Goal: Task Accomplishment & Management: Manage account settings

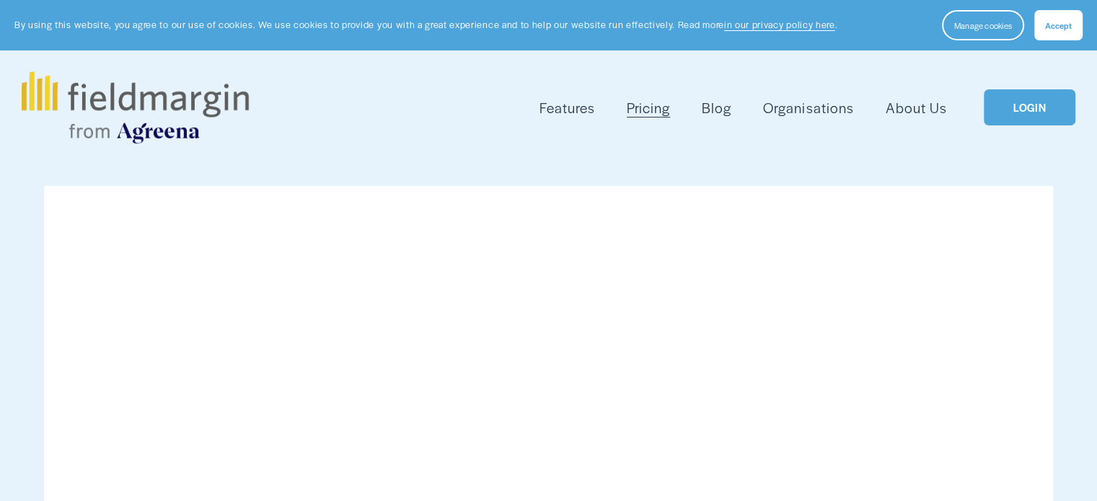
click at [1014, 109] on link "LOGIN" at bounding box center [1029, 107] width 91 height 37
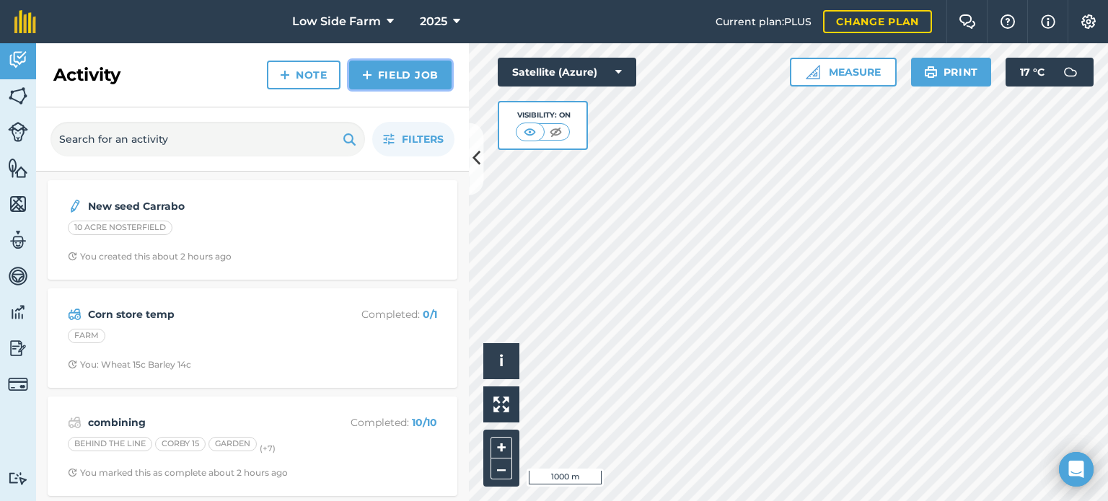
click at [410, 74] on link "Field Job" at bounding box center [400, 75] width 102 height 29
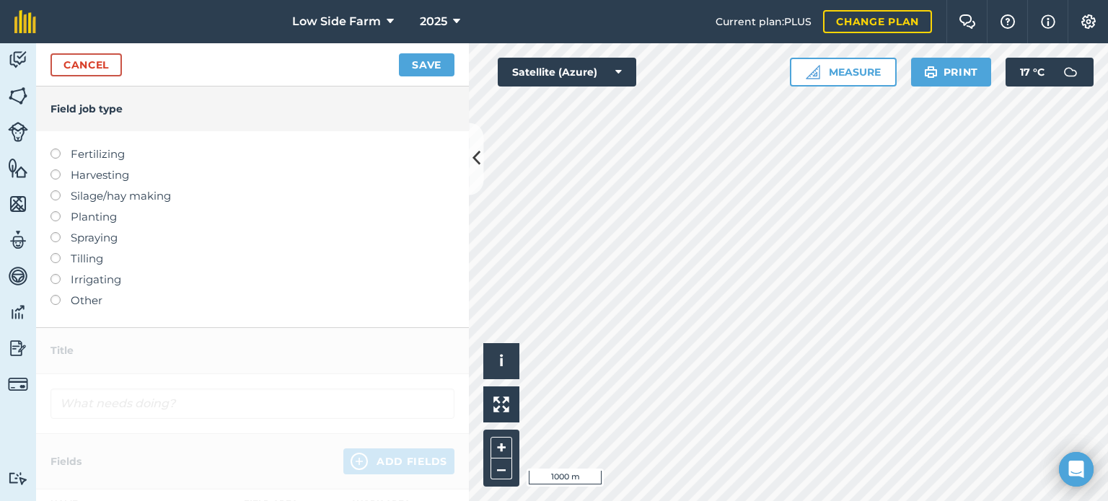
click at [54, 149] on label at bounding box center [61, 149] width 20 height 0
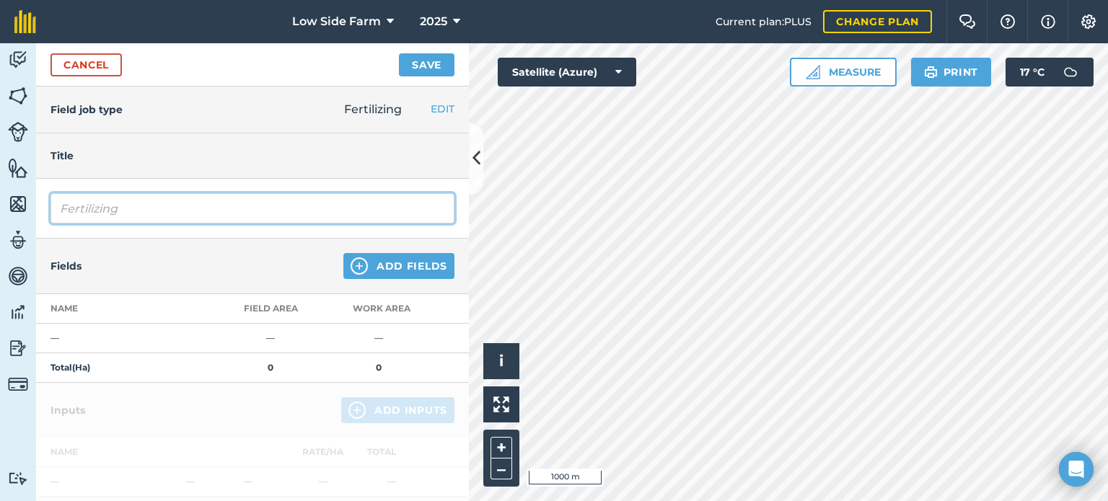
click at [136, 210] on input "Fertilizing" at bounding box center [253, 208] width 404 height 30
type input "F"
type input "Muck [DATE]"
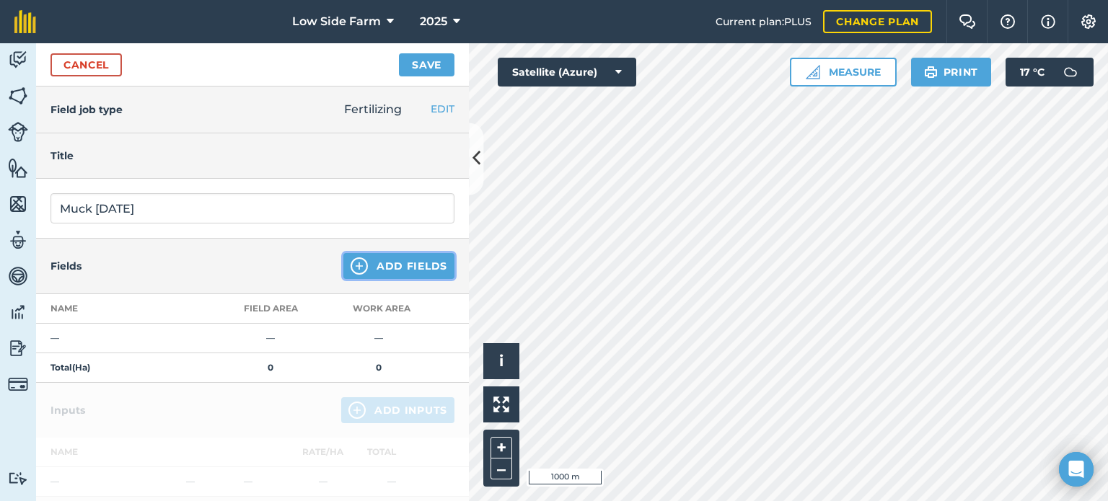
click at [372, 268] on button "Add Fields" at bounding box center [398, 266] width 111 height 26
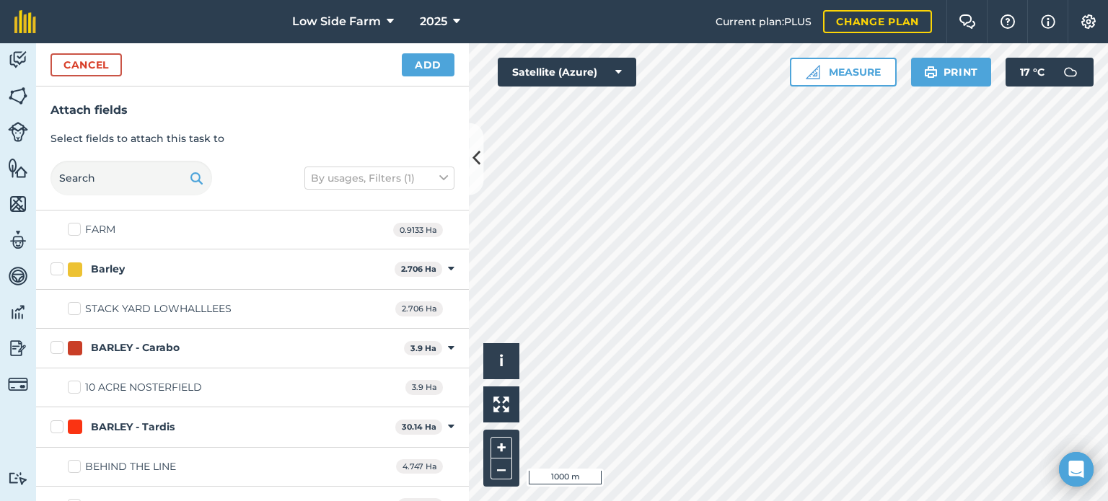
scroll to position [72, 0]
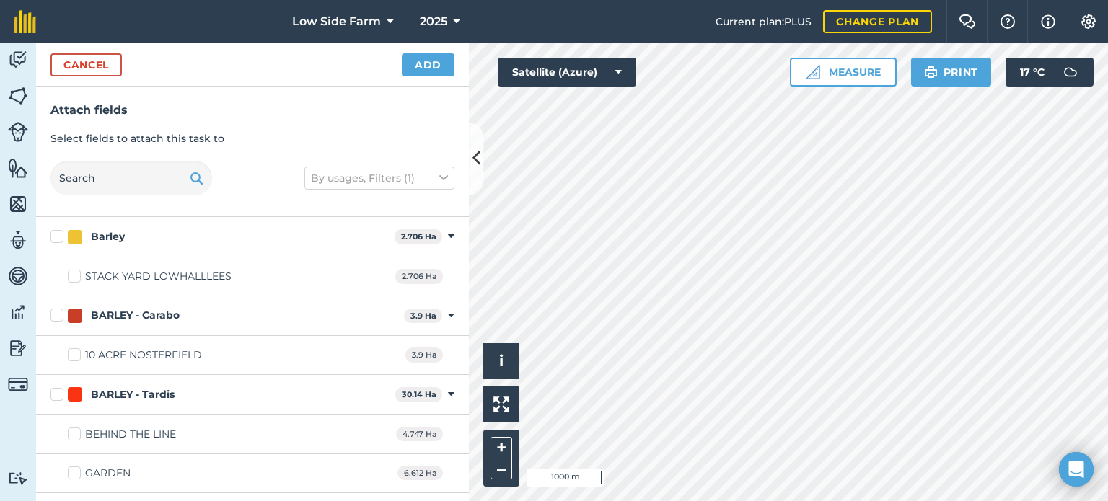
click at [78, 357] on label "10 ACRE NOSTERFIELD" at bounding box center [135, 355] width 134 height 15
click at [77, 357] on input "10 ACRE NOSTERFIELD" at bounding box center [72, 352] width 9 height 9
checkbox input "true"
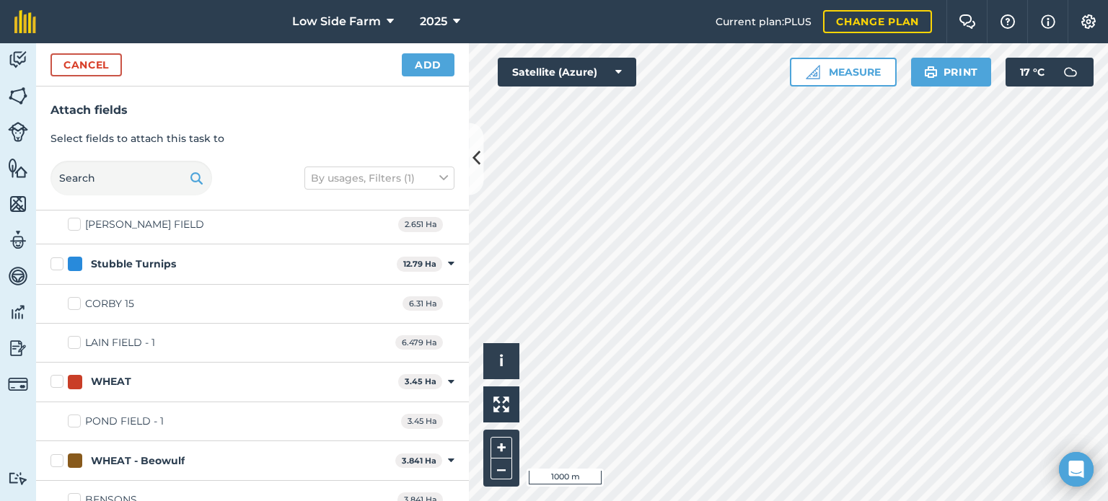
scroll to position [1948, 0]
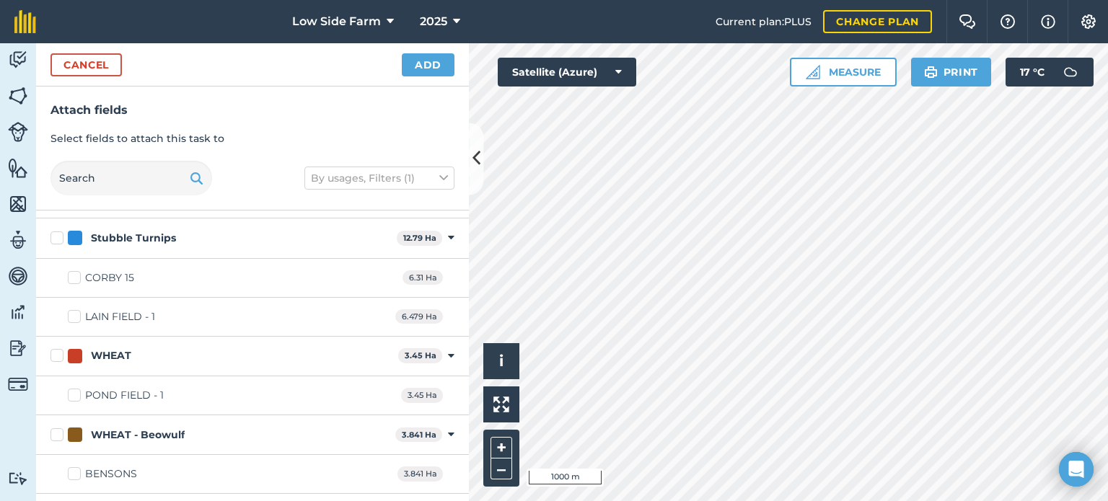
click at [77, 389] on label "POND FIELD - 1" at bounding box center [116, 395] width 96 height 15
click at [77, 389] on input "POND FIELD - 1" at bounding box center [72, 392] width 9 height 9
checkbox input "true"
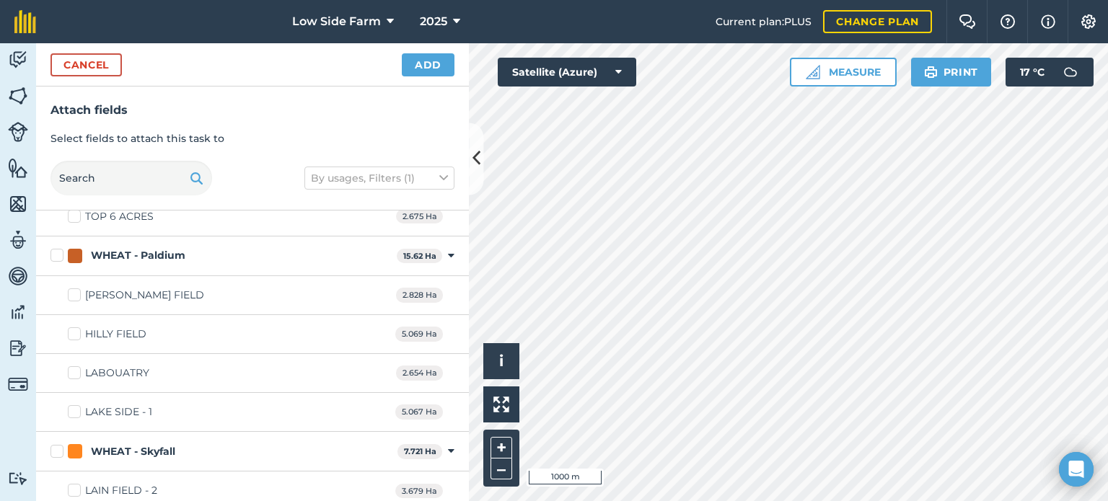
scroll to position [2309, 0]
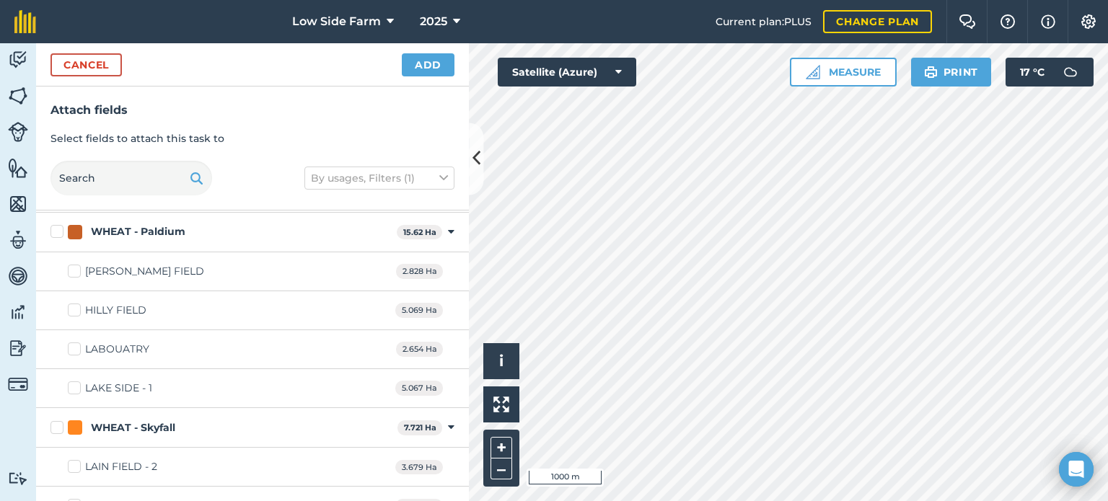
click at [74, 381] on label "LAKE SIDE - 1" at bounding box center [110, 388] width 84 height 15
click at [74, 381] on input "LAKE SIDE - 1" at bounding box center [72, 385] width 9 height 9
checkbox input "true"
click at [441, 62] on button "Add" at bounding box center [428, 64] width 53 height 23
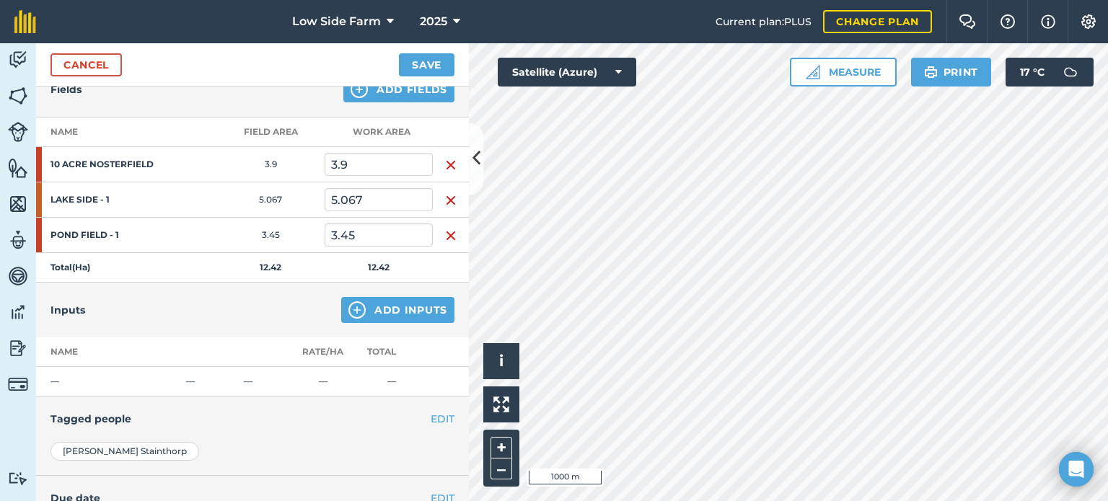
scroll to position [216, 0]
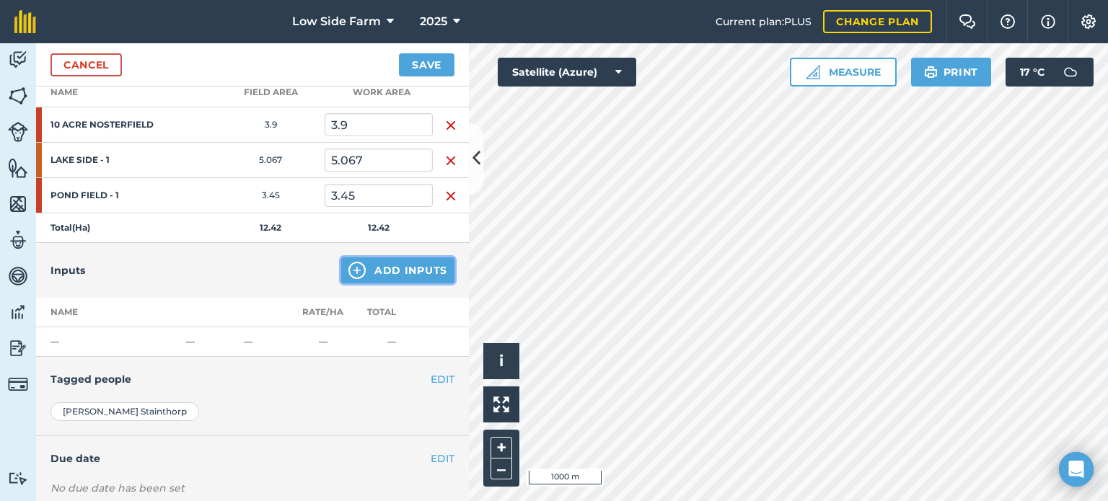
click at [387, 268] on button "Add Inputs" at bounding box center [397, 271] width 113 height 26
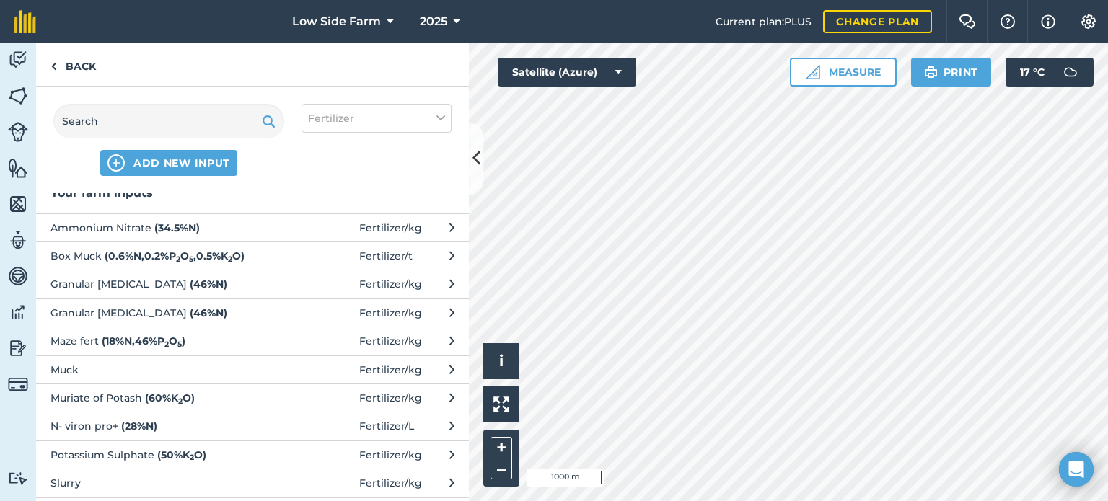
scroll to position [0, 0]
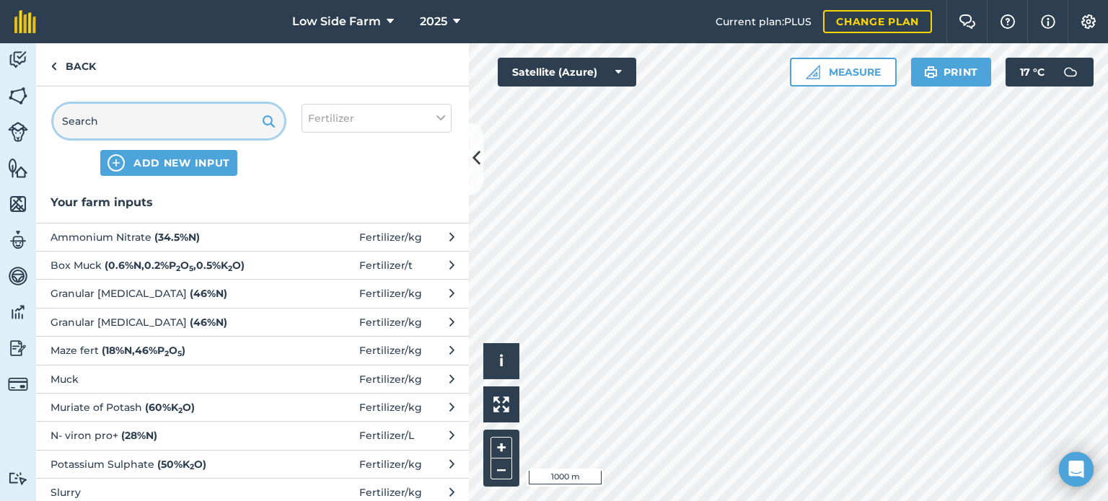
click at [160, 129] on input "text" at bounding box center [168, 121] width 231 height 35
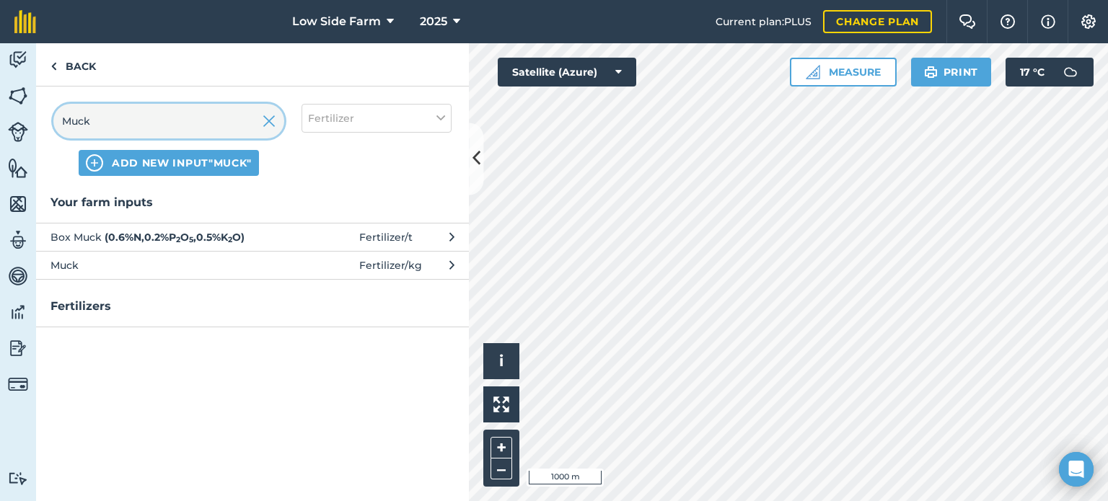
type input "Muck"
click at [270, 233] on span "Box Muck ( 0.6 % N , 0.2 % P 2 O 5 , 0.5 % K 2 O )" at bounding box center [169, 237] width 236 height 16
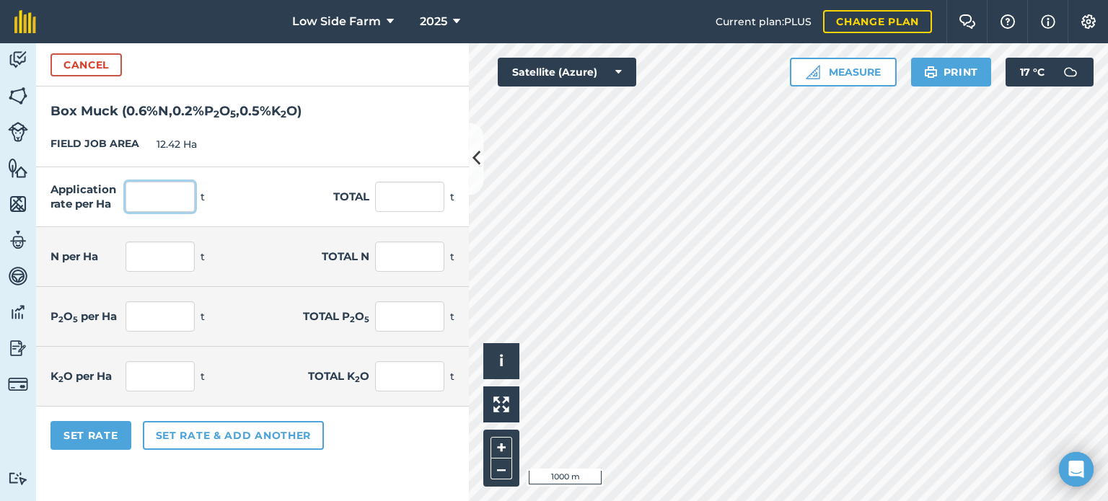
click at [154, 198] on input "text" at bounding box center [160, 197] width 69 height 30
type input "24"
type input "298.08"
type input "0.144"
type input "1.788"
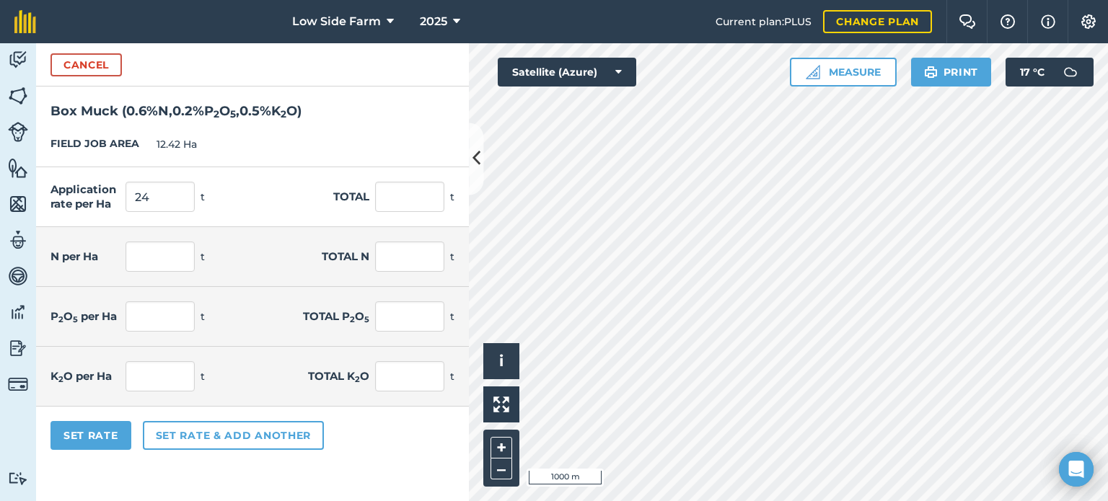
type input "0.048"
type input "0.596"
type input "0.12"
type input "1.49"
click at [294, 123] on div "FIELD JOB AREA 12.42 Ha" at bounding box center [252, 144] width 433 height 45
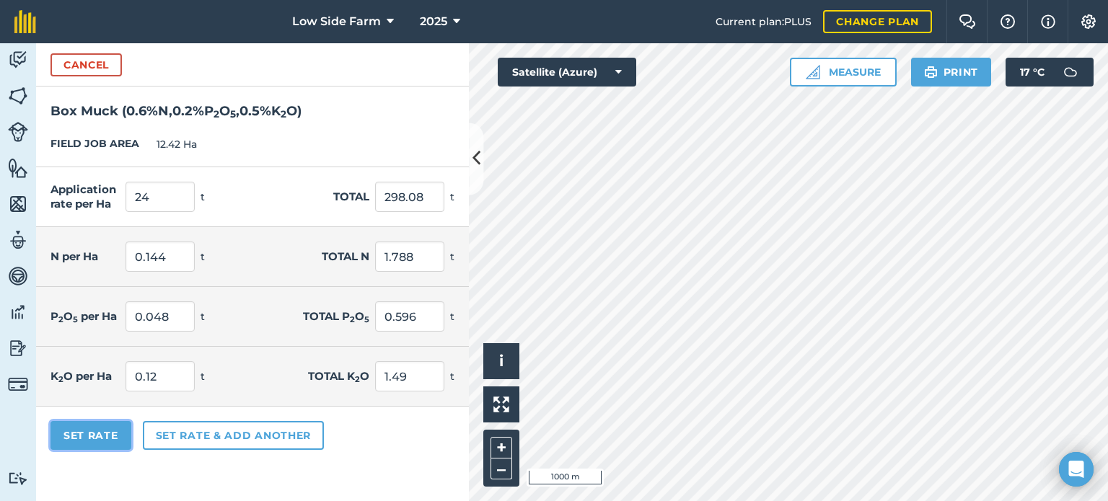
click at [98, 430] on button "Set Rate" at bounding box center [91, 435] width 81 height 29
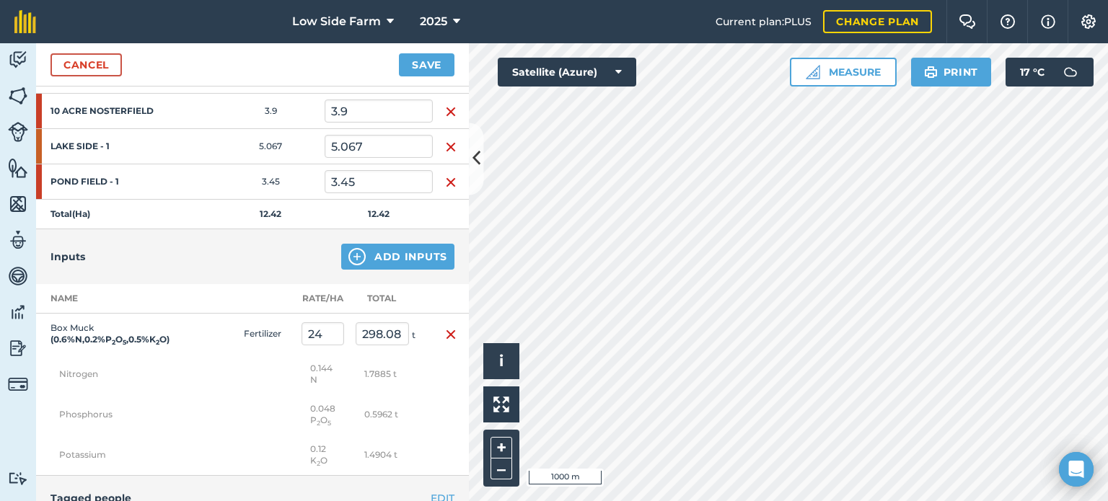
scroll to position [216, 0]
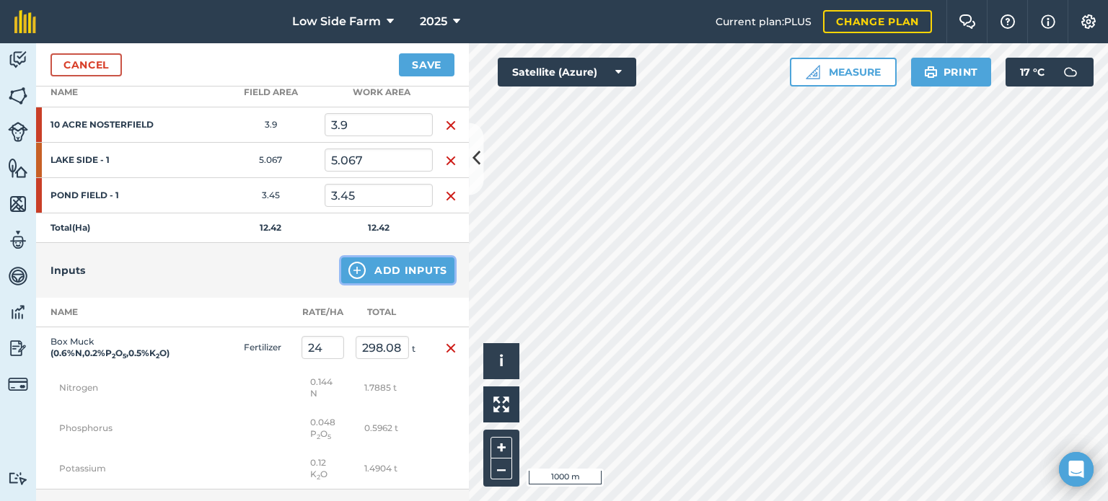
click at [360, 268] on button "Add Inputs" at bounding box center [397, 271] width 113 height 26
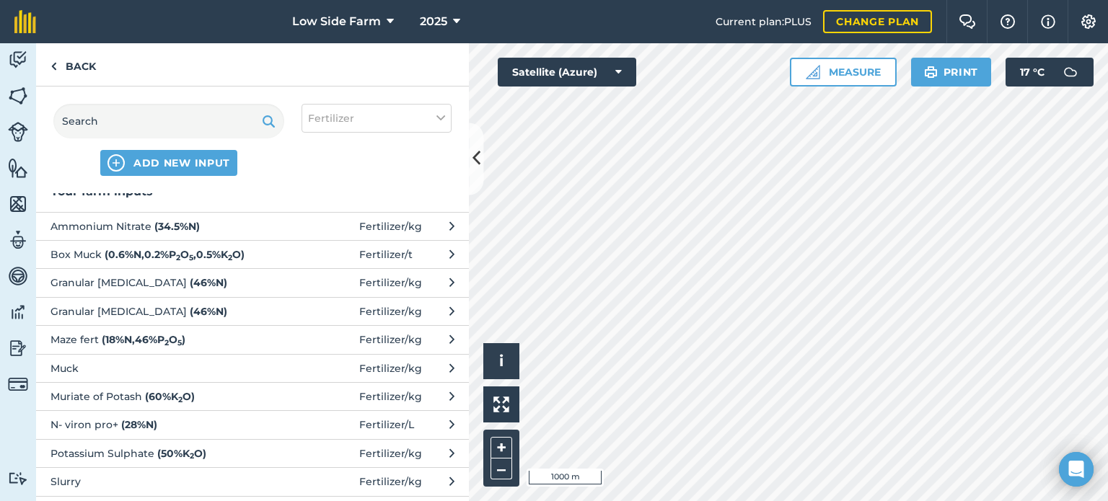
scroll to position [0, 0]
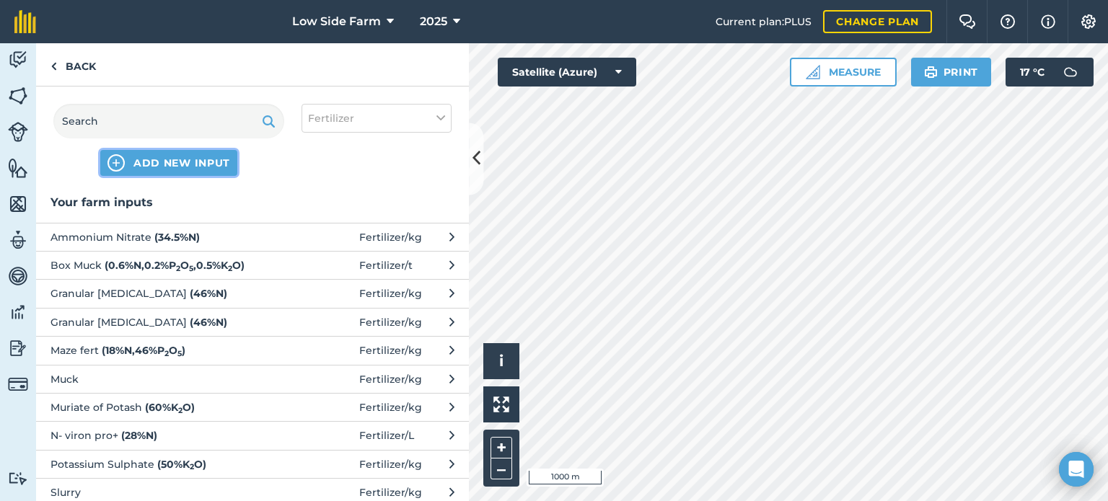
click at [176, 162] on span "ADD NEW INPUT" at bounding box center [181, 163] width 97 height 14
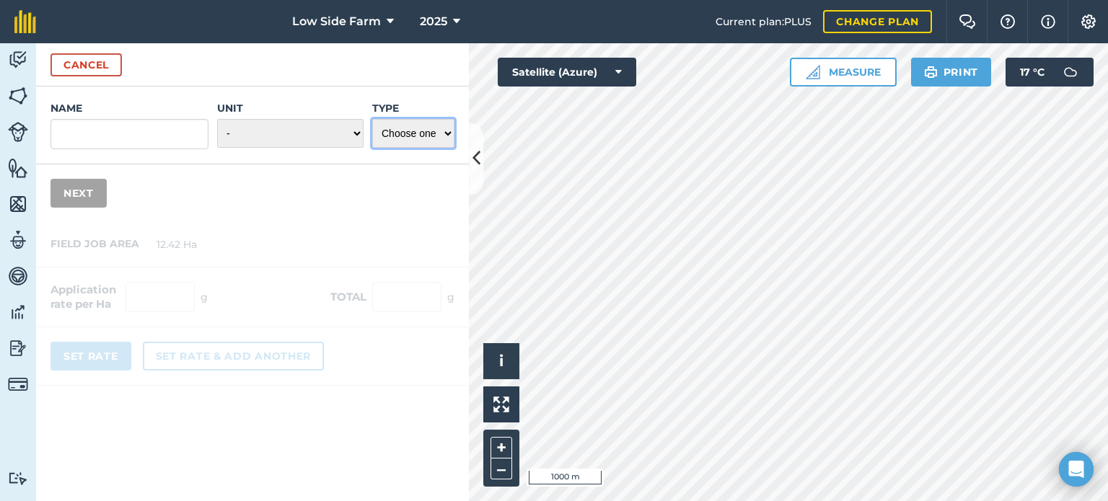
click at [405, 136] on select "Choose one Fertilizer Seed Spray Fuel Other" at bounding box center [413, 133] width 82 height 29
select select "FUEL"
click at [372, 119] on select "Choose one Fertilizer Seed Spray Fuel Other" at bounding box center [413, 133] width 82 height 29
click at [142, 136] on input "Name" at bounding box center [130, 134] width 158 height 30
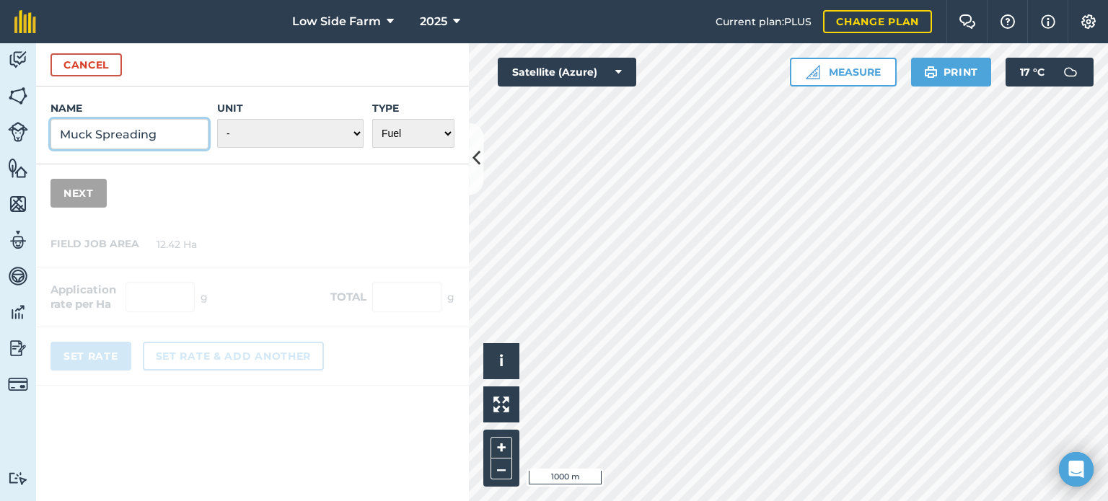
type input "Muck Spreading"
click at [352, 135] on select "- Grams/g Kilograms/kg Metric tonnes/t Millilitres/ml Litres/L Ounces/oz Pounds…" at bounding box center [290, 133] width 146 height 29
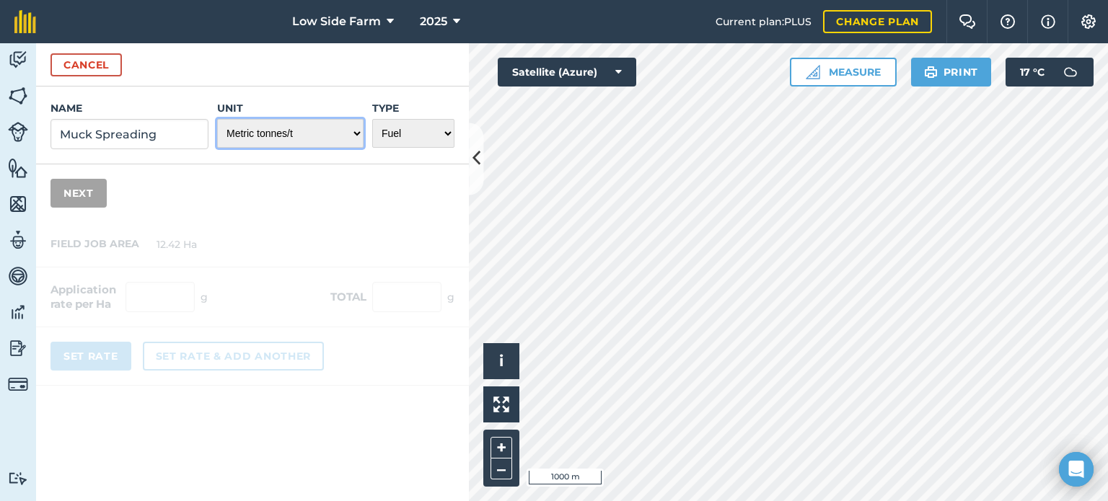
click at [218, 119] on select "- Grams/g Kilograms/kg Metric tonnes/t Millilitres/ml Litres/L Ounces/oz Pounds…" at bounding box center [290, 133] width 146 height 29
click at [338, 134] on select "- Grams/g Kilograms/kg Metric tonnes/t Millilitres/ml Litres/L Ounces/oz Pounds…" at bounding box center [290, 133] width 146 height 29
select select "COUNT"
click at [218, 119] on select "- Grams/g Kilograms/kg Metric tonnes/t Millilitres/ml Litres/L Ounces/oz Pounds…" at bounding box center [290, 133] width 146 height 29
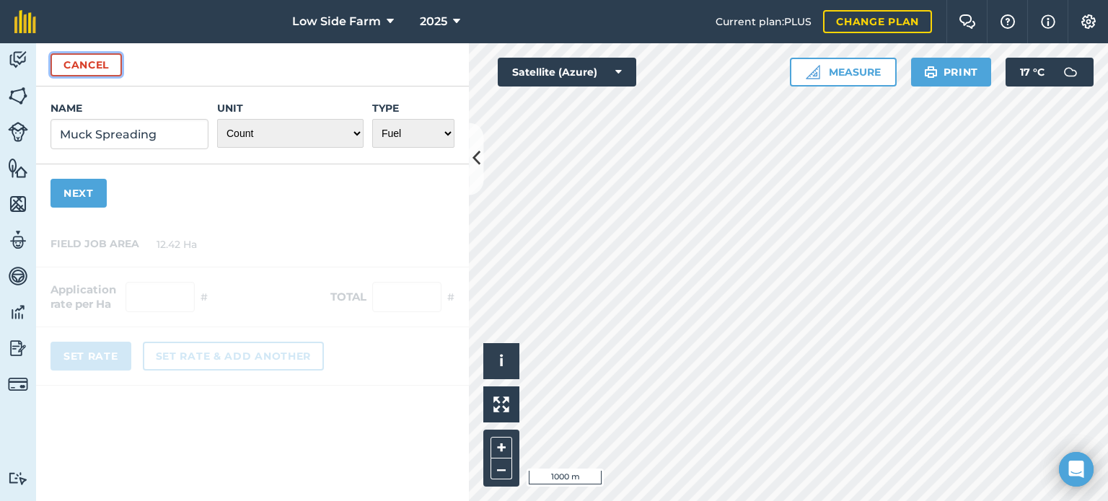
click at [99, 66] on button "Cancel" at bounding box center [86, 64] width 71 height 23
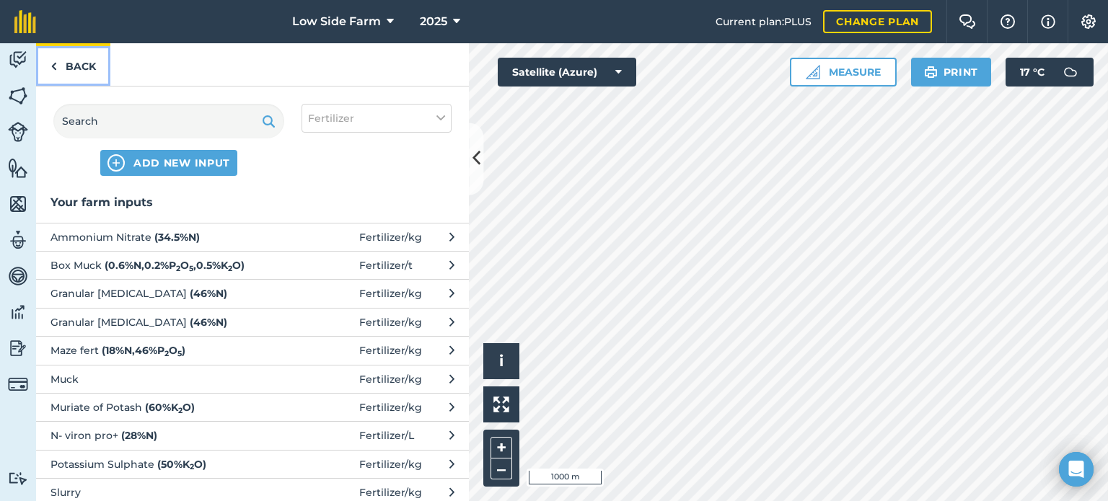
click at [75, 73] on link "Back" at bounding box center [73, 64] width 74 height 43
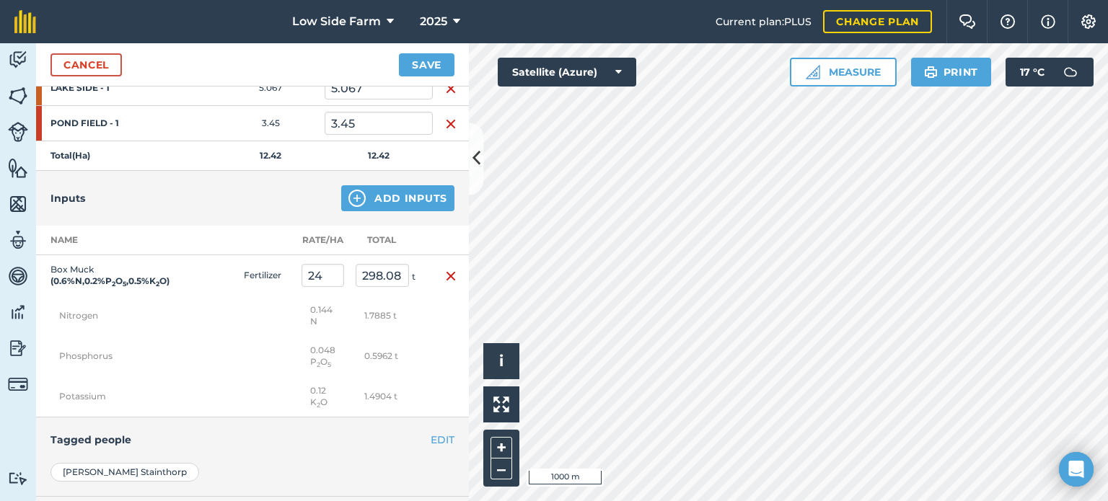
scroll to position [216, 0]
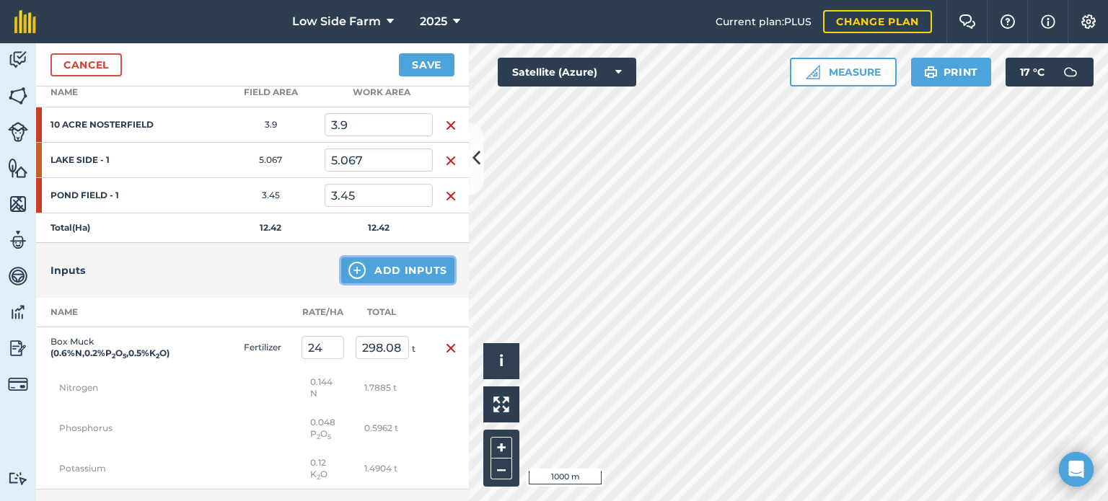
click at [400, 265] on button "Add Inputs" at bounding box center [397, 271] width 113 height 26
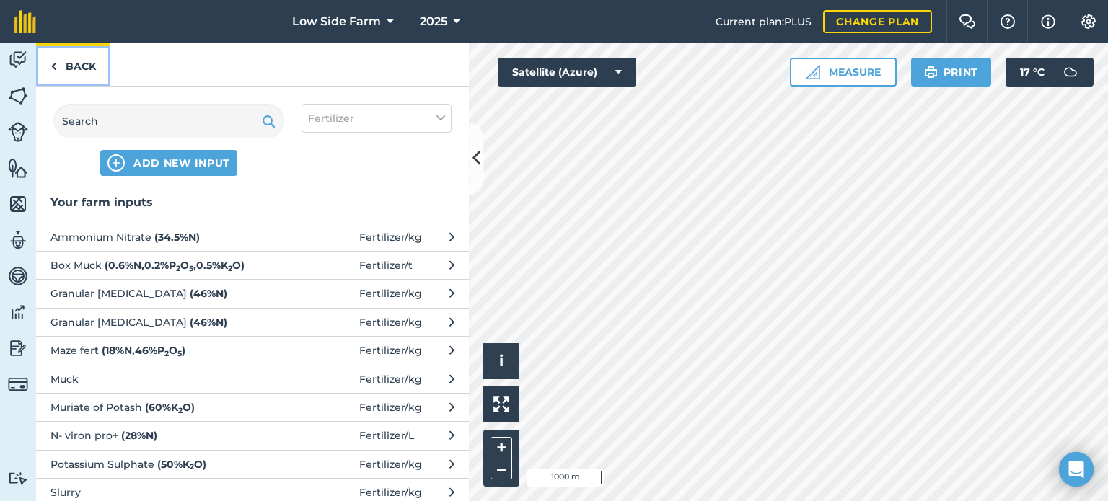
click at [69, 61] on link "Back" at bounding box center [73, 64] width 74 height 43
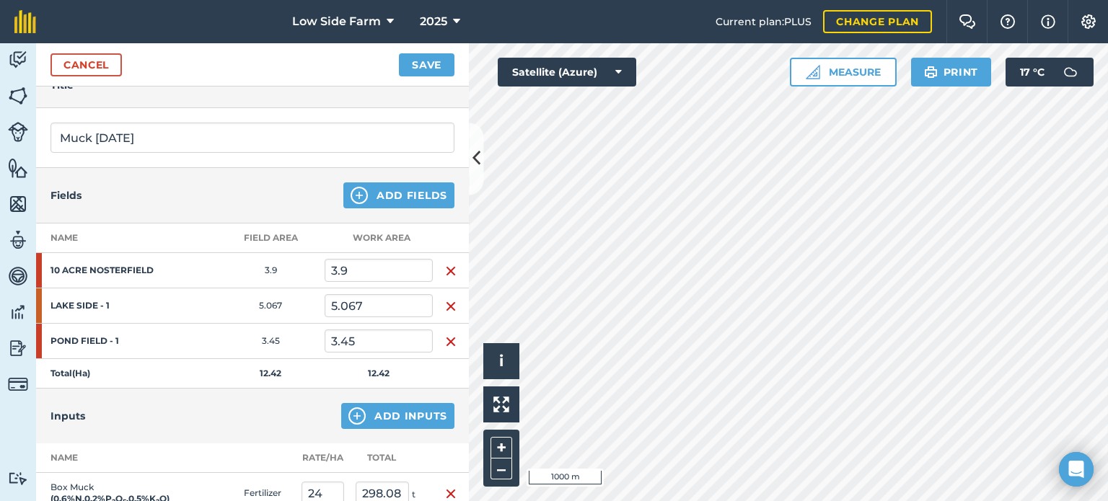
scroll to position [0, 0]
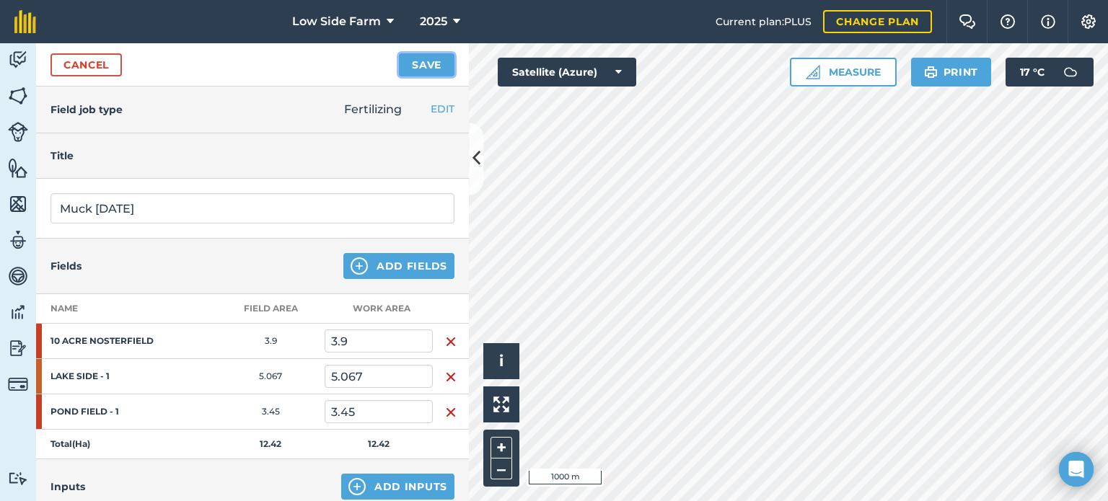
click at [437, 63] on button "Save" at bounding box center [427, 64] width 56 height 23
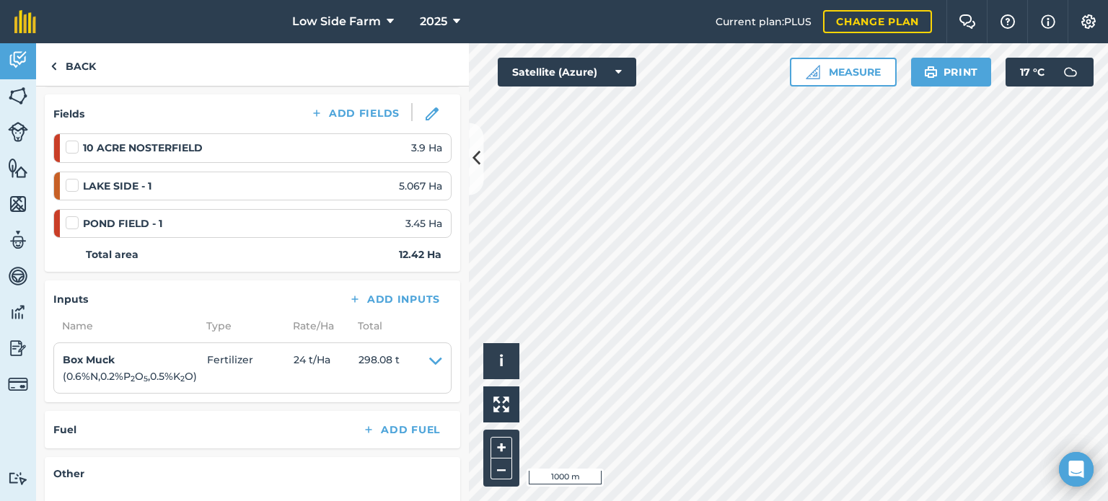
scroll to position [289, 0]
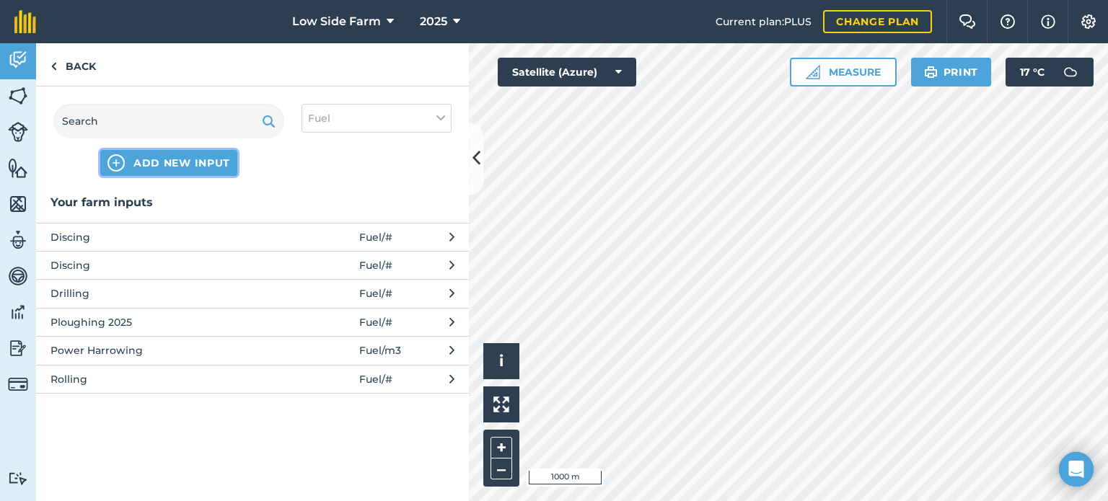
click at [172, 158] on span "ADD NEW INPUT" at bounding box center [181, 163] width 97 height 14
select select "FUEL"
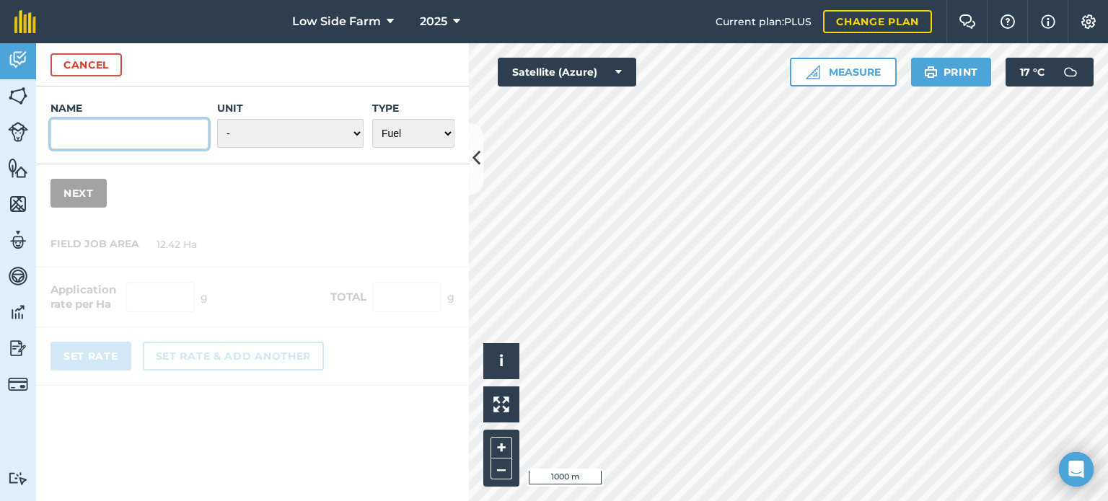
click at [86, 128] on input "Name" at bounding box center [130, 134] width 158 height 30
type input "Muck Speading"
click at [332, 132] on select "- Grams/g Kilograms/kg Metric tonnes/t Millilitres/ml Litres/L Ounces/oz Pounds…" at bounding box center [290, 133] width 146 height 29
select select "METRIC_TONNES"
click at [218, 119] on select "- Grams/g Kilograms/kg Metric tonnes/t Millilitres/ml Litres/L Ounces/oz Pounds…" at bounding box center [290, 133] width 146 height 29
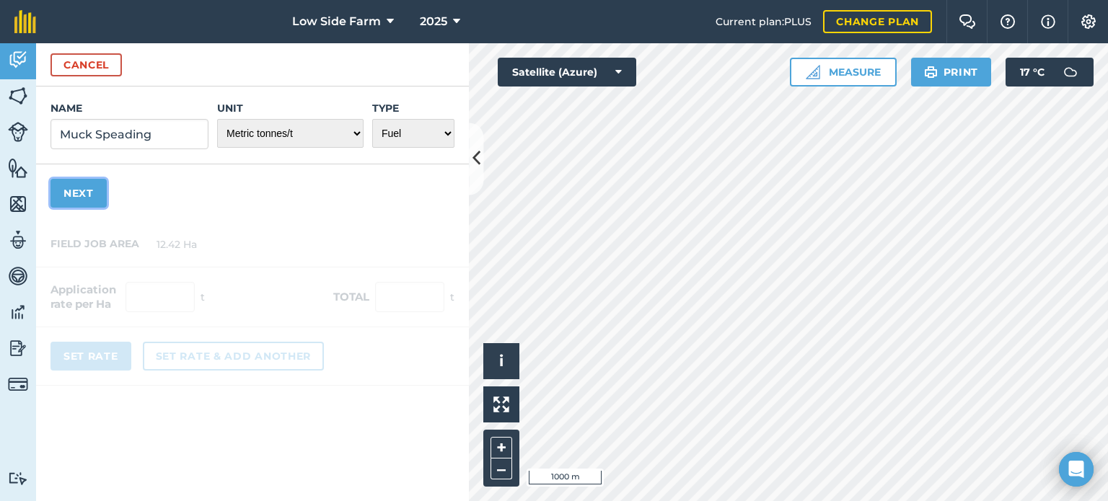
click at [91, 190] on button "Next" at bounding box center [79, 193] width 56 height 29
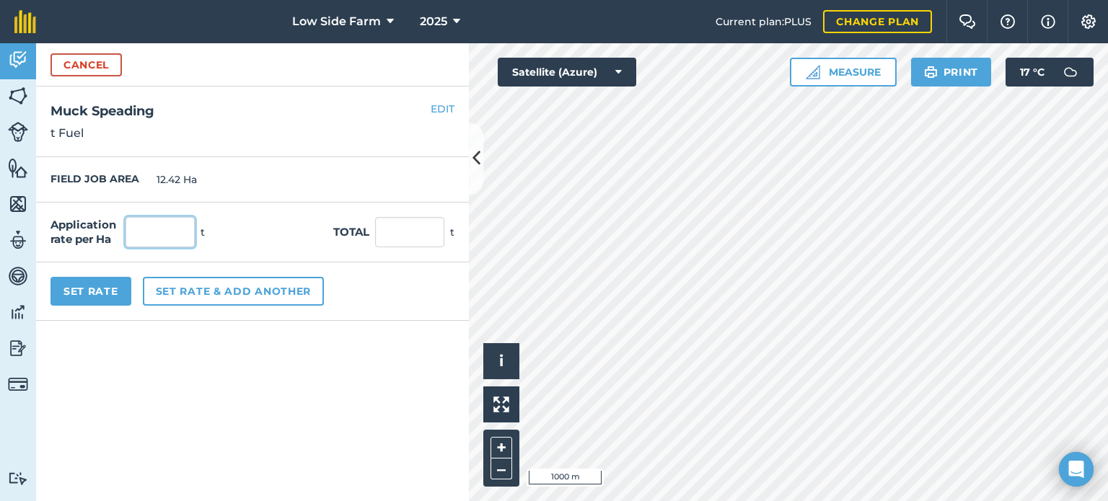
click at [159, 233] on input "text" at bounding box center [160, 232] width 69 height 30
type input "10"
type input "124.2"
click at [359, 160] on div "FIELD JOB AREA 12.42 Ha" at bounding box center [252, 179] width 433 height 45
click at [162, 221] on input "10" at bounding box center [160, 232] width 69 height 30
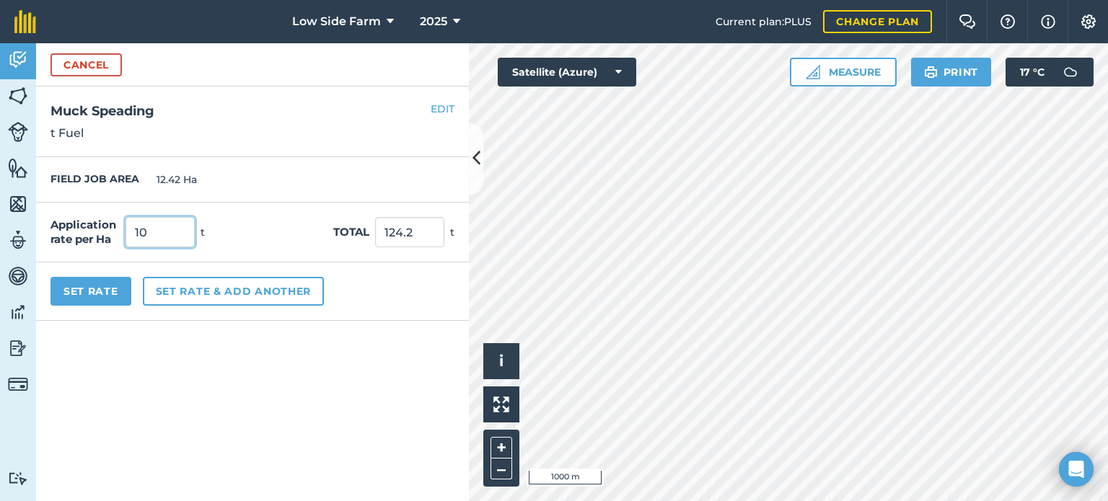
type input "1"
type input "24"
type input "298.08"
click at [305, 169] on div "FIELD JOB AREA 12.42 Ha" at bounding box center [252, 179] width 433 height 45
click at [100, 291] on button "Set Rate" at bounding box center [91, 291] width 81 height 29
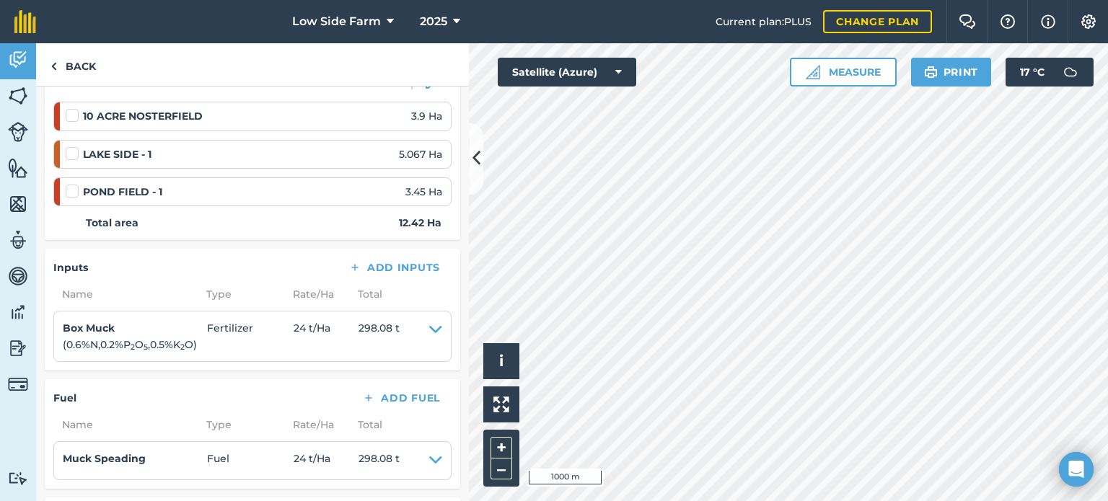
scroll to position [144, 0]
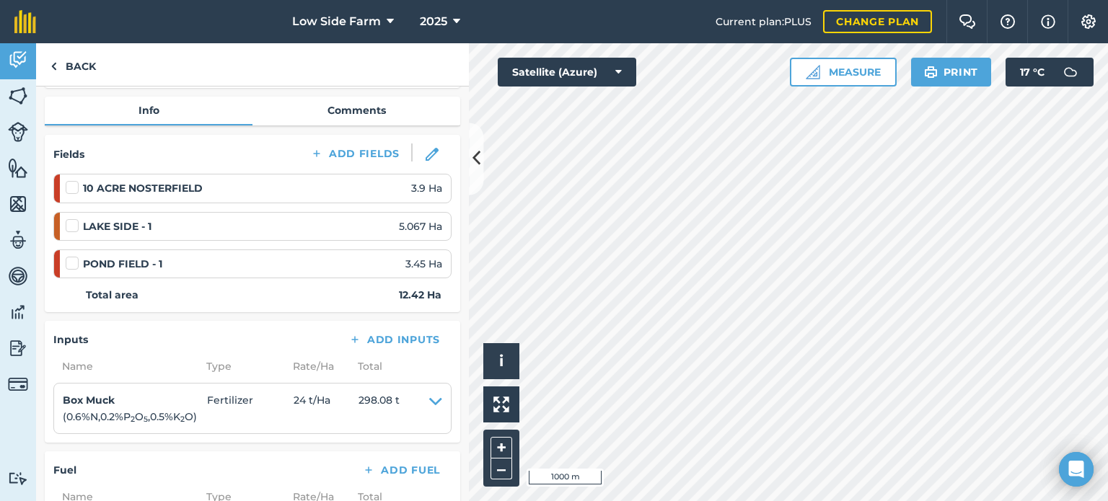
click at [73, 180] on label at bounding box center [74, 180] width 17 height 0
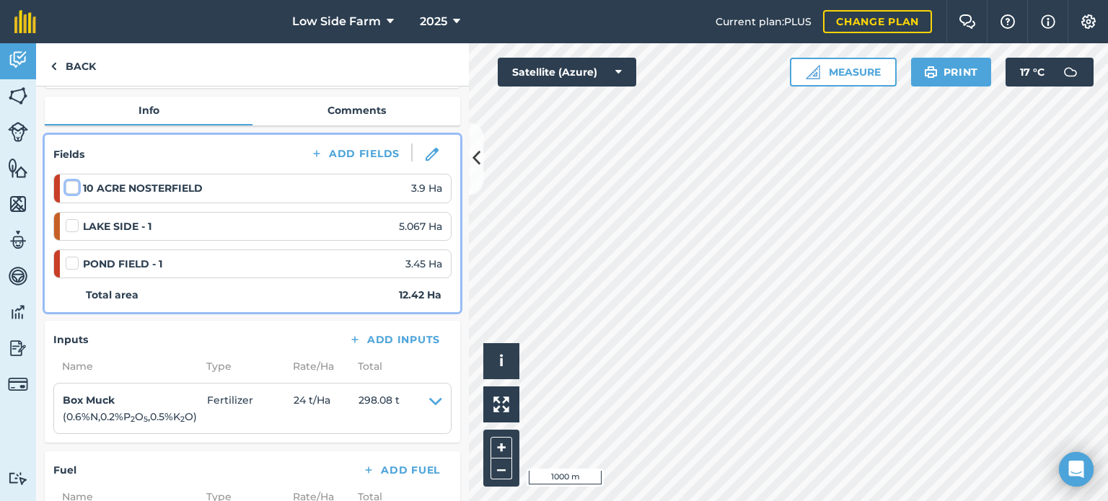
click at [73, 187] on input "checkbox" at bounding box center [70, 184] width 9 height 9
checkbox input "false"
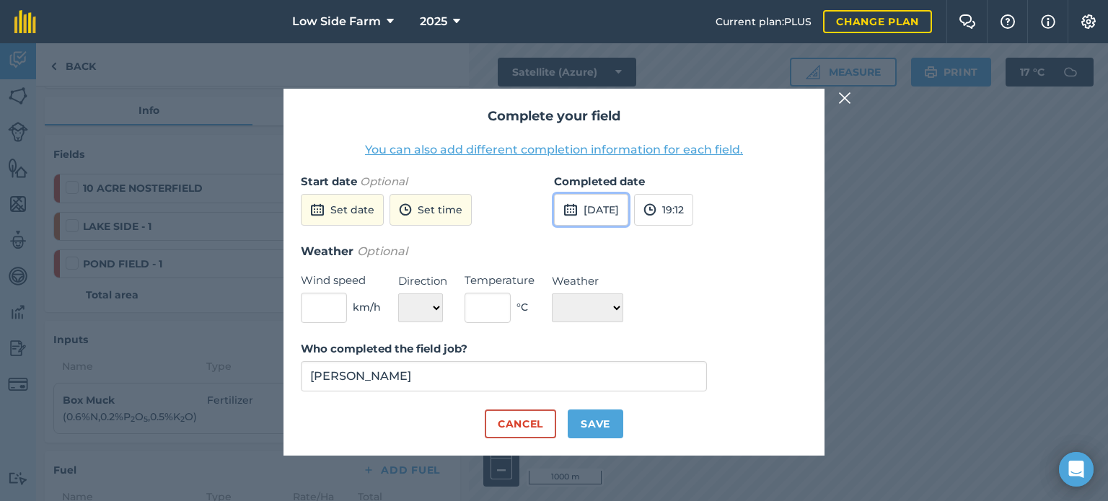
click at [618, 207] on button "[DATE]" at bounding box center [591, 210] width 74 height 32
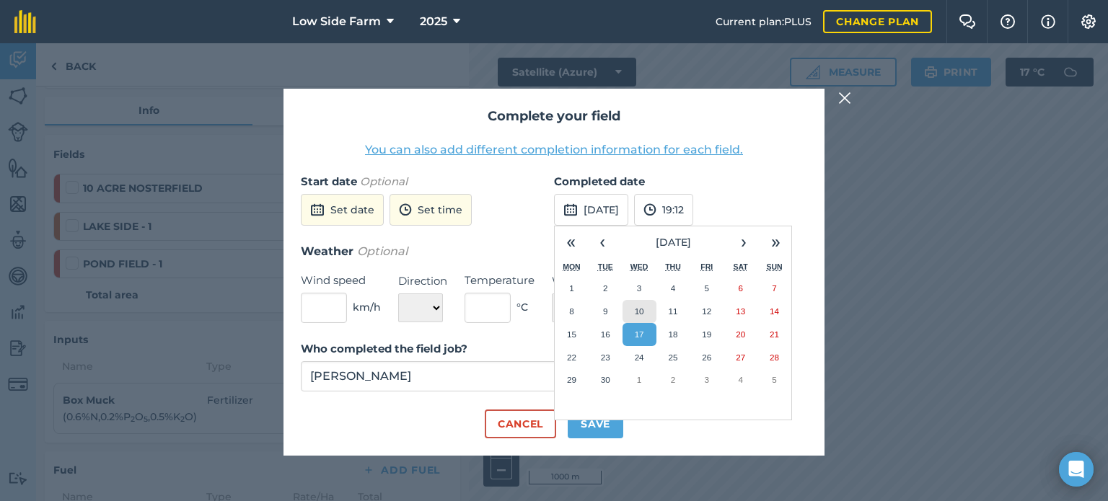
click at [635, 304] on button "10" at bounding box center [640, 311] width 34 height 23
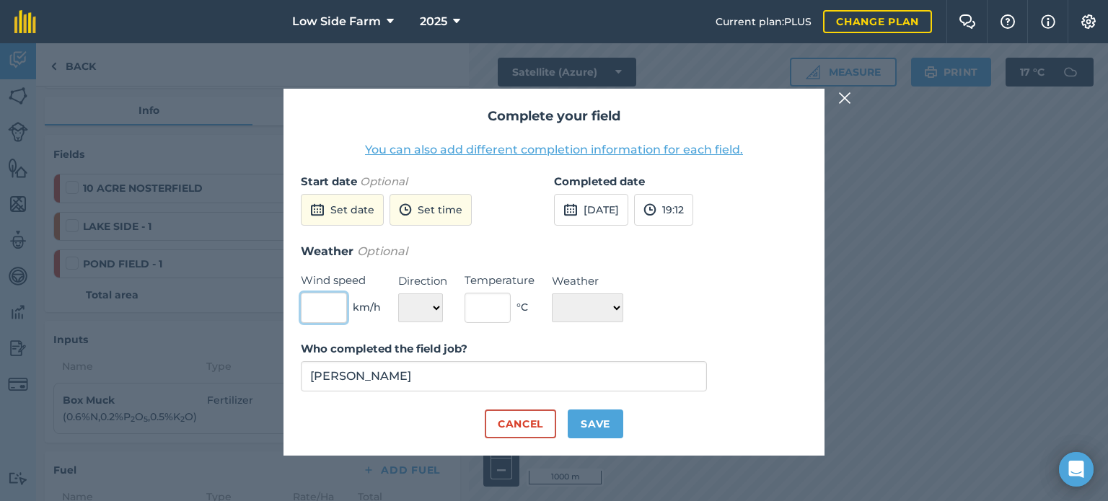
click at [317, 300] on input "text" at bounding box center [324, 308] width 46 height 30
type input "3"
click at [433, 304] on select "N NE E SE S SW W NW" at bounding box center [420, 308] width 45 height 29
select select "W"
click at [398, 294] on select "N NE E SE S SW W NW" at bounding box center [420, 308] width 45 height 29
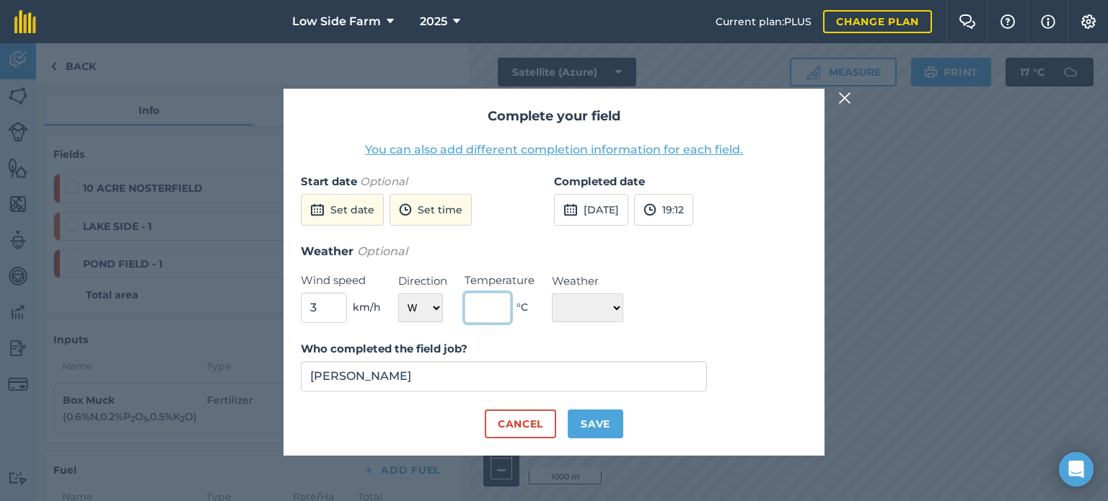
click at [496, 313] on input "text" at bounding box center [488, 308] width 46 height 30
type input "20"
click at [581, 303] on select "☀️ Sunny 🌧 Rainy ⛅️ Cloudy 🌨 Snow ❄️ Icy" at bounding box center [587, 308] width 71 height 29
select select "Sunny"
click at [552, 294] on select "☀️ Sunny 🌧 Rainy ⛅️ Cloudy 🌨 Snow ❄️ Icy" at bounding box center [587, 308] width 71 height 29
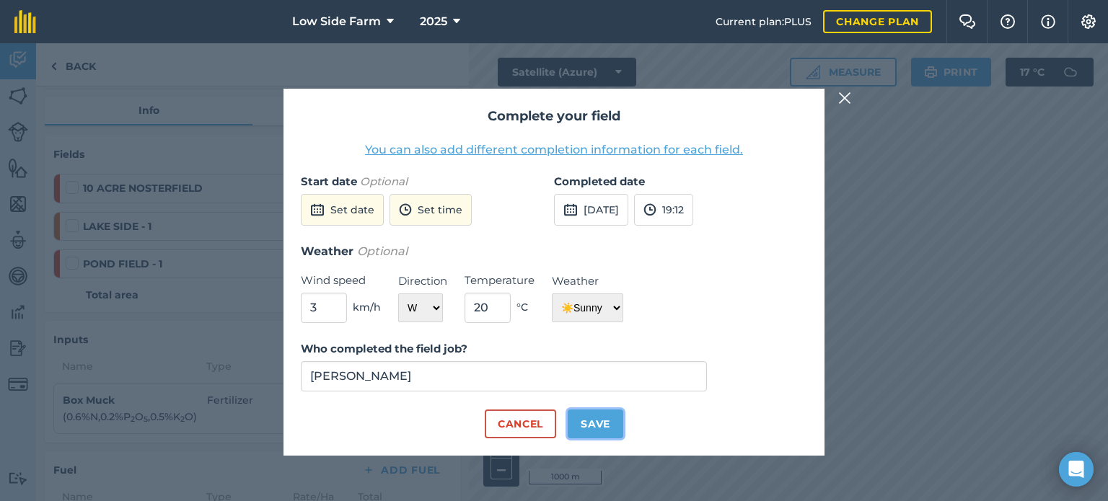
click at [598, 424] on button "Save" at bounding box center [596, 424] width 56 height 29
checkbox input "true"
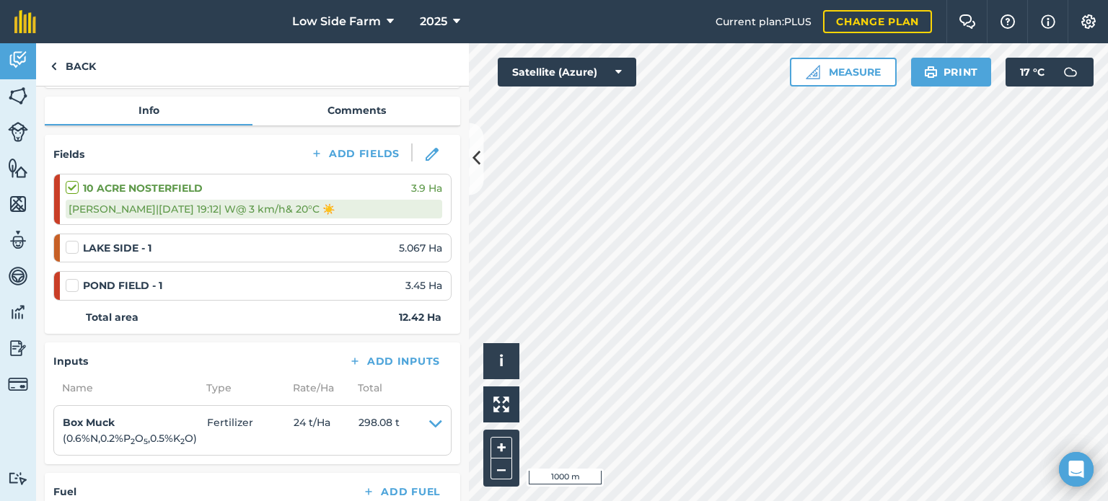
click at [72, 240] on label at bounding box center [74, 240] width 17 height 0
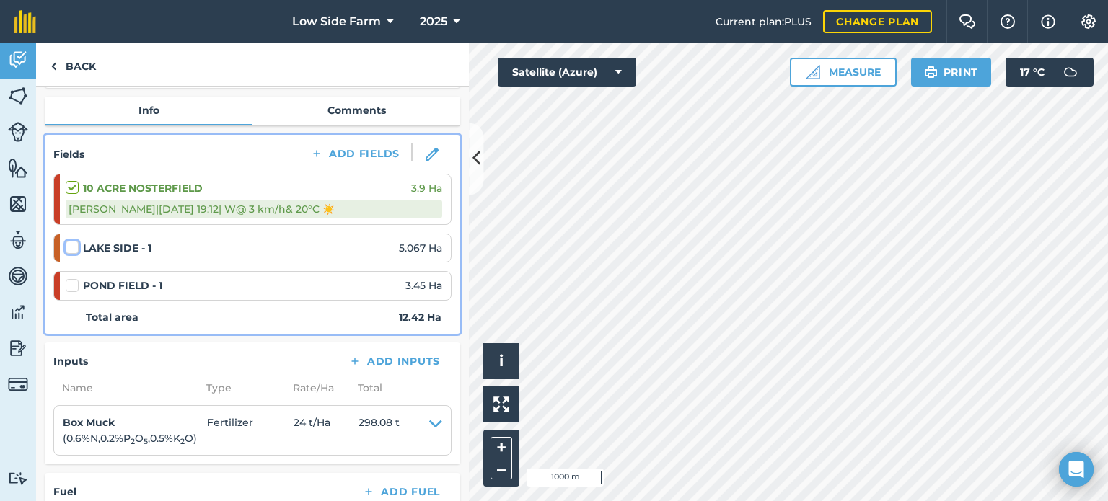
click at [72, 246] on input "checkbox" at bounding box center [70, 244] width 9 height 9
checkbox input "false"
select select "W"
select select "Sunny"
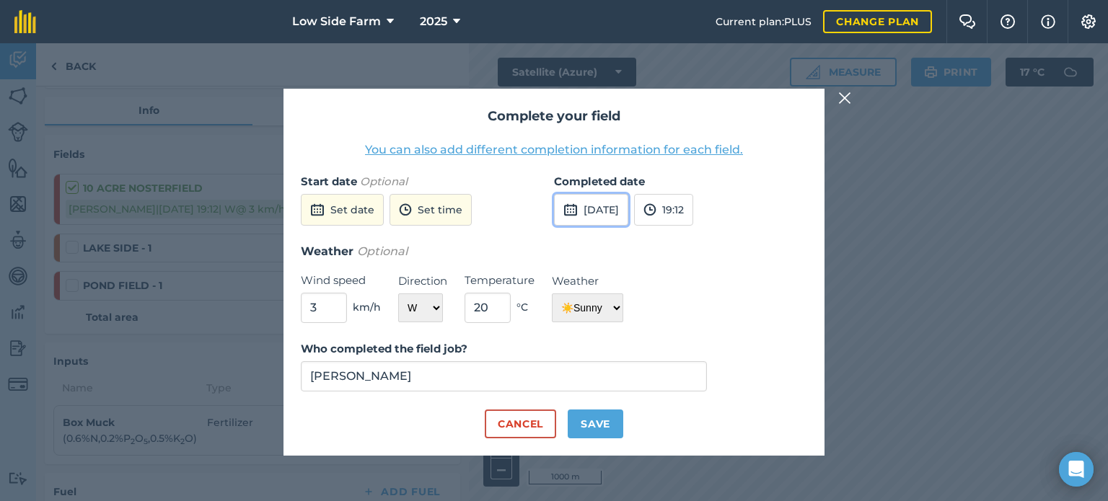
click at [613, 211] on button "[DATE]" at bounding box center [591, 210] width 74 height 32
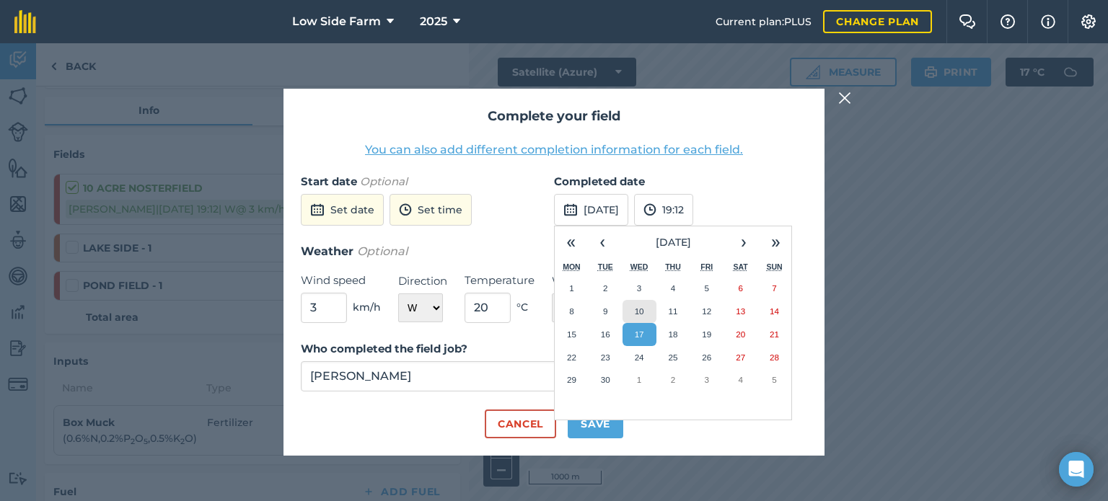
click at [642, 311] on abbr "10" at bounding box center [639, 311] width 9 height 9
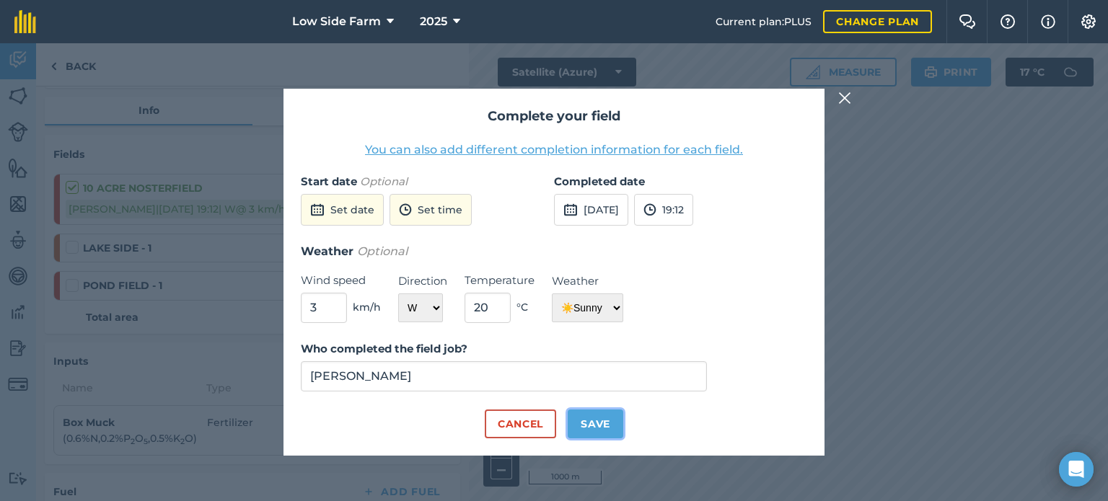
click at [587, 424] on button "Save" at bounding box center [596, 424] width 56 height 29
checkbox input "true"
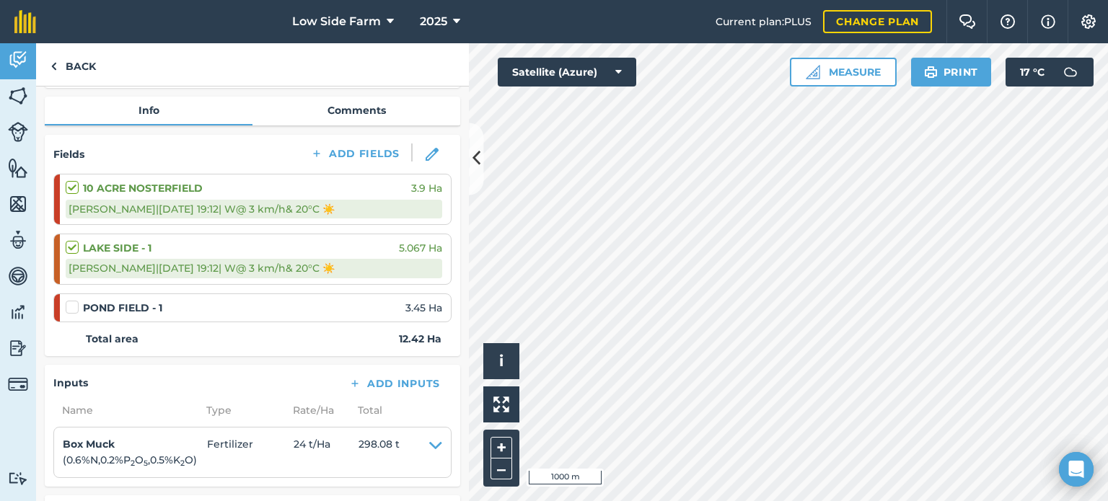
click at [73, 300] on label at bounding box center [74, 300] width 17 height 0
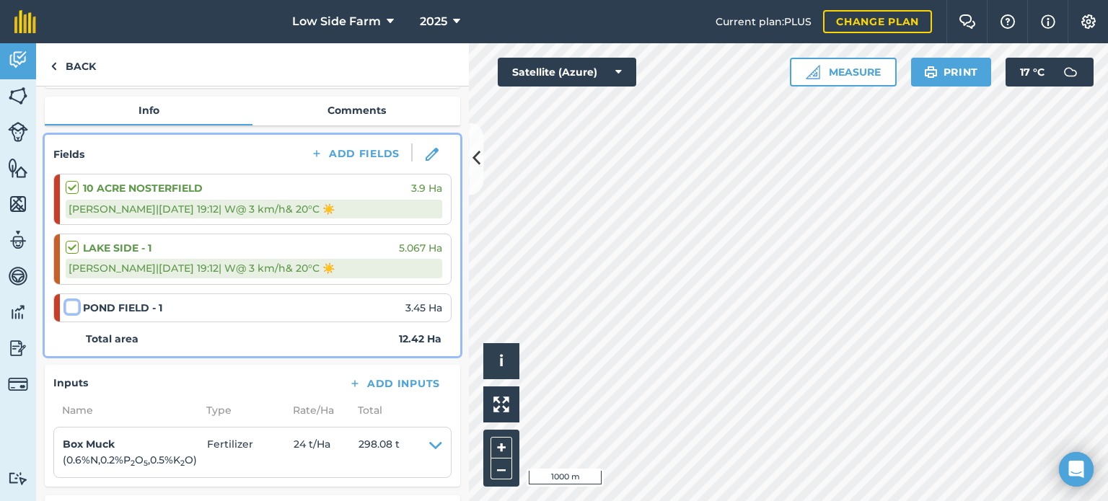
click at [73, 308] on input "checkbox" at bounding box center [70, 304] width 9 height 9
checkbox input "false"
select select "W"
select select "Sunny"
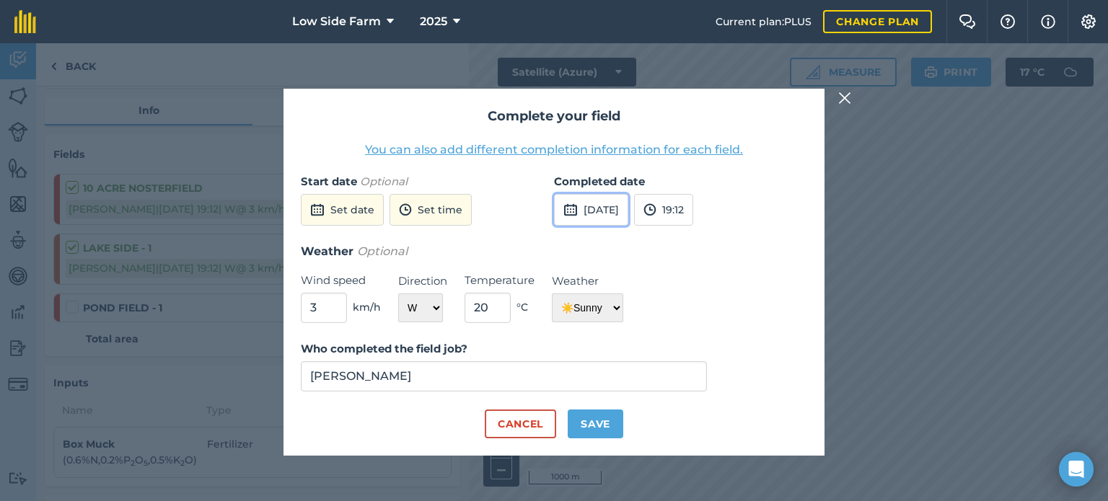
click at [628, 210] on button "[DATE]" at bounding box center [591, 210] width 74 height 32
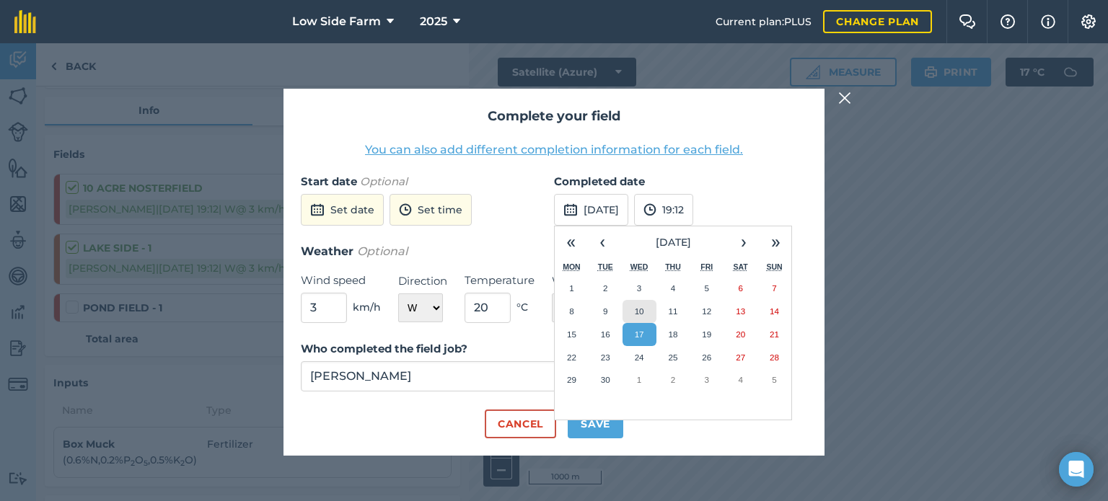
click at [631, 307] on button "10" at bounding box center [640, 311] width 34 height 23
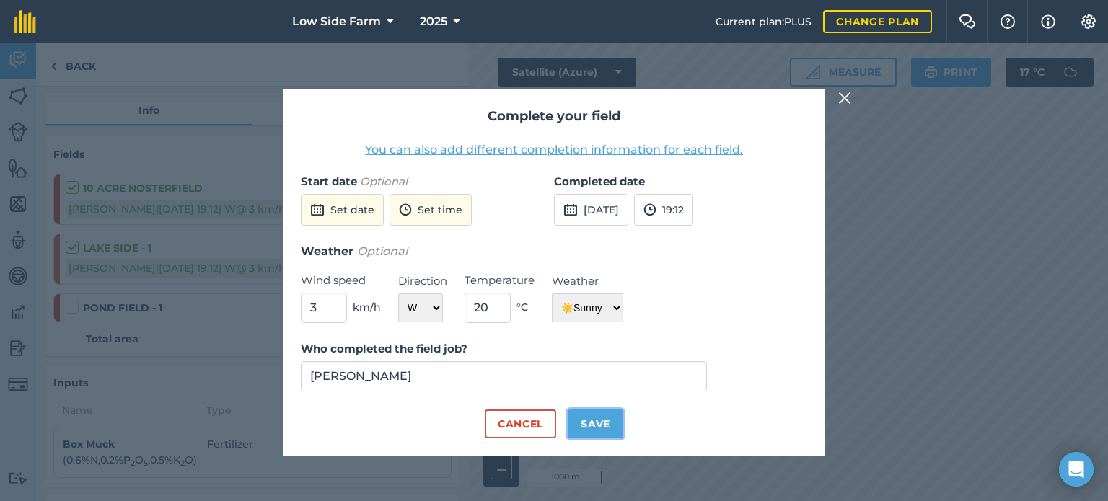
click at [589, 420] on button "Save" at bounding box center [596, 424] width 56 height 29
checkbox input "true"
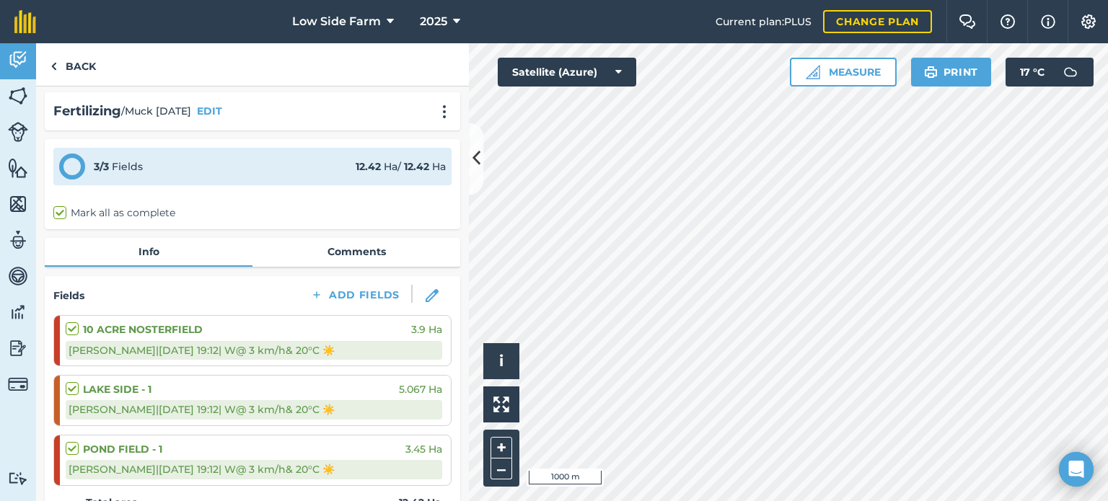
scroll to position [0, 0]
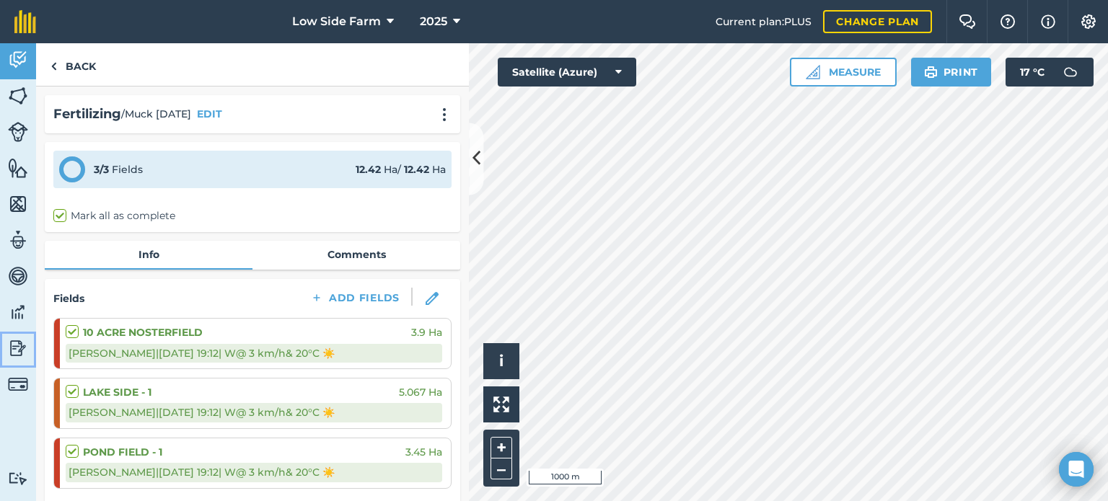
click at [16, 348] on img at bounding box center [18, 349] width 20 height 22
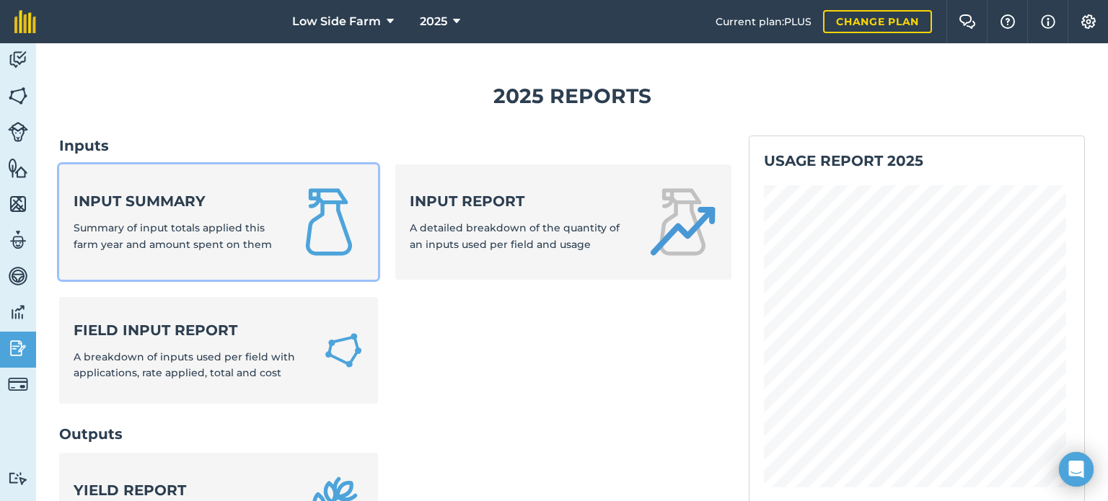
click at [155, 210] on strong "Input summary" at bounding box center [175, 201] width 203 height 20
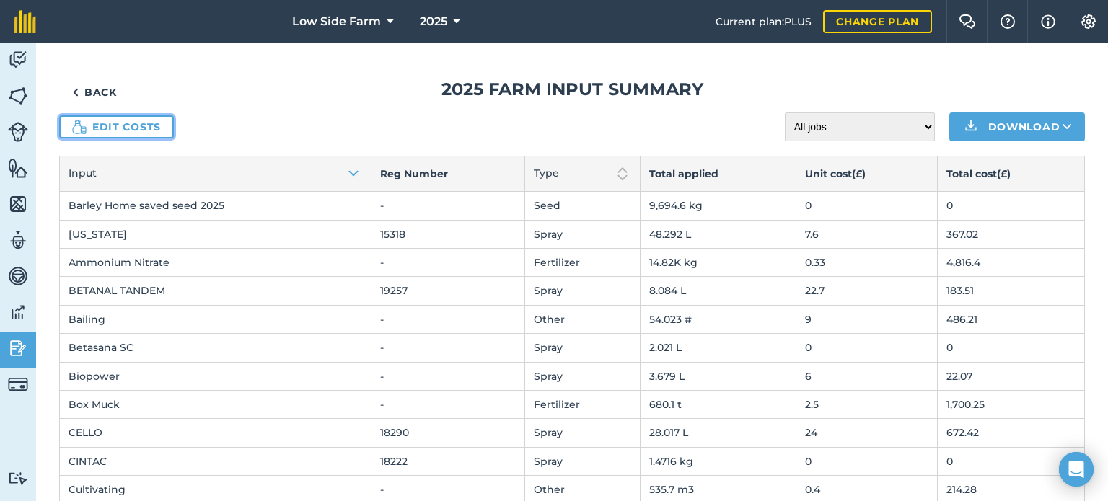
click at [116, 126] on link "Edit costs" at bounding box center [116, 126] width 115 height 23
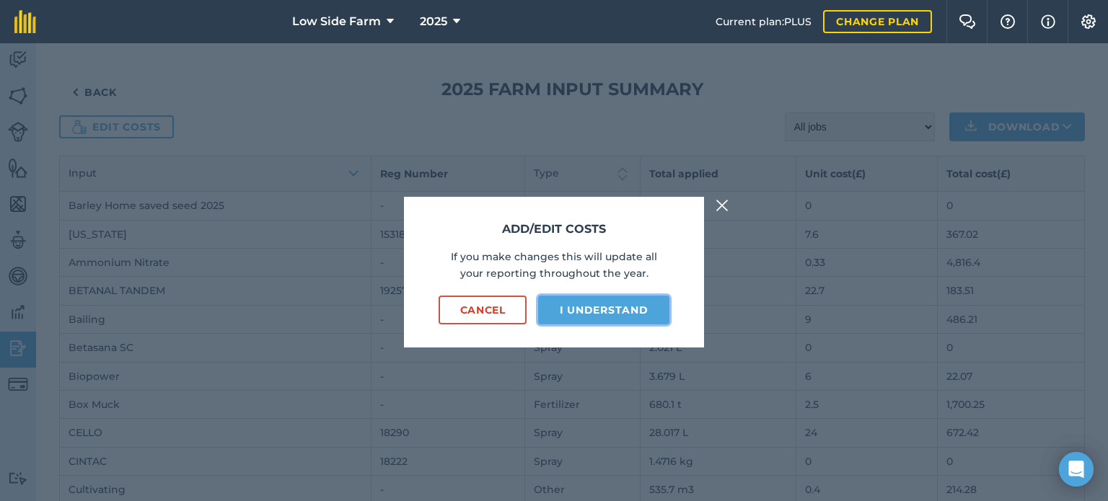
click at [586, 306] on button "I understand" at bounding box center [603, 310] width 131 height 29
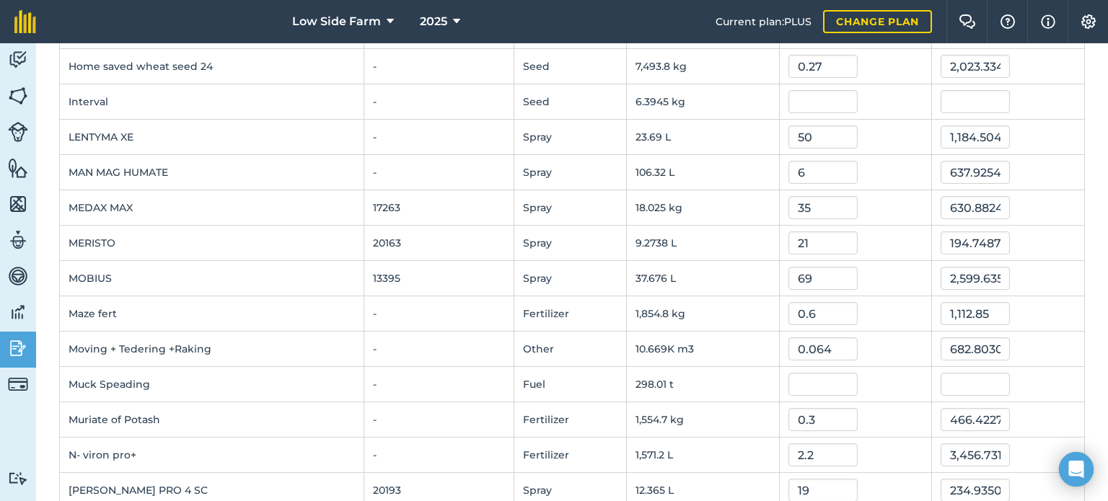
scroll to position [1154, 0]
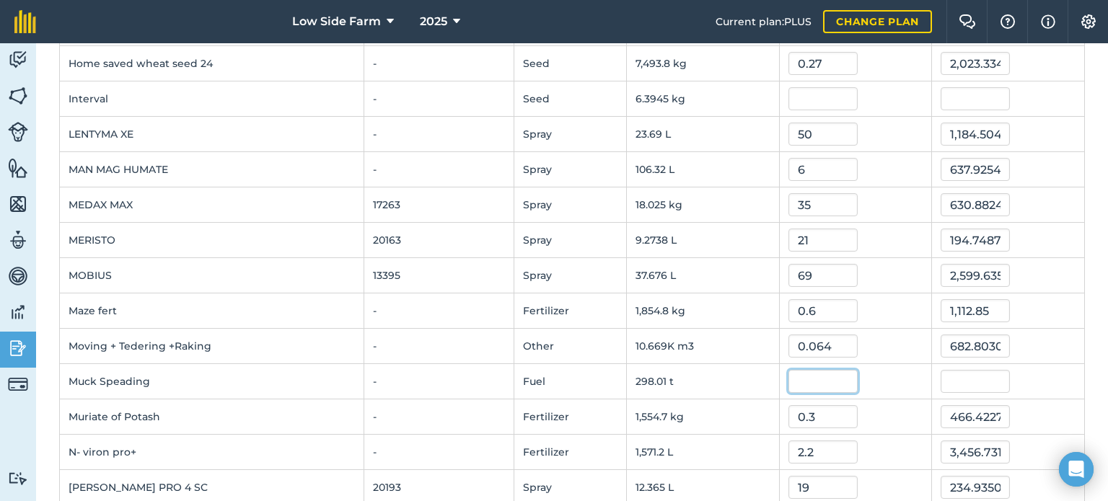
click at [797, 372] on input "text" at bounding box center [823, 381] width 69 height 23
type input "2.5"
type input "745.02"
click at [747, 371] on td "298.01 t" at bounding box center [702, 381] width 153 height 35
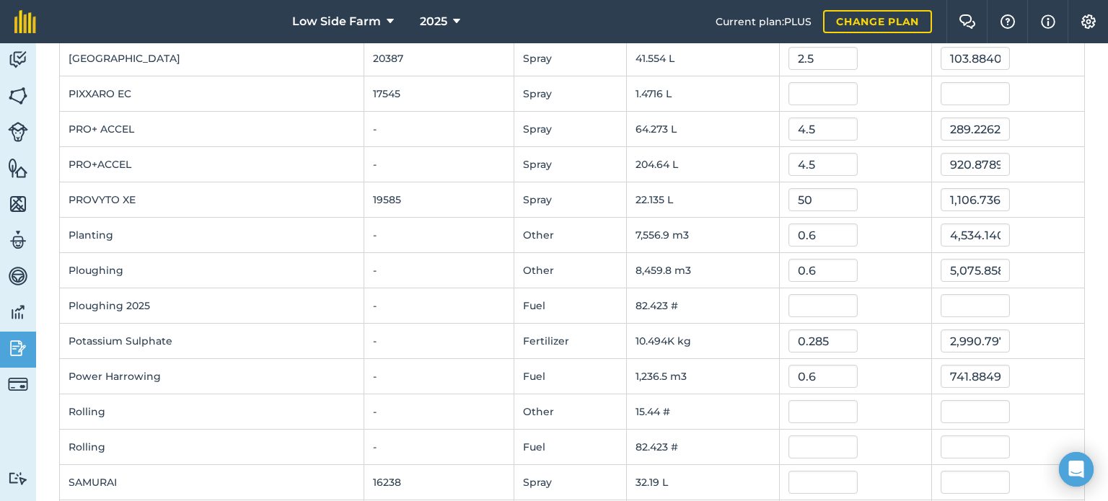
scroll to position [1732, 0]
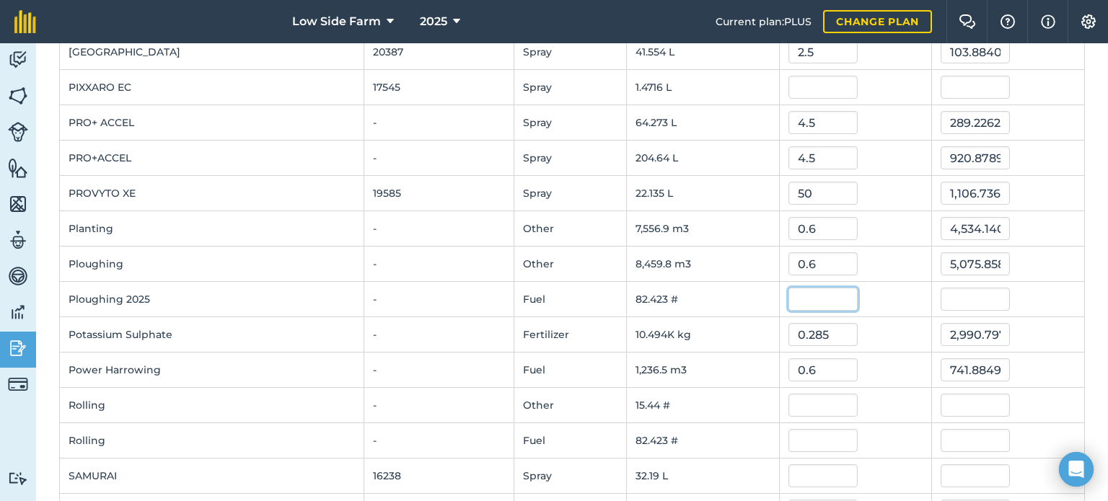
click at [797, 291] on input "text" at bounding box center [823, 299] width 69 height 23
type input "60"
type input "4,945.38"
click at [866, 282] on td "60" at bounding box center [855, 299] width 153 height 35
click at [807, 292] on input "60" at bounding box center [823, 299] width 69 height 23
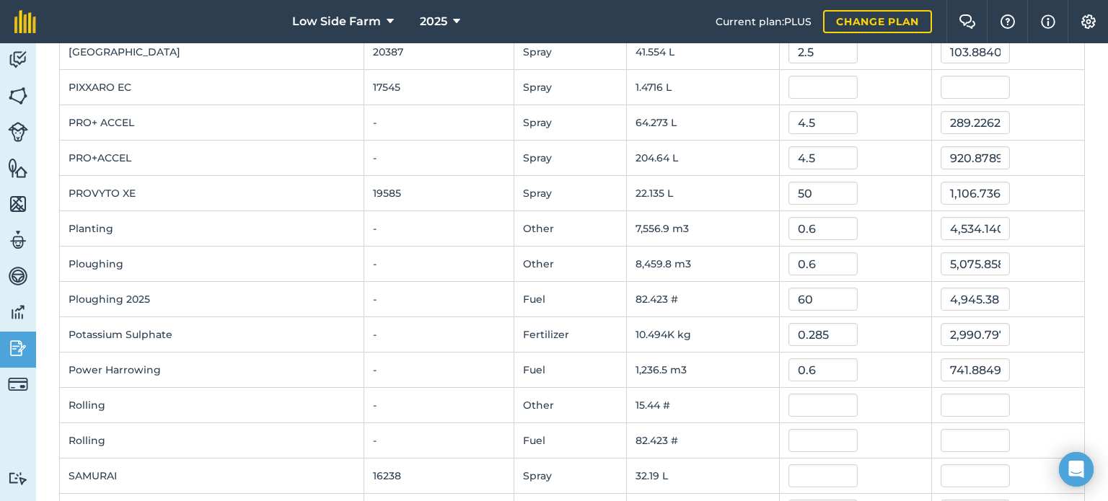
click at [862, 291] on div "60" at bounding box center [856, 299] width 135 height 23
click at [815, 403] on input "text" at bounding box center [823, 405] width 69 height 23
type input "10"
type input "154.4002"
click at [889, 353] on td "0.6" at bounding box center [855, 370] width 153 height 35
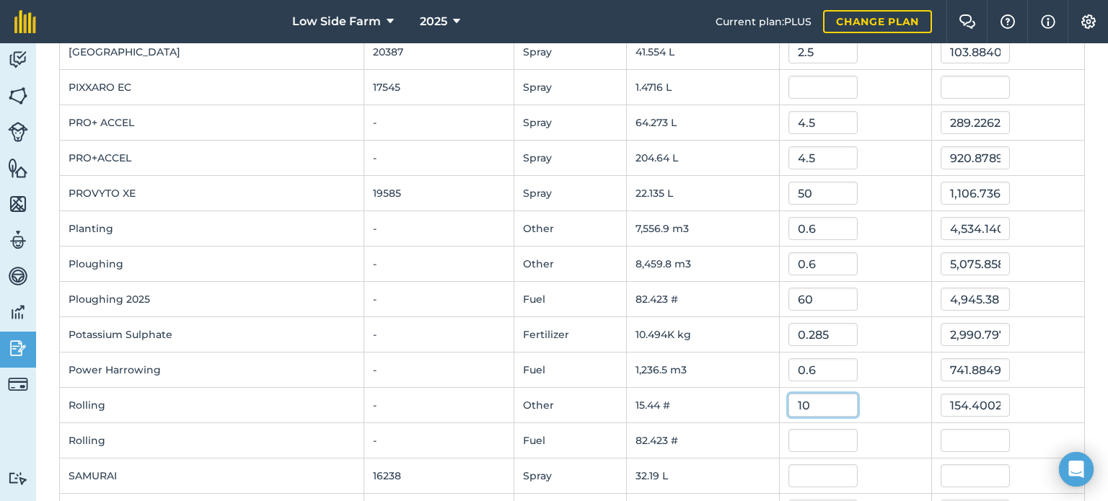
click at [815, 395] on input "10" at bounding box center [823, 405] width 69 height 23
type input "1"
type input "12"
type input "185.28024"
click at [807, 432] on input "text" at bounding box center [823, 440] width 69 height 23
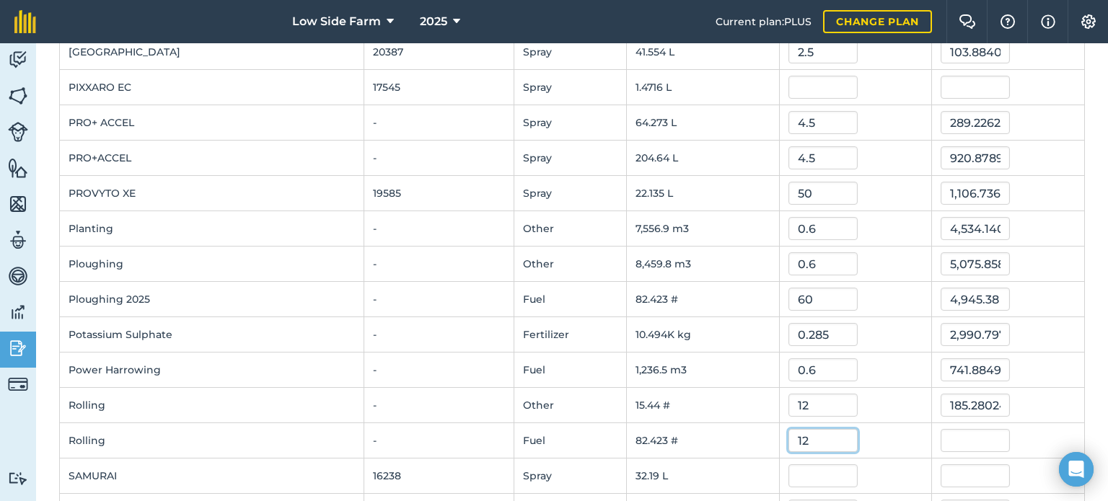
type input "12"
type input "989.076"
click at [868, 388] on td "12" at bounding box center [855, 405] width 153 height 35
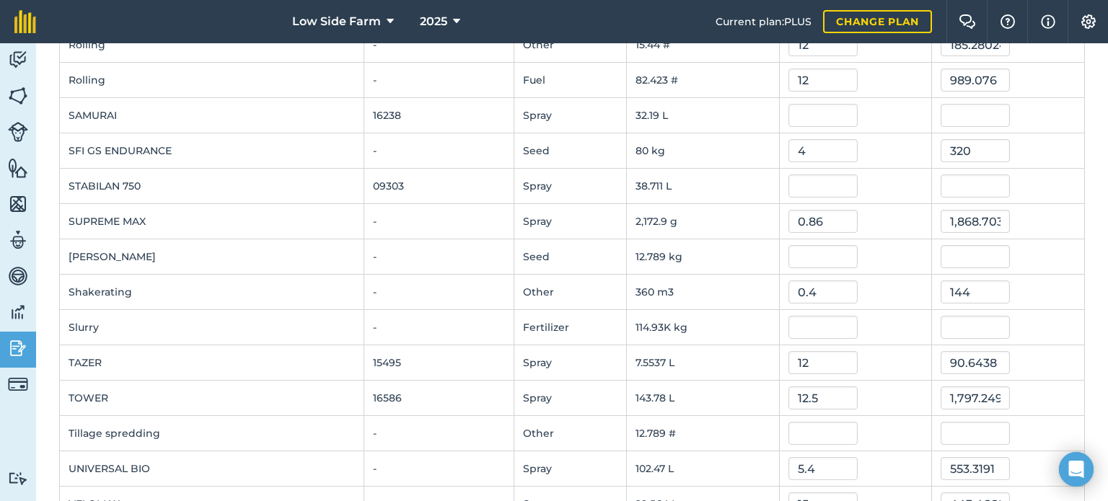
scroll to position [2164, 0]
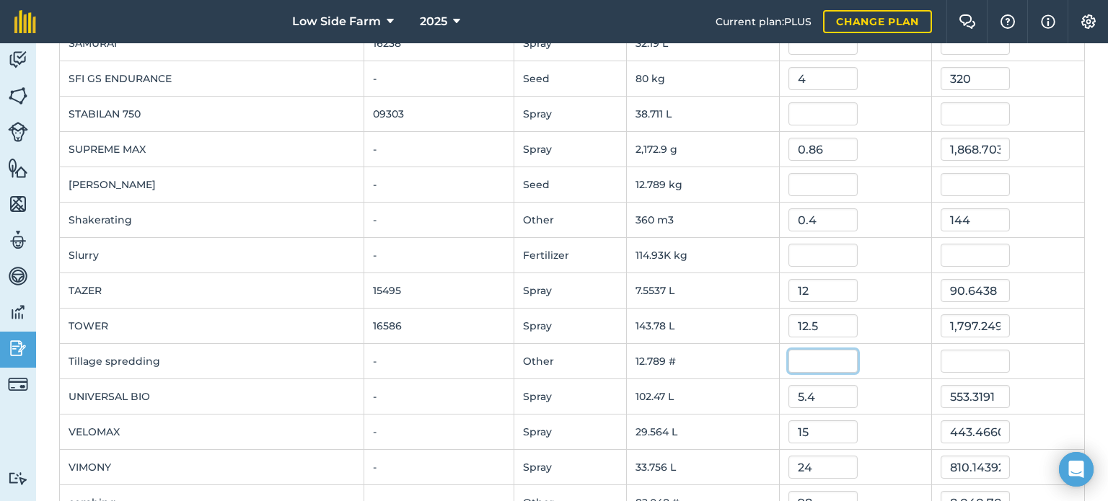
click at [812, 351] on input "text" at bounding box center [823, 361] width 69 height 23
type input "12"
type input "153.468"
click at [909, 244] on div at bounding box center [856, 255] width 135 height 23
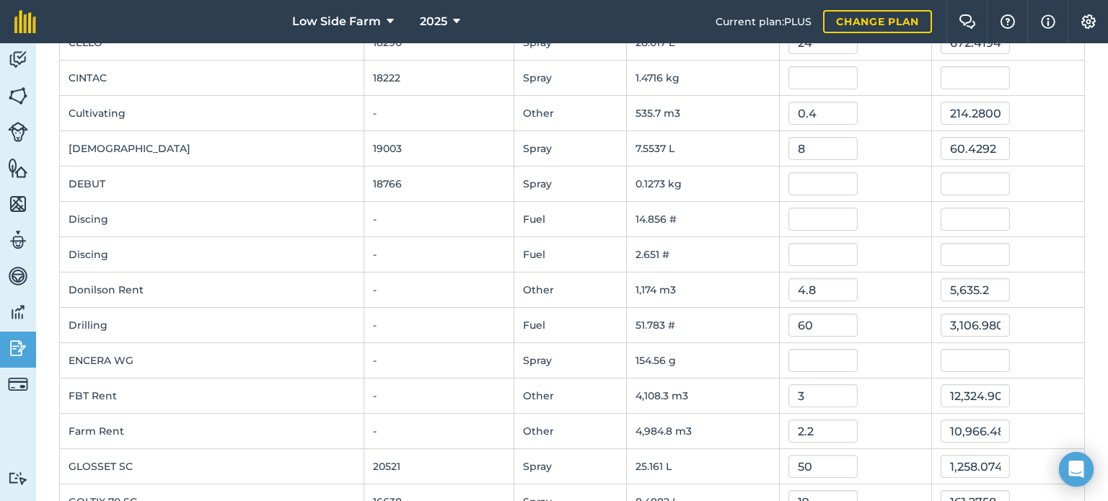
scroll to position [505, 0]
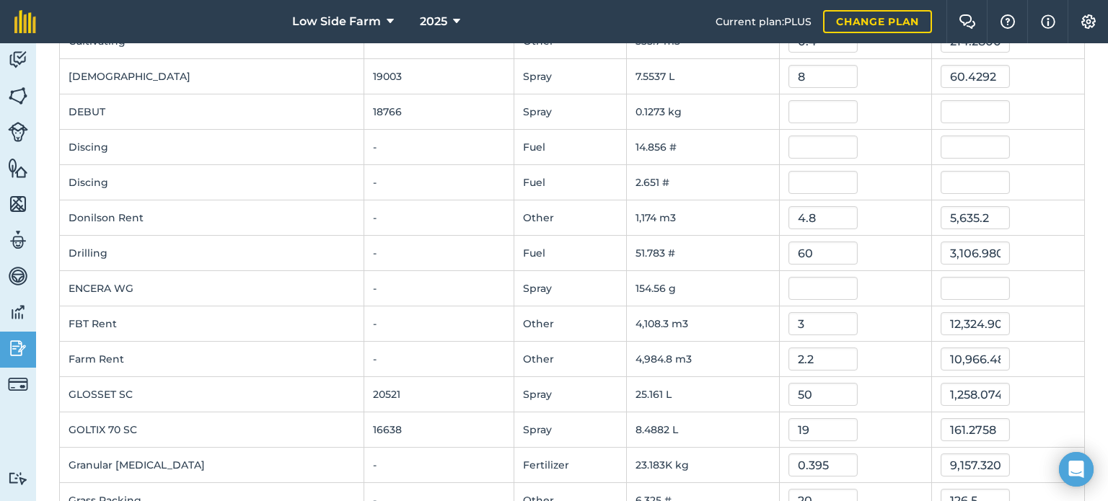
drag, startPoint x: 139, startPoint y: 348, endPoint x: 119, endPoint y: 364, distance: 24.7
click at [119, 364] on td "Farm Rent" at bounding box center [212, 359] width 304 height 35
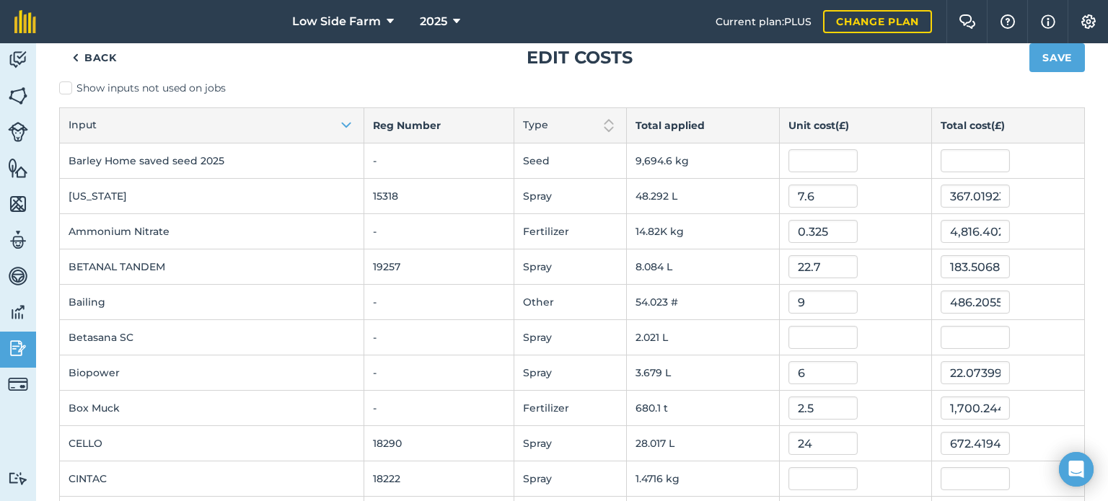
scroll to position [0, 0]
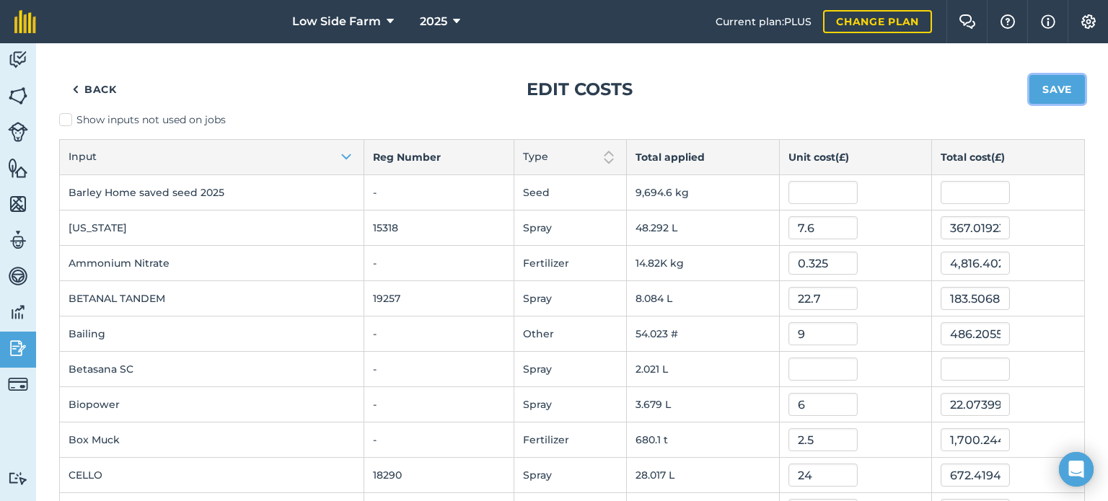
click at [1031, 97] on button "Save" at bounding box center [1058, 89] width 56 height 29
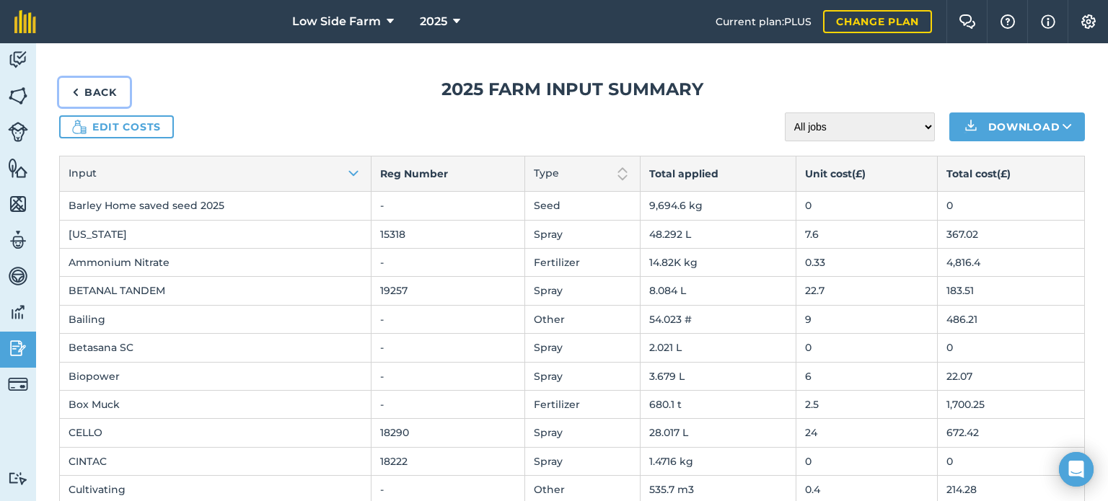
click at [87, 90] on link "Back" at bounding box center [94, 92] width 71 height 29
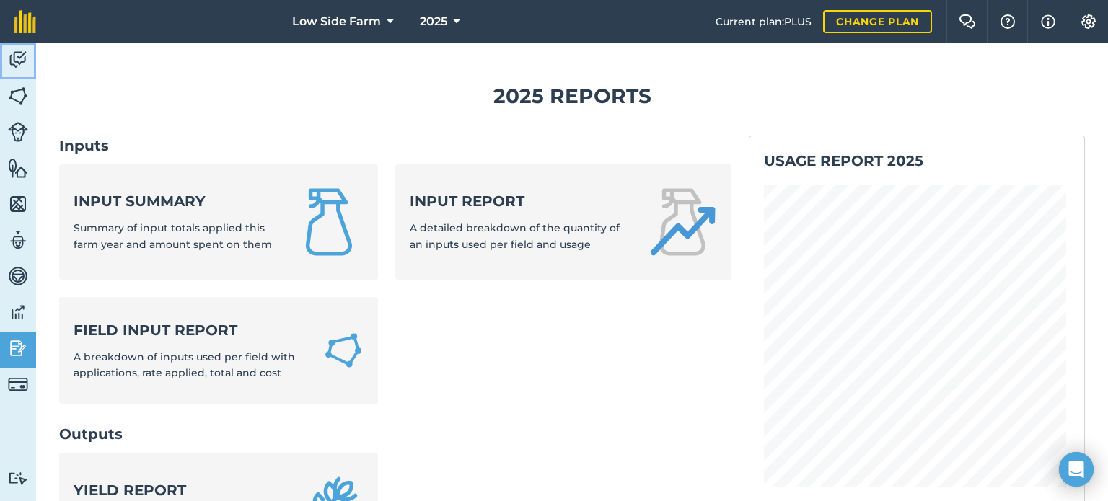
click at [23, 63] on img at bounding box center [18, 60] width 20 height 22
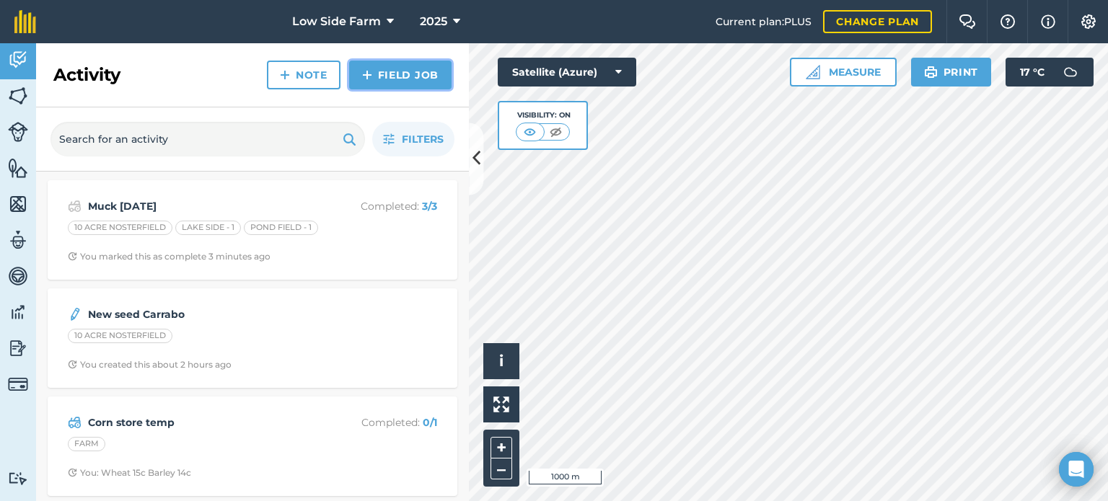
click at [398, 66] on link "Field Job" at bounding box center [400, 75] width 102 height 29
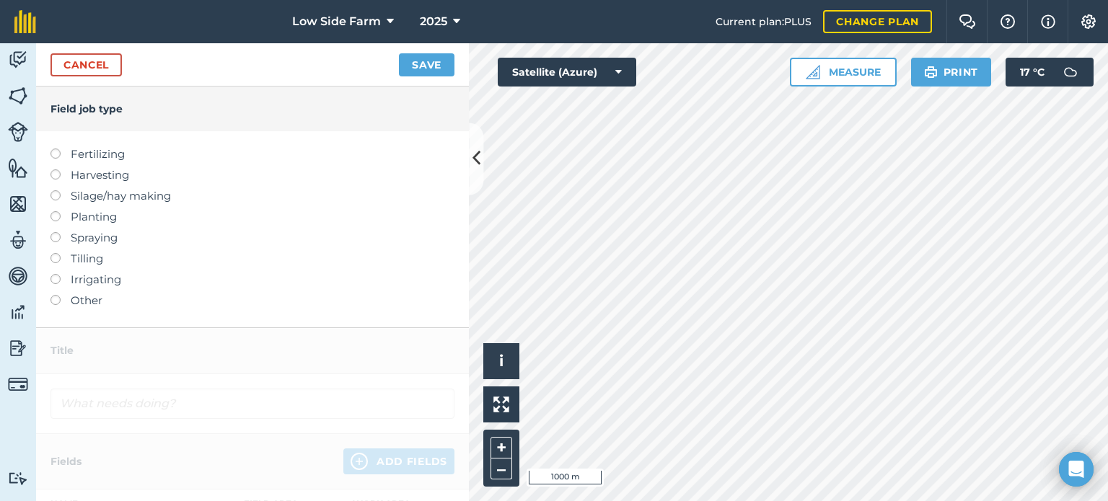
click at [58, 149] on label at bounding box center [61, 149] width 20 height 0
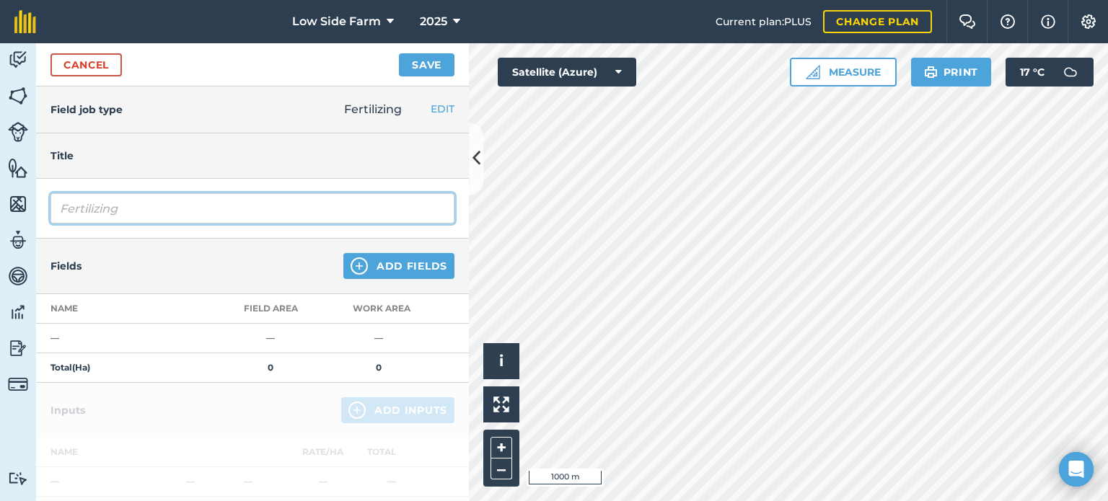
click at [133, 213] on input "Fertilizing" at bounding box center [253, 208] width 404 height 30
type input "F"
type input "Slurry [DATE]"
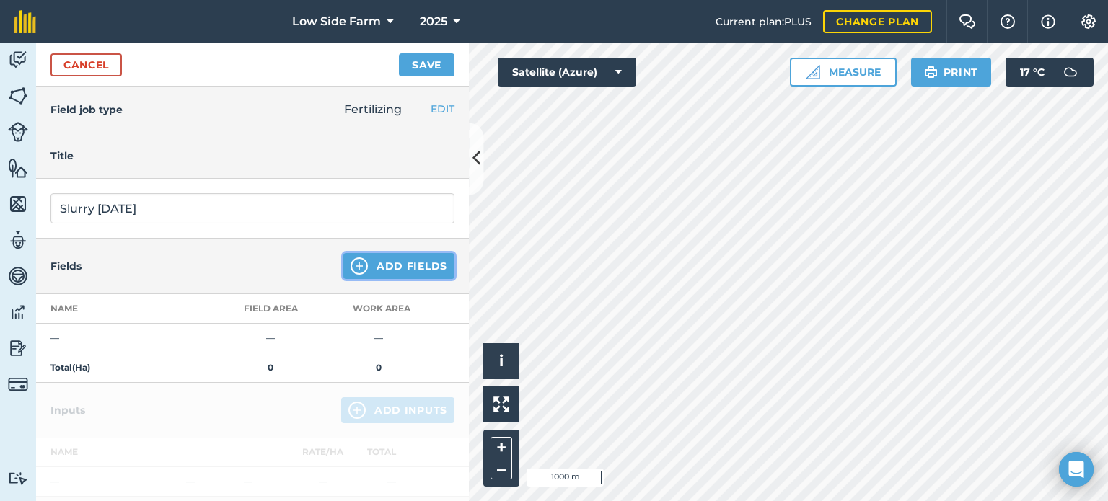
click at [401, 268] on button "Add Fields" at bounding box center [398, 266] width 111 height 26
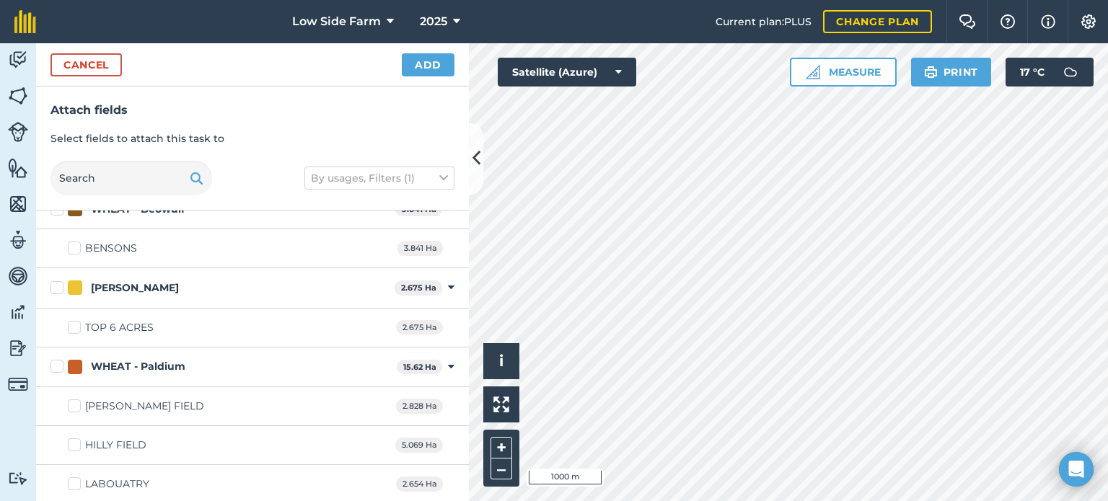
scroll to position [2237, 0]
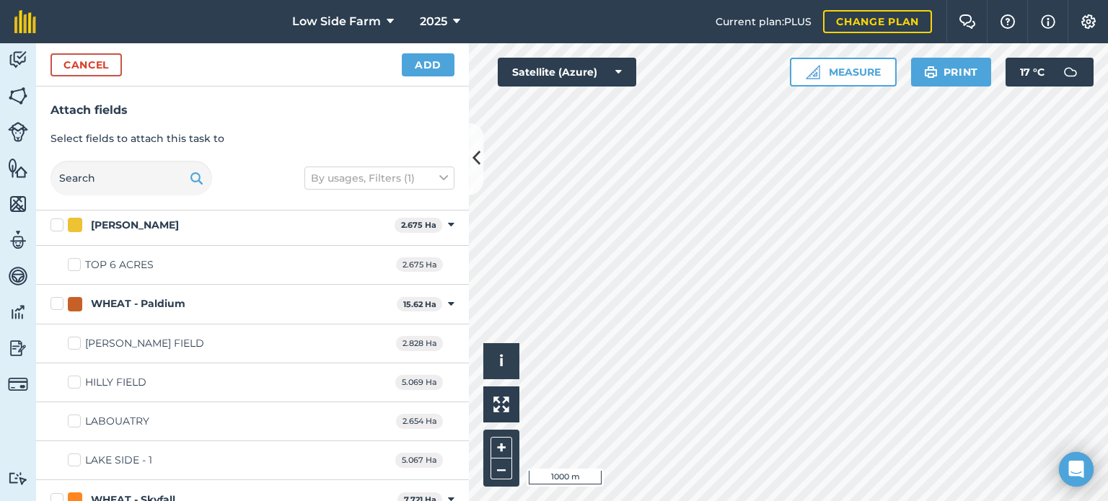
click at [76, 375] on label "HILLY FIELD" at bounding box center [107, 382] width 79 height 15
click at [76, 375] on input "HILLY FIELD" at bounding box center [72, 379] width 9 height 9
checkbox input "true"
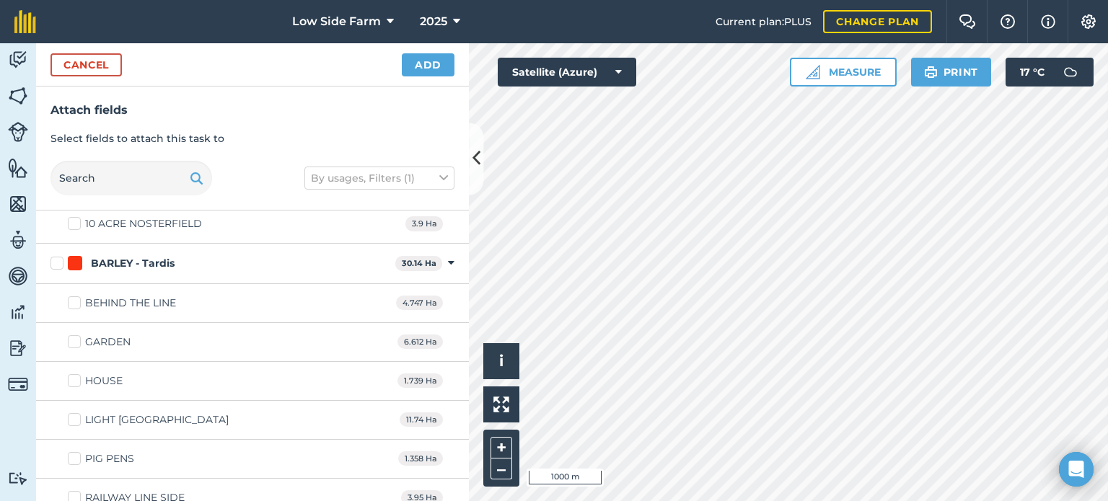
scroll to position [216, 0]
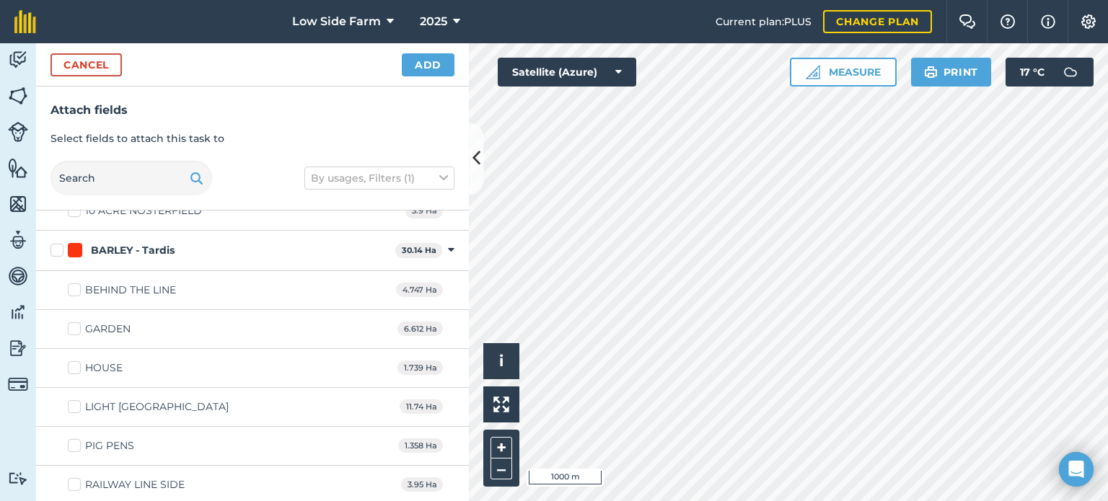
click at [74, 288] on label "BEHIND THE LINE" at bounding box center [122, 290] width 108 height 15
click at [74, 288] on input "BEHIND THE LINE" at bounding box center [72, 287] width 9 height 9
checkbox input "true"
click at [408, 68] on button "Add" at bounding box center [428, 64] width 53 height 23
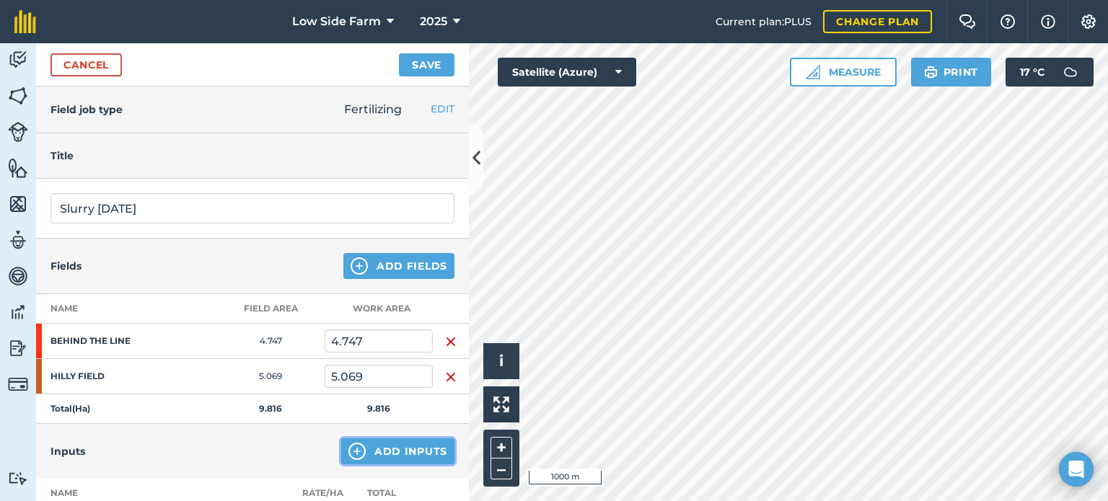
click at [390, 444] on button "Add Inputs" at bounding box center [397, 452] width 113 height 26
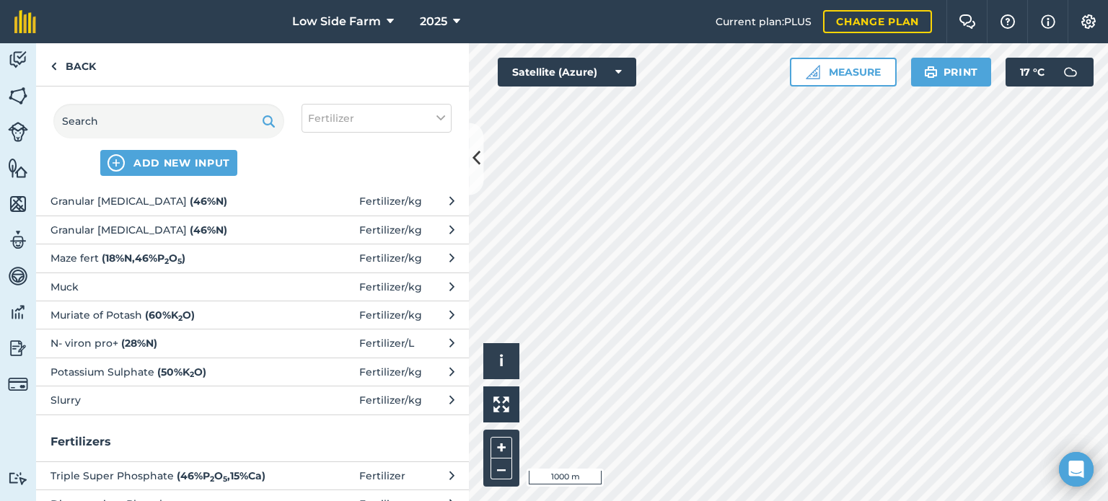
scroll to position [72, 0]
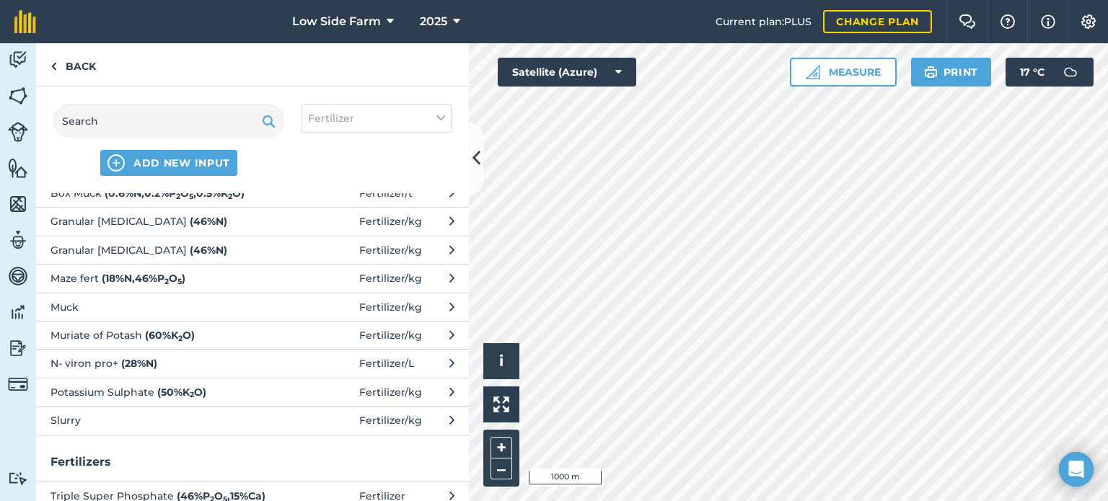
click at [194, 421] on span "Slurry" at bounding box center [169, 421] width 236 height 16
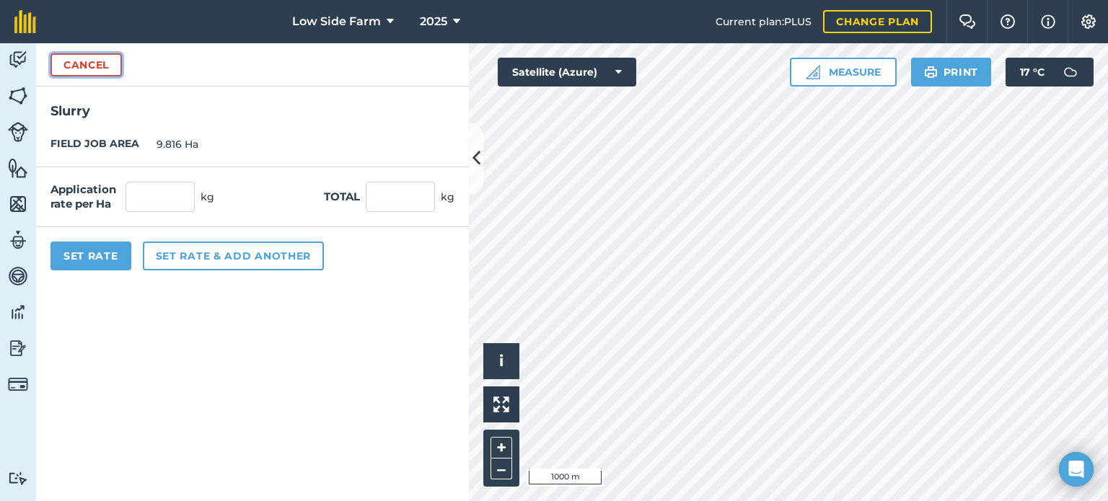
click at [92, 73] on button "Cancel" at bounding box center [86, 64] width 71 height 23
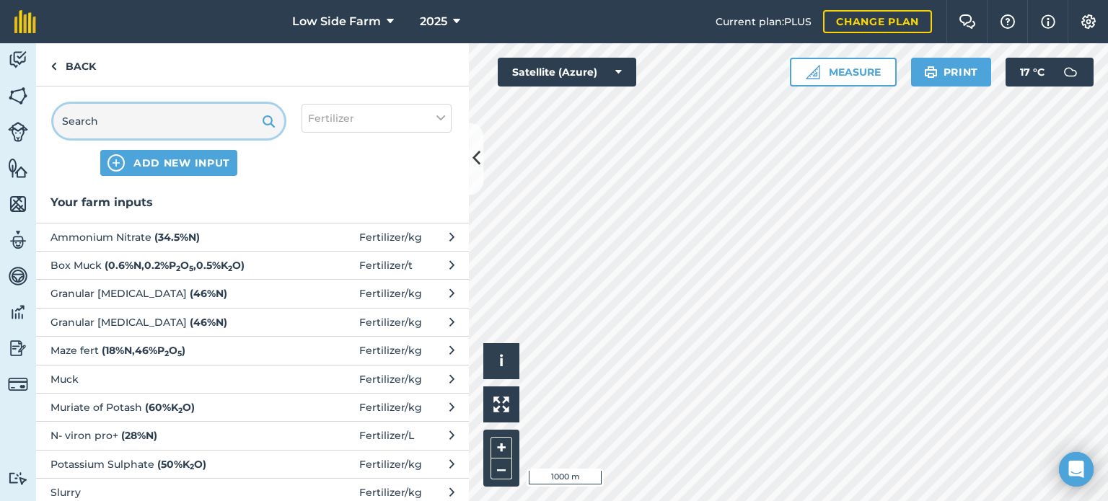
click at [113, 124] on input "text" at bounding box center [168, 121] width 231 height 35
click at [174, 161] on span "ADD NEW INPUT" at bounding box center [181, 163] width 97 height 14
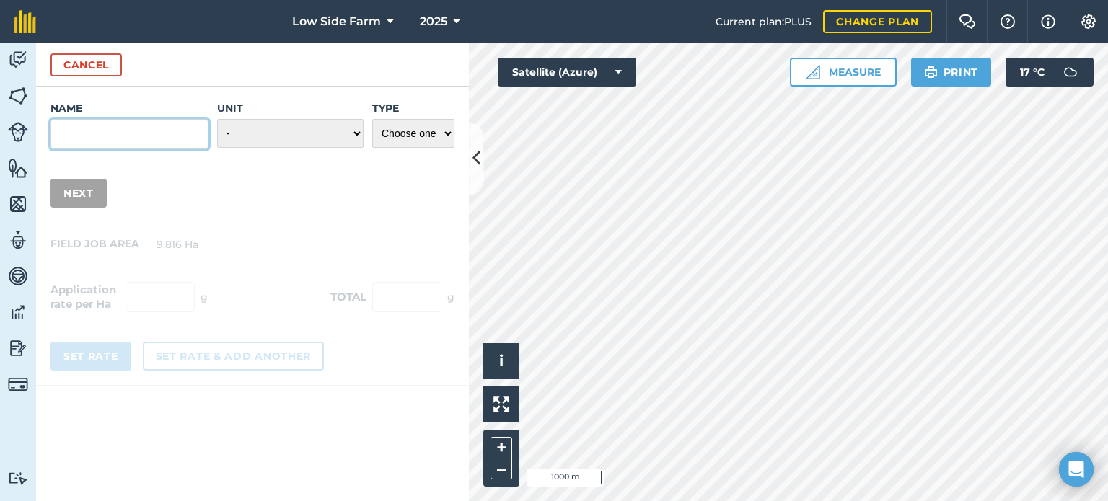
click at [128, 138] on input "Name" at bounding box center [130, 134] width 158 height 30
click at [118, 132] on input "slur" at bounding box center [130, 134] width 158 height 30
type input "s"
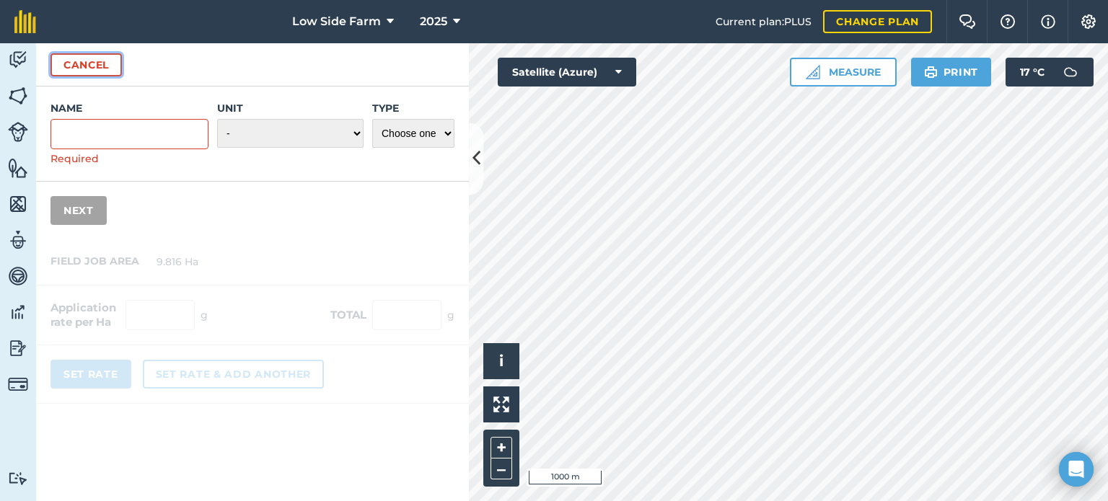
click at [95, 60] on button "Cancel" at bounding box center [86, 64] width 71 height 23
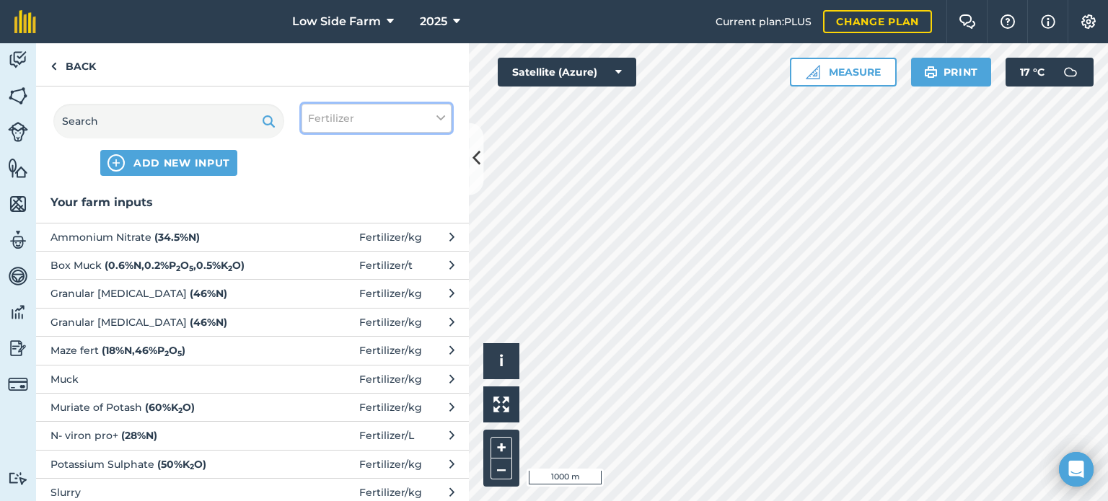
click at [387, 109] on button "Fertilizer" at bounding box center [377, 118] width 150 height 29
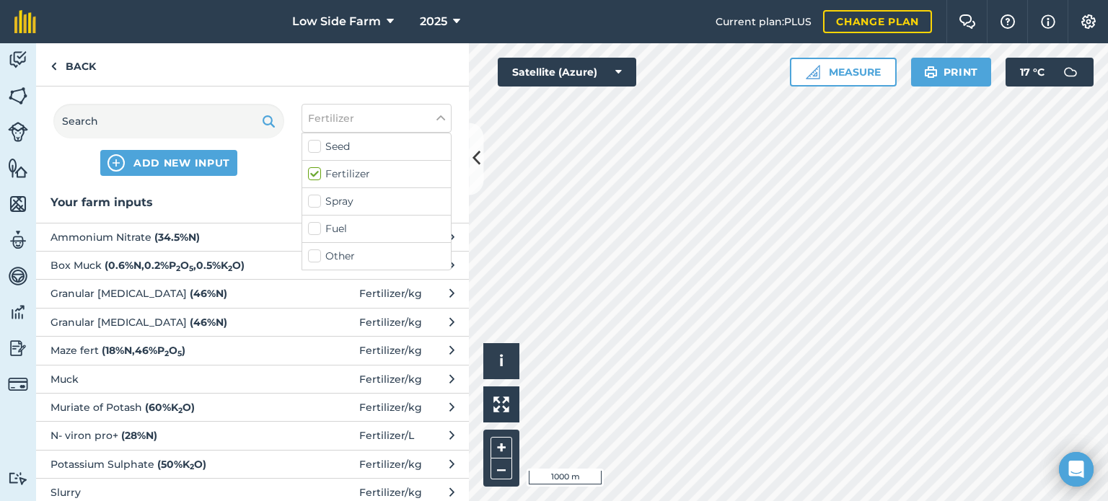
click at [315, 171] on label "Fertilizer" at bounding box center [376, 174] width 137 height 15
click at [315, 171] on input "Fertilizer" at bounding box center [312, 171] width 9 height 9
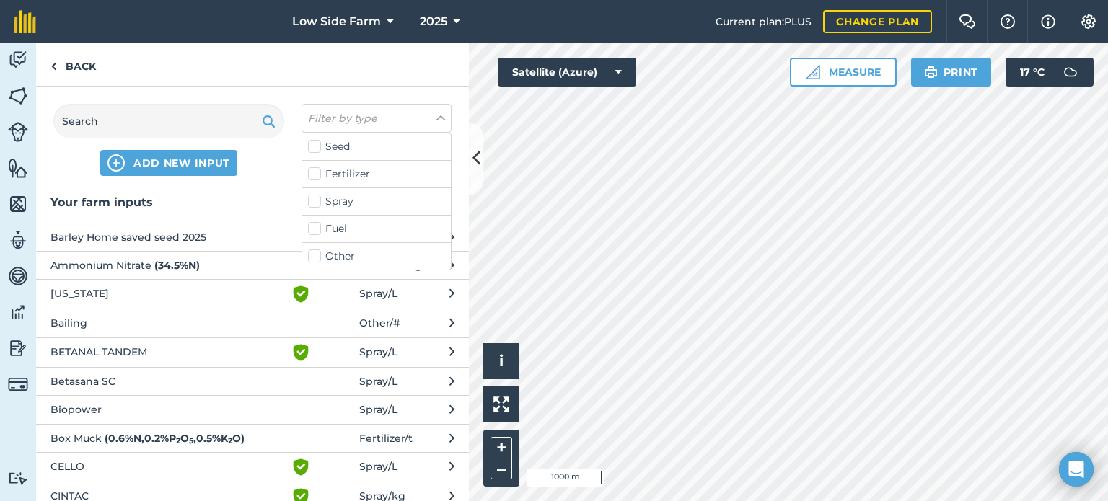
click at [323, 175] on label "Fertilizer" at bounding box center [376, 174] width 137 height 15
click at [317, 175] on input "Fertilizer" at bounding box center [312, 171] width 9 height 9
checkbox input "true"
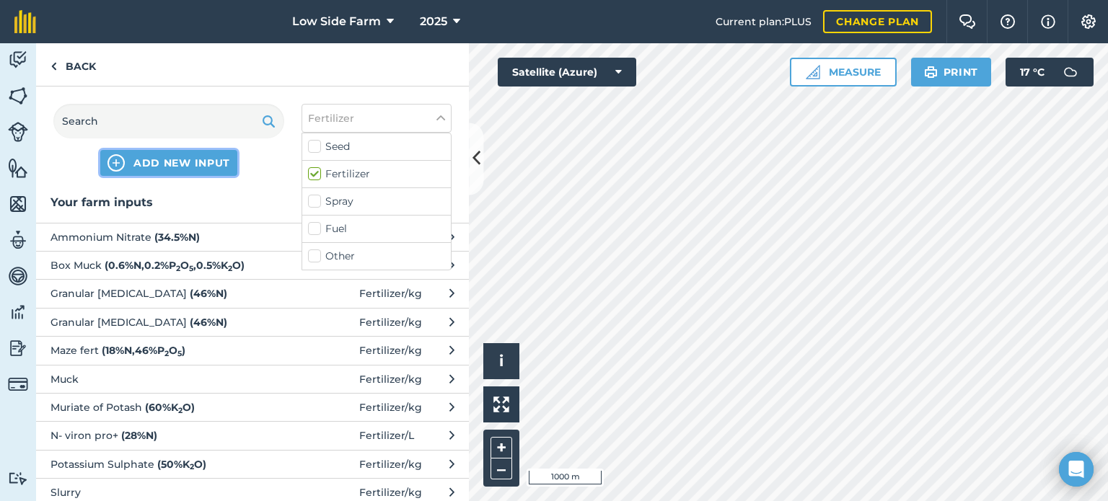
click at [170, 158] on span "ADD NEW INPUT" at bounding box center [181, 163] width 97 height 14
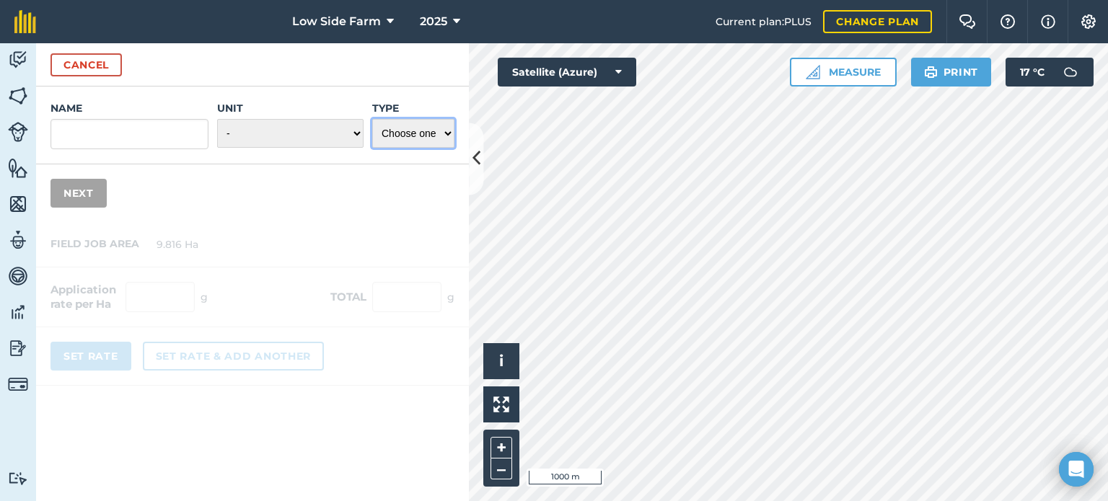
click at [433, 137] on select "Choose one Fertilizer Seed Spray Fuel Other" at bounding box center [413, 133] width 82 height 29
select select "FERTILIZER"
click at [372, 119] on select "Choose one Fertilizer Seed Spray Fuel Other" at bounding box center [413, 133] width 82 height 29
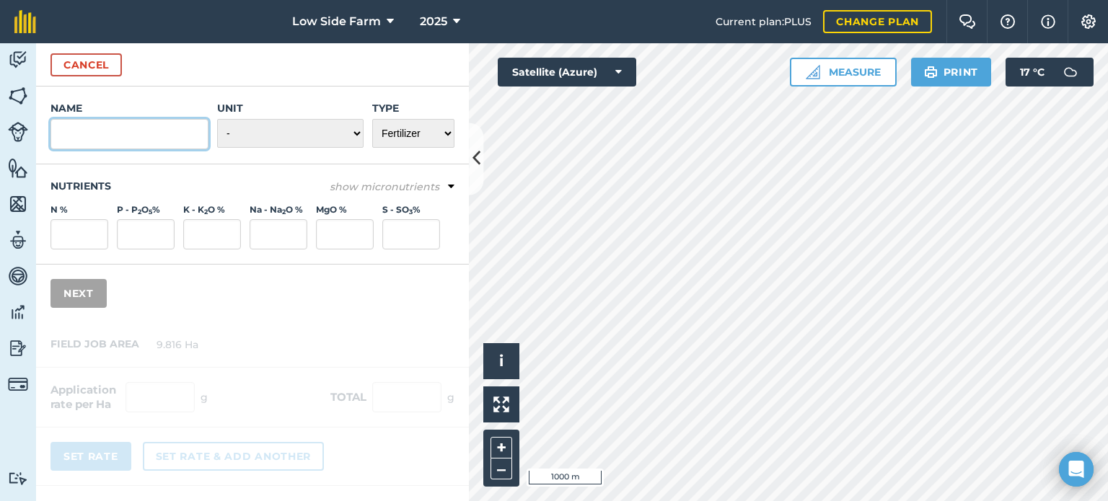
click at [139, 141] on input "Name" at bounding box center [130, 134] width 158 height 30
type input "p"
type input "Pig Slurry 25"
click at [300, 125] on select "- Grams/g Kilograms/kg Metric tonnes/t Millilitres/ml Litres/L Ounces/oz Pounds…" at bounding box center [290, 133] width 146 height 29
select select "METRIC_TONNES"
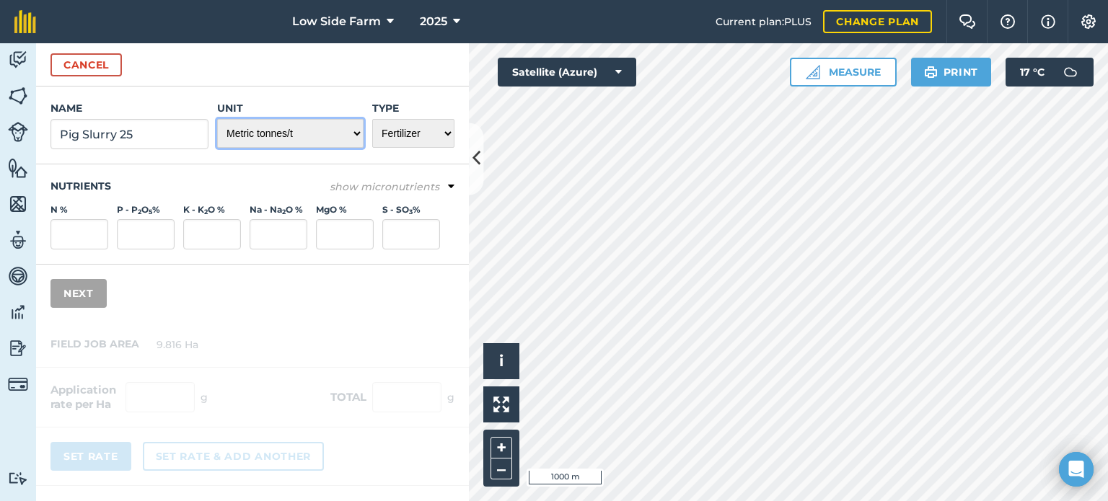
click at [218, 119] on select "- Grams/g Kilograms/kg Metric tonnes/t Millilitres/ml Litres/L Ounces/oz Pounds…" at bounding box center [290, 133] width 146 height 29
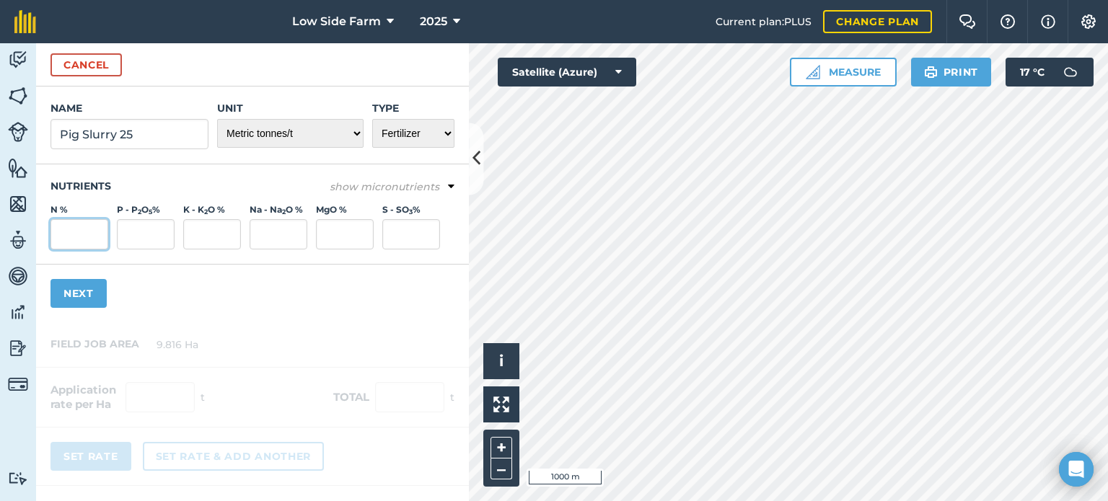
click at [95, 242] on input "N %" at bounding box center [80, 234] width 58 height 30
click at [416, 188] on em "show micronutrients" at bounding box center [385, 186] width 110 height 13
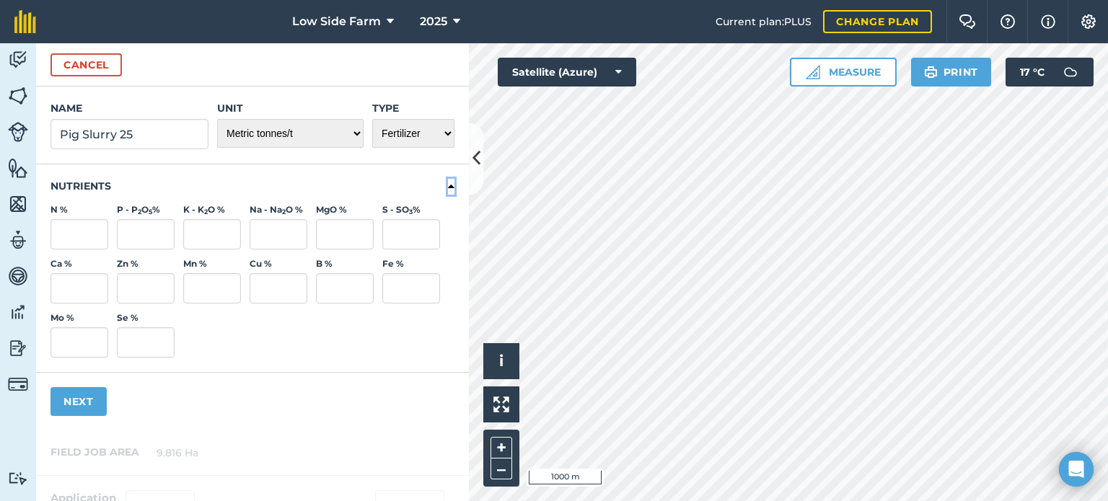
click at [448, 188] on icon at bounding box center [451, 186] width 6 height 13
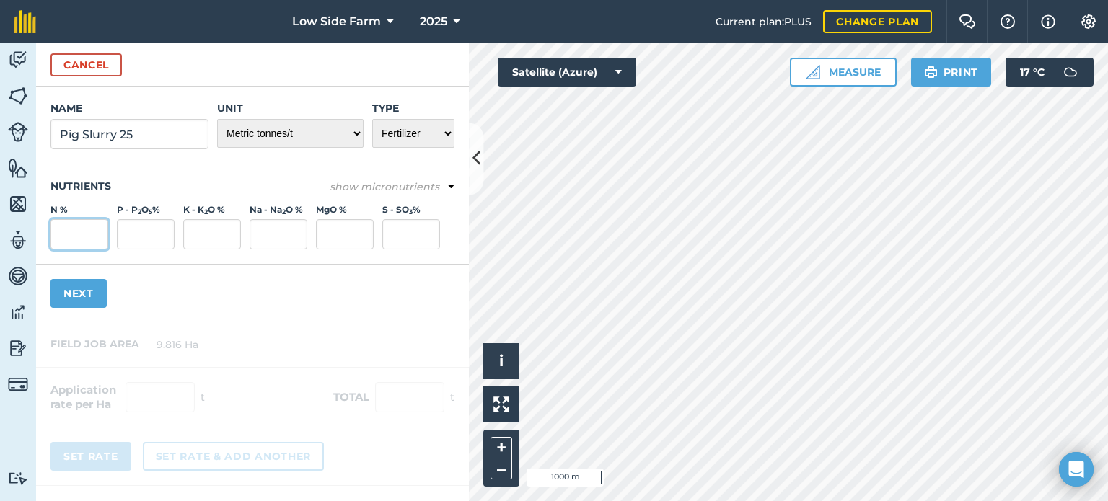
click at [63, 231] on input "N %" at bounding box center [80, 234] width 58 height 30
type input "0.42"
click at [127, 230] on input "P - P 2 O 5 %" at bounding box center [146, 234] width 58 height 30
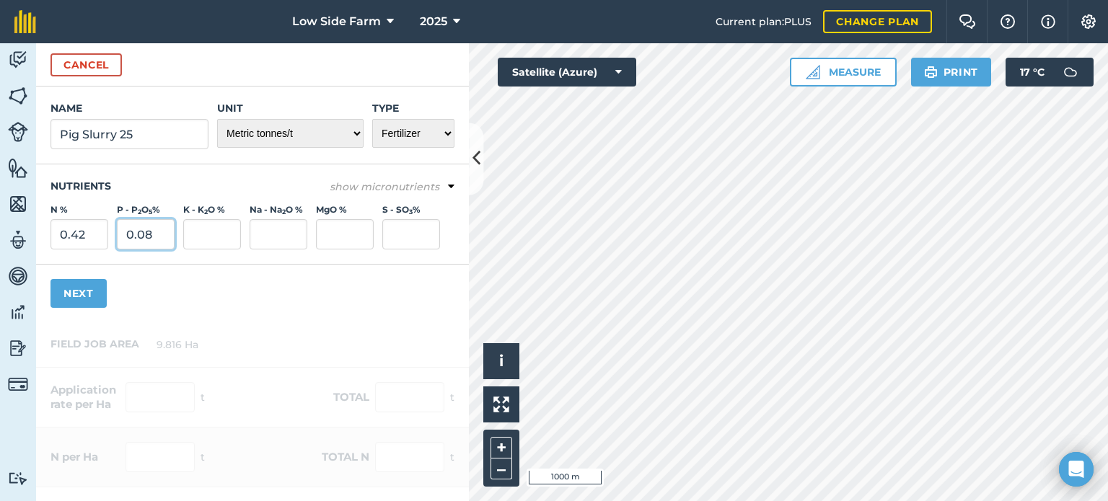
type input "0.08"
click at [200, 224] on input "K - K 2 O %" at bounding box center [212, 234] width 58 height 30
type input "0.22"
click at [247, 180] on h3 "Nutrients" at bounding box center [253, 186] width 404 height 14
click at [86, 287] on button "Next" at bounding box center [79, 293] width 56 height 29
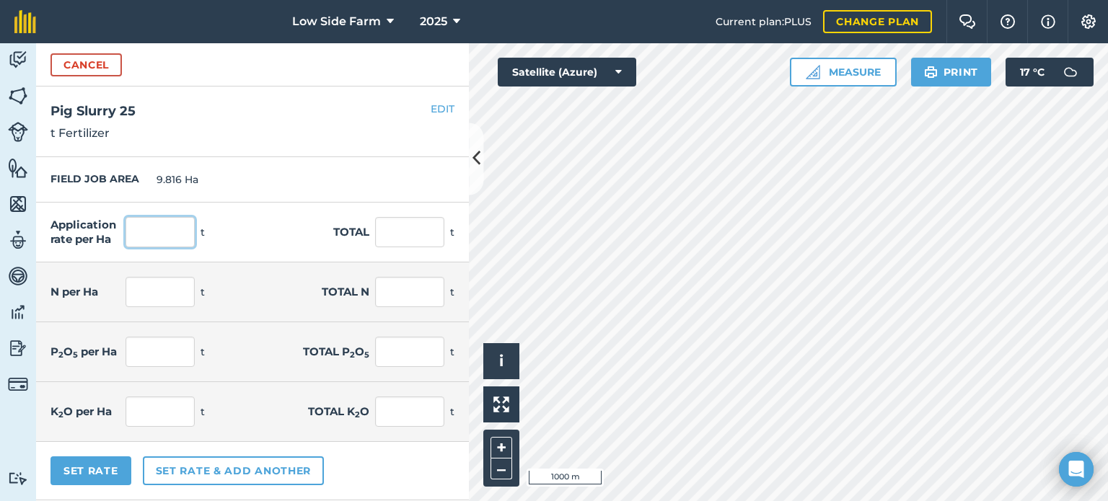
click at [160, 239] on input "text" at bounding box center [160, 232] width 69 height 30
click at [142, 289] on input "text" at bounding box center [160, 292] width 69 height 30
click at [162, 229] on input "text" at bounding box center [160, 232] width 69 height 30
type input "1"
type input "15"
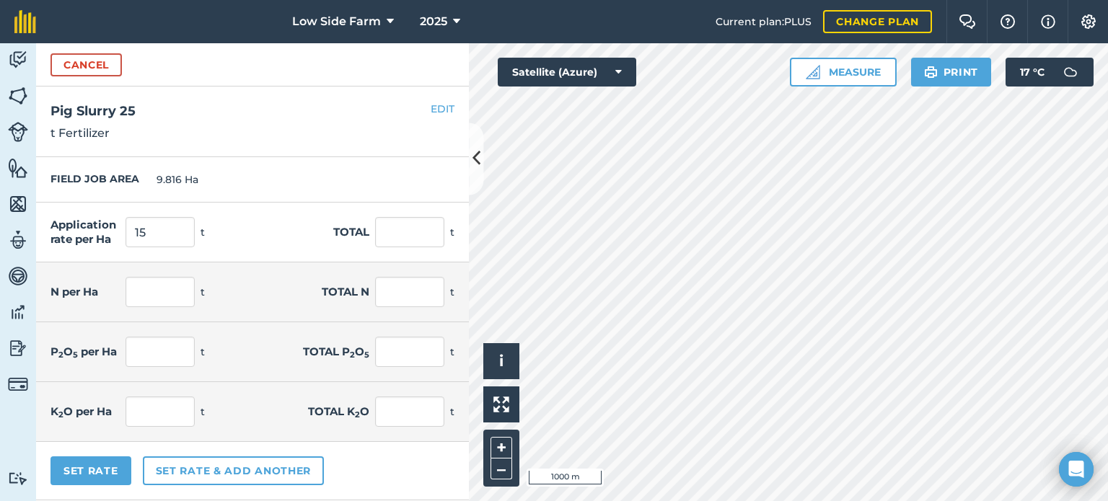
type input "147.24"
type input "0.063"
type input "0.618"
type input "0.012"
type input "0.118"
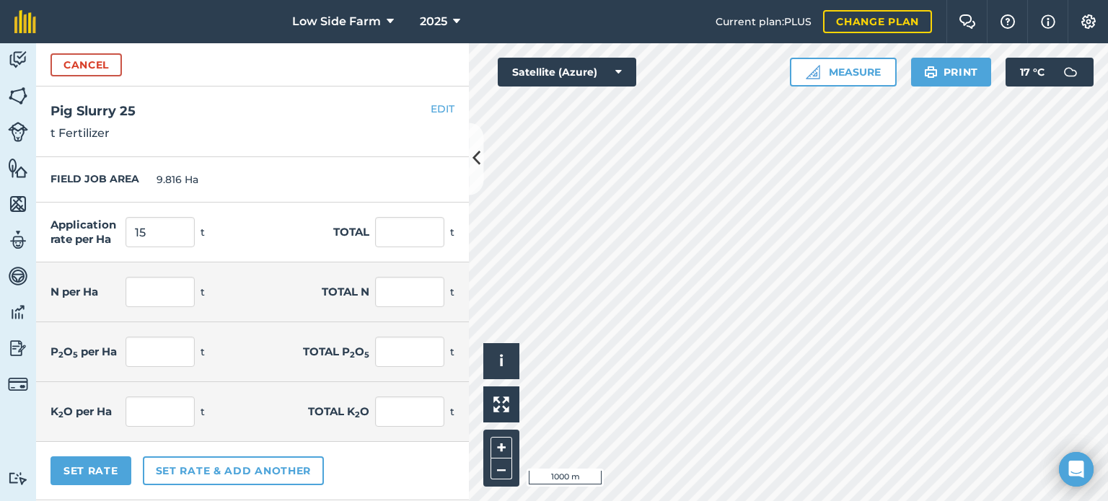
type input "0.033"
type input "0.324"
click at [338, 161] on div "FIELD JOB AREA 9.816 Ha" at bounding box center [252, 179] width 433 height 45
click at [176, 235] on input "15" at bounding box center [160, 232] width 69 height 30
type input "1"
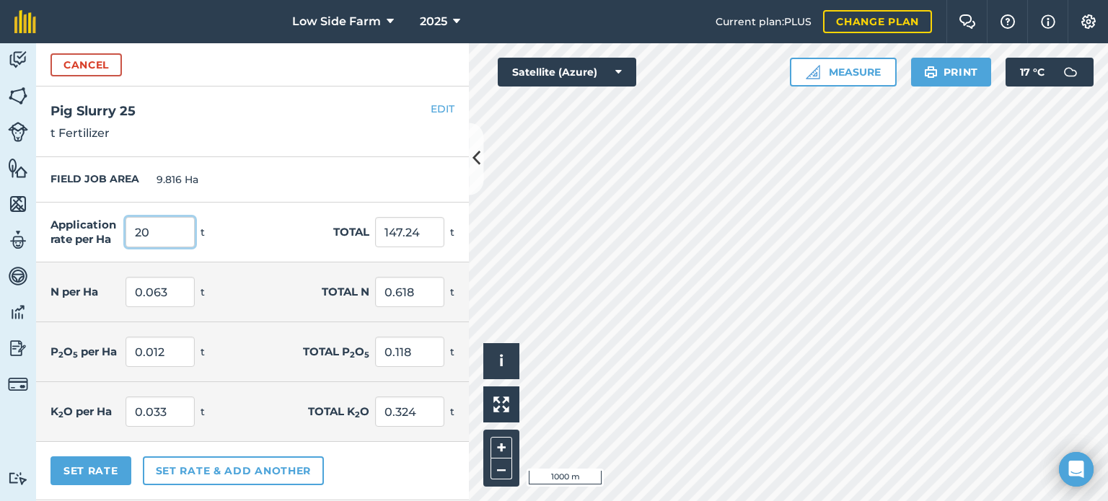
type input "20"
type input "196.32"
type input "0.084"
type input "0.825"
type input "0.016"
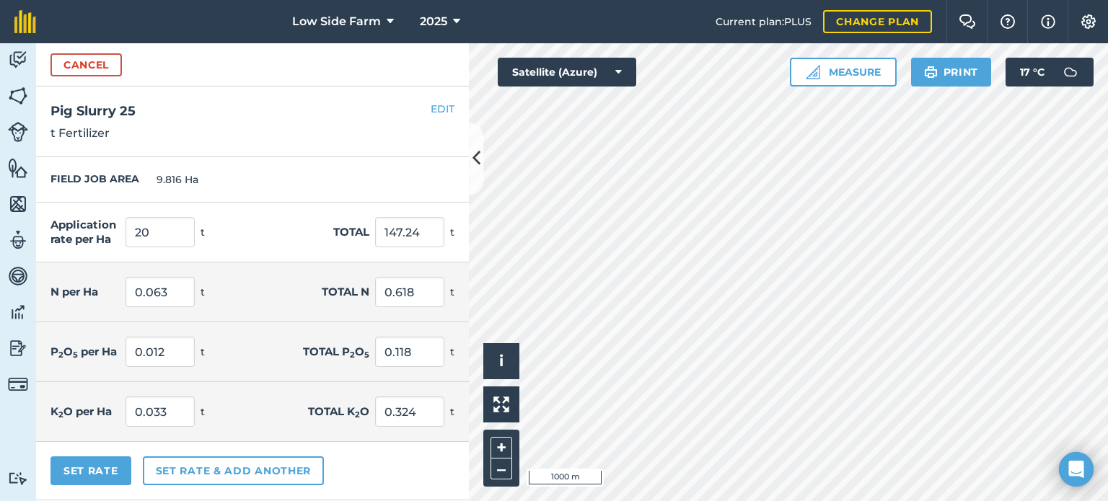
type input "0.157"
type input "0.044"
type input "0.432"
click at [338, 172] on div "FIELD JOB AREA 9.816 Ha" at bounding box center [252, 179] width 433 height 45
click at [88, 467] on button "Set Rate" at bounding box center [91, 471] width 81 height 29
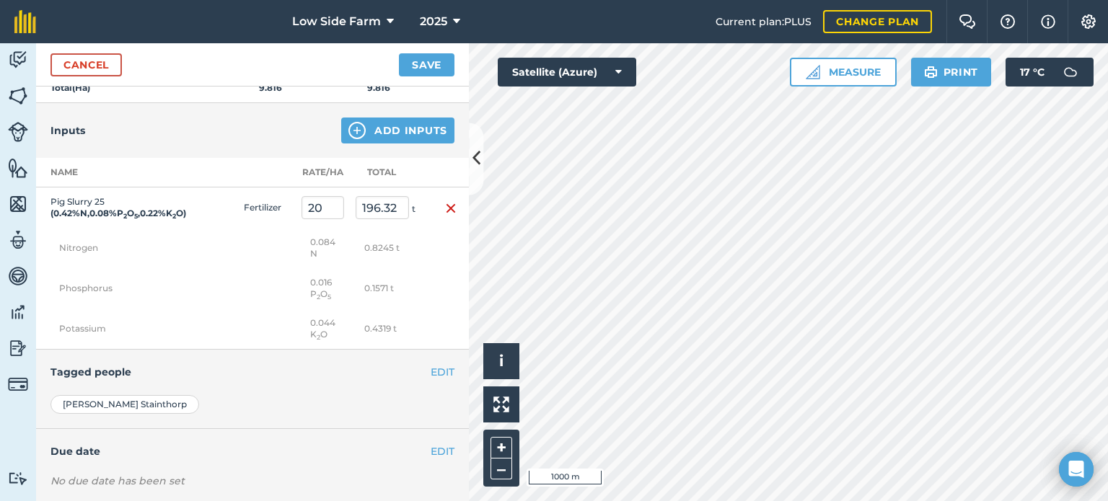
scroll to position [324, 0]
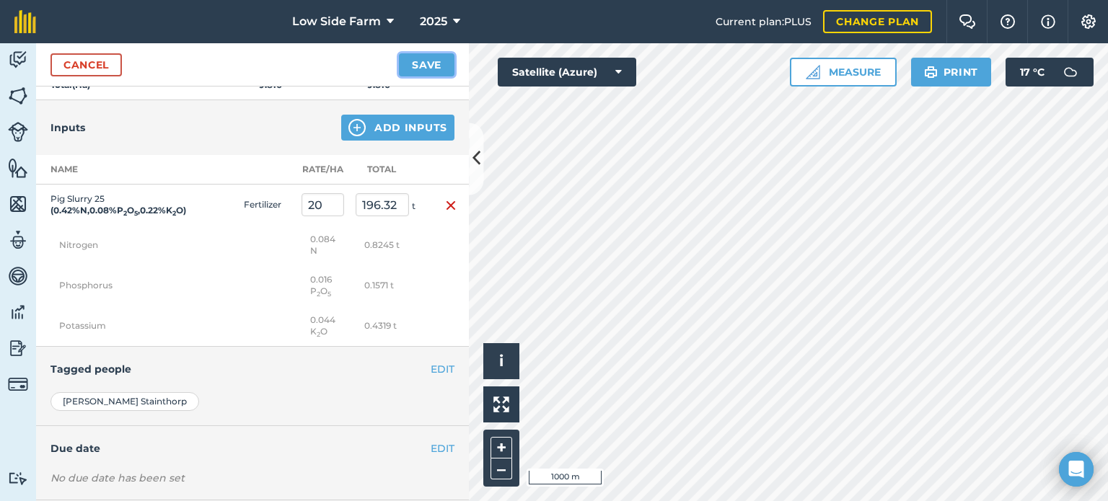
click at [450, 69] on button "Save" at bounding box center [427, 64] width 56 height 23
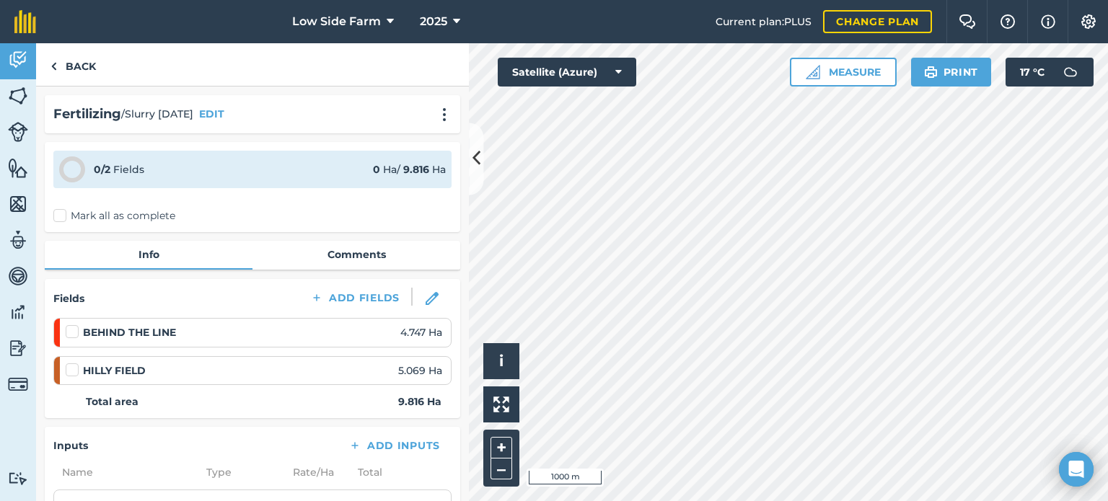
click at [71, 325] on label at bounding box center [74, 325] width 17 height 0
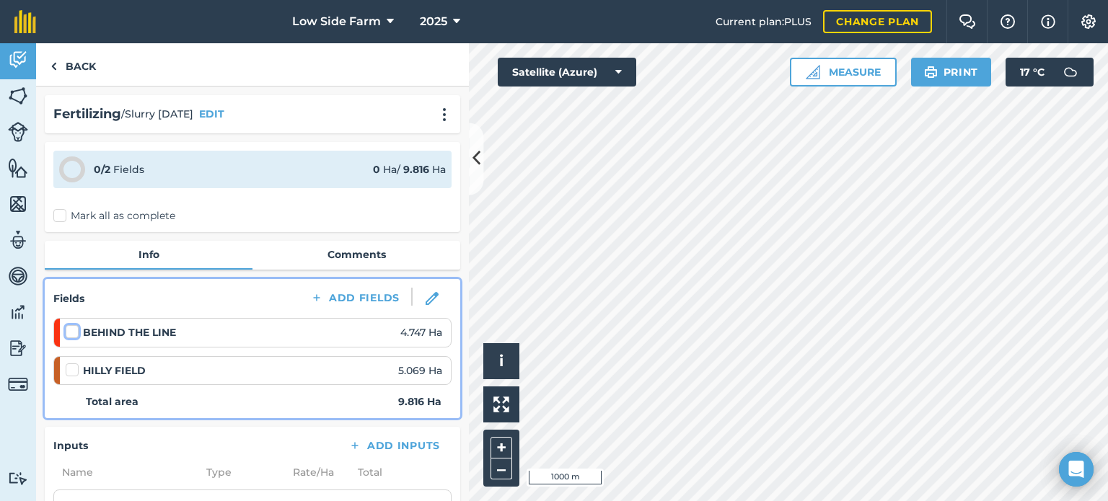
click at [71, 333] on input "checkbox" at bounding box center [70, 329] width 9 height 9
checkbox input "false"
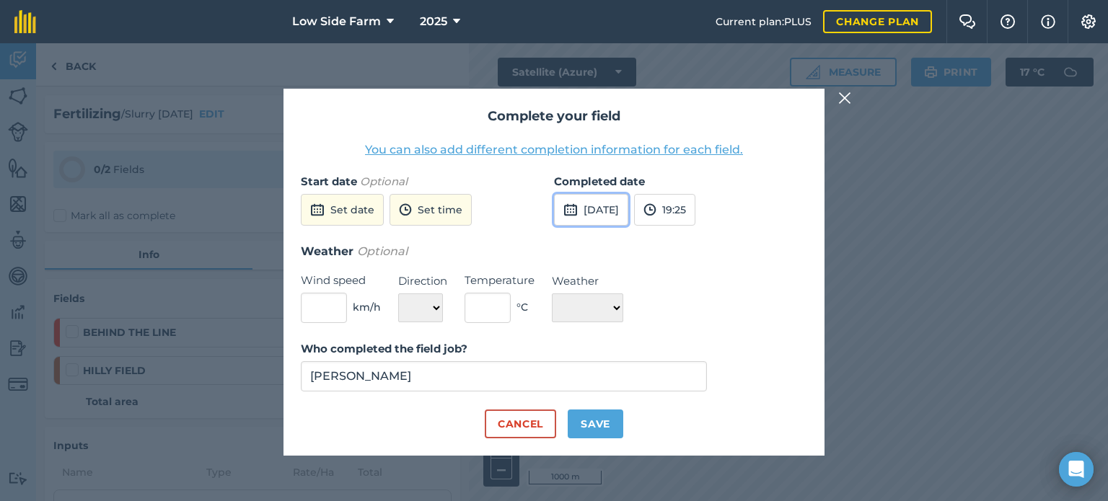
click at [628, 213] on button "[DATE]" at bounding box center [591, 210] width 74 height 32
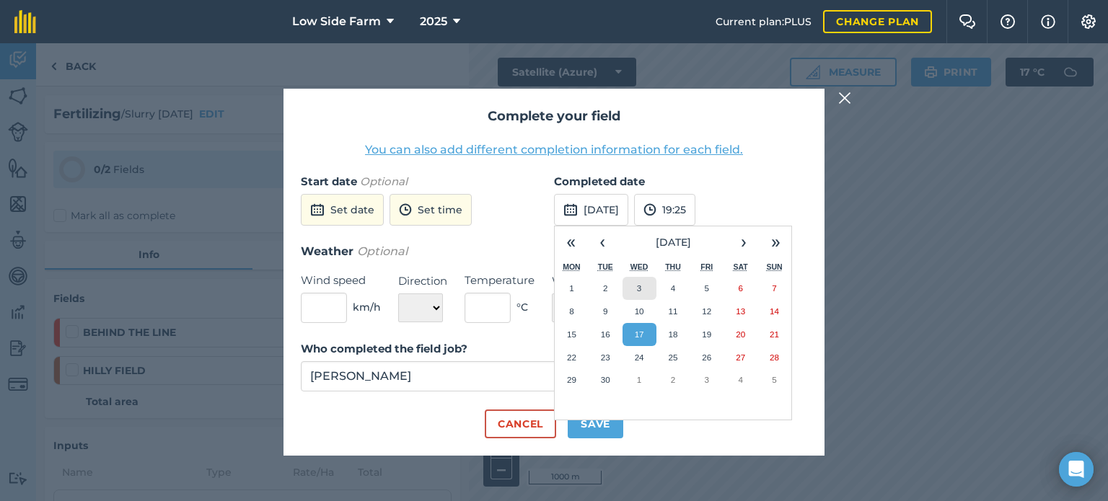
click at [634, 295] on button "3" at bounding box center [640, 288] width 34 height 23
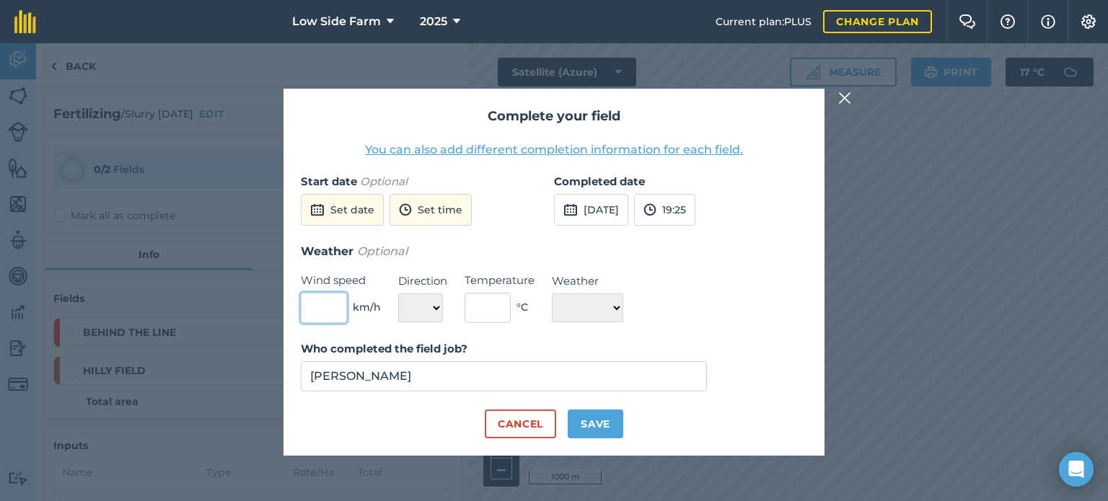
click at [330, 308] on input "text" at bounding box center [324, 308] width 46 height 30
type input "3"
click at [424, 302] on select "N NE E SE S SW W NW" at bounding box center [420, 308] width 45 height 29
select select "W"
click at [398, 294] on select "N NE E SE S SW W NW" at bounding box center [420, 308] width 45 height 29
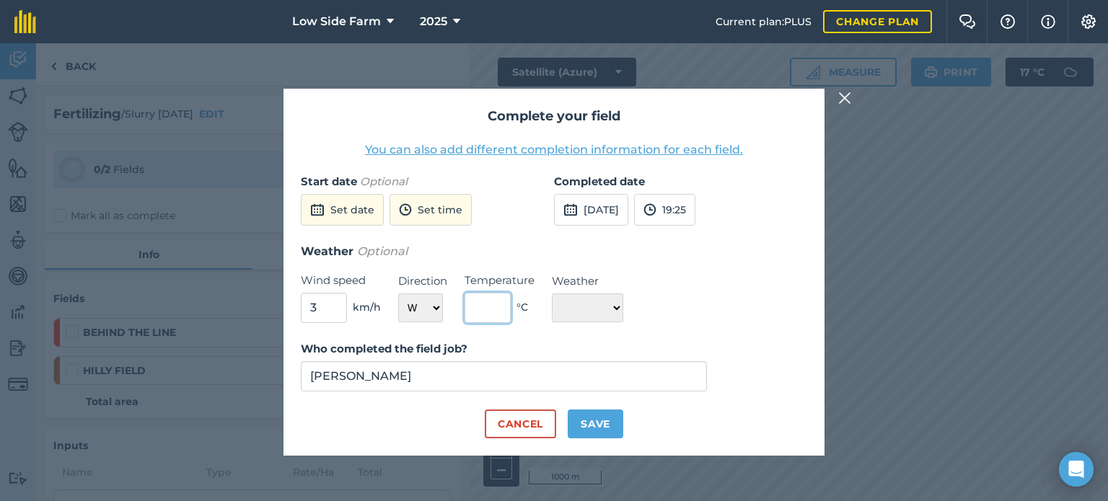
click at [494, 308] on input "text" at bounding box center [488, 308] width 46 height 30
type input "22"
click at [595, 313] on select "☀️ Sunny 🌧 Rainy ⛅️ Cloudy 🌨 Snow ❄️ Icy" at bounding box center [587, 308] width 71 height 29
select select "Sunny"
click at [552, 294] on select "☀️ Sunny 🌧 Rainy ⛅️ Cloudy 🌨 Snow ❄️ Icy" at bounding box center [587, 308] width 71 height 29
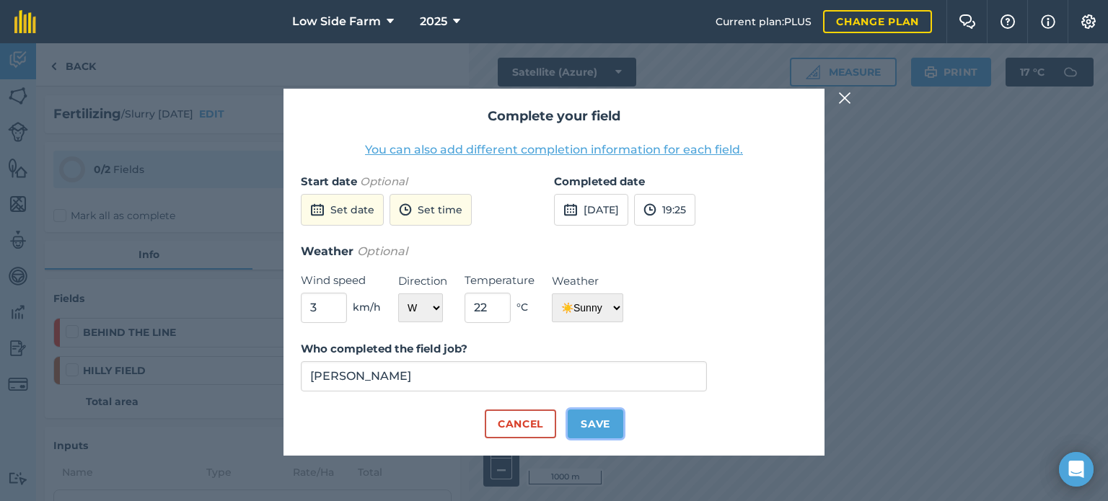
click at [576, 418] on button "Save" at bounding box center [596, 424] width 56 height 29
checkbox input "true"
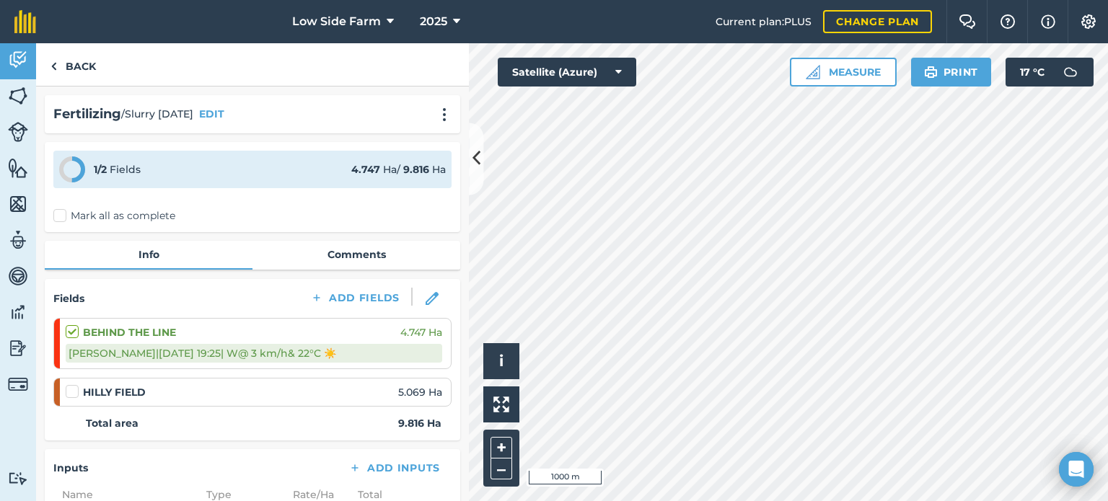
click at [71, 385] on label at bounding box center [74, 385] width 17 height 0
click at [71, 390] on input "checkbox" at bounding box center [70, 389] width 9 height 9
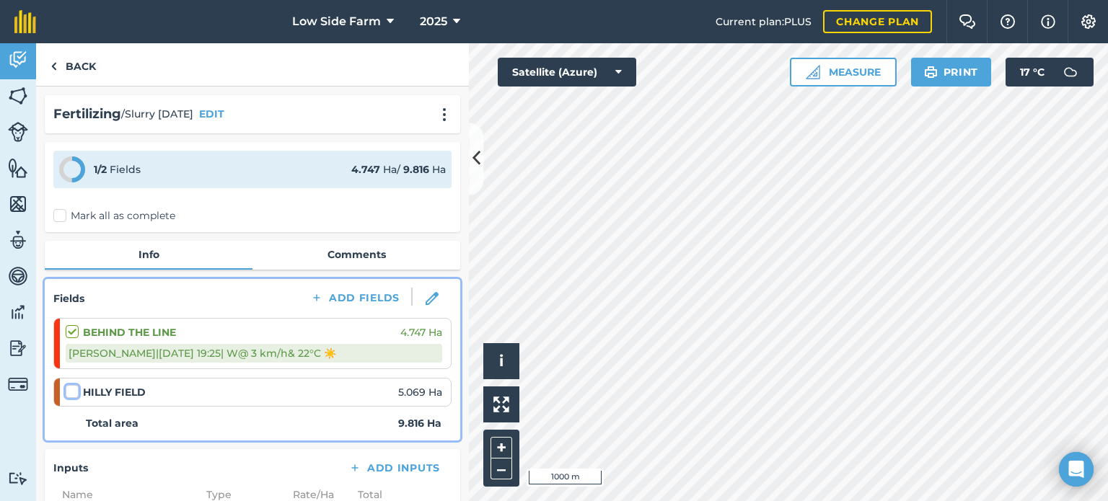
checkbox input "false"
select select "W"
select select "Sunny"
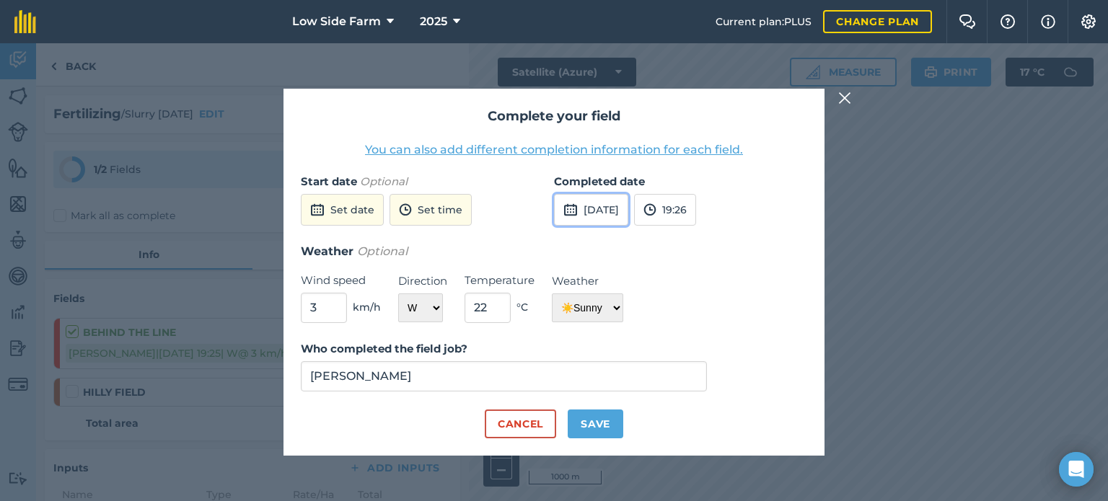
click at [623, 215] on button "[DATE]" at bounding box center [591, 210] width 74 height 32
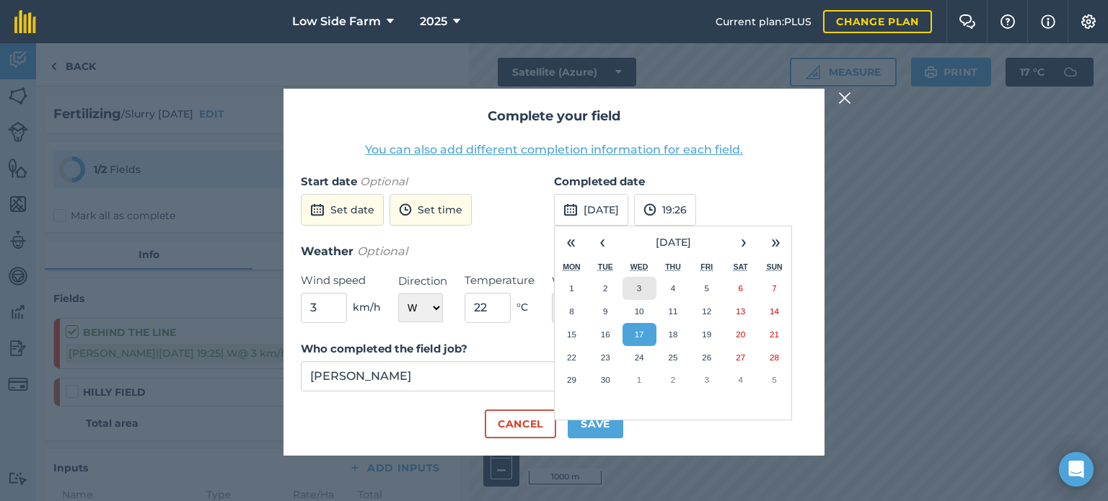
click at [637, 290] on abbr "3" at bounding box center [639, 288] width 4 height 9
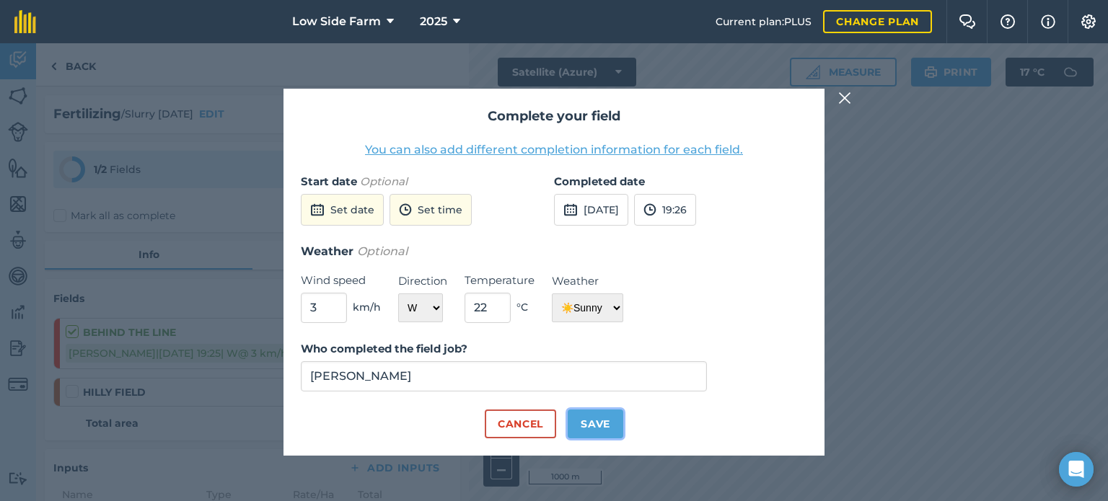
click at [600, 426] on button "Save" at bounding box center [596, 424] width 56 height 29
checkbox input "true"
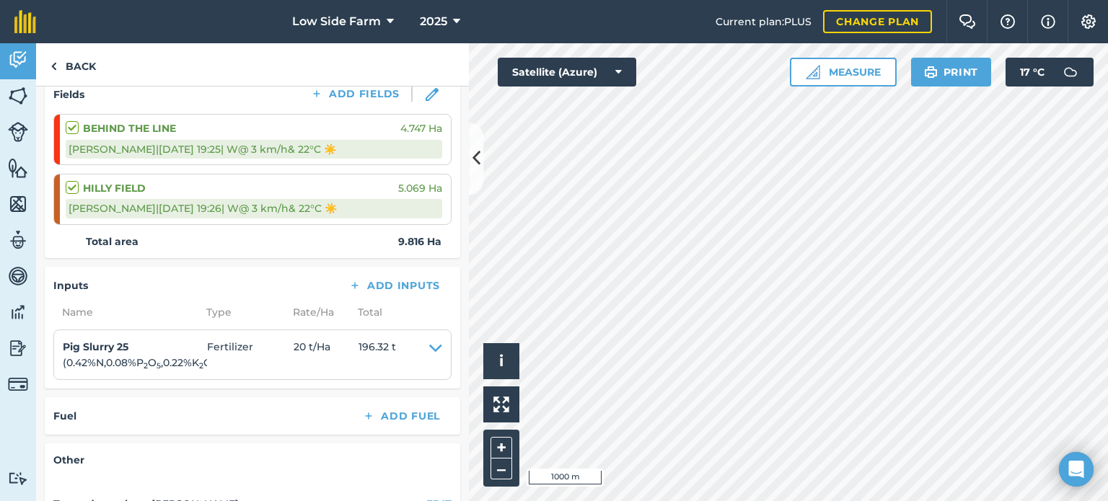
scroll to position [216, 0]
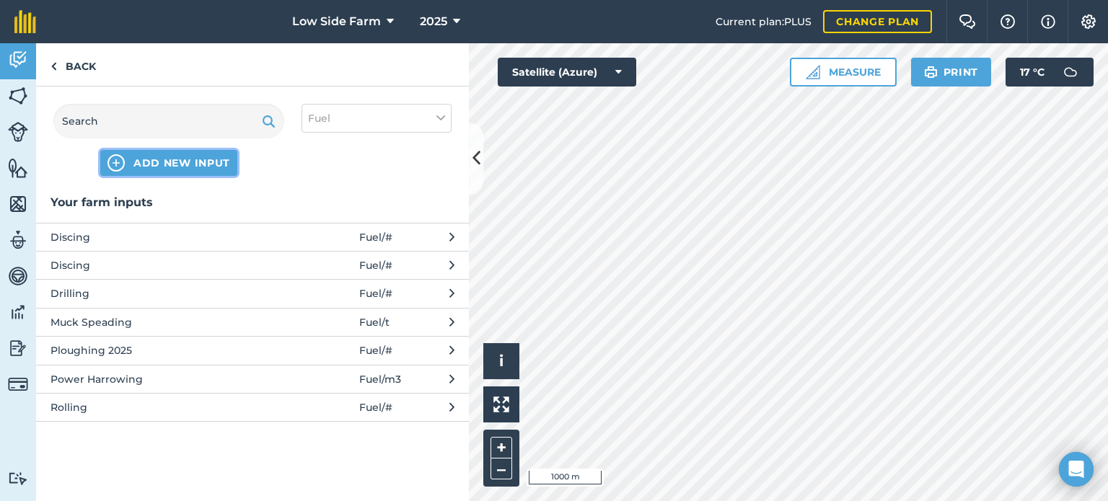
click at [161, 159] on span "ADD NEW INPUT" at bounding box center [181, 163] width 97 height 14
select select "FUEL"
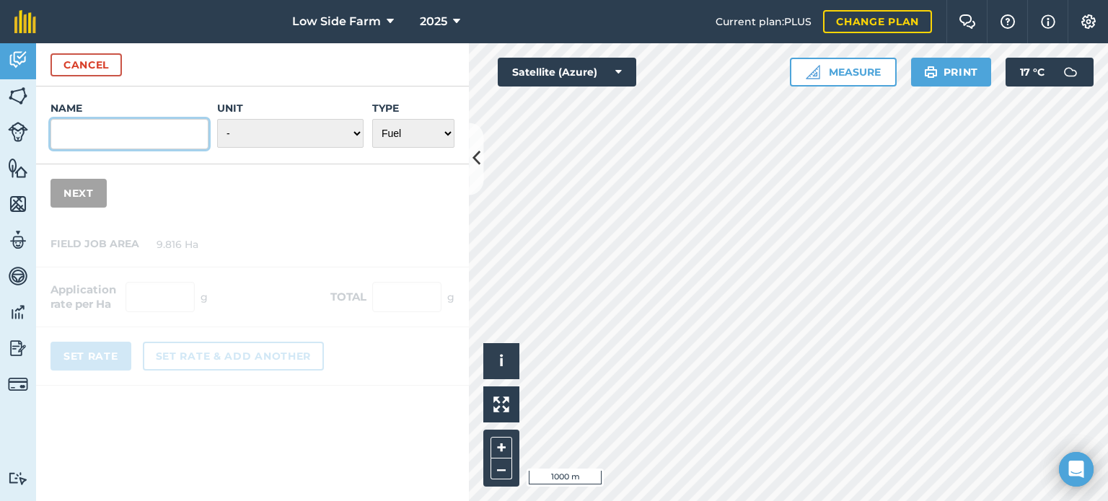
click at [84, 129] on input "Name" at bounding box center [130, 134] width 158 height 30
type input "Slurry Tanking"
click at [333, 125] on select "- Grams/g Kilograms/kg Metric tonnes/t Millilitres/ml Litres/L Ounces/oz Pounds…" at bounding box center [290, 133] width 146 height 29
select select "METRIC_TONNES"
click at [218, 119] on select "- Grams/g Kilograms/kg Metric tonnes/t Millilitres/ml Litres/L Ounces/oz Pounds…" at bounding box center [290, 133] width 146 height 29
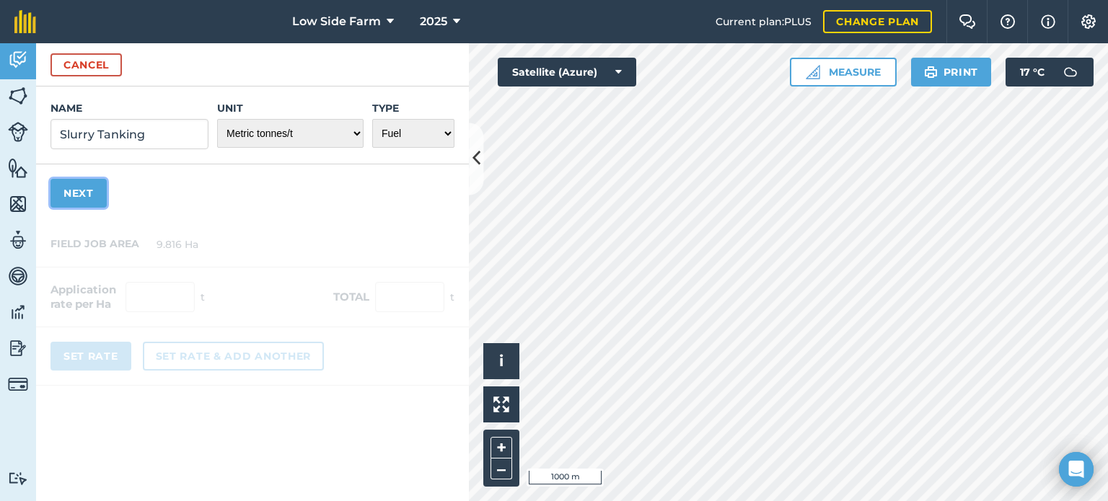
click at [79, 193] on button "Next" at bounding box center [79, 193] width 56 height 29
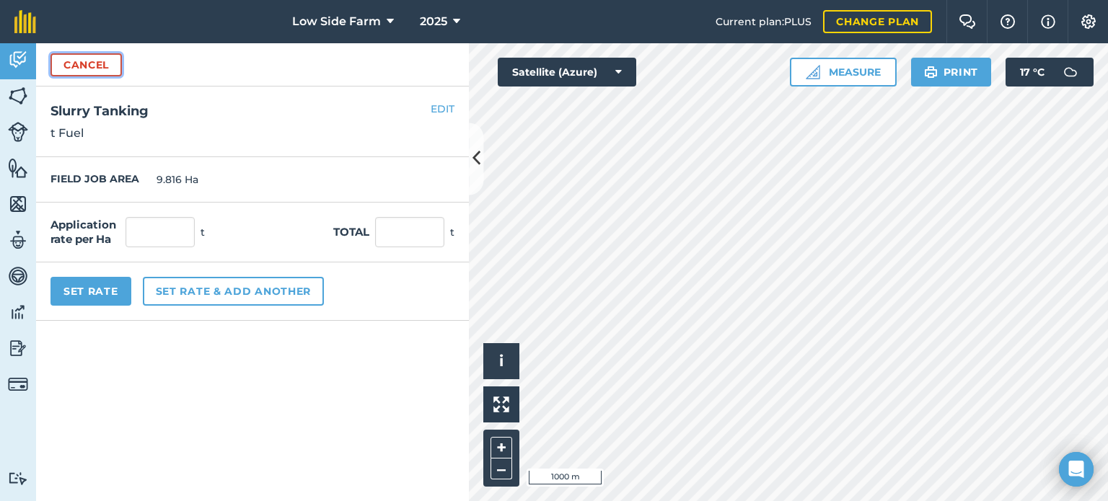
click at [92, 64] on button "Cancel" at bounding box center [86, 64] width 71 height 23
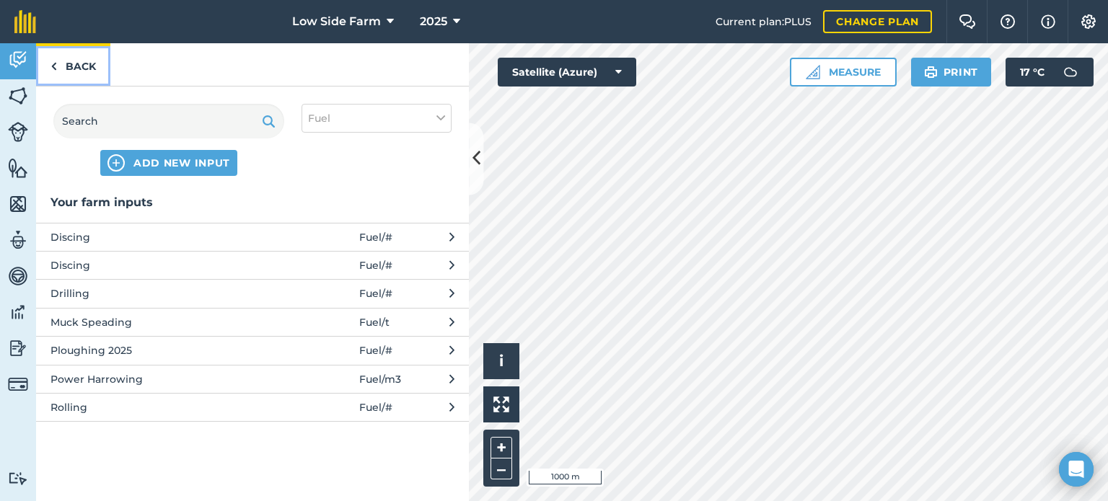
click at [71, 63] on link "Back" at bounding box center [73, 64] width 74 height 43
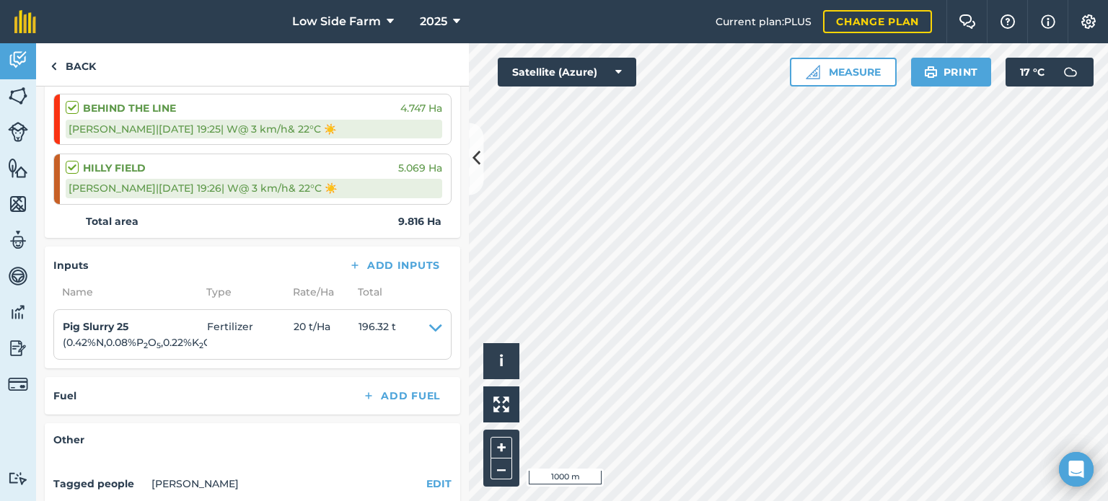
scroll to position [289, 0]
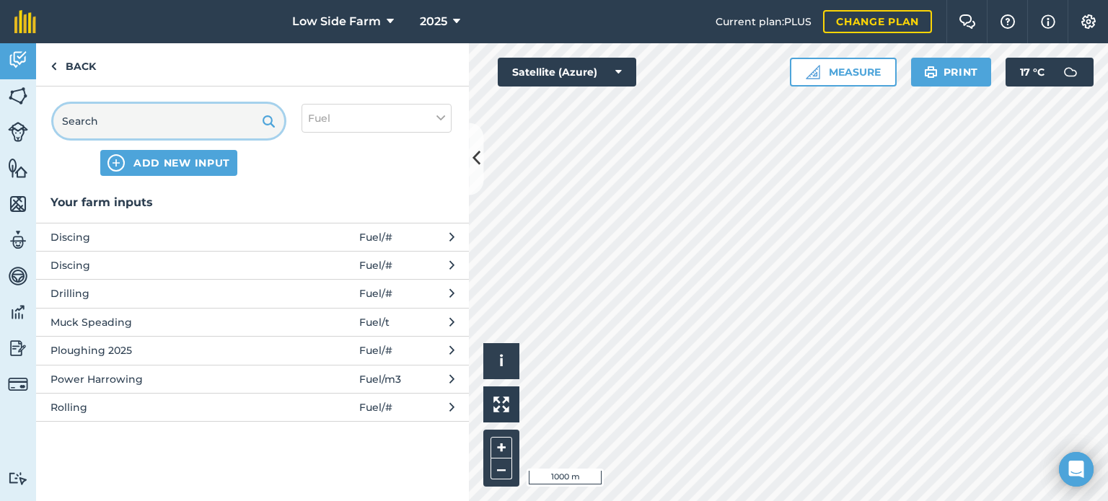
click at [165, 123] on input "text" at bounding box center [168, 121] width 231 height 35
click at [147, 161] on span "ADD NEW INPUT" at bounding box center [181, 163] width 97 height 14
select select "FUEL"
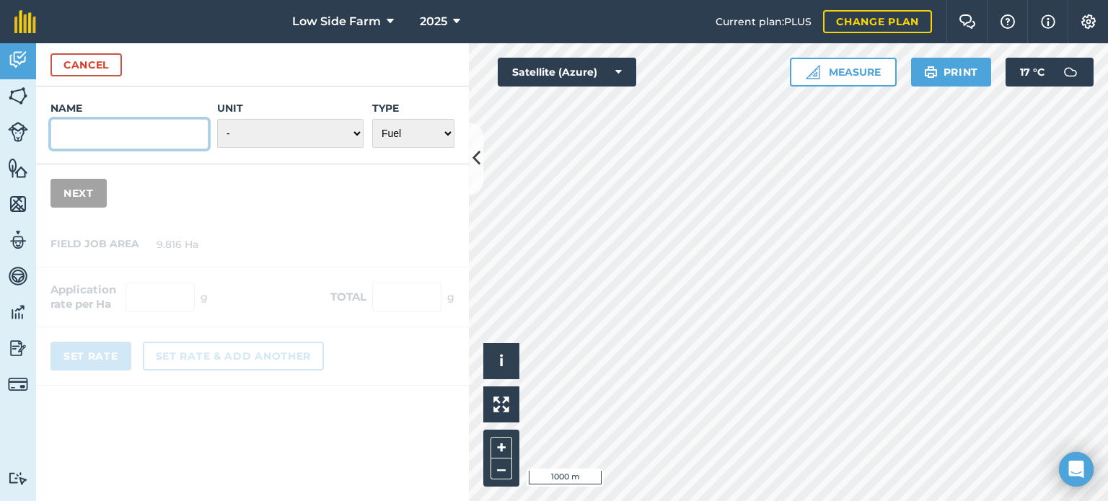
click at [110, 132] on input "Name" at bounding box center [130, 134] width 158 height 30
type input "s"
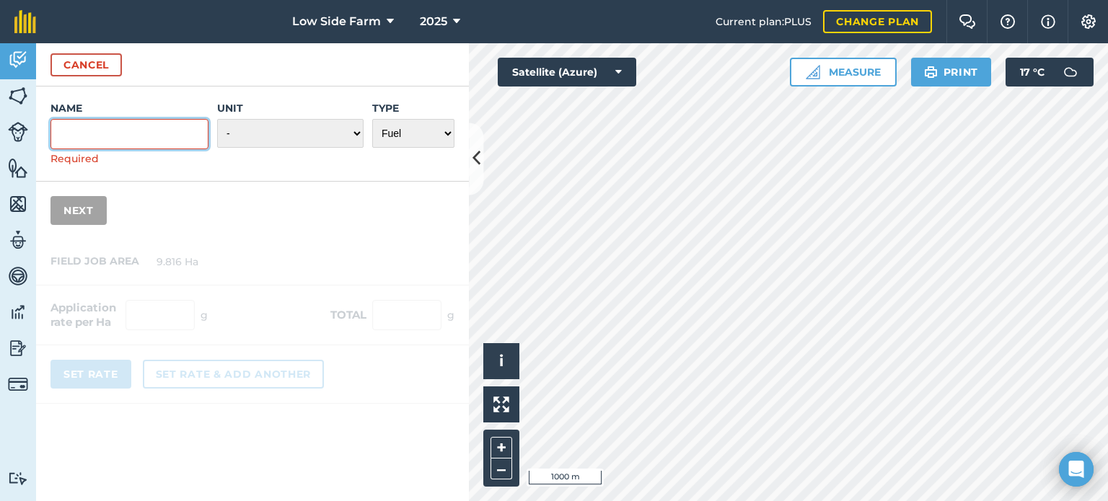
type input "L"
type input "s"
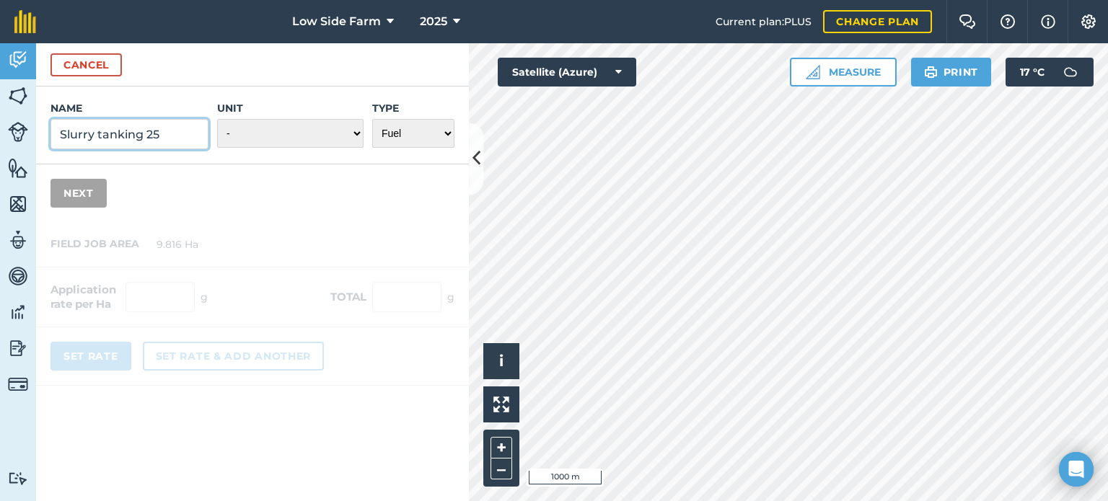
type input "Slurry tanking 25"
click at [302, 135] on select "- Grams/g Kilograms/kg Metric tonnes/t Millilitres/ml Litres/L Ounces/oz Pounds…" at bounding box center [290, 133] width 146 height 29
select select "METRIC_TONNES"
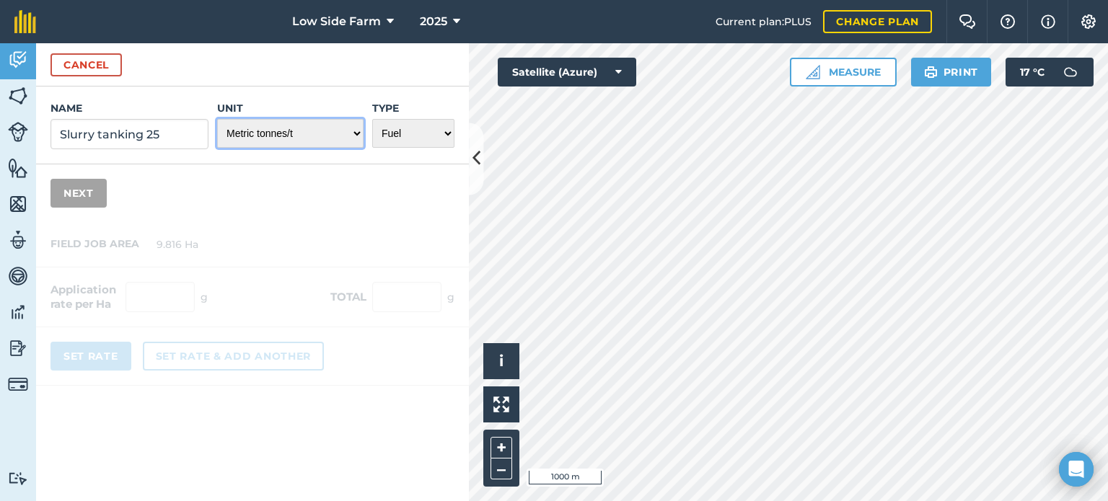
click at [218, 119] on select "- Grams/g Kilograms/kg Metric tonnes/t Millilitres/ml Litres/L Ounces/oz Pounds…" at bounding box center [290, 133] width 146 height 29
click at [89, 192] on button "Next" at bounding box center [79, 193] width 56 height 29
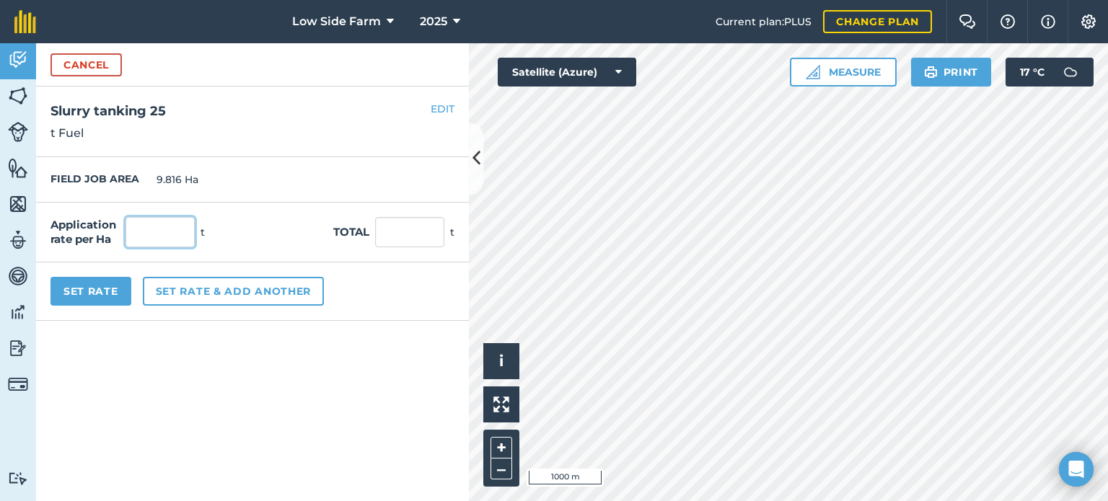
click at [160, 233] on input "text" at bounding box center [160, 232] width 69 height 30
type input "20"
type input "196.32"
click at [254, 215] on div "Application rate per Ha 20 t Total 196.32 t" at bounding box center [252, 233] width 433 height 60
click at [103, 291] on button "Set Rate" at bounding box center [91, 291] width 81 height 29
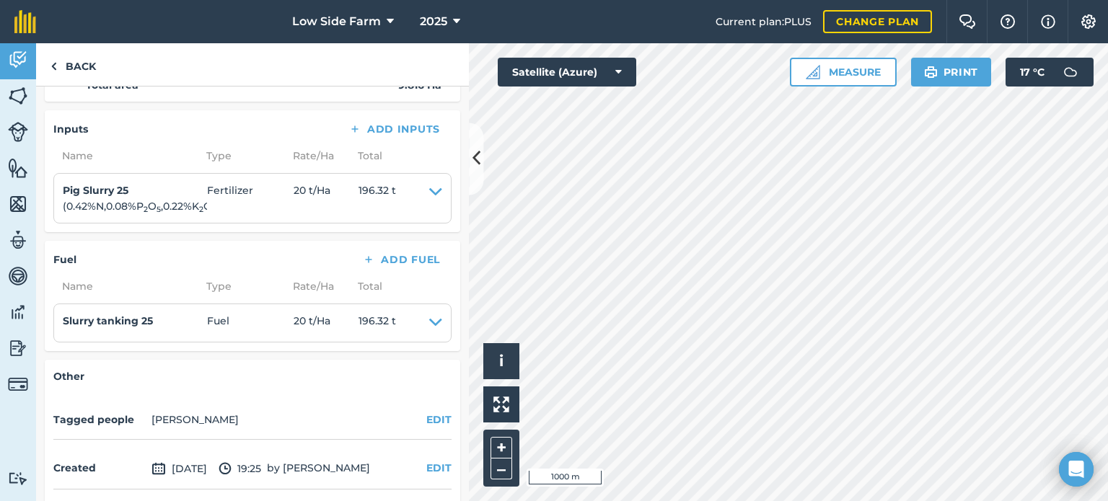
scroll to position [412, 0]
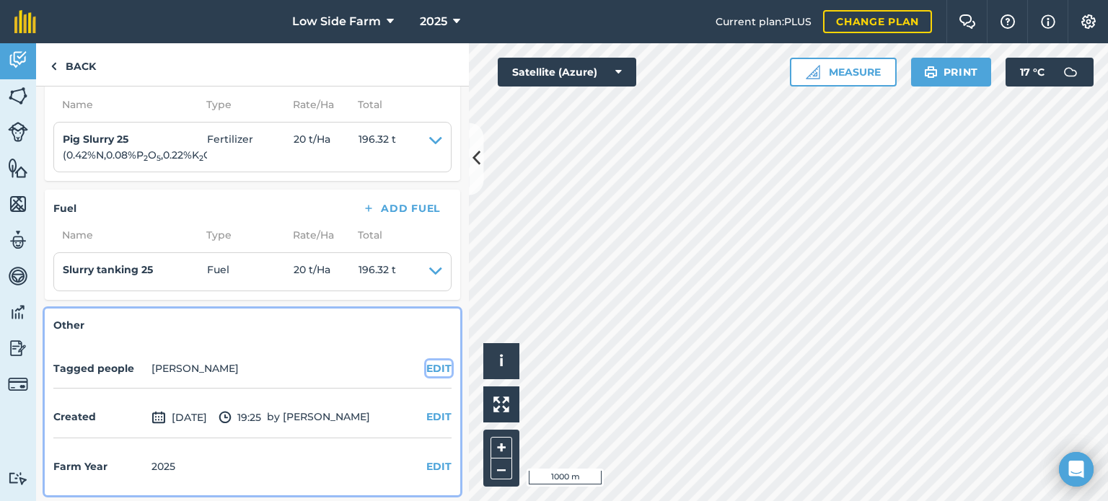
click at [426, 364] on button "EDIT" at bounding box center [438, 369] width 25 height 16
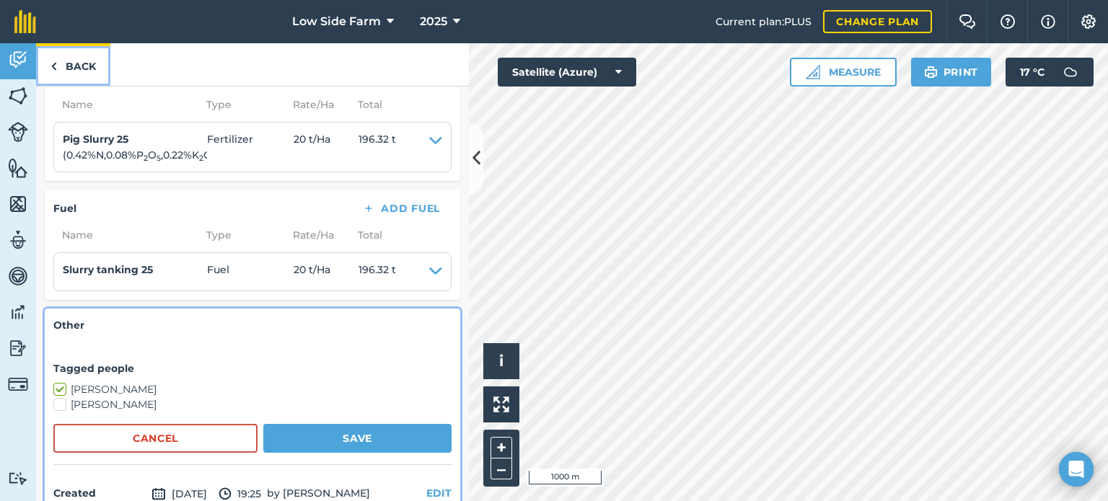
click at [56, 58] on img at bounding box center [54, 66] width 6 height 17
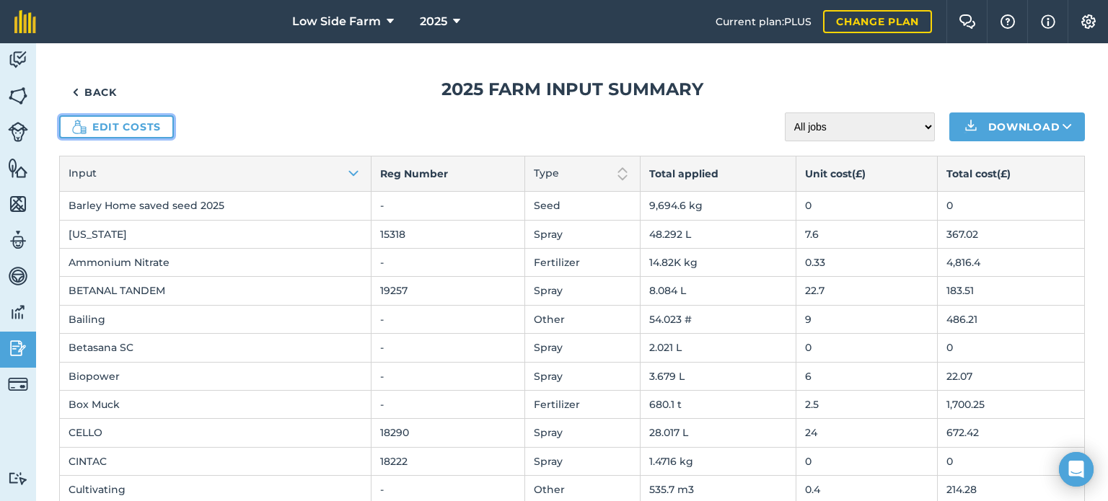
click at [113, 120] on link "Edit costs" at bounding box center [116, 126] width 115 height 23
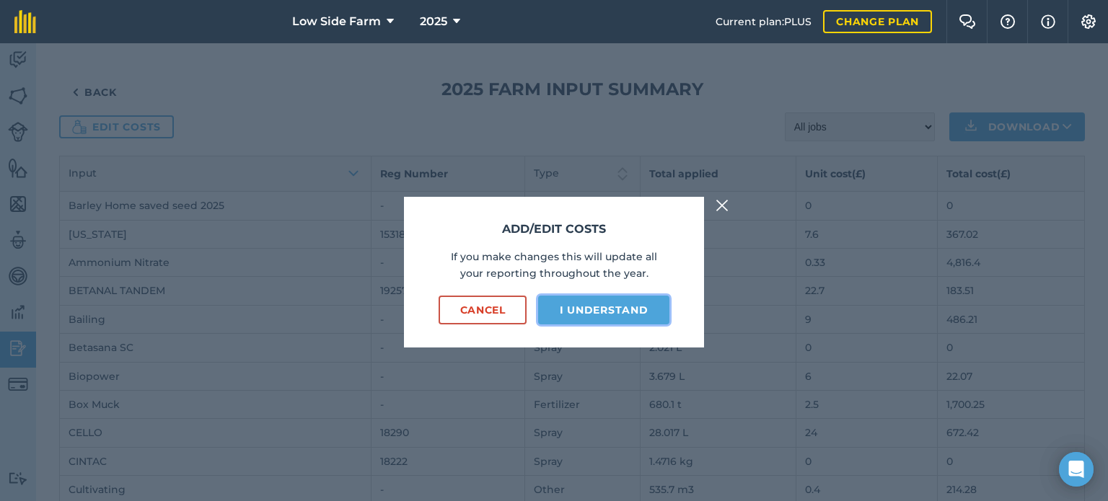
click at [590, 312] on button "I understand" at bounding box center [603, 310] width 131 height 29
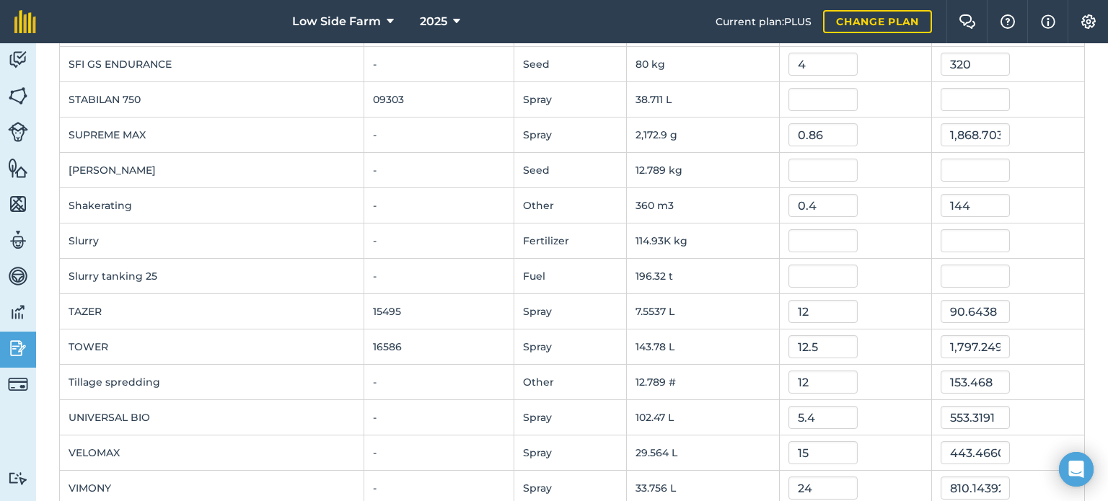
scroll to position [2237, 0]
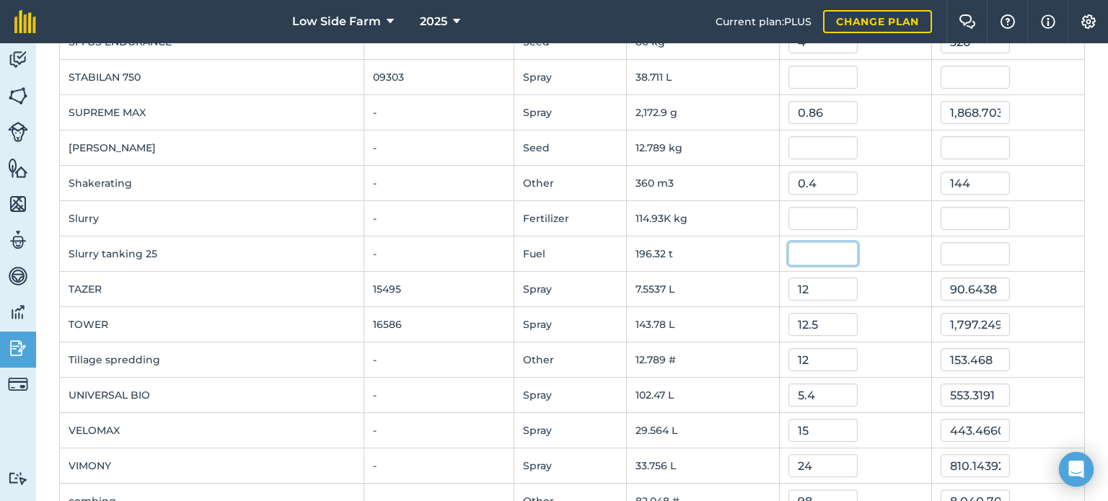
click at [807, 242] on input "text" at bounding box center [823, 253] width 69 height 23
type input "18"
type input "3,533.7599999999998"
click at [882, 208] on div at bounding box center [856, 218] width 135 height 23
click at [815, 250] on input "18" at bounding box center [823, 253] width 69 height 23
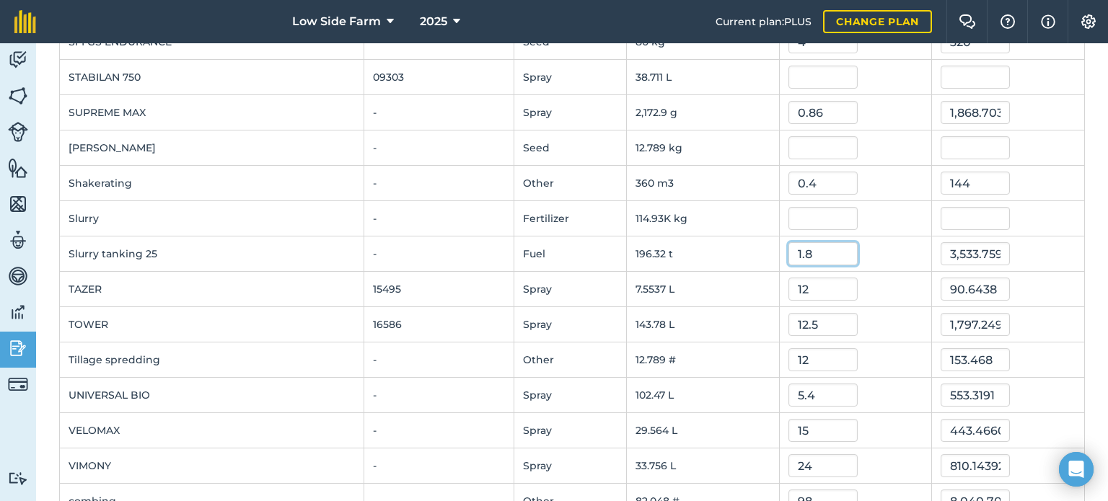
type input "1.8"
type input "353.376"
click at [919, 201] on td at bounding box center [855, 218] width 153 height 35
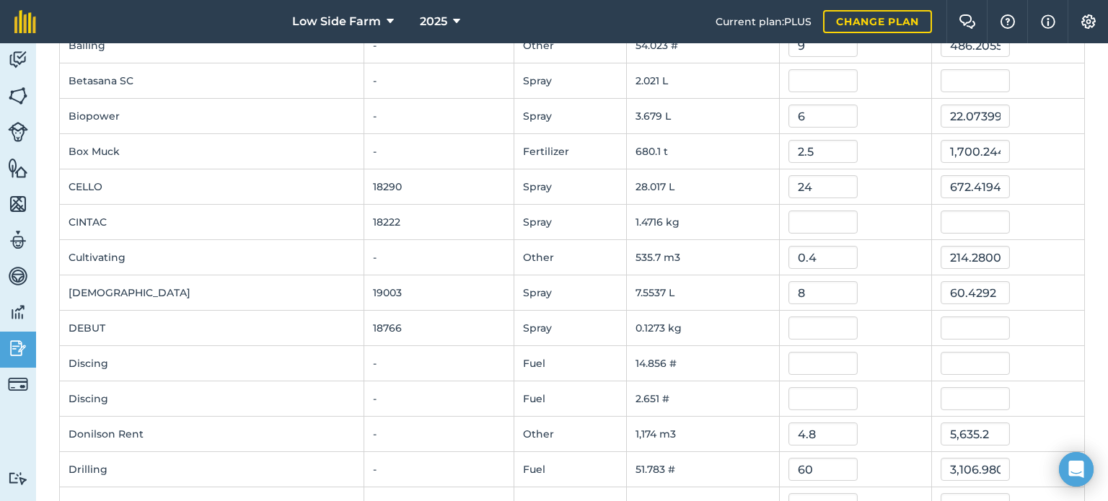
scroll to position [0, 0]
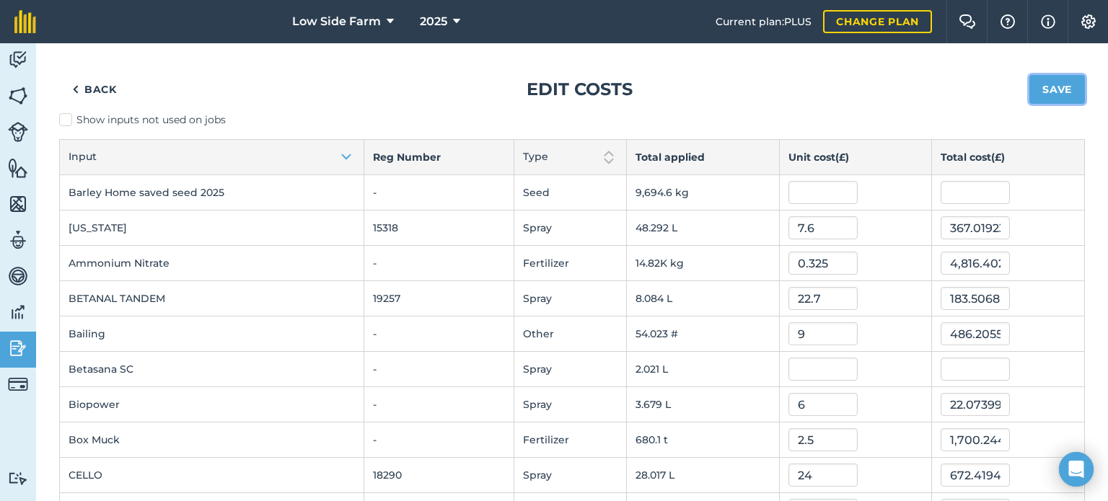
click at [1032, 95] on button "Save" at bounding box center [1058, 89] width 56 height 29
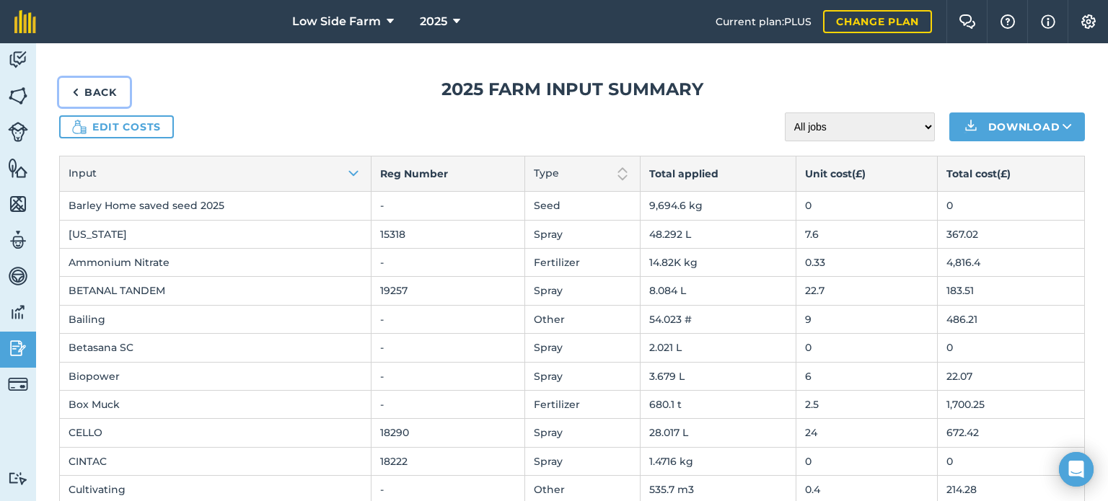
click at [92, 90] on link "Back" at bounding box center [94, 92] width 71 height 29
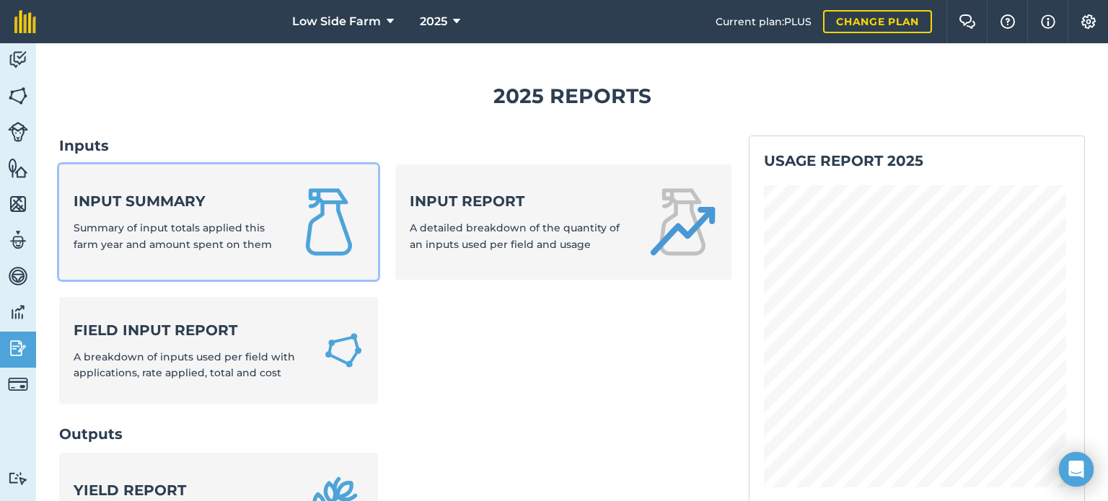
click at [203, 221] on span "Summary of input totals applied this farm year and amount spent on them" at bounding box center [173, 235] width 198 height 29
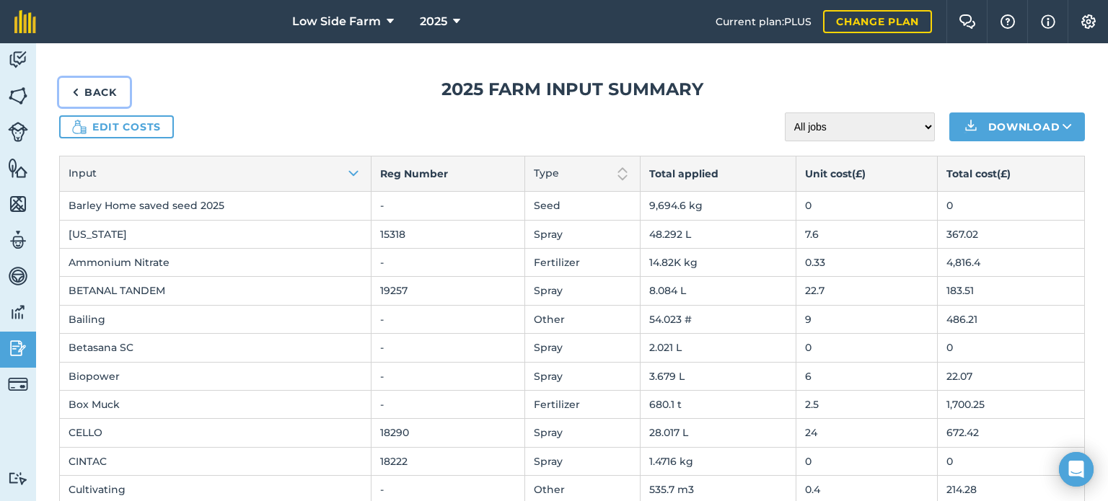
click at [108, 85] on link "Back" at bounding box center [94, 92] width 71 height 29
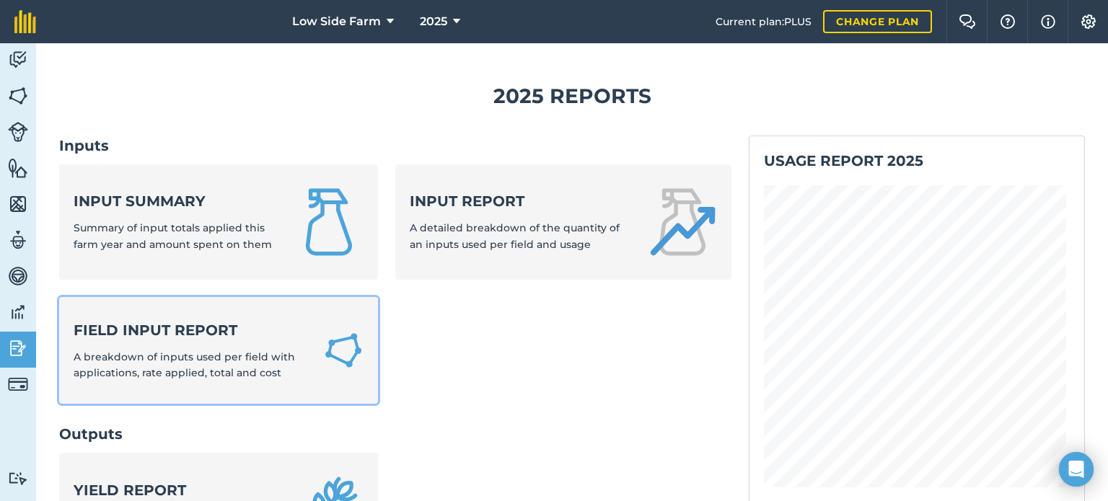
click at [167, 337] on strong "Field Input Report" at bounding box center [190, 330] width 232 height 20
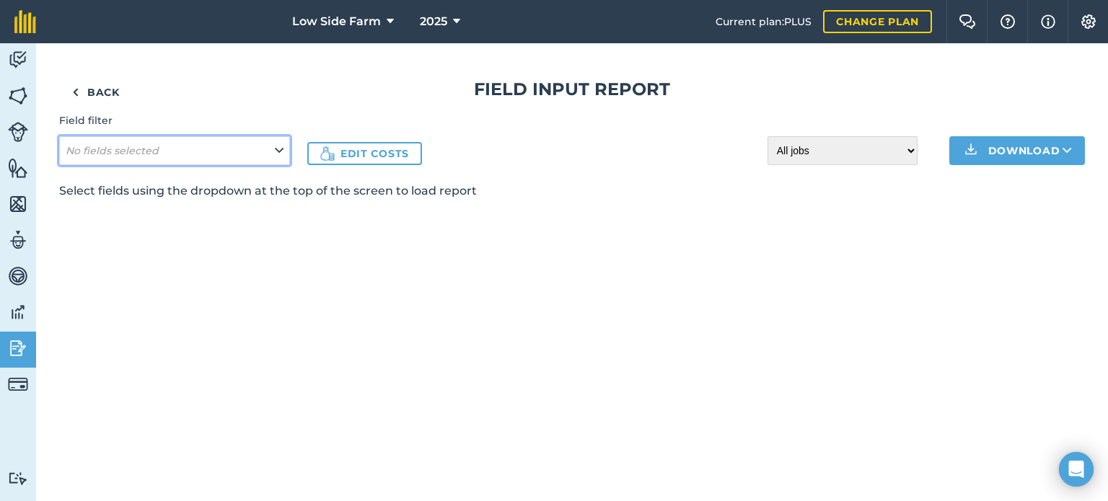
click at [261, 149] on button "No fields selected" at bounding box center [174, 150] width 231 height 29
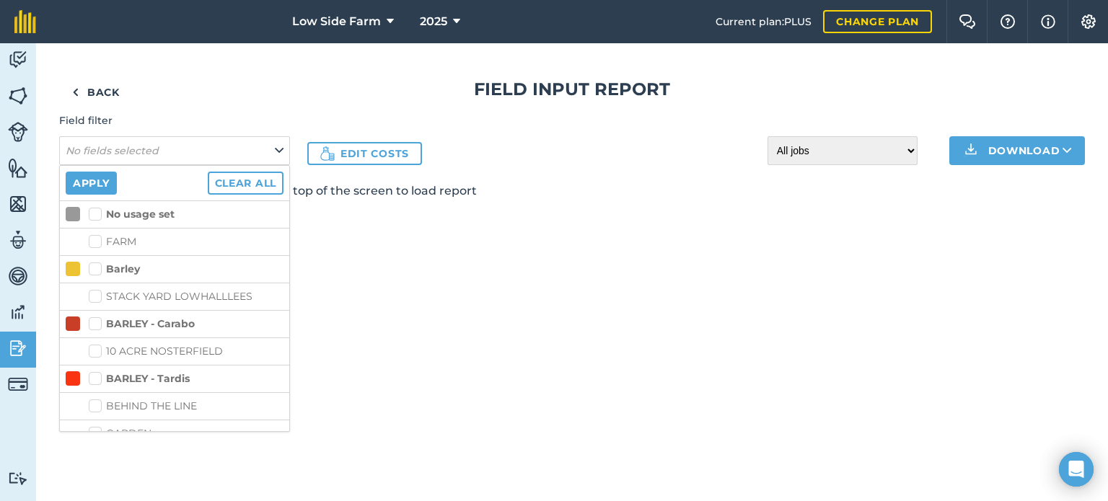
click at [96, 350] on label "10 ACRE NOSTERFIELD" at bounding box center [186, 351] width 195 height 15
click at [96, 350] on input "10 ACRE NOSTERFIELD" at bounding box center [93, 348] width 9 height 9
checkbox input "true"
click at [107, 181] on button "Apply" at bounding box center [91, 183] width 51 height 23
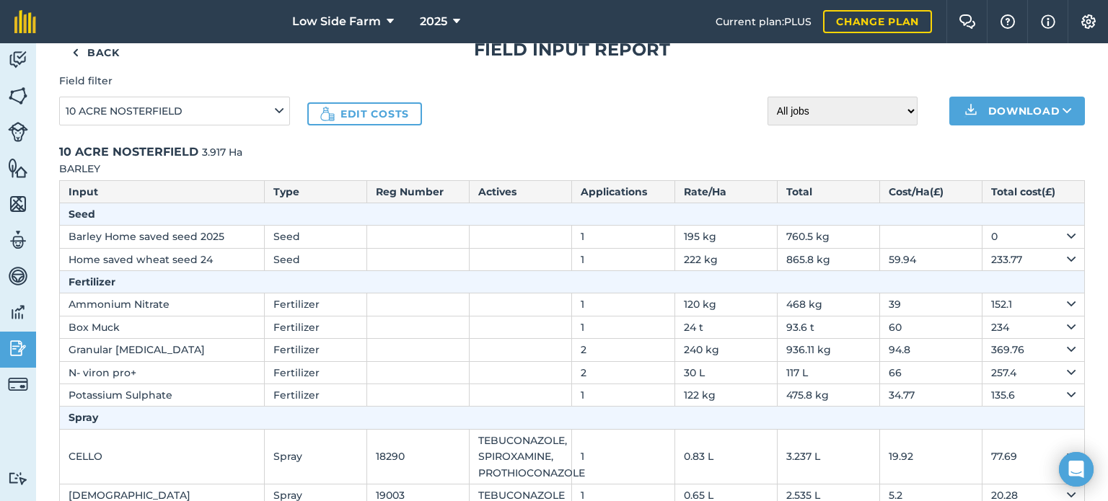
scroll to position [39, 0]
click at [1076, 470] on icon "Open Intercom Messenger" at bounding box center [1076, 469] width 17 height 19
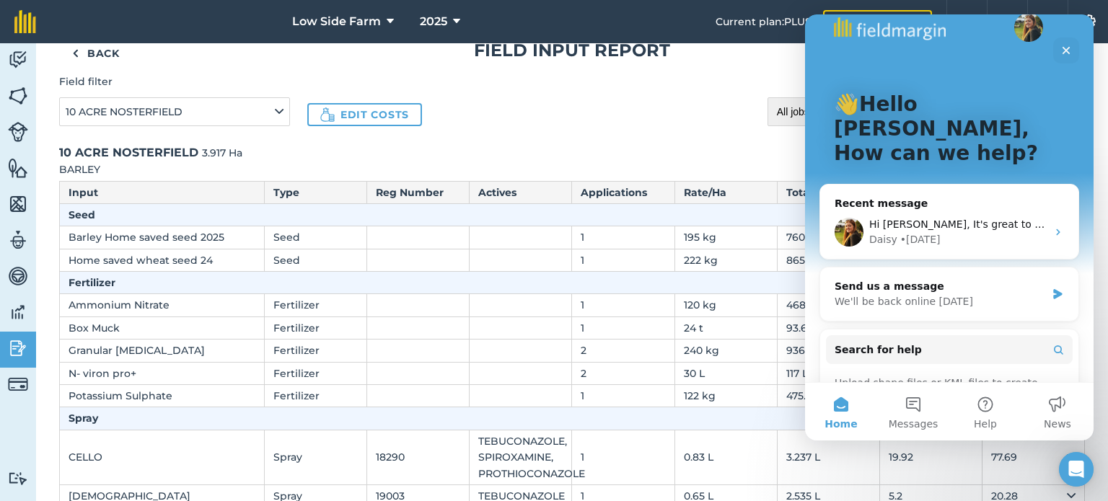
scroll to position [0, 0]
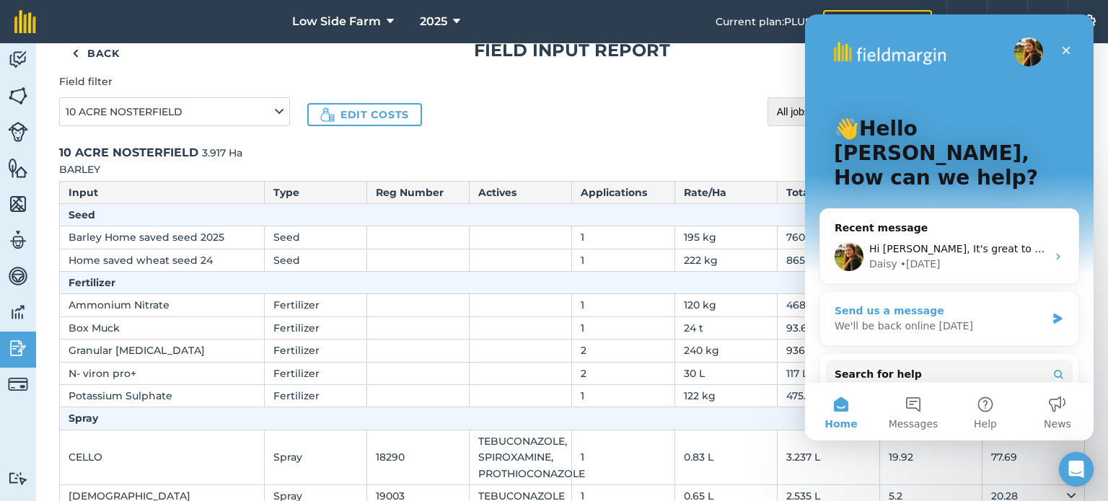
click at [975, 319] on div "We'll be back online [DATE]" at bounding box center [940, 326] width 211 height 15
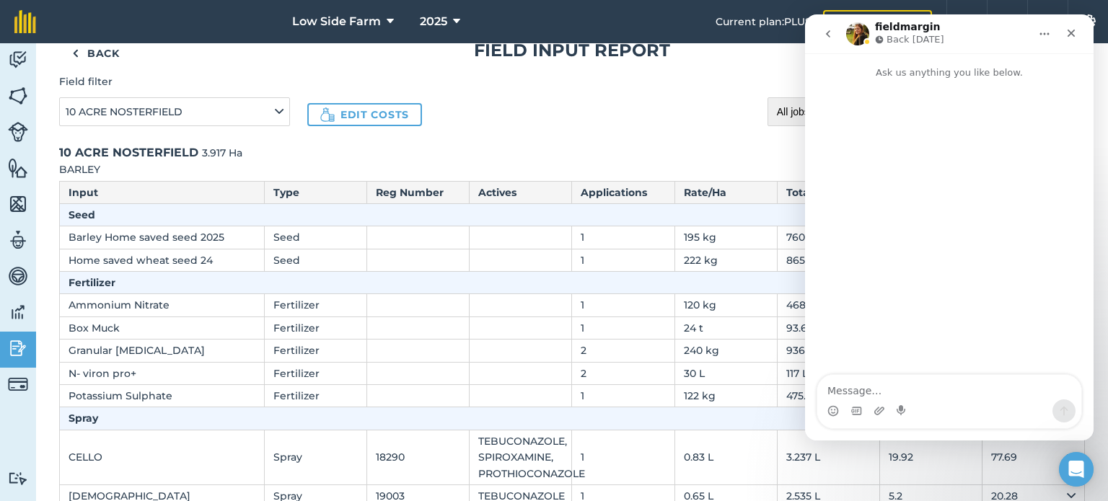
click at [874, 387] on textarea "Message…" at bounding box center [949, 387] width 264 height 25
type textarea "I"
type textarea "h"
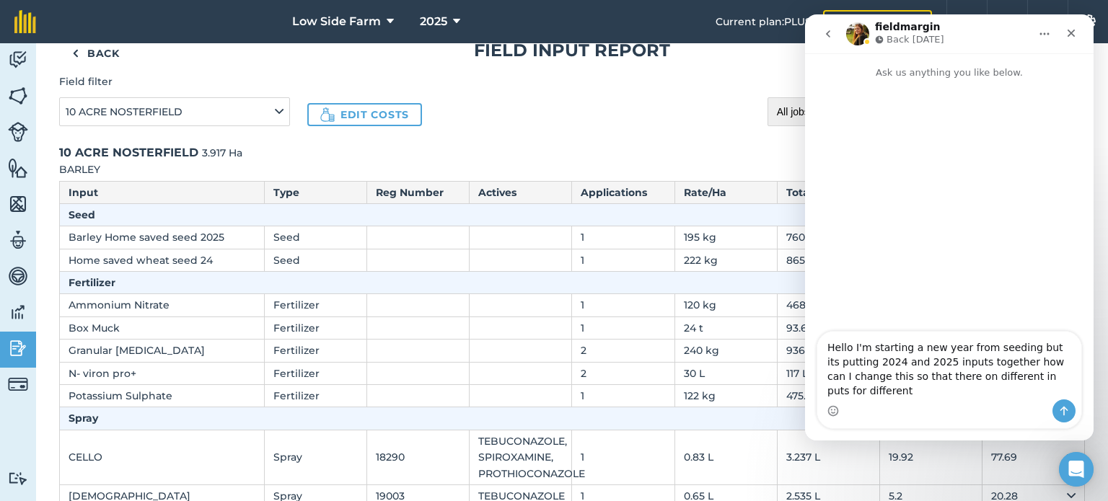
click at [1024, 375] on textarea "Hello I'm starting a new year from seeding but its putting 2024 and 2025 inputs…" at bounding box center [949, 366] width 264 height 68
click at [1006, 381] on textarea "Hello I'm starting a new year from seeding but its putting 2024 and 2025 inputs…" at bounding box center [949, 366] width 264 height 68
click at [868, 395] on textarea "Hello I'm starting a new year from seeding but its putting 2024 and 2025 inputs…" at bounding box center [949, 366] width 264 height 68
type textarea "Hello I'm starting a new year from seeding but its putting 2024 and 2025 inputs…"
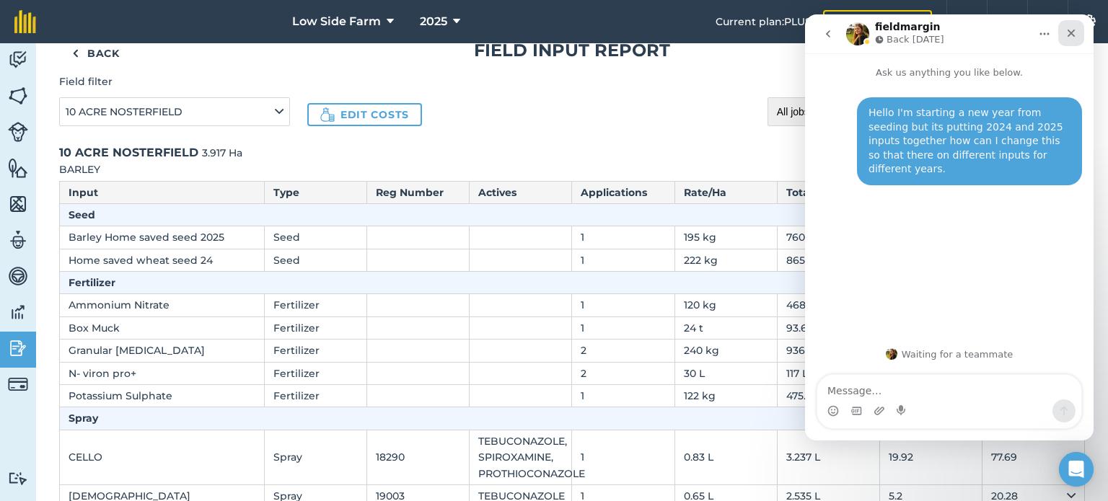
click at [1061, 31] on div "Close" at bounding box center [1071, 33] width 26 height 26
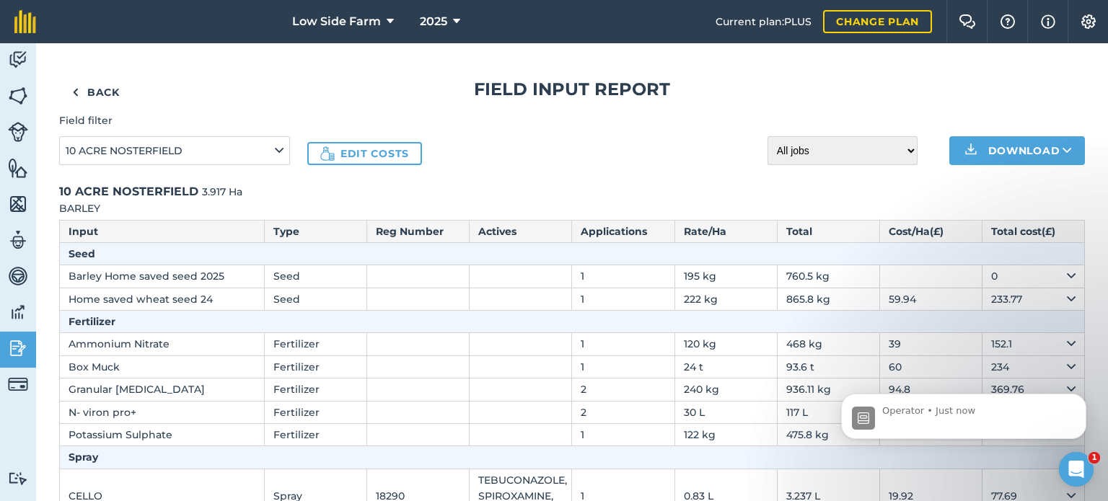
scroll to position [119, 0]
click at [1073, 467] on icon "Open Intercom Messenger" at bounding box center [1075, 468] width 24 height 24
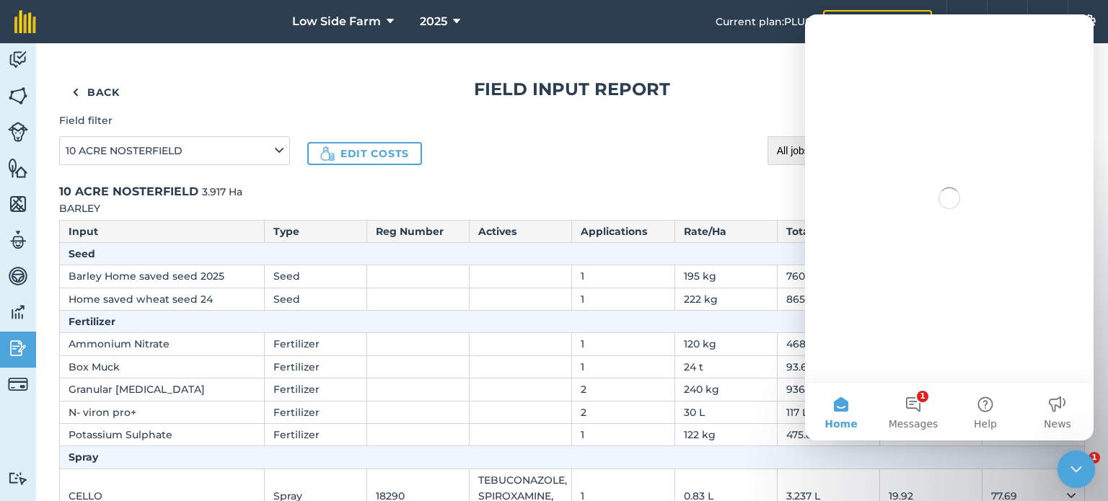
scroll to position [0, 0]
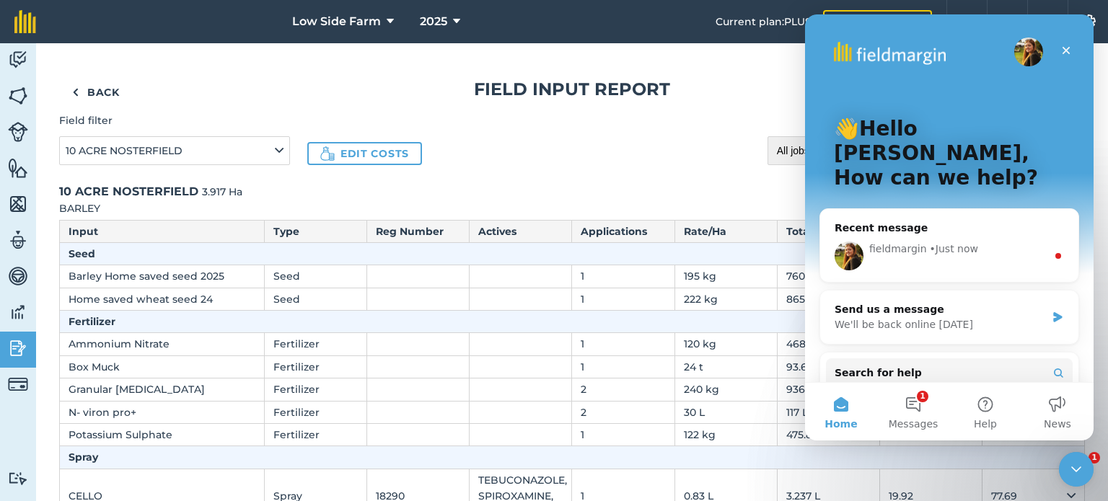
click at [524, 123] on div "Field filter 10 ACRE NOSTERFIELD Edit costs All jobs Incomplete jobs Complete j…" at bounding box center [572, 139] width 1026 height 52
click at [17, 305] on img at bounding box center [18, 313] width 20 height 22
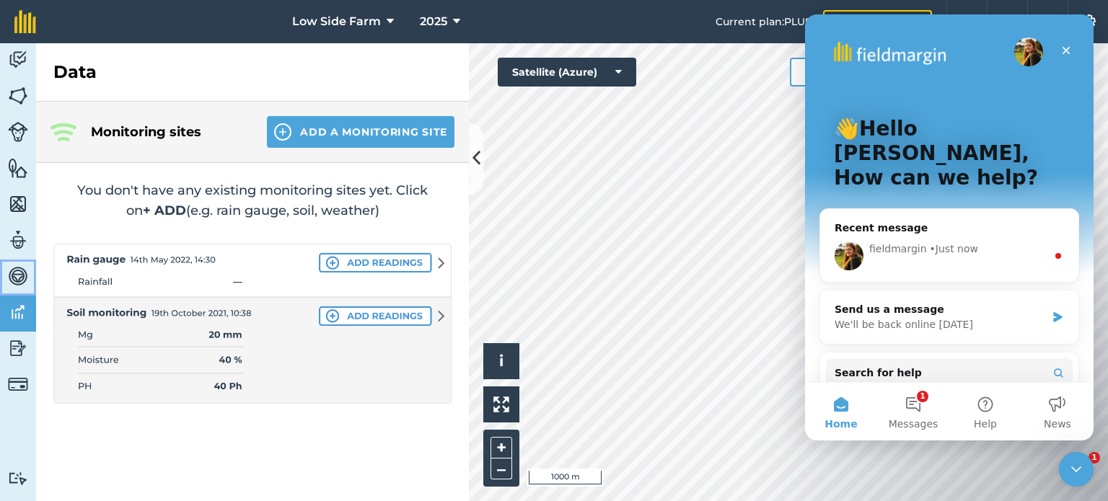
click at [19, 268] on img at bounding box center [18, 277] width 20 height 22
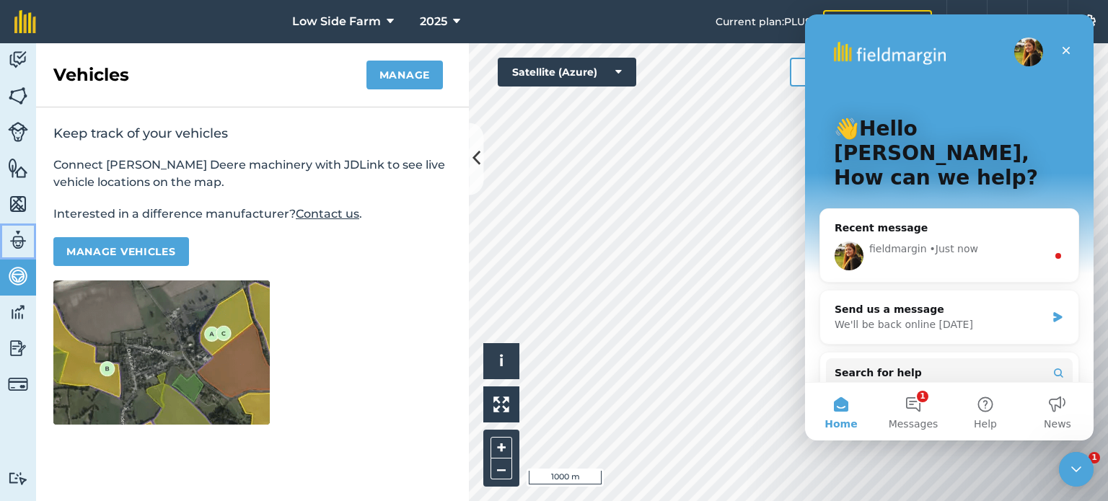
click at [19, 249] on img at bounding box center [18, 240] width 20 height 22
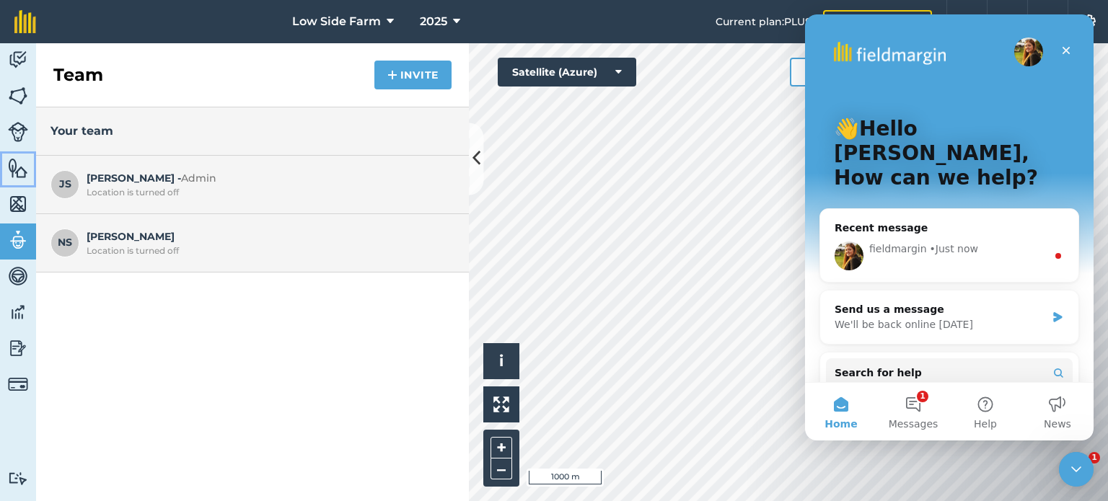
click at [27, 187] on link "Features" at bounding box center [18, 170] width 36 height 36
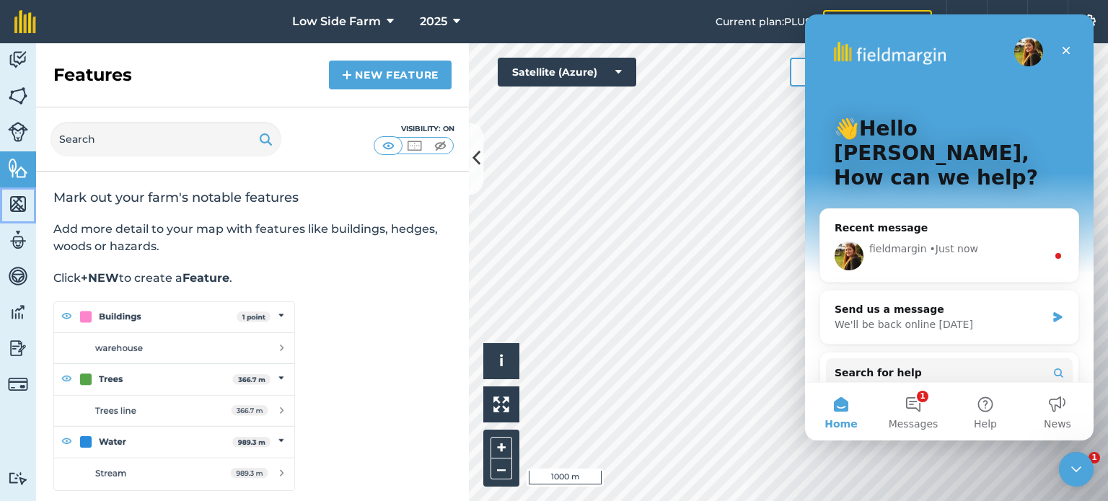
click at [20, 199] on img at bounding box center [18, 204] width 20 height 22
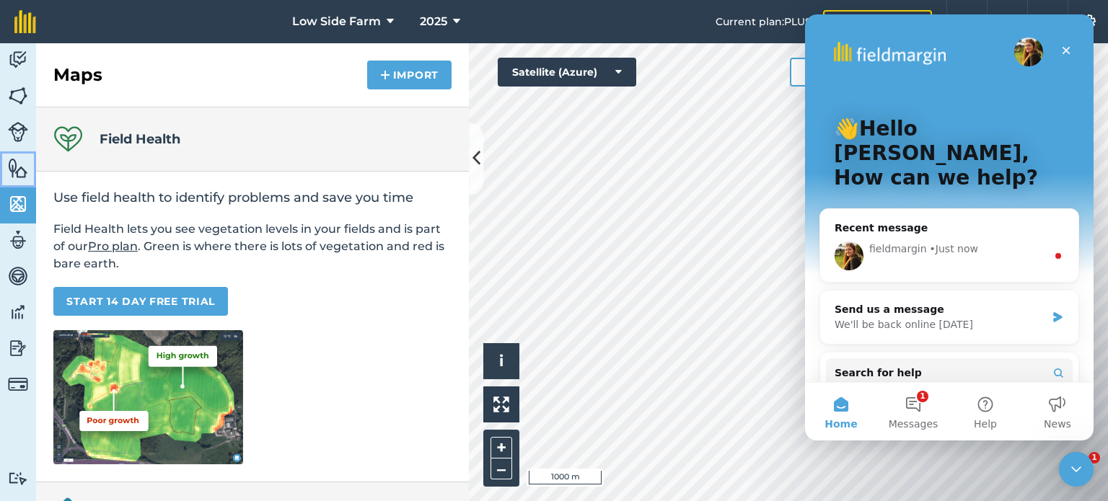
click at [17, 171] on img at bounding box center [18, 168] width 20 height 22
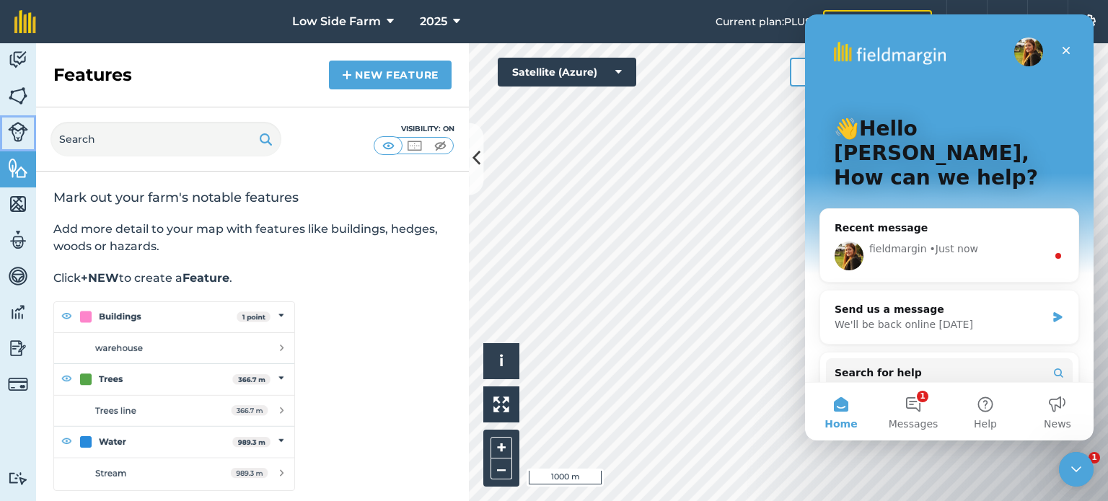
click at [9, 129] on img at bounding box center [18, 132] width 20 height 20
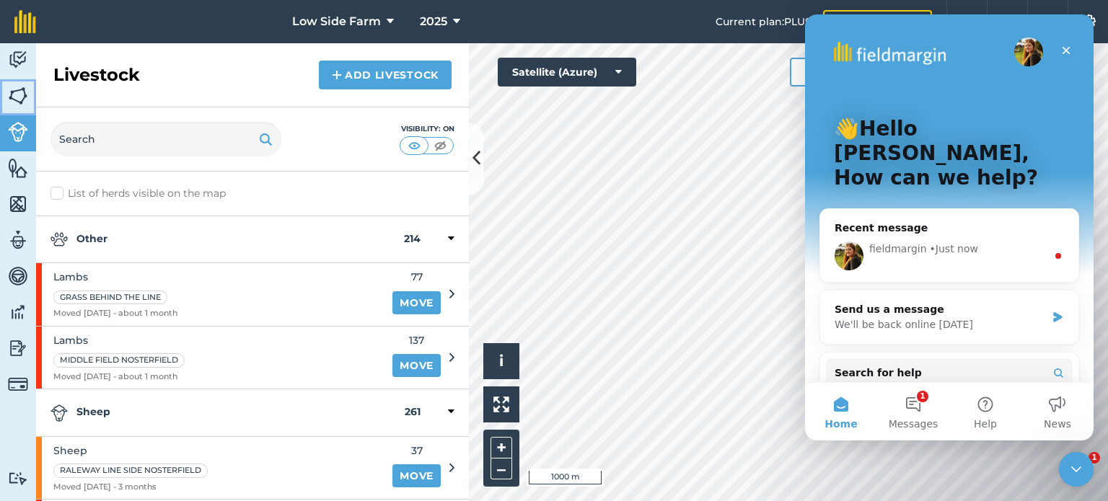
click at [23, 97] on img at bounding box center [18, 96] width 20 height 22
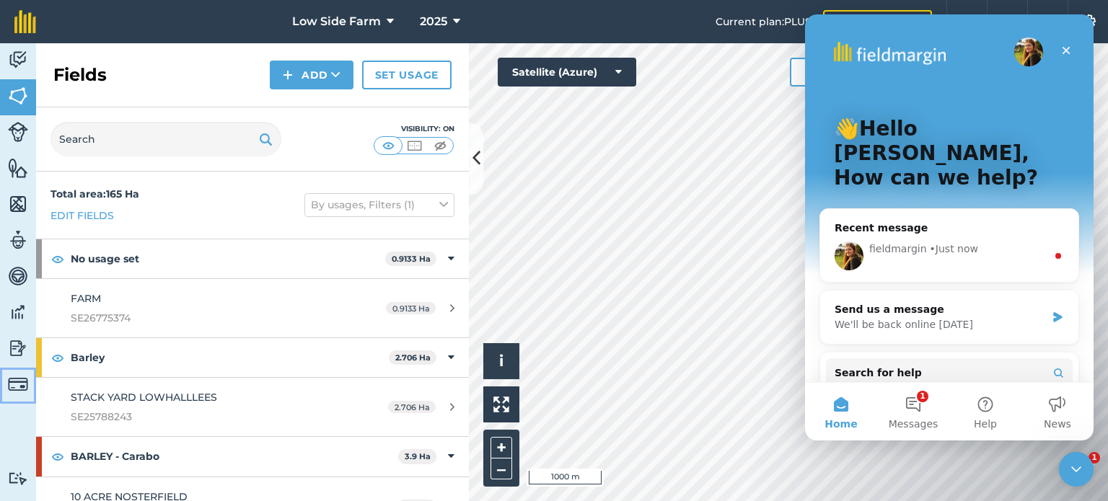
click at [23, 377] on img at bounding box center [18, 384] width 20 height 20
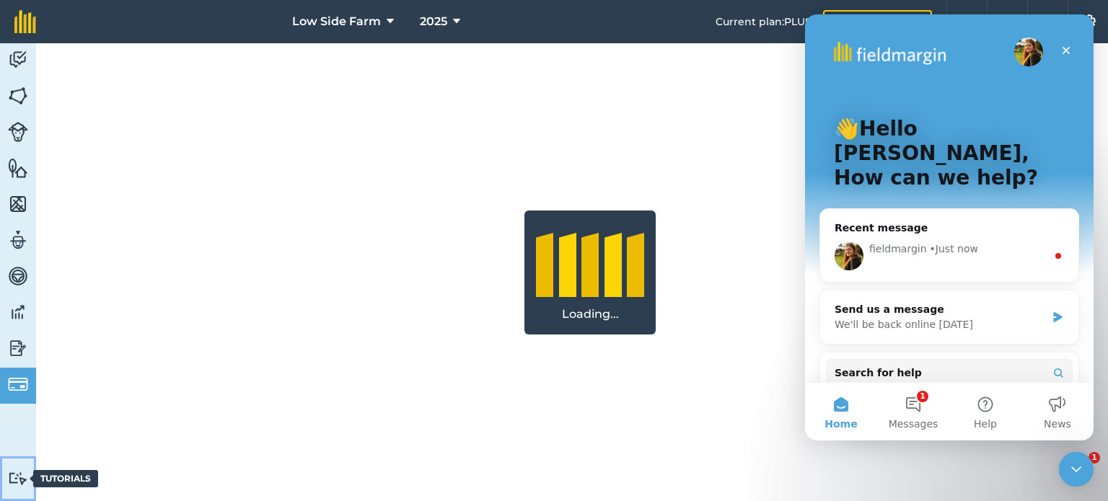
click at [20, 475] on img at bounding box center [18, 479] width 20 height 14
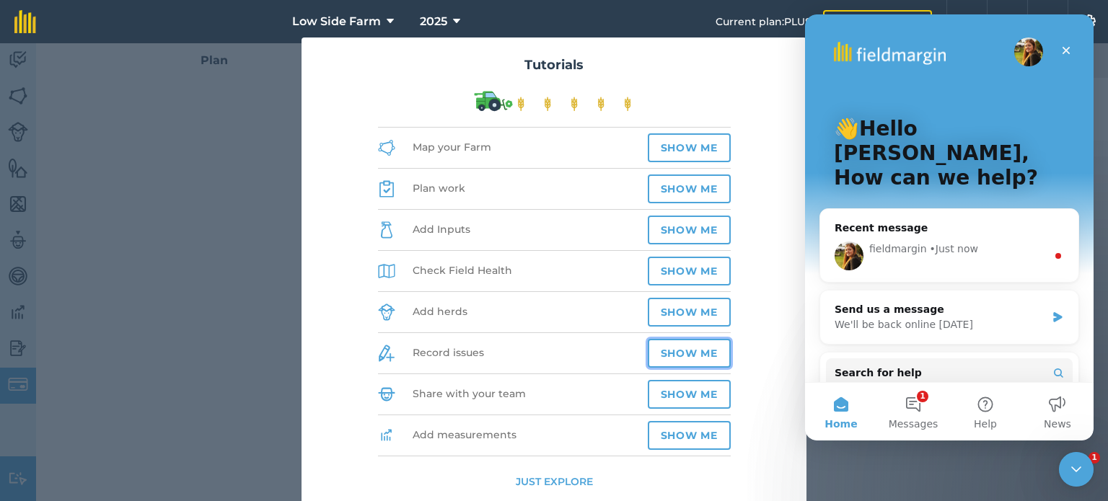
click at [681, 350] on button "Show me" at bounding box center [689, 353] width 83 height 29
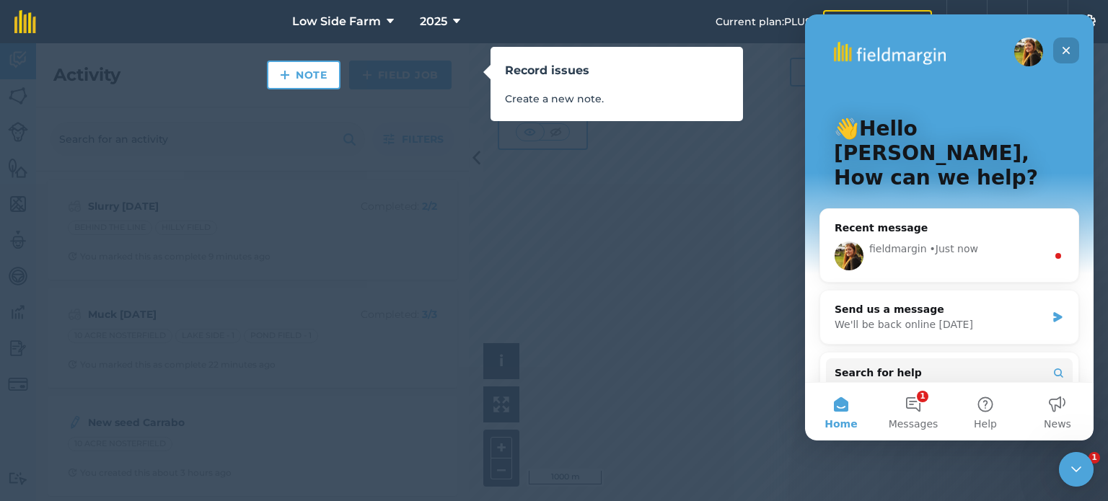
click at [1065, 55] on icon "Close" at bounding box center [1067, 51] width 12 height 12
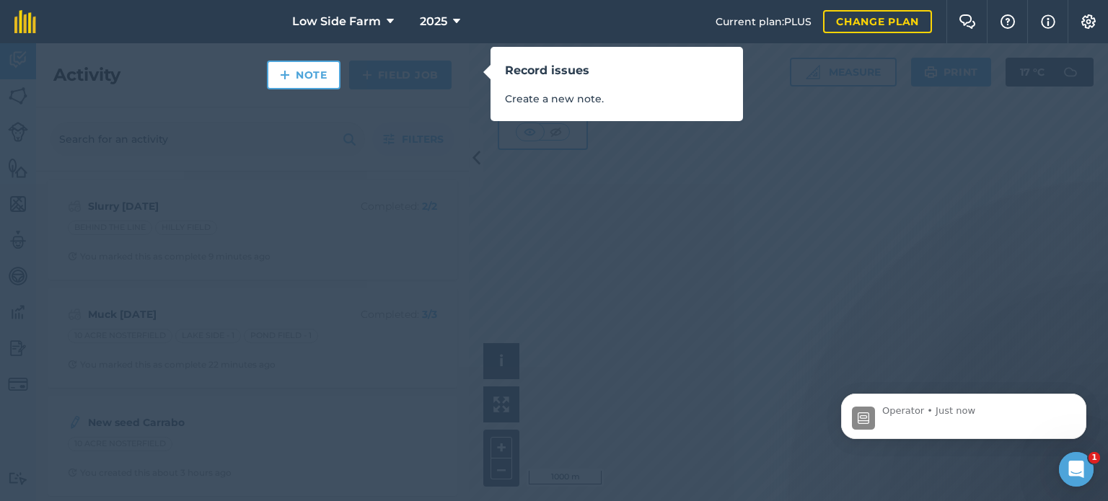
click at [18, 51] on div "Record issues Create a new note." at bounding box center [554, 250] width 1108 height 501
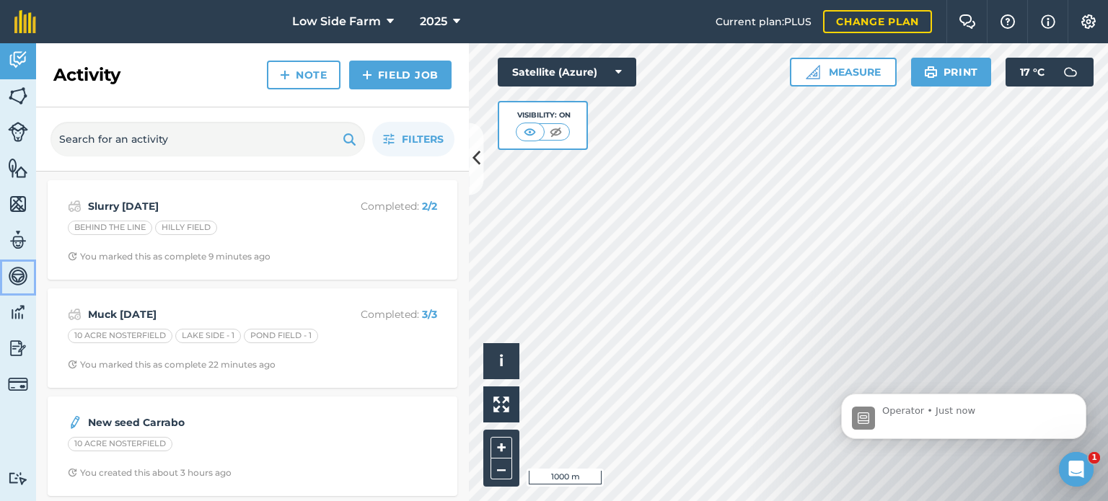
click at [19, 266] on img at bounding box center [18, 277] width 20 height 22
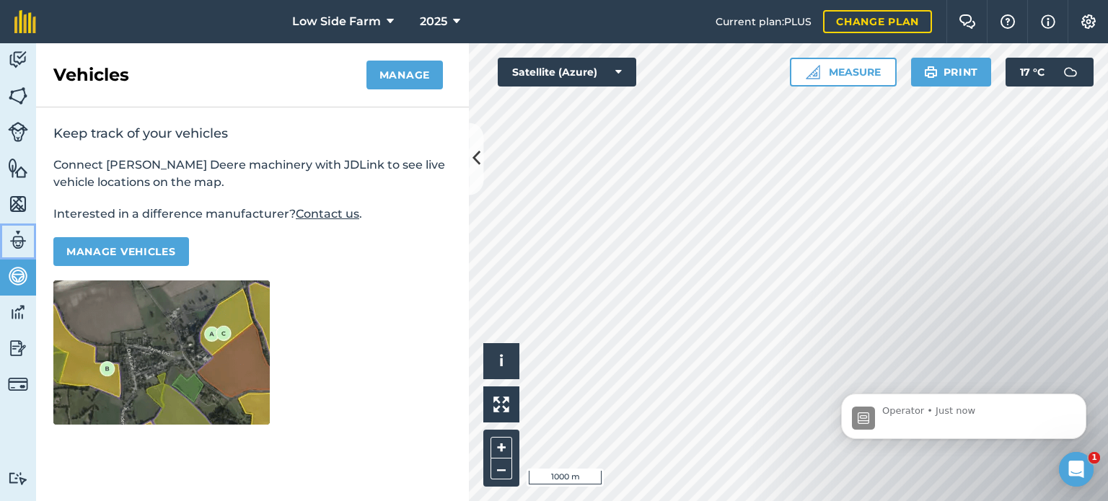
click at [22, 242] on img at bounding box center [18, 240] width 20 height 22
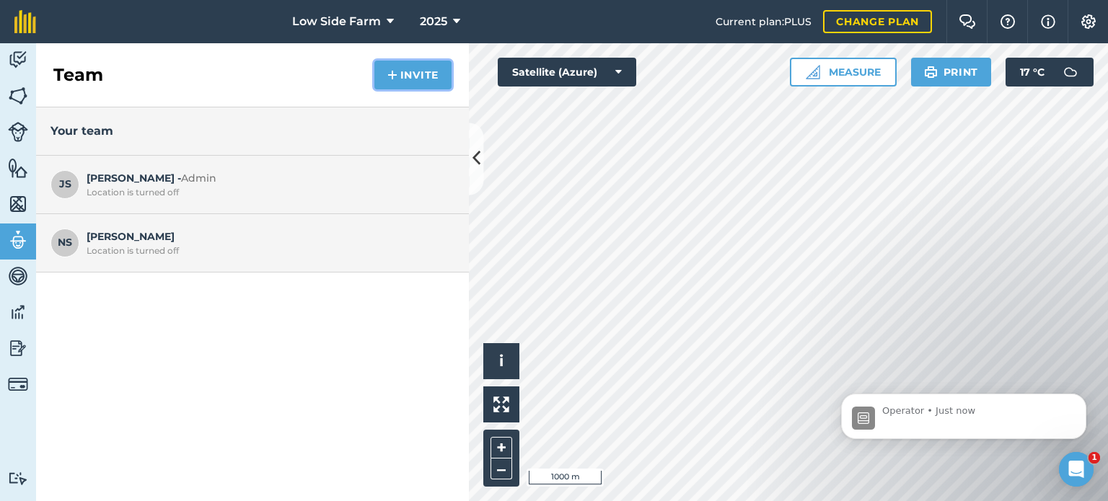
click at [392, 71] on img at bounding box center [392, 74] width 10 height 17
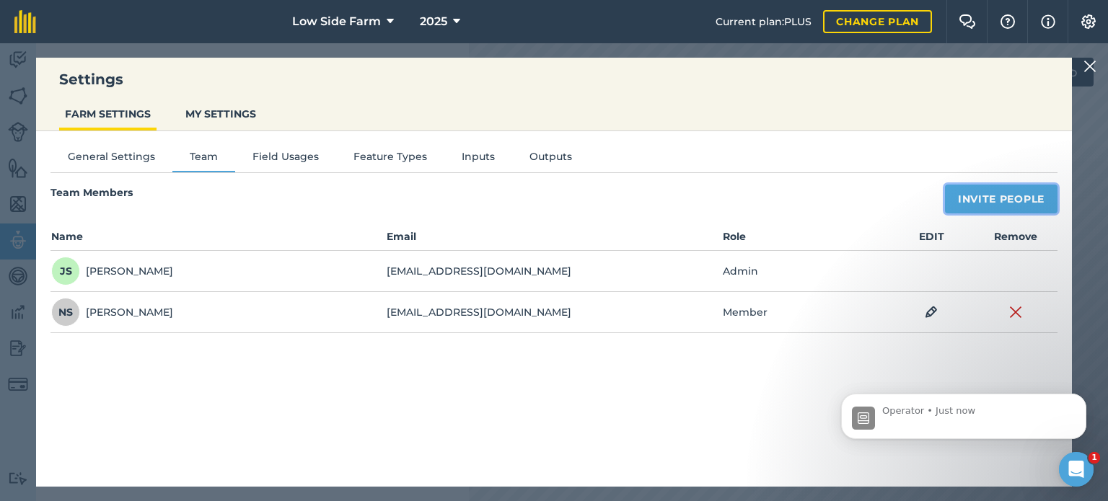
click at [1003, 193] on button "Invite People" at bounding box center [1001, 199] width 113 height 29
select select "MEMBER"
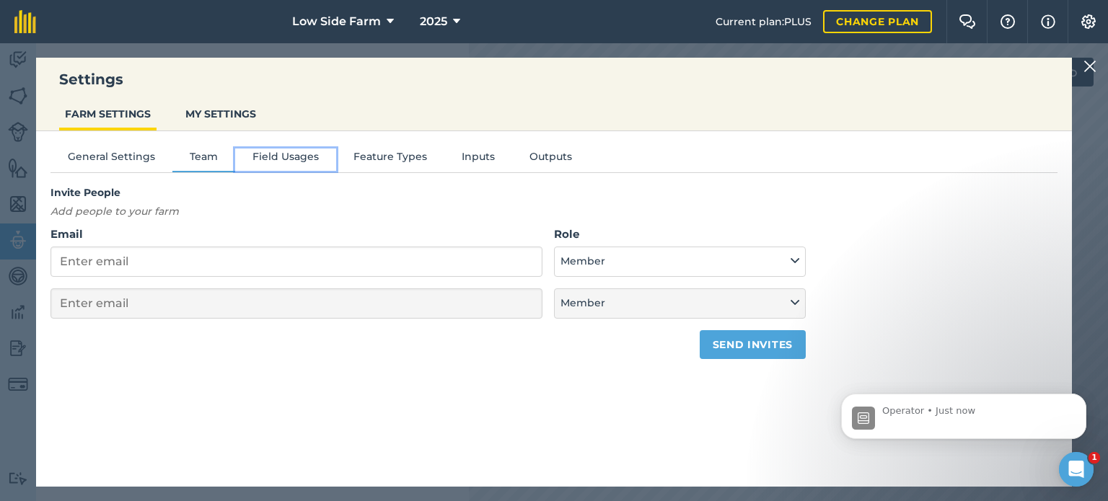
click at [279, 160] on button "Field Usages" at bounding box center [285, 160] width 101 height 22
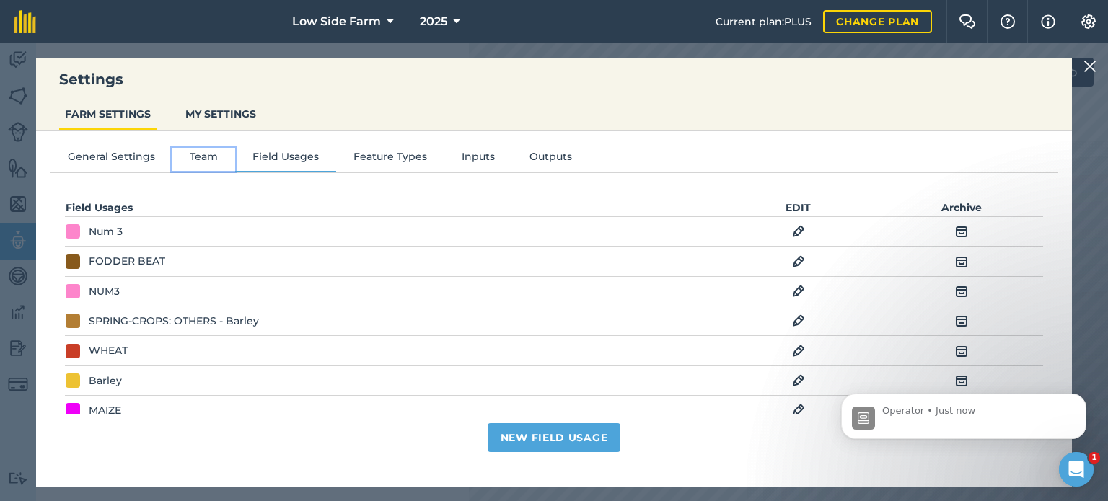
click at [198, 151] on button "Team" at bounding box center [203, 160] width 63 height 22
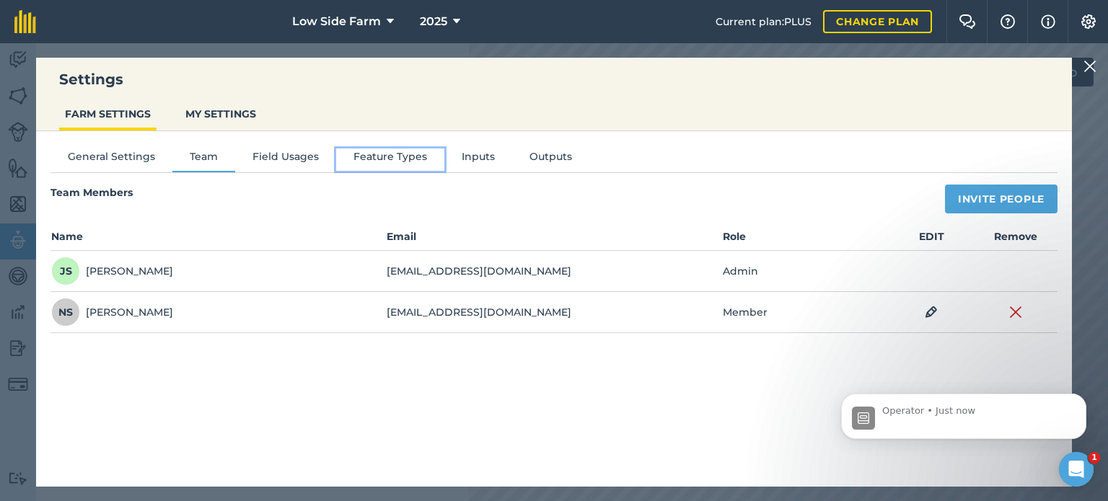
click at [378, 157] on button "Feature Types" at bounding box center [390, 160] width 108 height 22
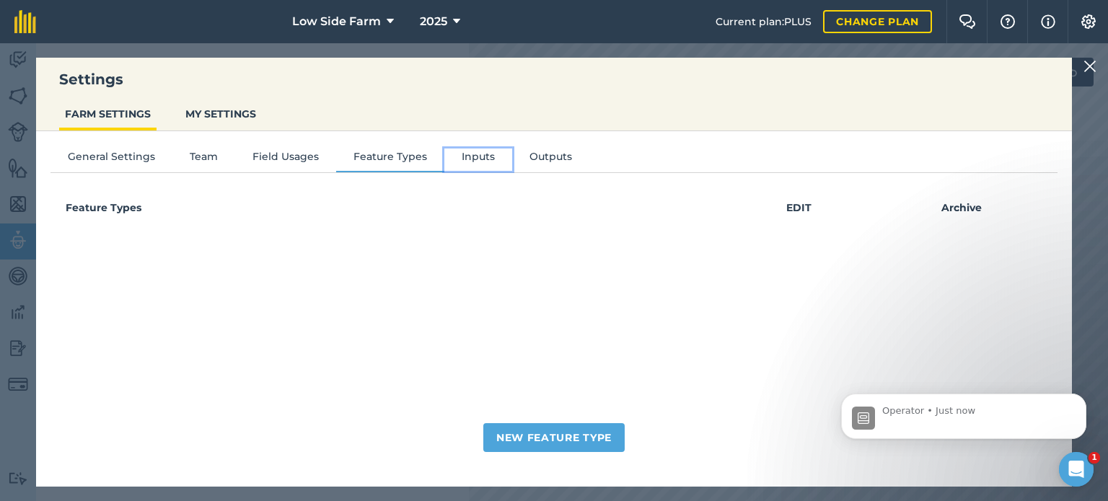
click at [473, 157] on button "Inputs" at bounding box center [478, 160] width 68 height 22
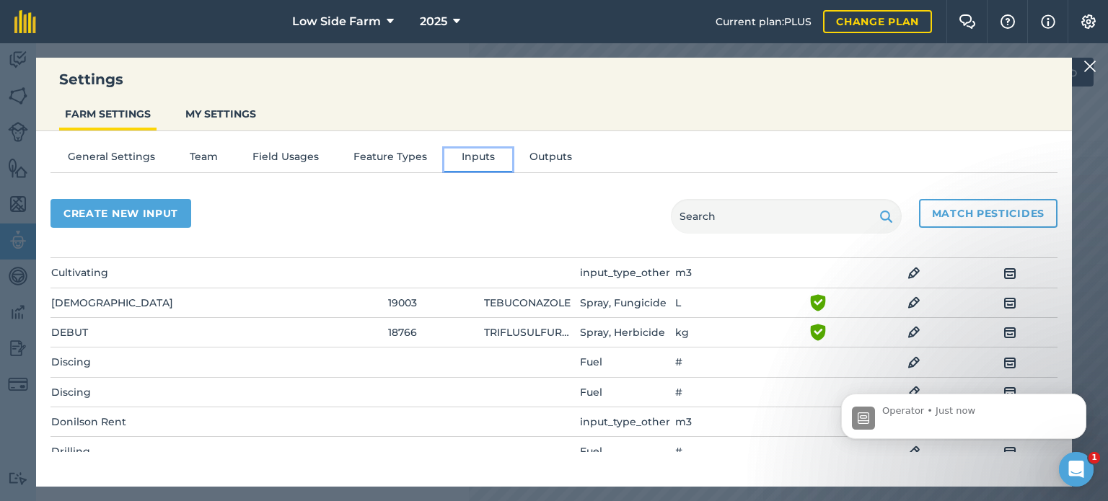
scroll to position [361, 0]
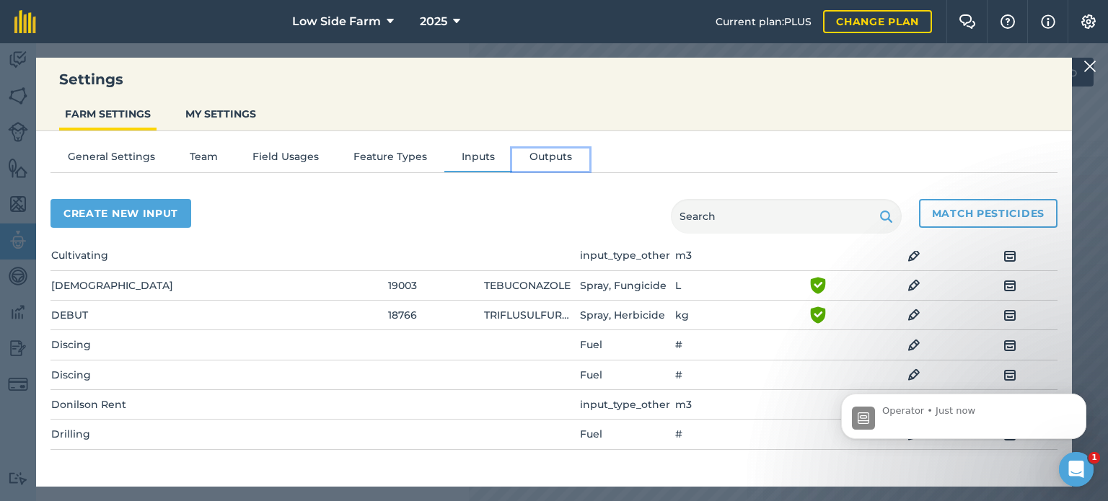
click at [540, 158] on button "Outputs" at bounding box center [550, 160] width 77 height 22
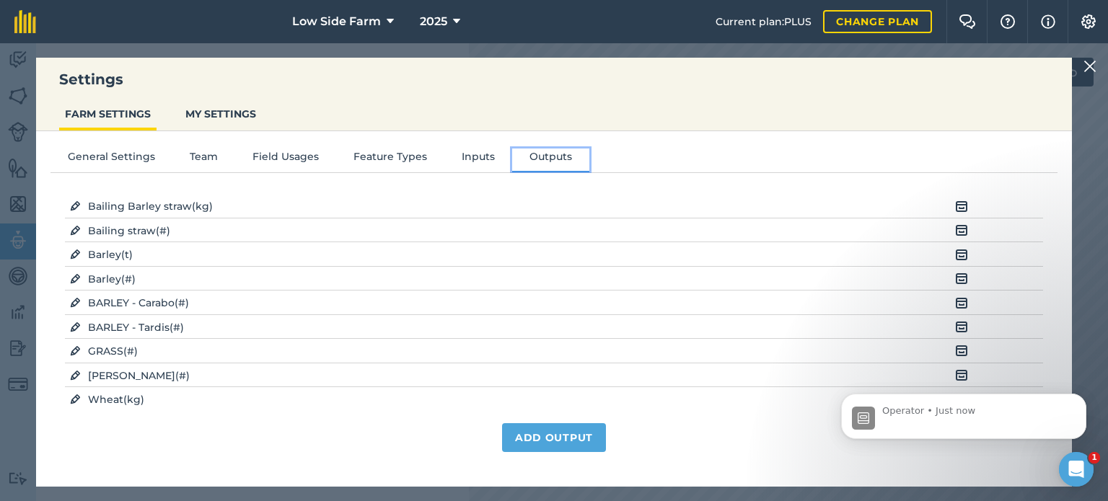
scroll to position [0, 0]
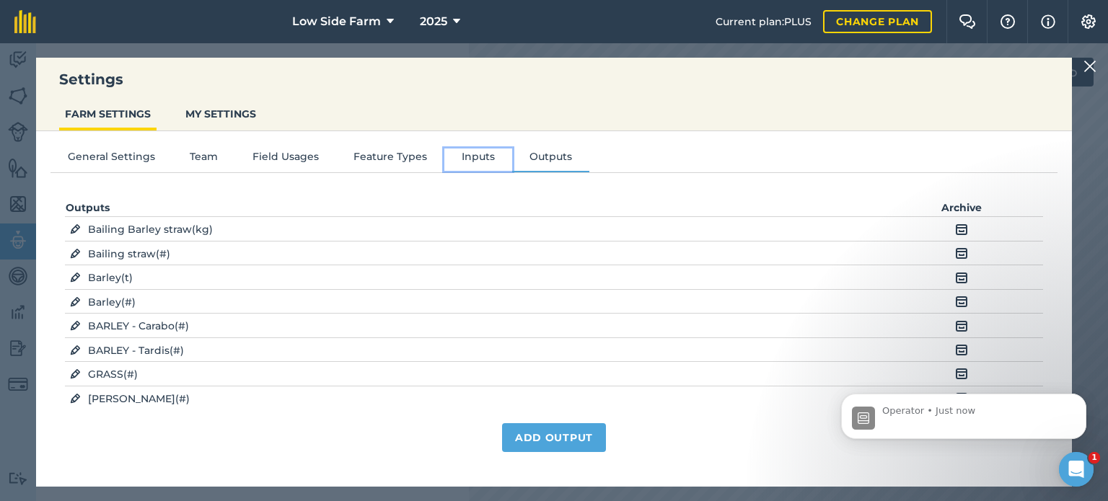
click at [481, 159] on button "Inputs" at bounding box center [478, 160] width 68 height 22
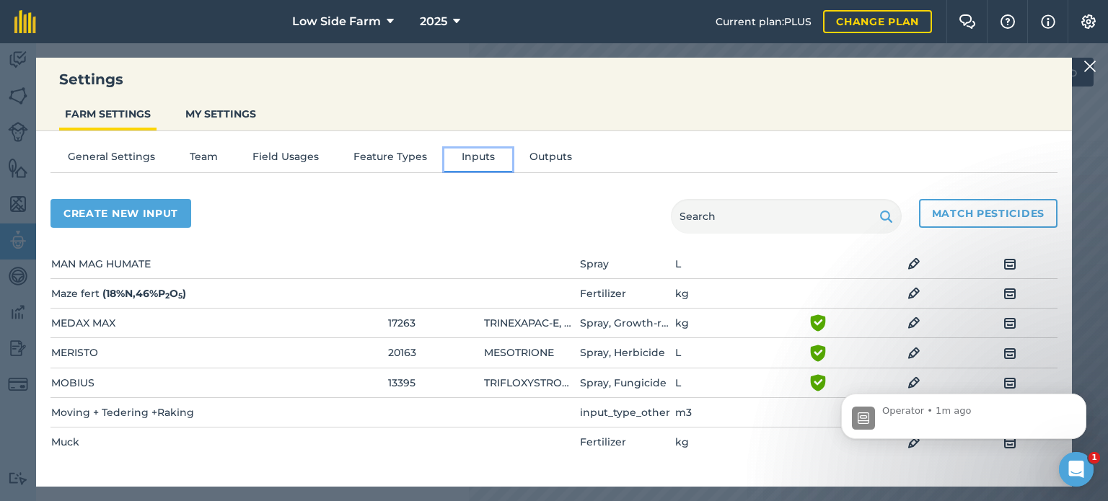
scroll to position [1082, 0]
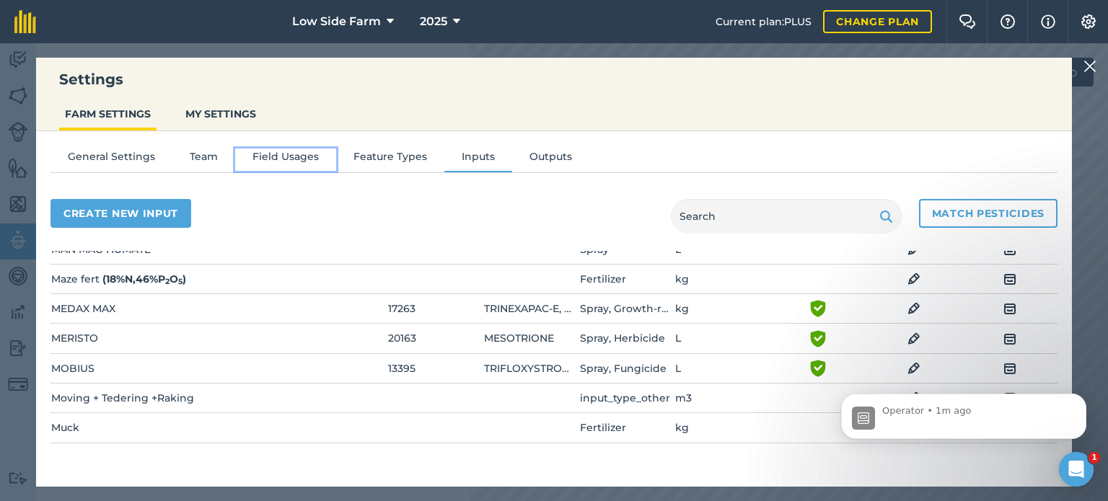
click at [277, 160] on button "Field Usages" at bounding box center [285, 160] width 101 height 22
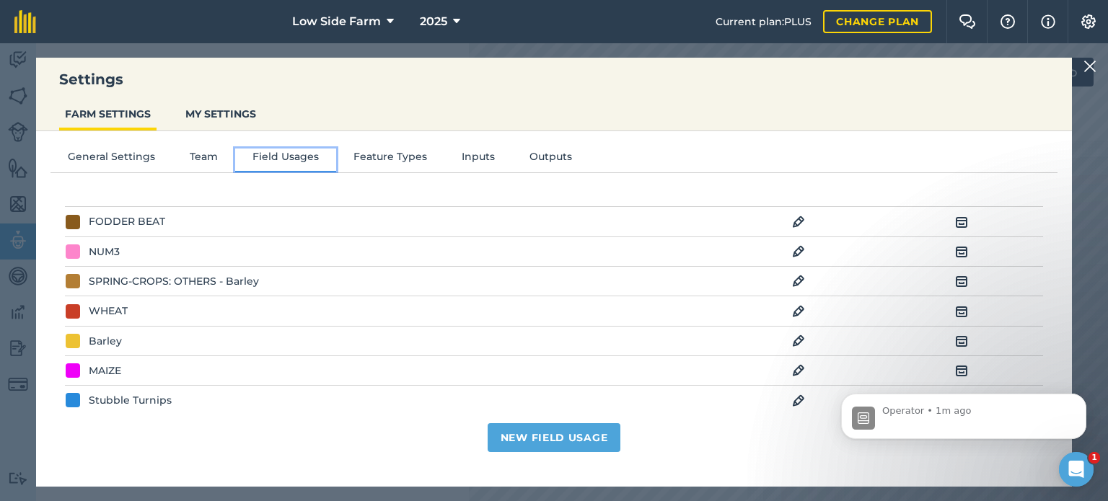
scroll to position [0, 0]
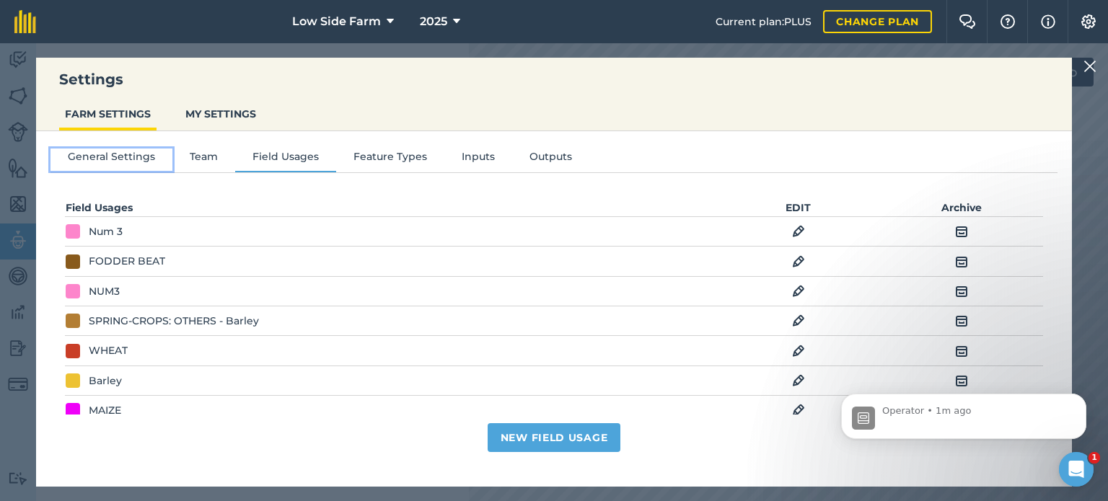
click at [112, 165] on button "General Settings" at bounding box center [112, 160] width 122 height 22
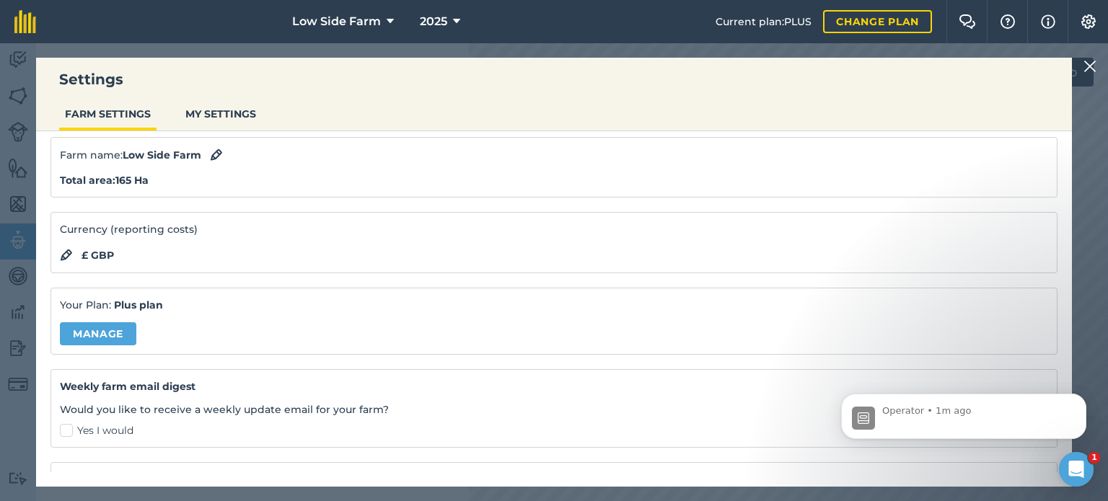
scroll to position [72, 0]
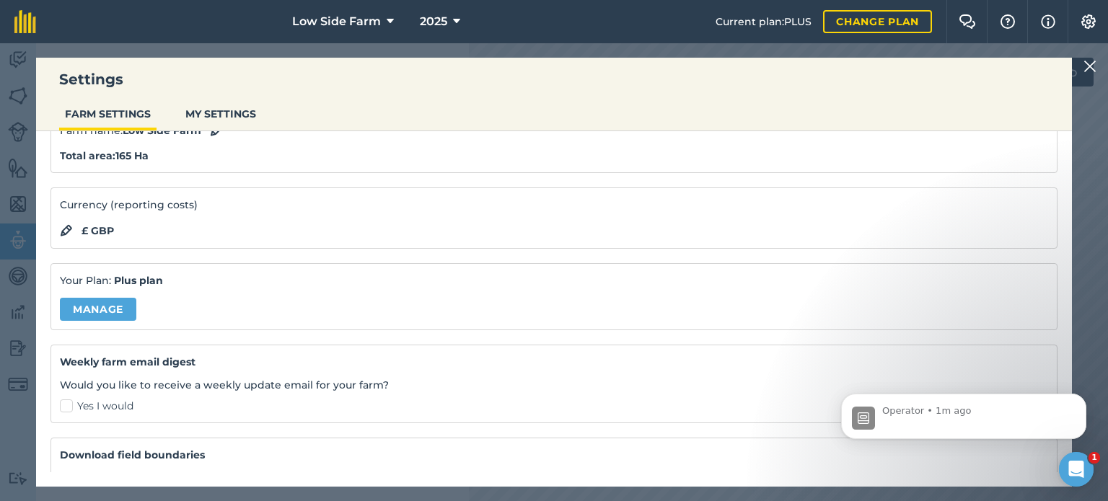
click at [186, 216] on div "Currency (reporting costs) £ GBP" at bounding box center [554, 218] width 1007 height 61
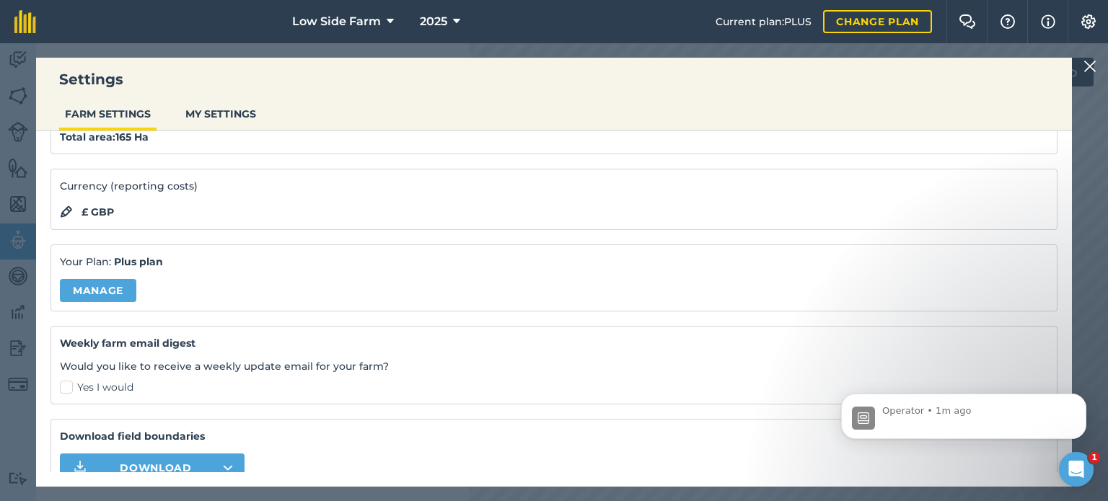
scroll to position [0, 0]
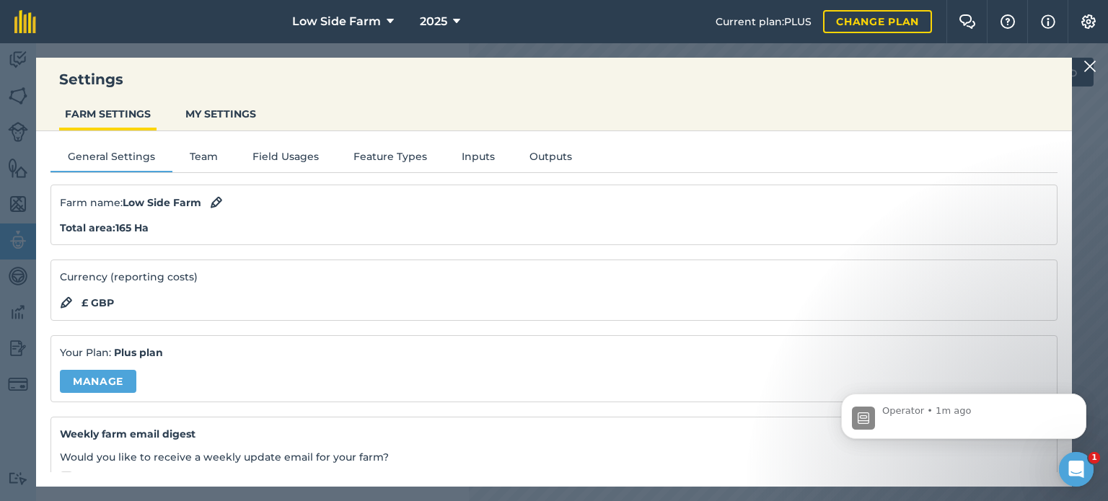
click at [309, 98] on div "Settings FARM SETTINGS MY SETTINGS" at bounding box center [554, 95] width 1036 height 74
click at [1092, 69] on img at bounding box center [1090, 66] width 13 height 17
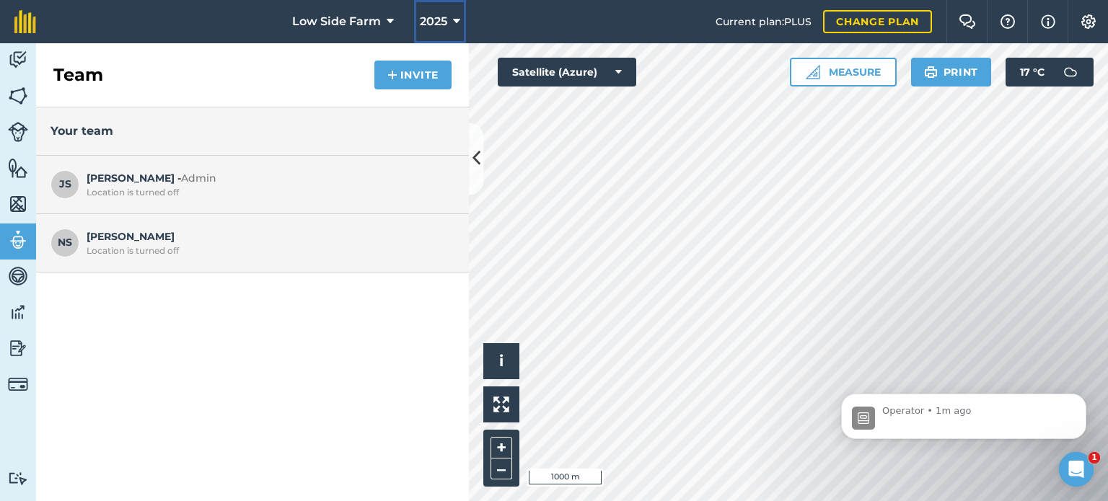
click at [453, 19] on icon at bounding box center [456, 21] width 7 height 17
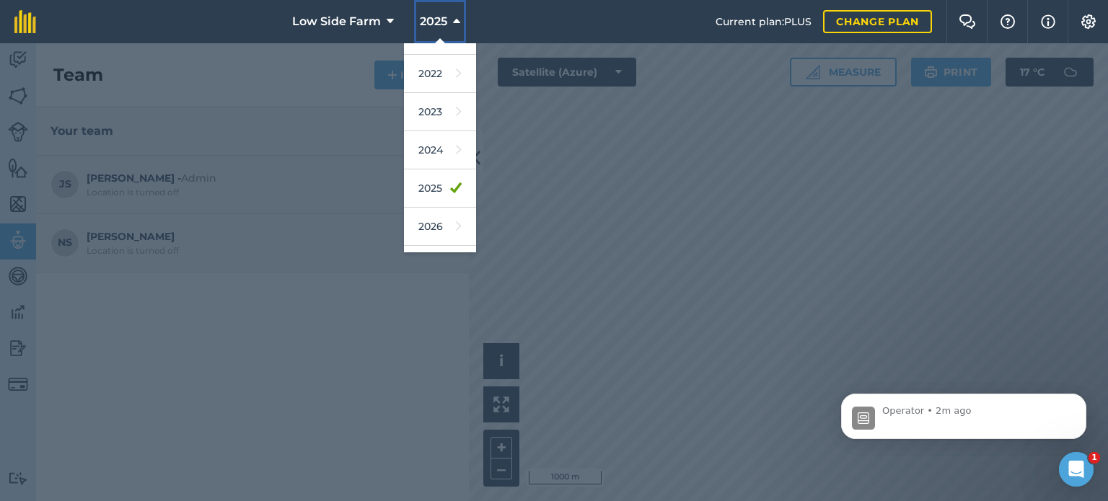
scroll to position [171, 0]
click at [440, 120] on link "2024" at bounding box center [440, 121] width 72 height 38
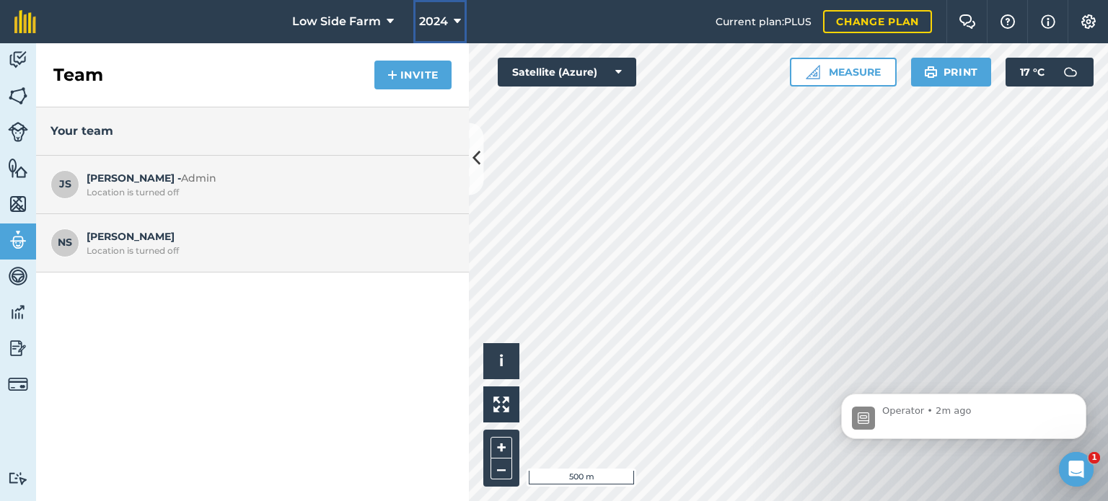
click at [423, 19] on span "2024" at bounding box center [433, 21] width 29 height 17
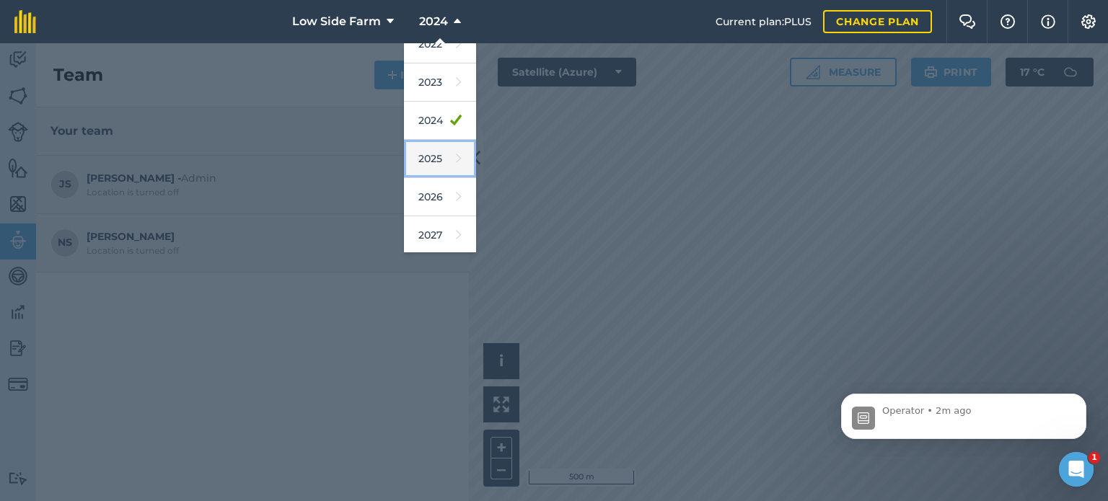
click at [439, 156] on link "2025" at bounding box center [440, 159] width 72 height 38
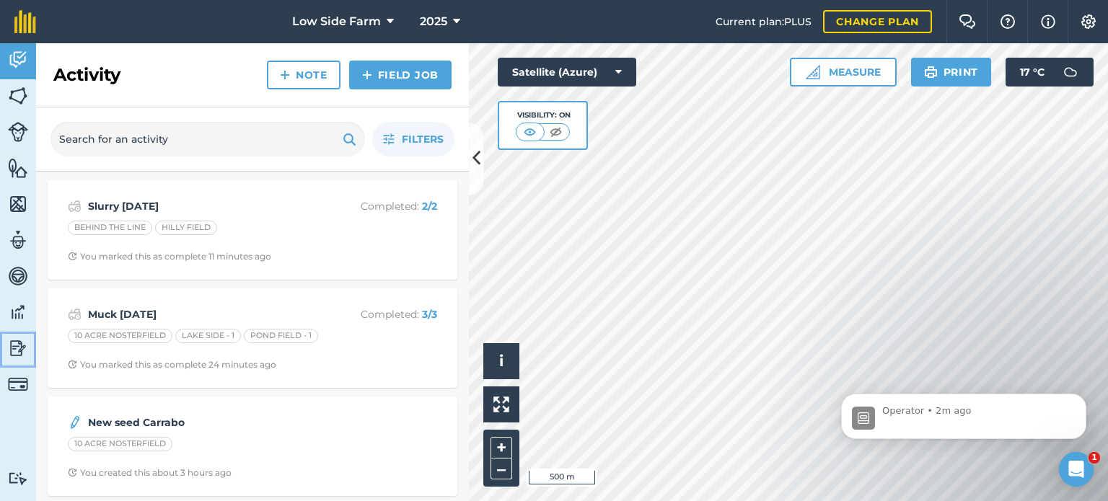
click at [22, 349] on img at bounding box center [18, 349] width 20 height 22
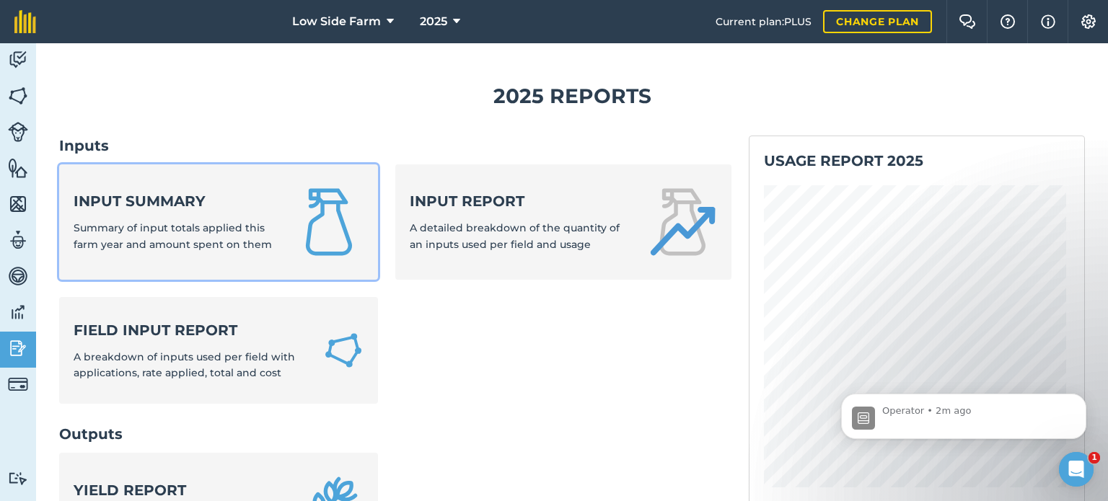
click at [185, 221] on span "Summary of input totals applied this farm year and amount spent on them" at bounding box center [173, 235] width 198 height 29
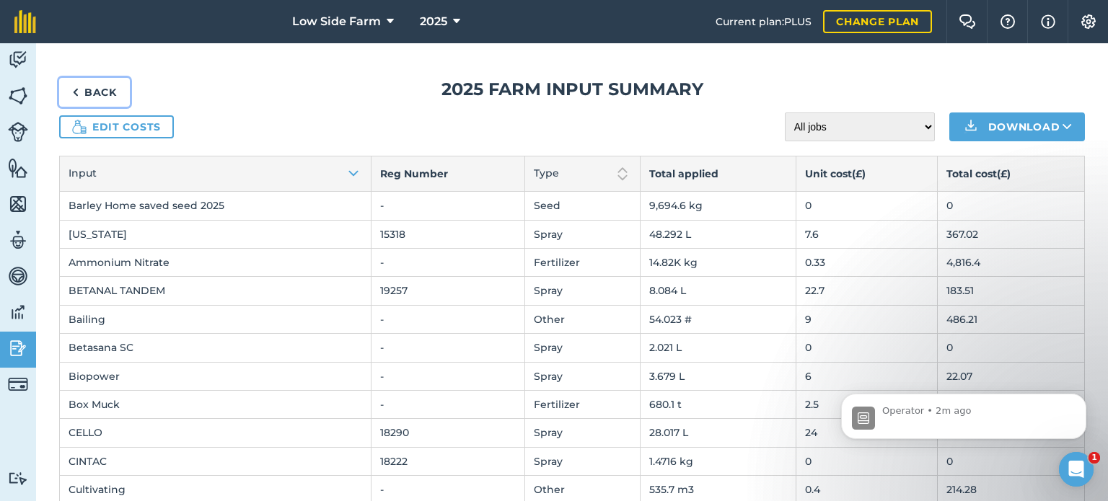
click at [92, 92] on link "Back" at bounding box center [94, 92] width 71 height 29
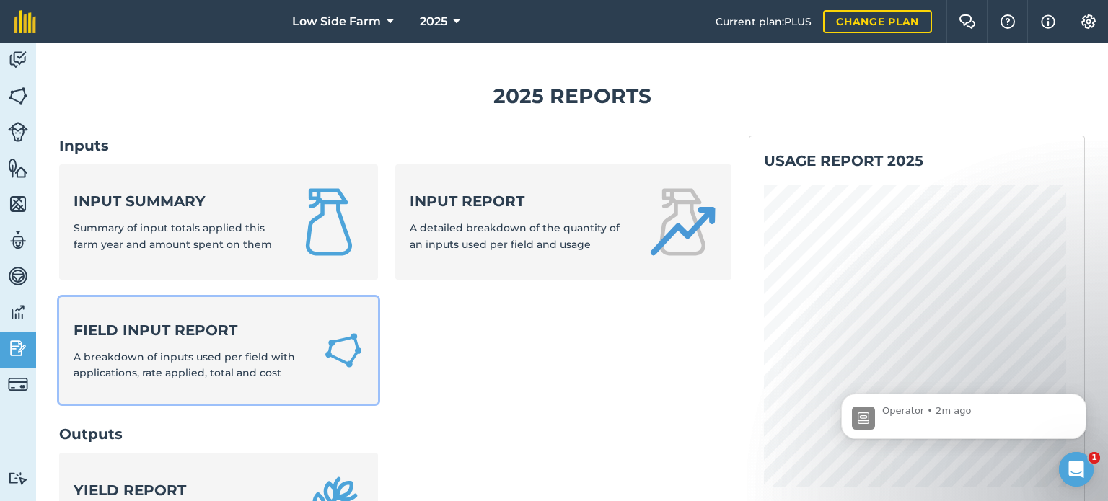
click at [136, 361] on span "A breakdown of inputs used per field with applications, rate applied, total and…" at bounding box center [184, 365] width 221 height 29
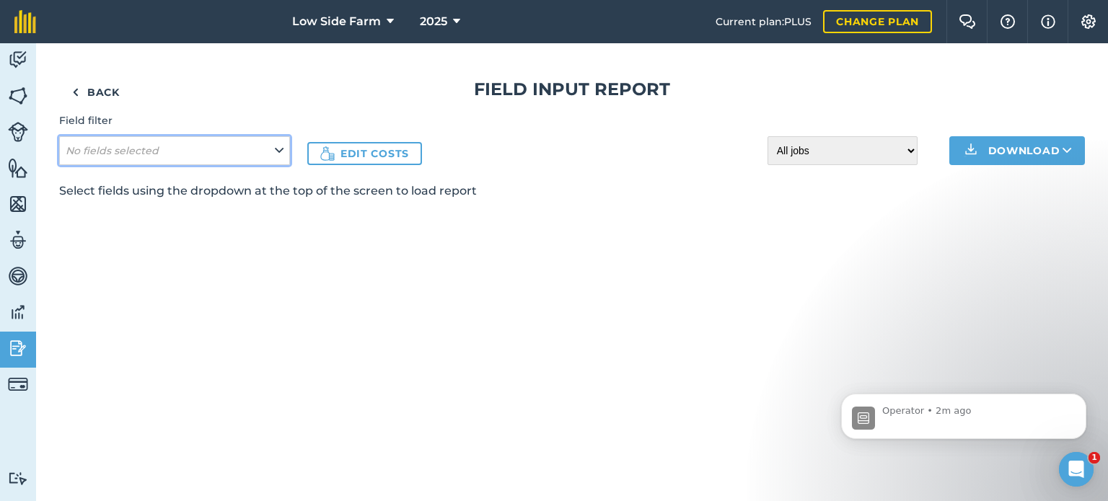
click at [190, 149] on button "No fields selected" at bounding box center [174, 150] width 231 height 29
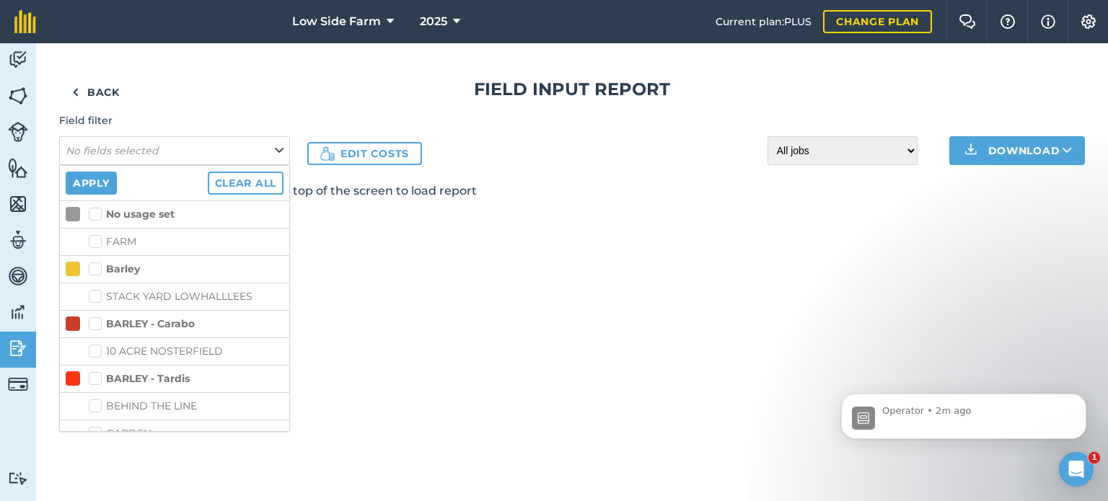
click at [96, 349] on label "10 ACRE NOSTERFIELD" at bounding box center [186, 351] width 195 height 15
click at [96, 349] on input "10 ACRE NOSTERFIELD" at bounding box center [93, 348] width 9 height 9
checkbox input "true"
click at [97, 182] on button "Apply" at bounding box center [91, 183] width 51 height 23
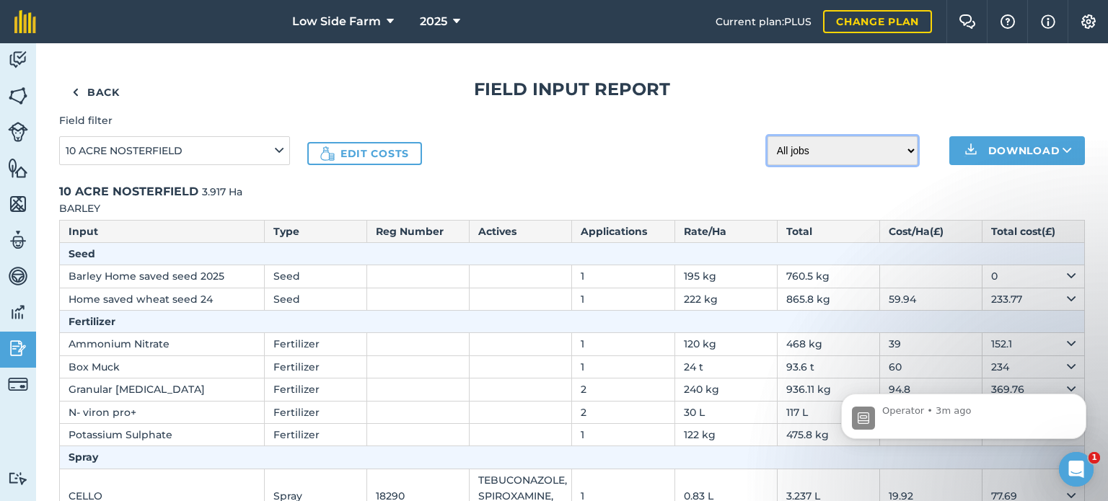
click at [876, 158] on select "All jobs Incomplete jobs Complete jobs" at bounding box center [843, 150] width 150 height 29
select select "done"
click at [768, 136] on select "All jobs Incomplete jobs Complete jobs" at bounding box center [843, 150] width 150 height 29
click at [1066, 461] on icon "Open Intercom Messenger" at bounding box center [1075, 468] width 24 height 24
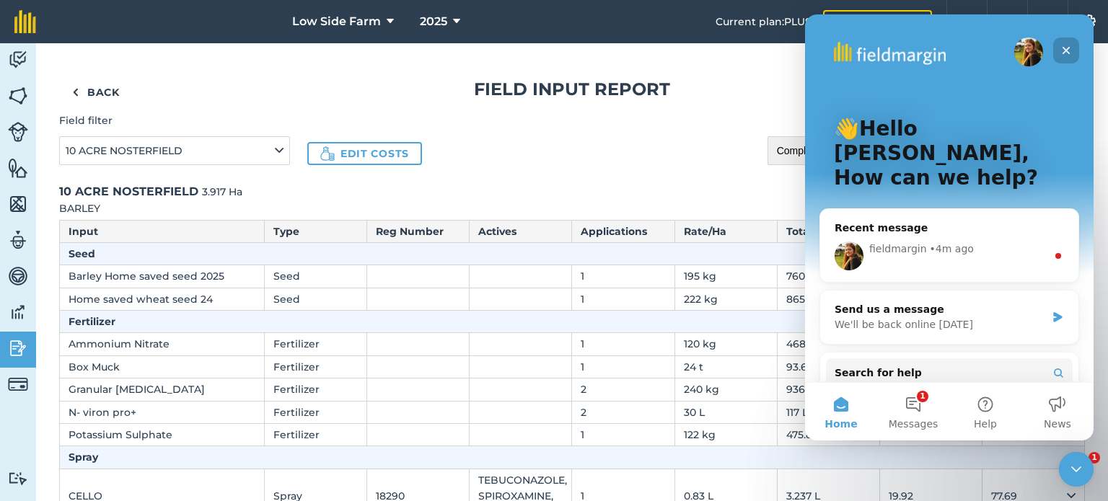
click at [1069, 48] on icon "Close" at bounding box center [1067, 51] width 12 height 12
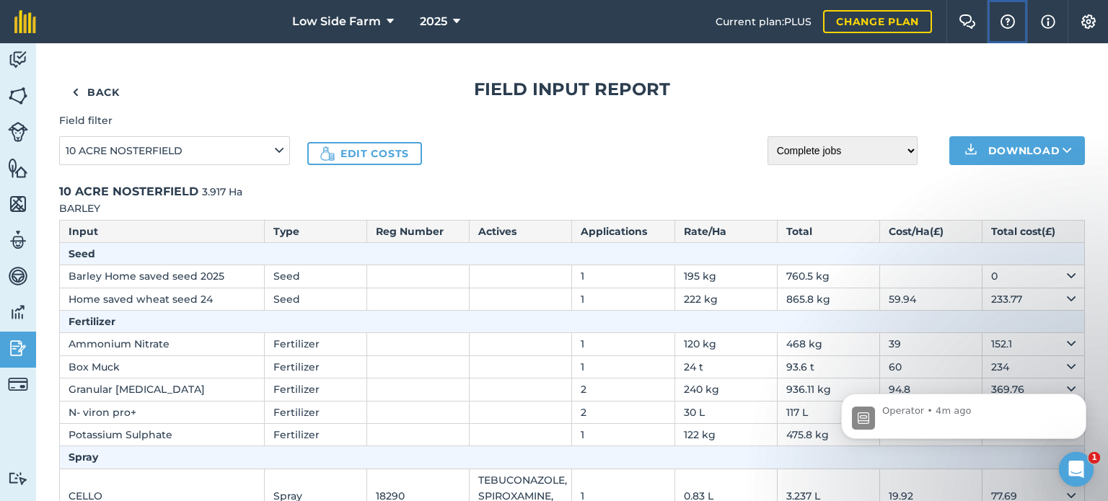
drag, startPoint x: 993, startPoint y: 45, endPoint x: 1005, endPoint y: 33, distance: 17.3
click at [994, 41] on button "Help" at bounding box center [1007, 21] width 40 height 43
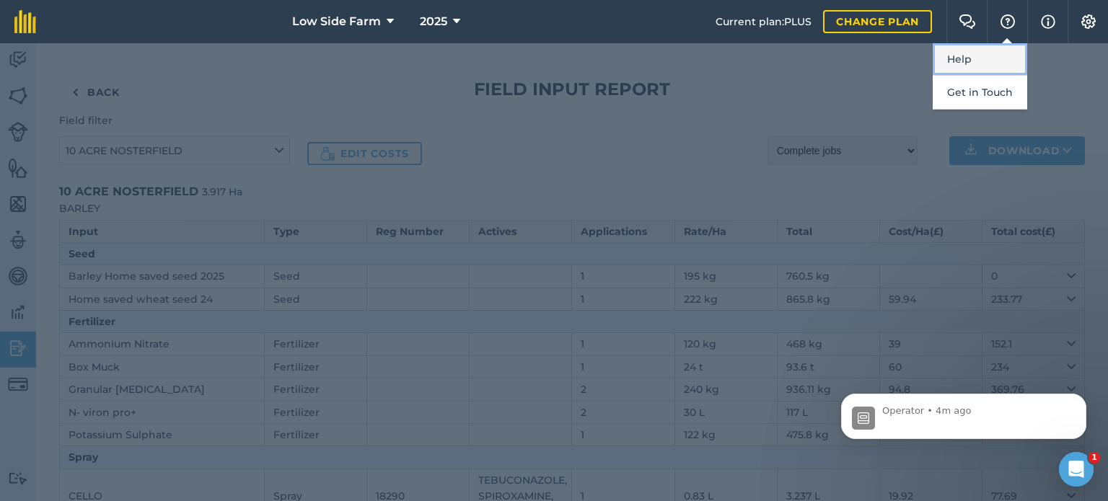
click at [993, 61] on link "Help" at bounding box center [980, 59] width 95 height 32
click at [187, 149] on div at bounding box center [554, 272] width 1108 height 458
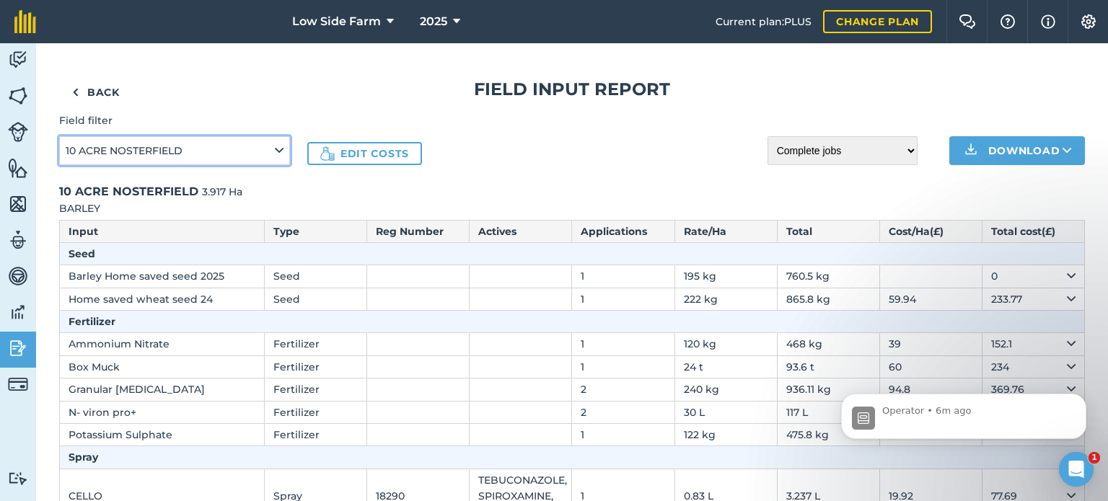
click at [197, 147] on button "10 ACRE NOSTERFIELD" at bounding box center [174, 150] width 231 height 29
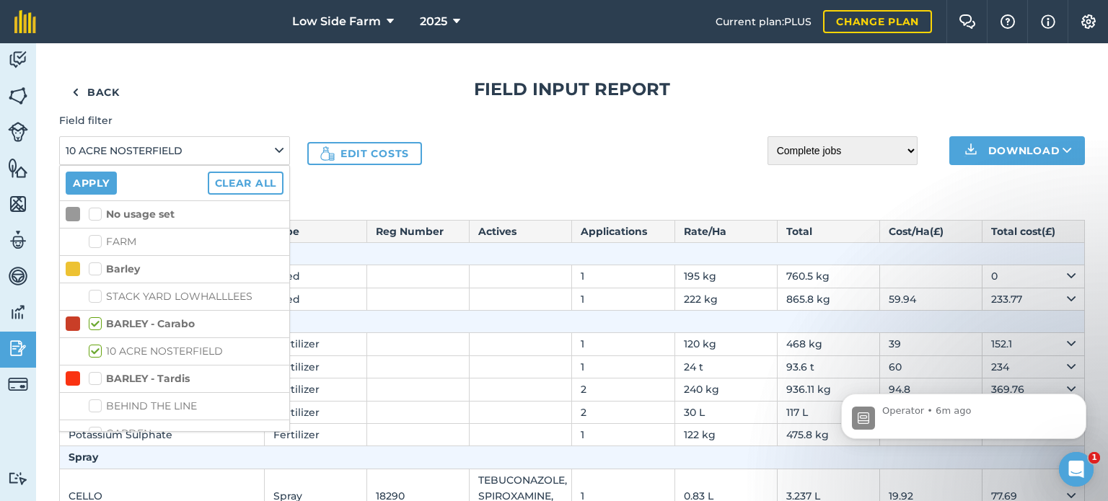
click at [100, 404] on label "BEHIND THE LINE" at bounding box center [186, 406] width 195 height 15
click at [98, 404] on input "BEHIND THE LINE" at bounding box center [93, 403] width 9 height 9
checkbox input "true"
click at [101, 183] on button "Apply" at bounding box center [91, 183] width 51 height 23
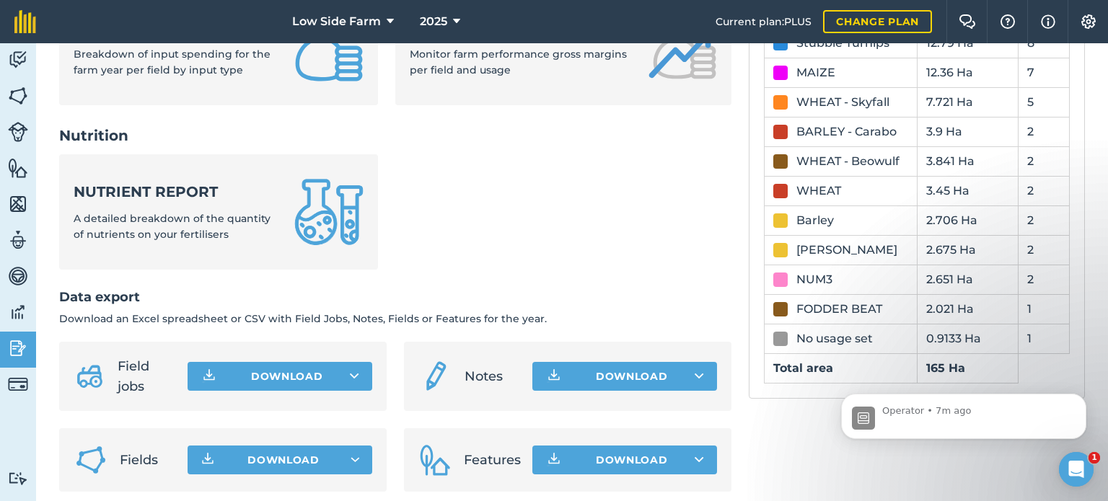
scroll to position [649, 0]
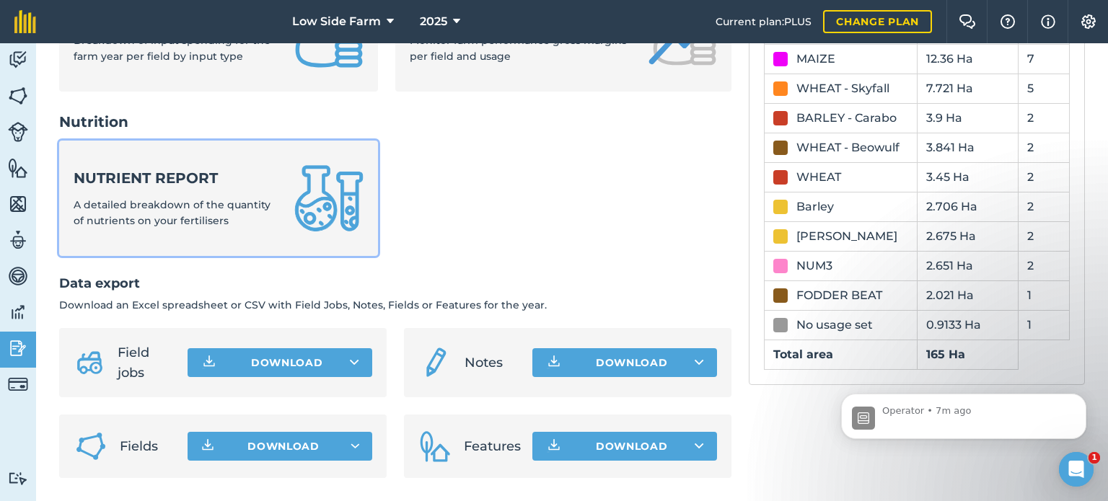
click at [194, 188] on strong "Nutrient report" at bounding box center [175, 178] width 203 height 20
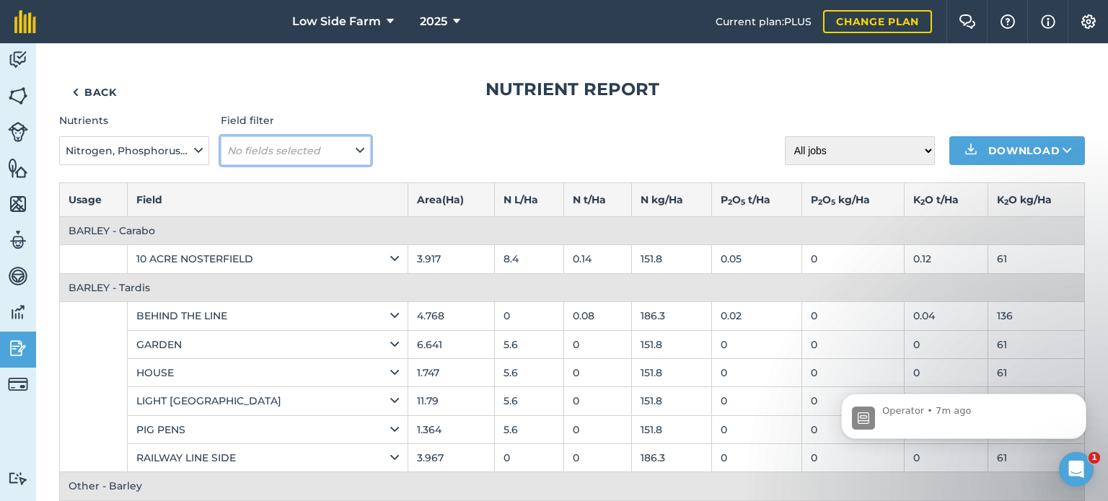
click at [335, 154] on button "No fields selected" at bounding box center [296, 150] width 150 height 29
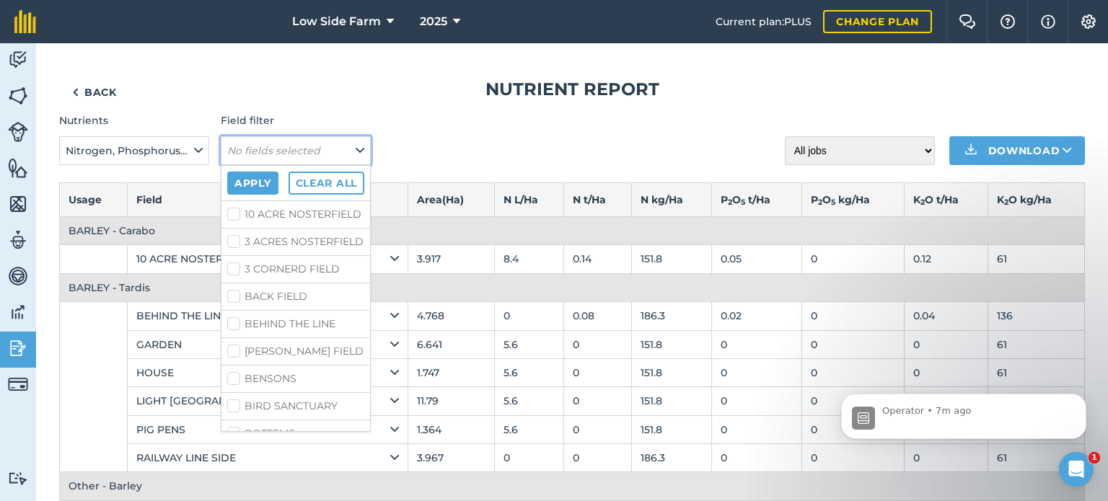
click at [335, 154] on button "No fields selected" at bounding box center [296, 150] width 150 height 29
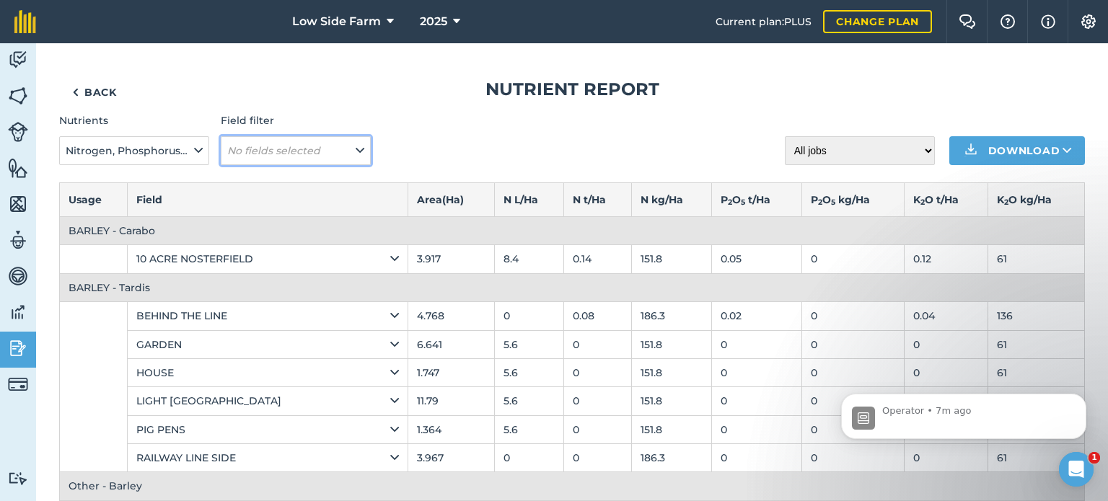
click at [335, 154] on button "No fields selected" at bounding box center [296, 150] width 150 height 29
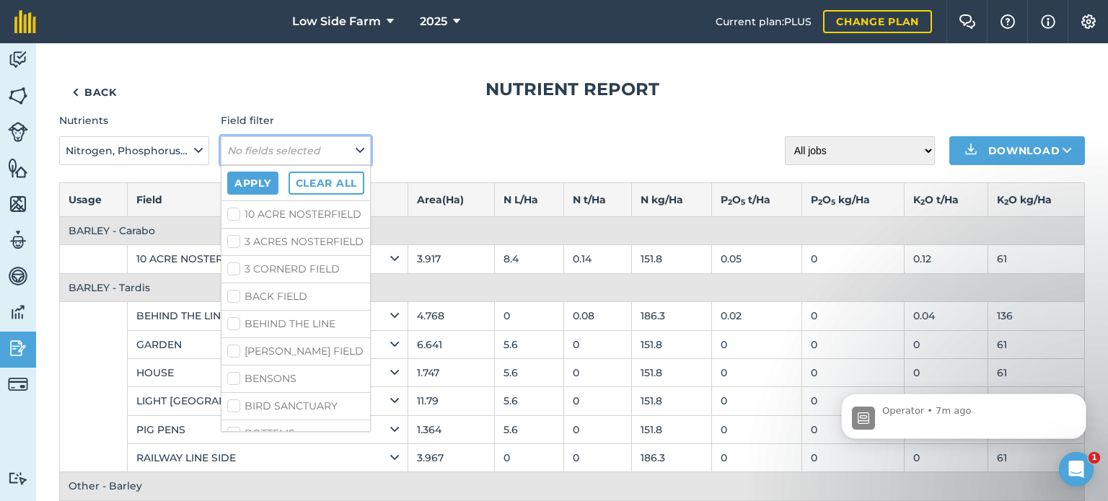
click at [335, 154] on button "No fields selected" at bounding box center [296, 150] width 150 height 29
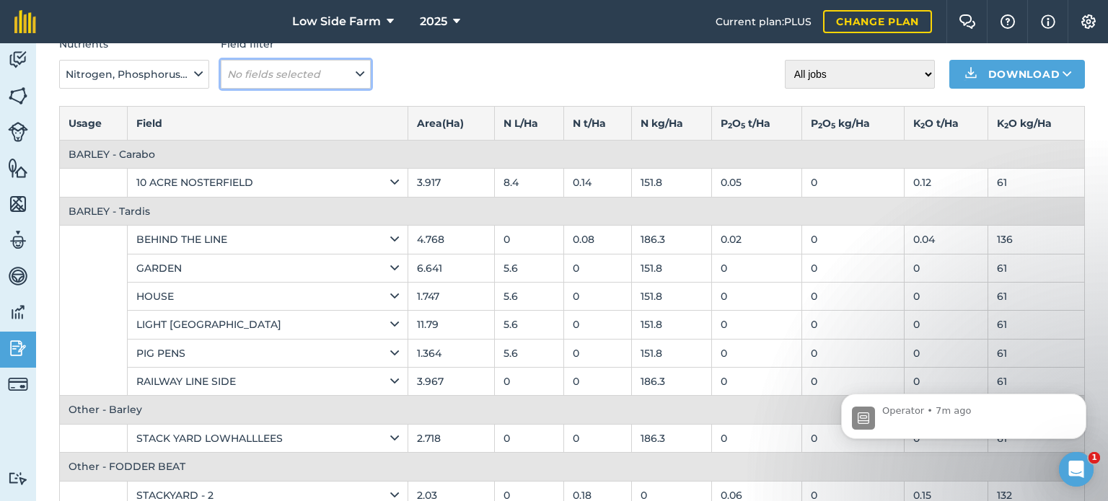
scroll to position [144, 0]
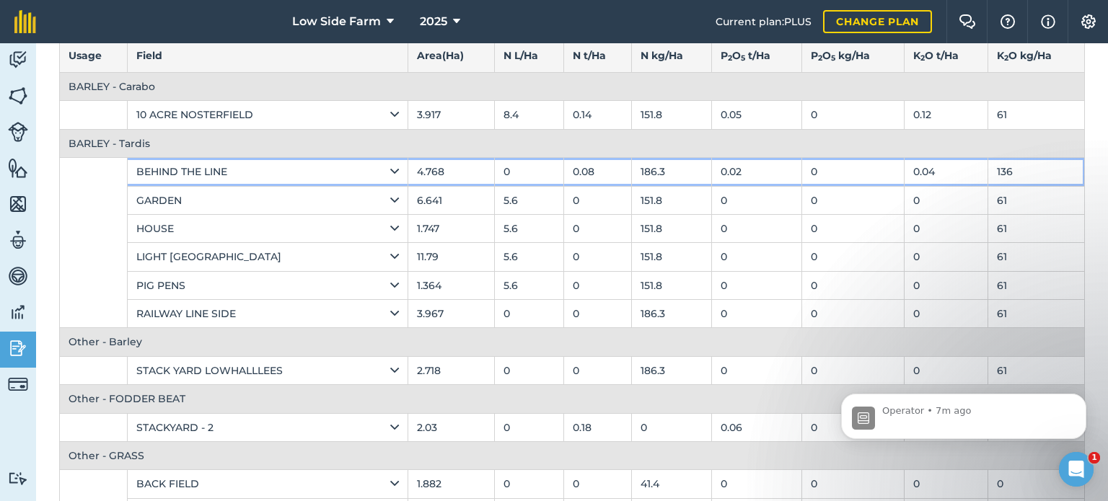
click at [382, 170] on div "BEHIND THE LINE" at bounding box center [267, 172] width 263 height 16
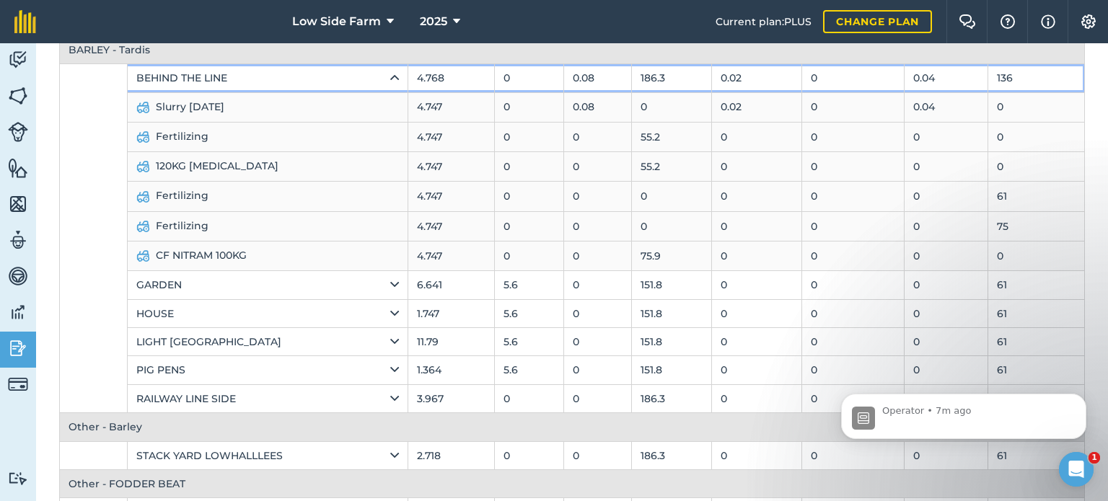
scroll to position [216, 0]
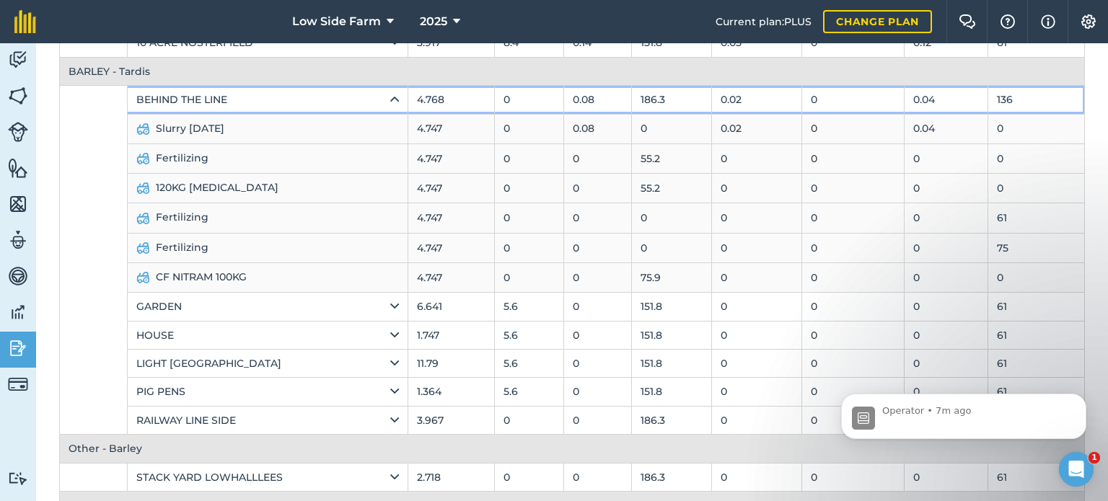
click at [375, 101] on div "BEHIND THE LINE" at bounding box center [267, 100] width 263 height 16
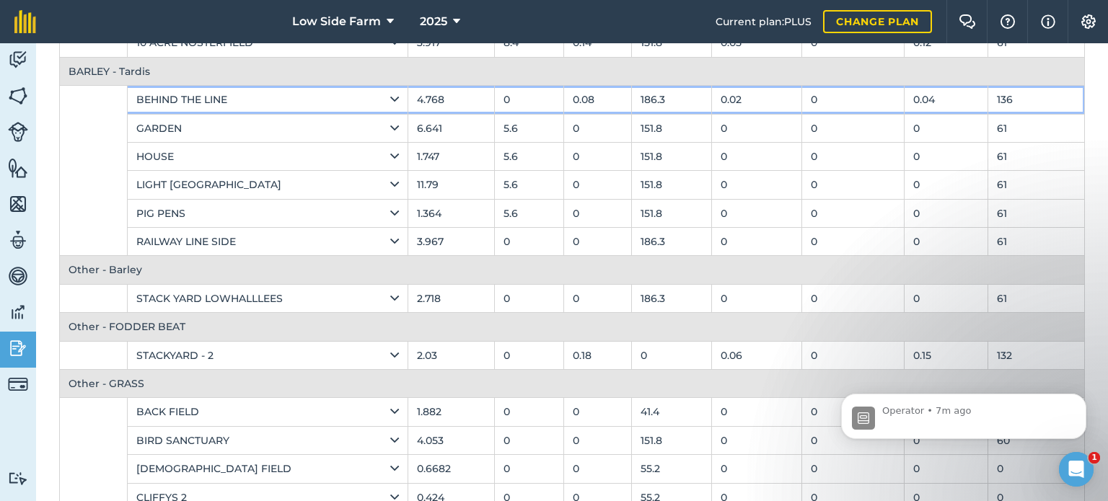
click at [374, 103] on div "BEHIND THE LINE" at bounding box center [267, 100] width 263 height 16
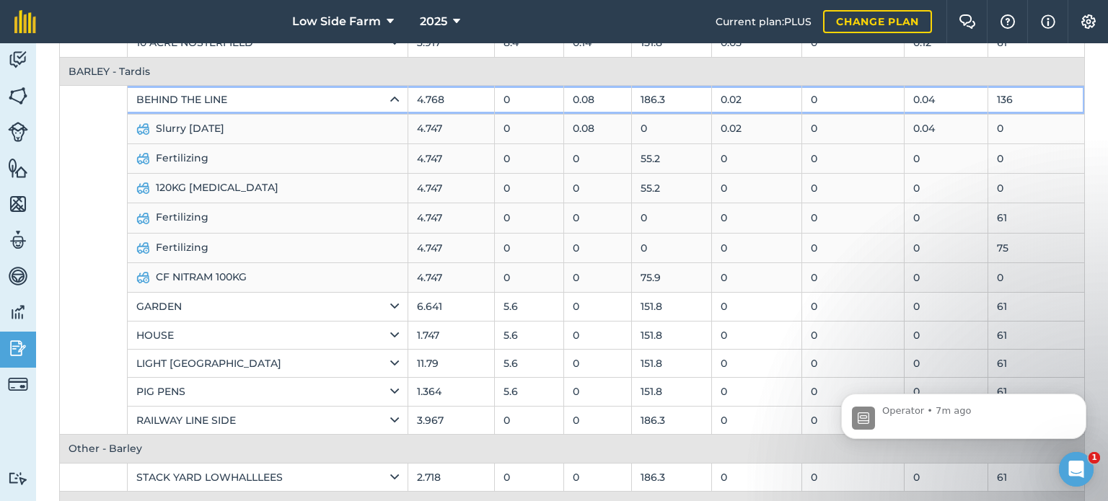
click at [374, 103] on div "BEHIND THE LINE" at bounding box center [267, 100] width 263 height 16
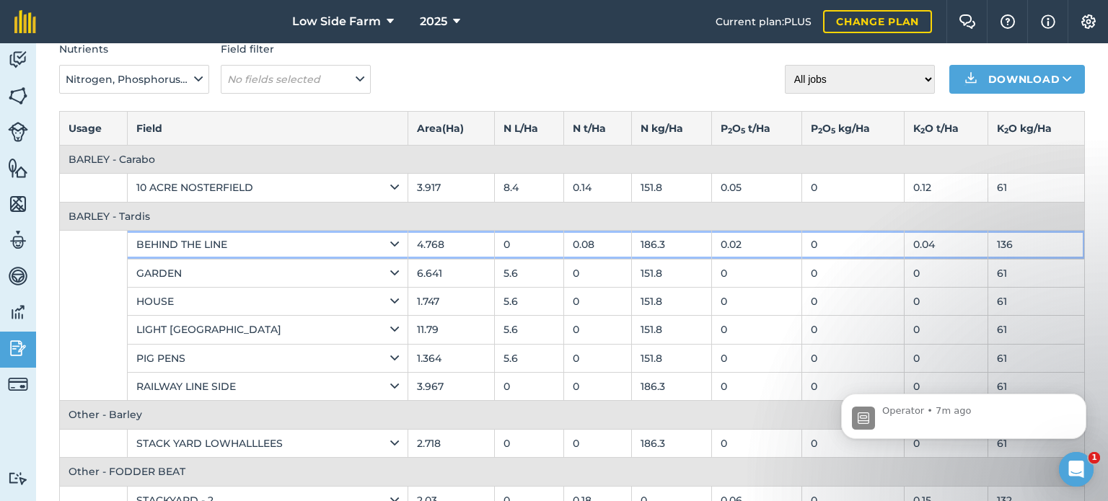
scroll to position [72, 0]
click at [391, 245] on icon at bounding box center [394, 244] width 9 height 16
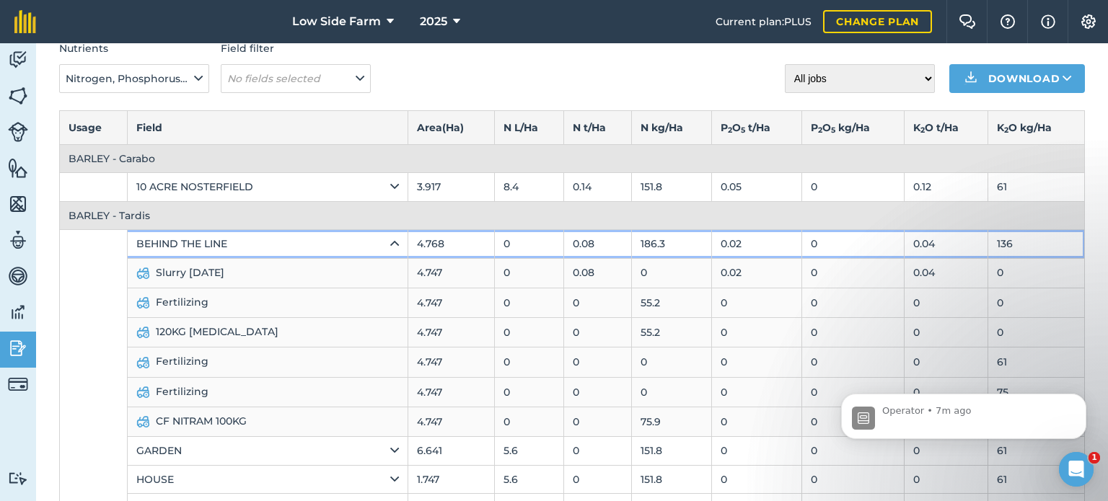
click at [391, 245] on icon at bounding box center [394, 244] width 9 height 16
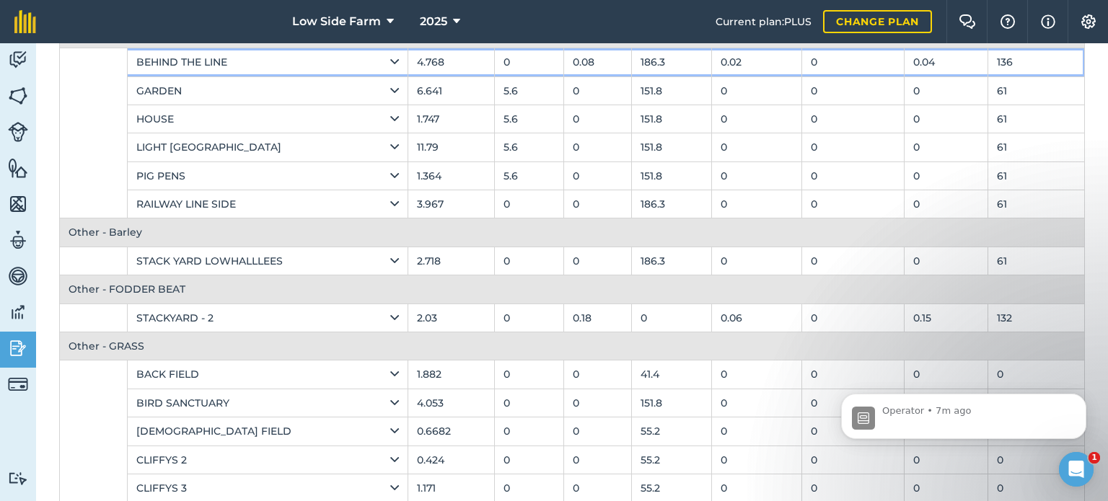
scroll to position [289, 0]
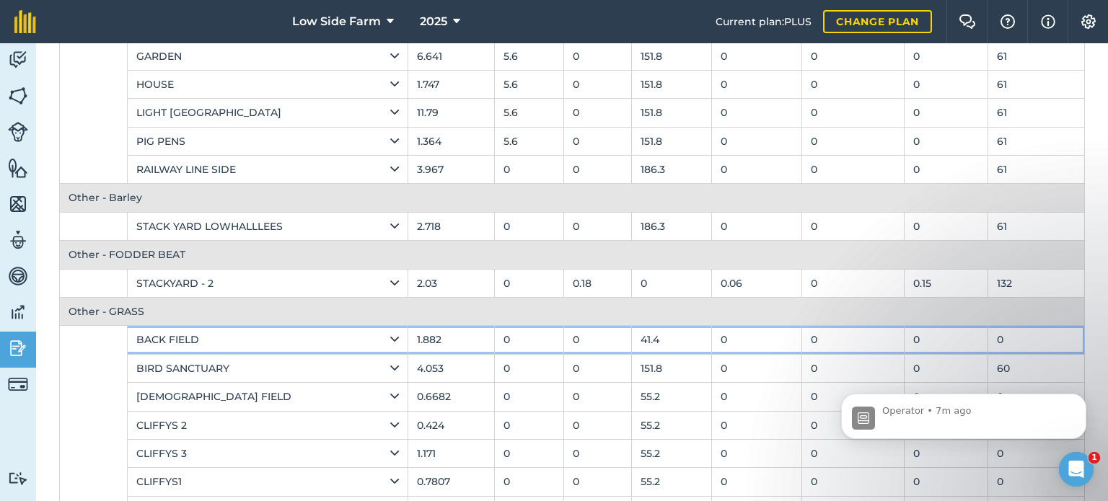
click at [367, 337] on div "BACK FIELD" at bounding box center [267, 340] width 263 height 16
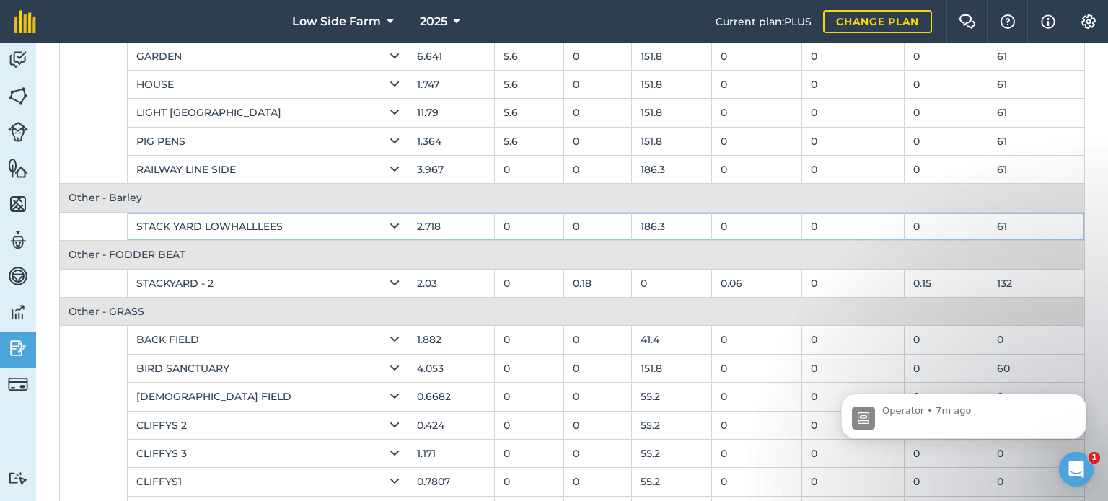
click at [393, 223] on icon at bounding box center [394, 227] width 9 height 16
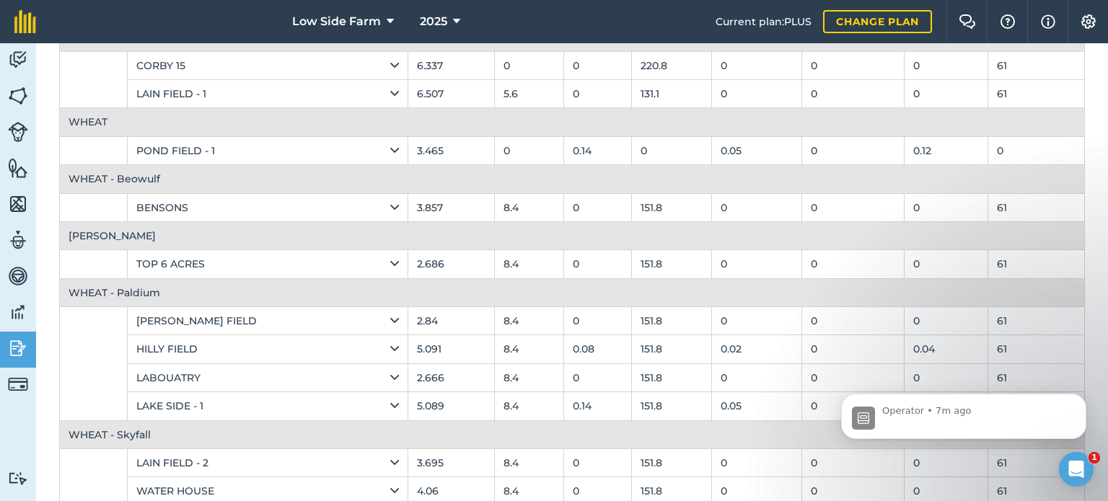
scroll to position [1356, 0]
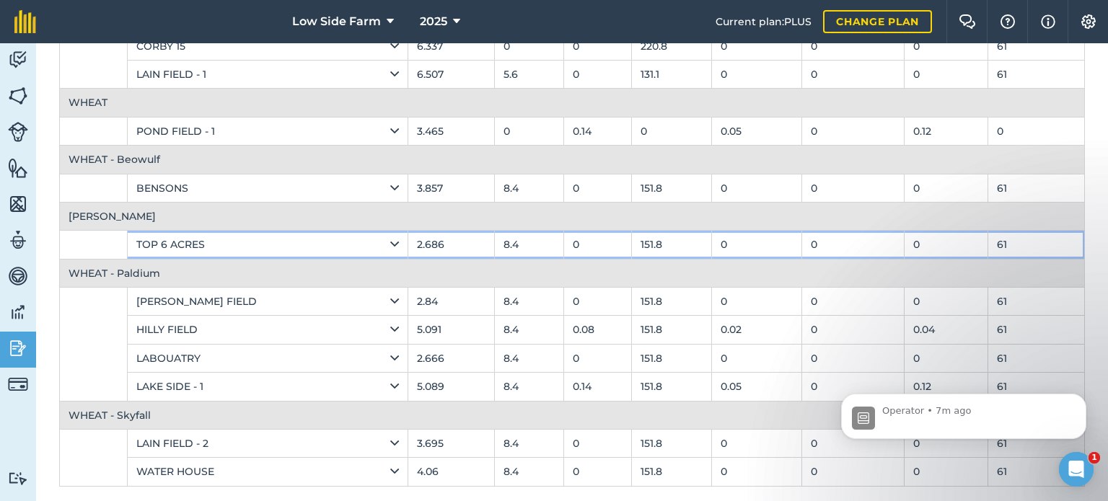
click at [660, 240] on td "151.8" at bounding box center [672, 245] width 80 height 28
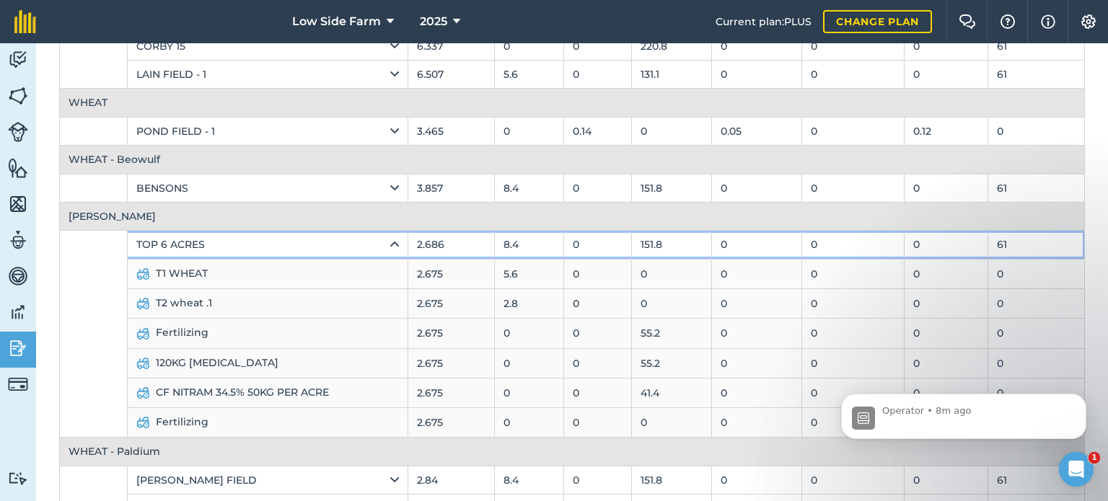
click at [395, 237] on icon at bounding box center [394, 245] width 9 height 16
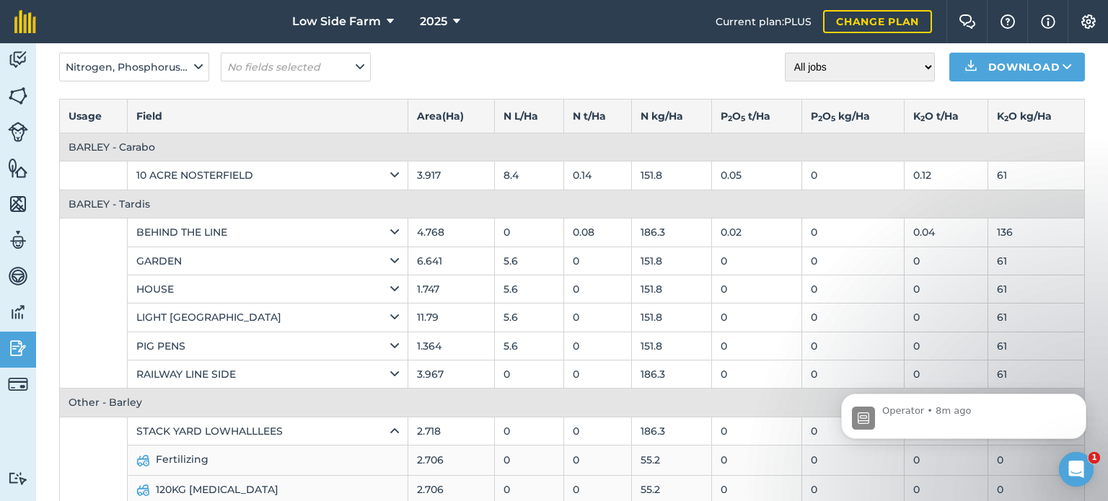
scroll to position [0, 0]
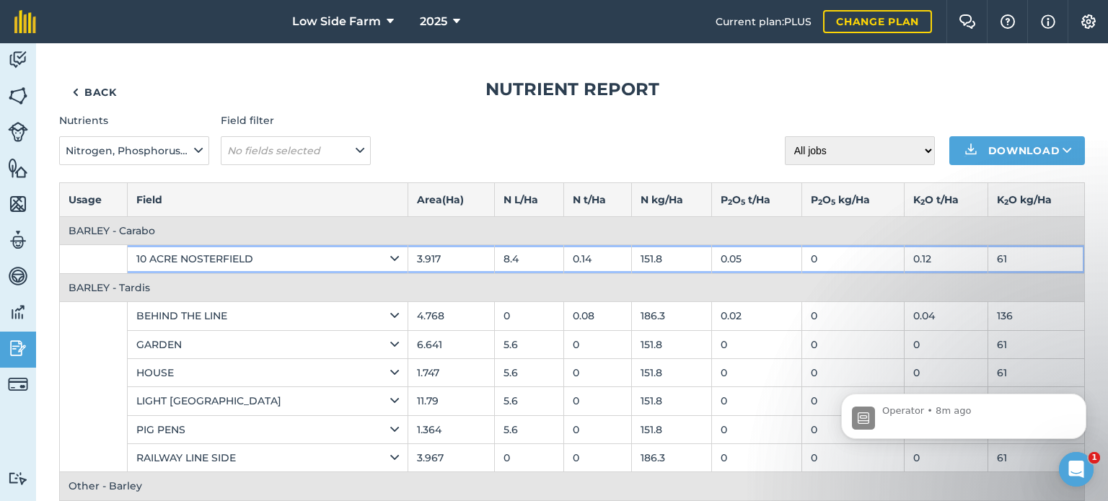
click at [391, 256] on icon at bounding box center [394, 259] width 9 height 16
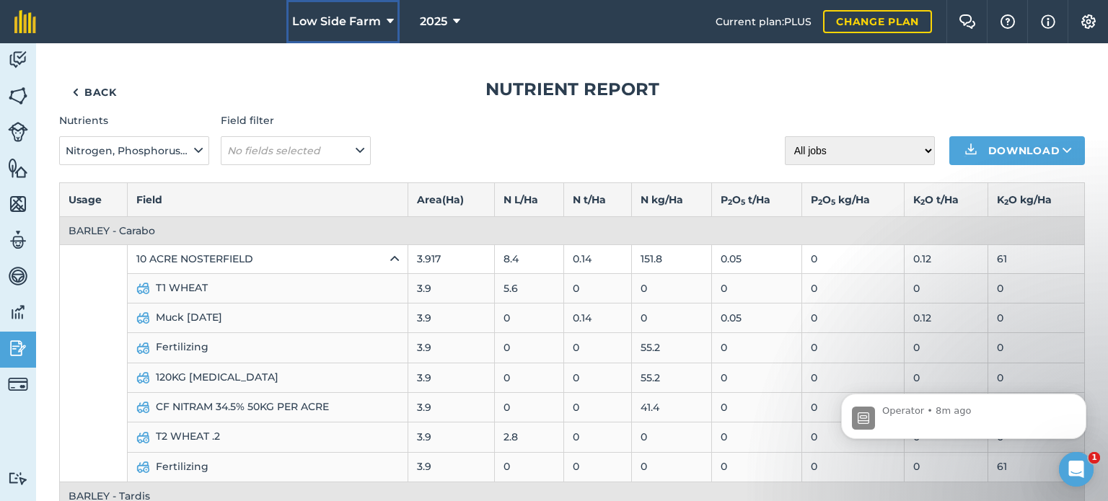
click at [382, 13] on button "Low Side Farm" at bounding box center [342, 21] width 113 height 43
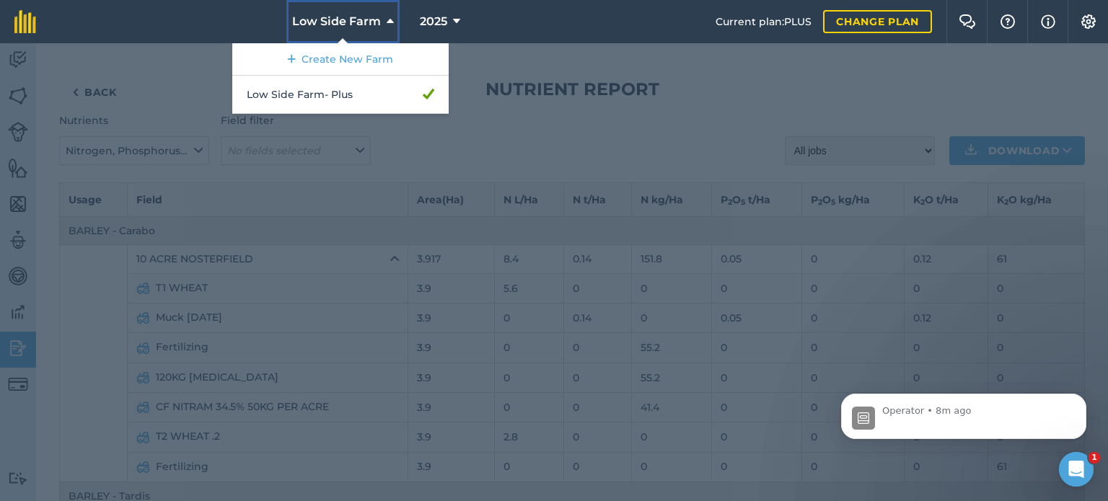
click at [387, 16] on icon at bounding box center [390, 21] width 7 height 17
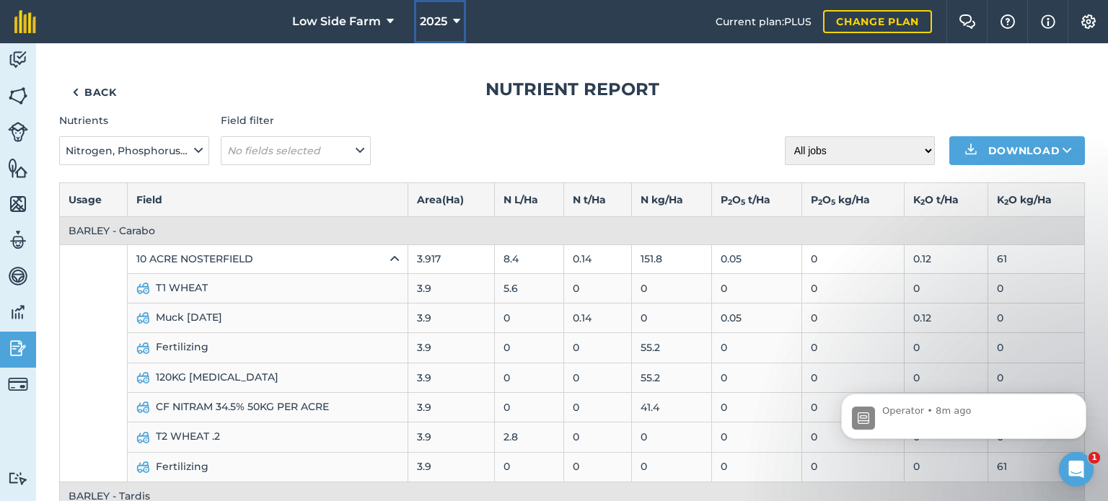
click at [430, 15] on span "2025" at bounding box center [433, 21] width 27 height 17
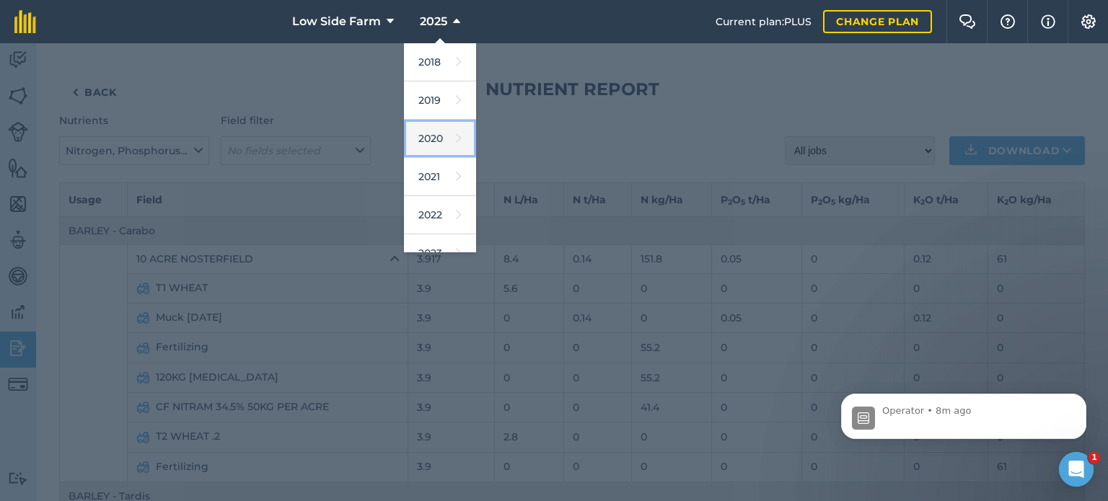
click at [435, 141] on link "2020" at bounding box center [440, 139] width 72 height 38
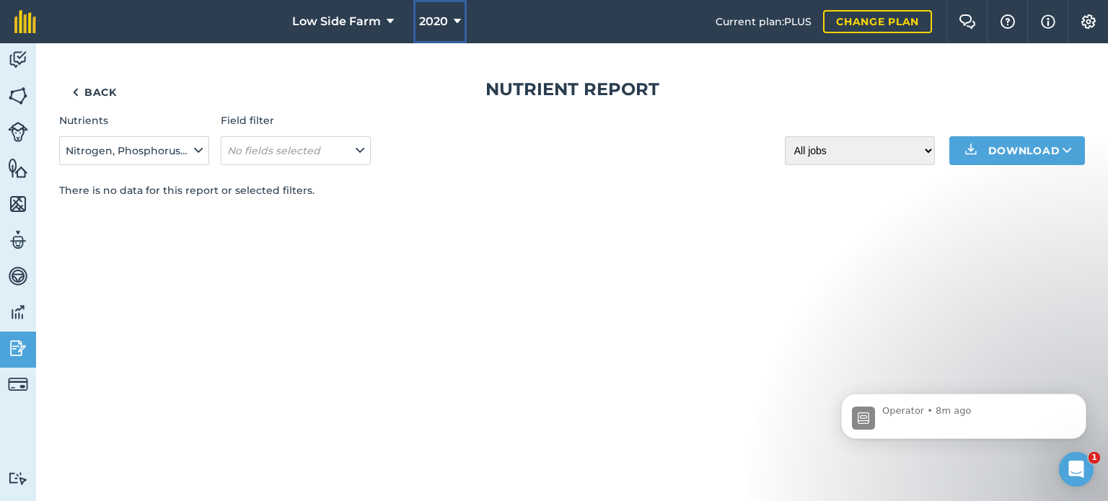
click at [463, 19] on button "2020" at bounding box center [439, 21] width 53 height 43
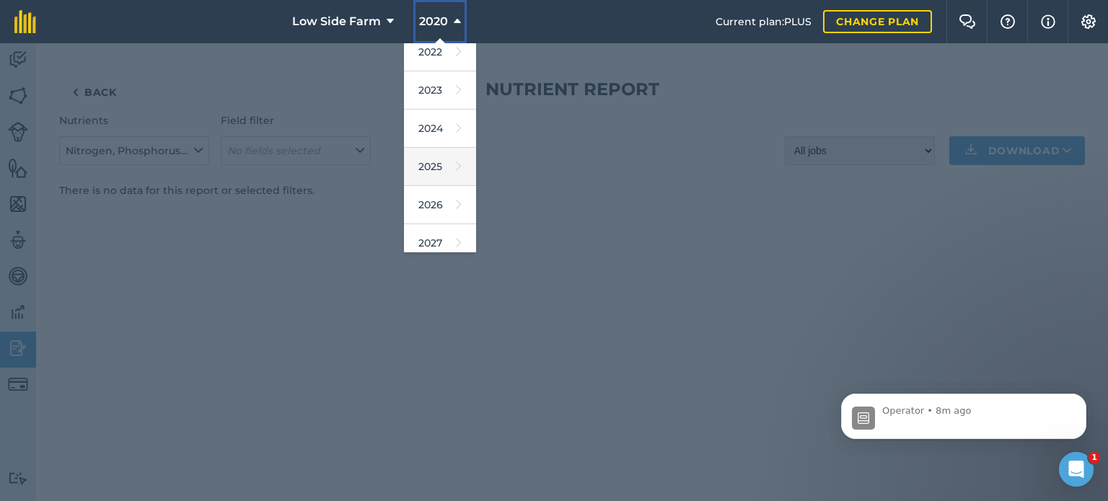
scroll to position [171, 0]
click at [439, 153] on link "2025" at bounding box center [440, 159] width 72 height 38
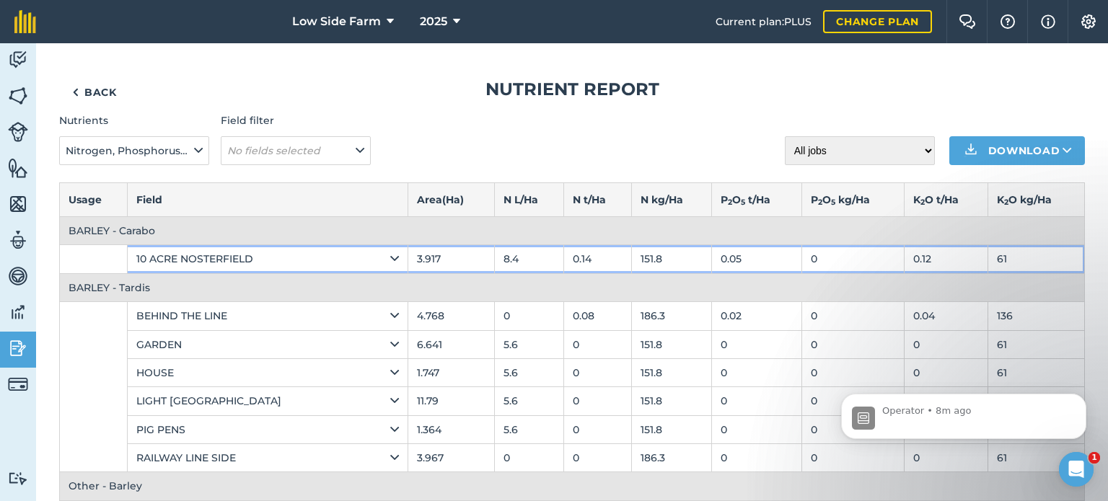
click at [390, 250] on td "10 ACRE NOSTERFIELD" at bounding box center [268, 259] width 281 height 28
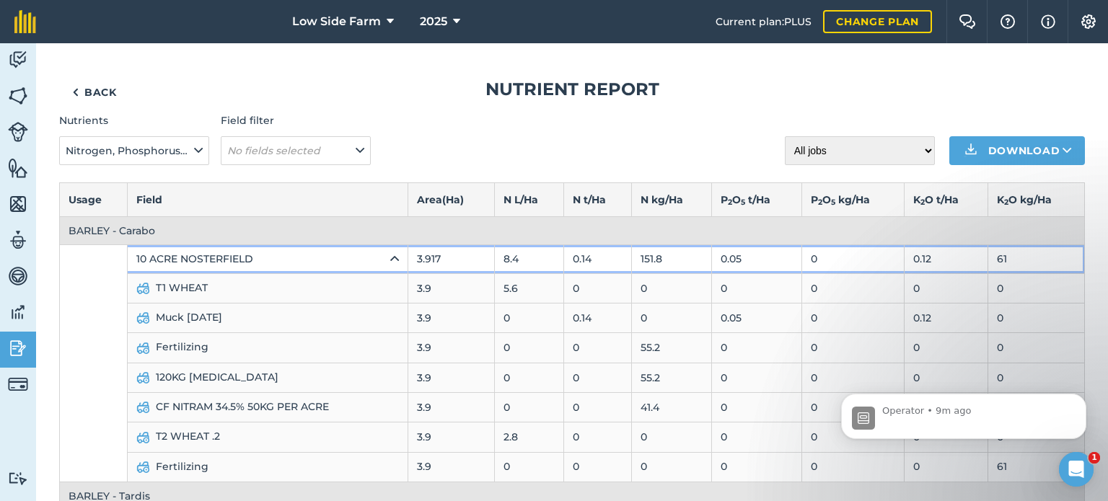
click at [393, 252] on icon at bounding box center [394, 259] width 9 height 16
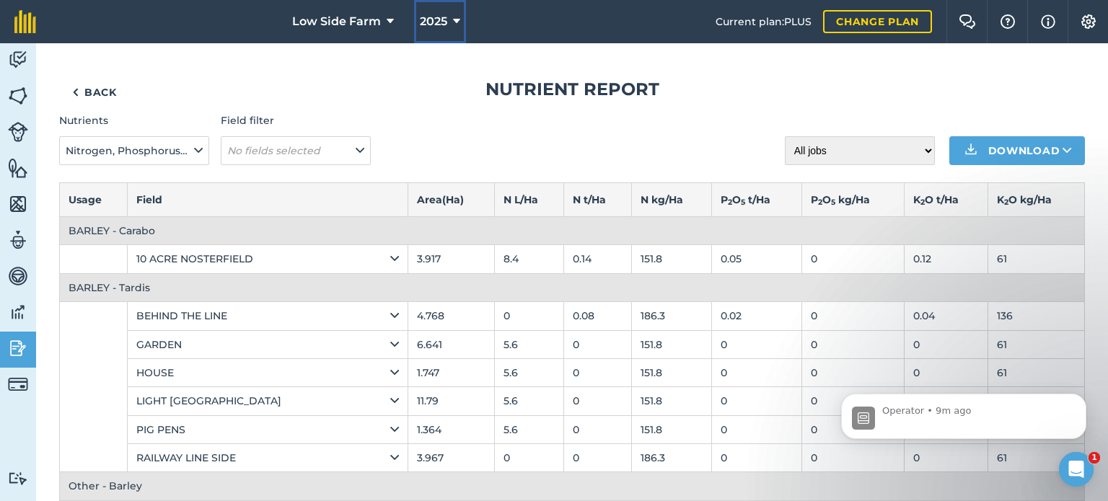
click at [456, 19] on icon at bounding box center [456, 21] width 7 height 17
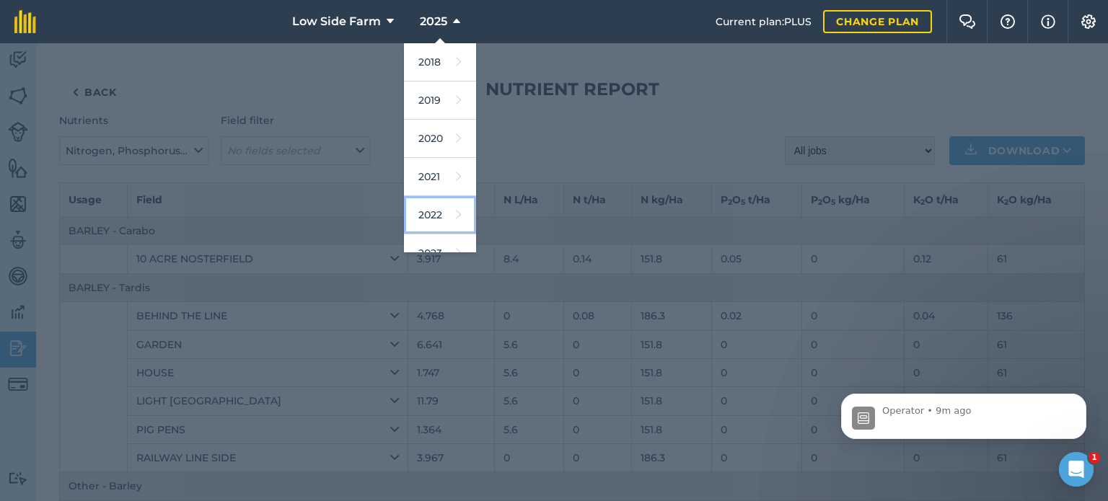
click at [439, 213] on link "2022" at bounding box center [440, 215] width 72 height 38
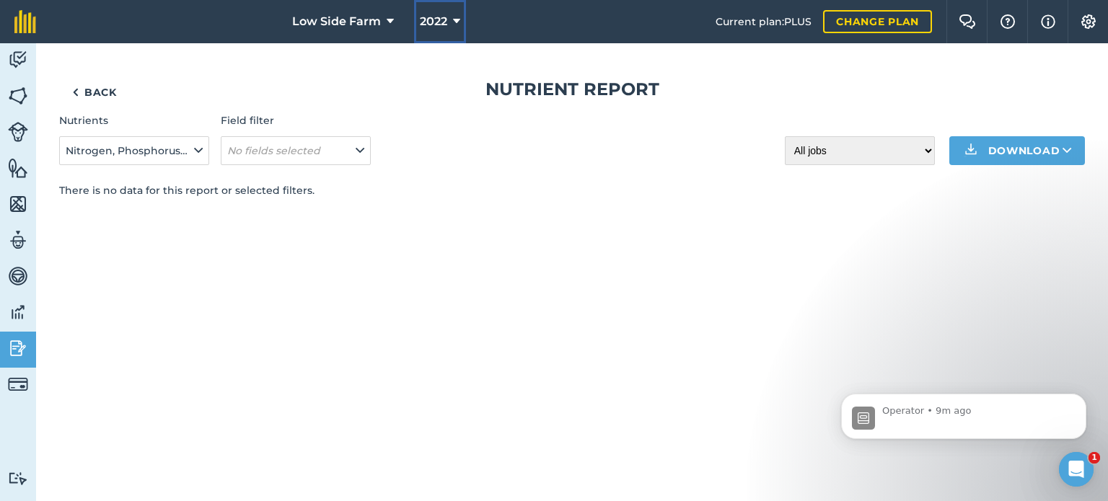
click at [437, 23] on span "2022" at bounding box center [433, 21] width 27 height 17
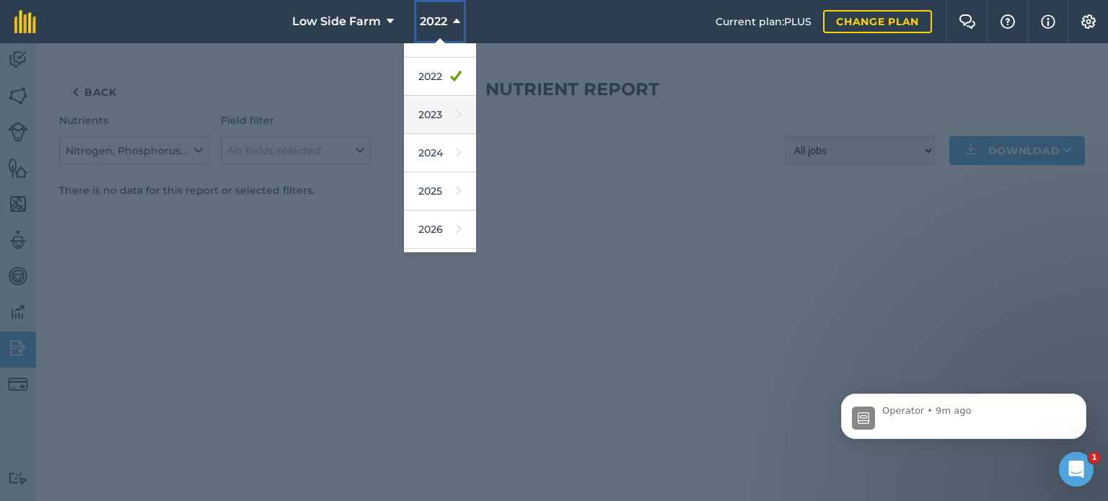
scroll to position [144, 0]
click at [443, 106] on link "2023" at bounding box center [440, 109] width 72 height 38
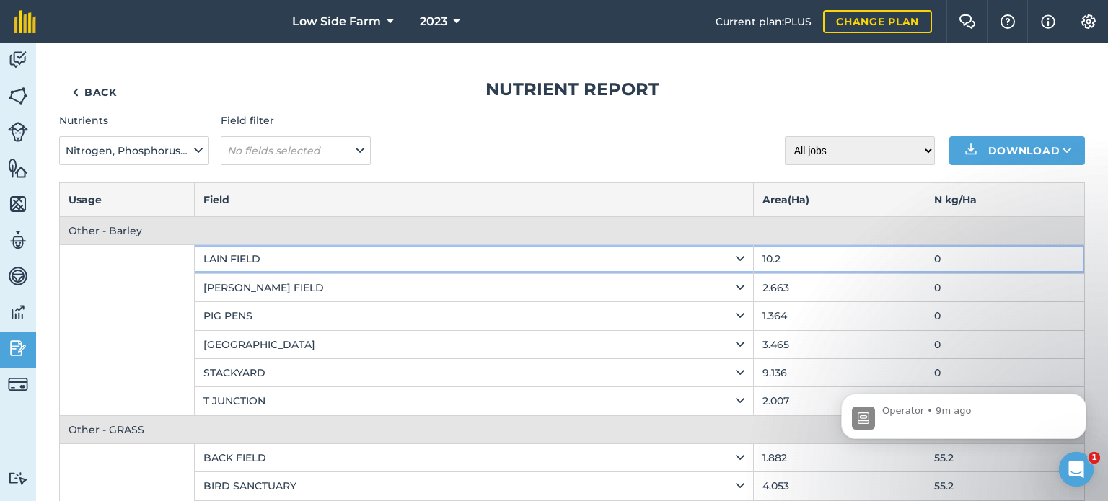
click at [628, 260] on div "LAIN FIELD" at bounding box center [473, 259] width 541 height 16
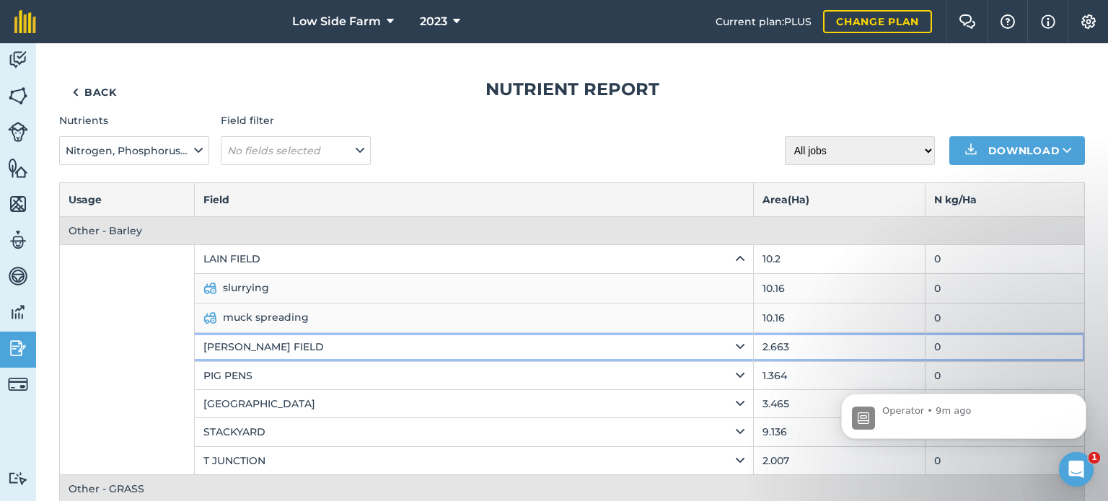
click at [715, 351] on div "[PERSON_NAME] FIELD" at bounding box center [473, 347] width 541 height 16
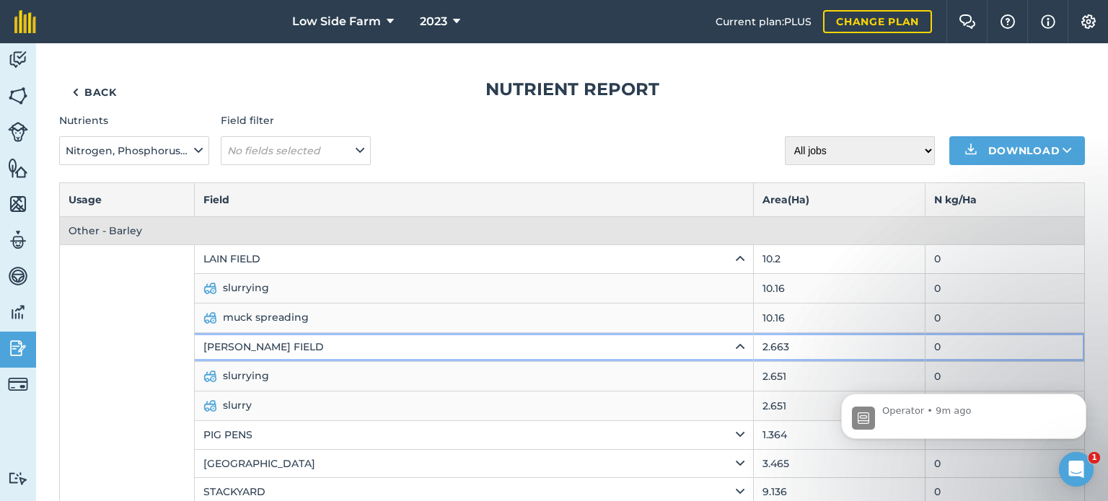
click at [715, 351] on div "[PERSON_NAME] FIELD" at bounding box center [473, 347] width 541 height 16
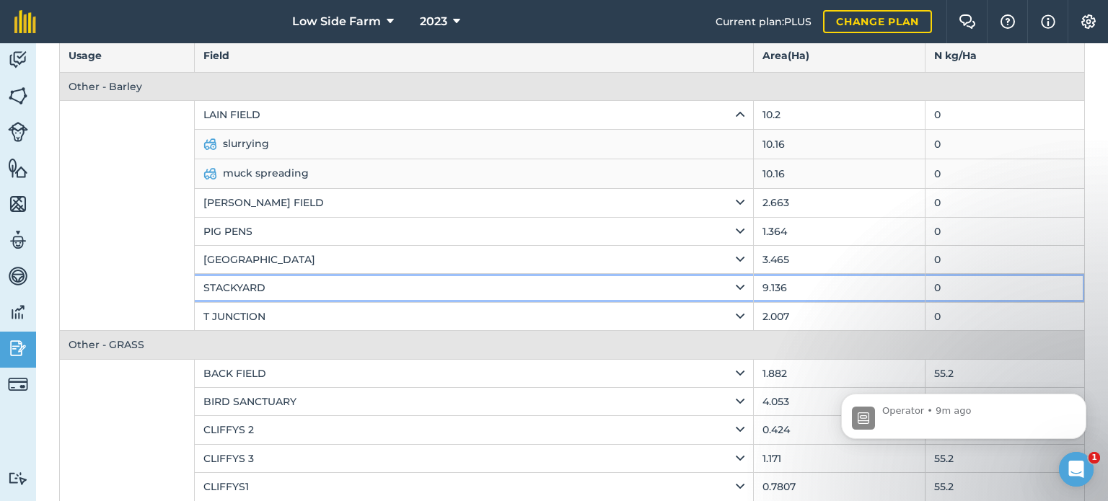
click at [736, 292] on icon at bounding box center [740, 288] width 9 height 16
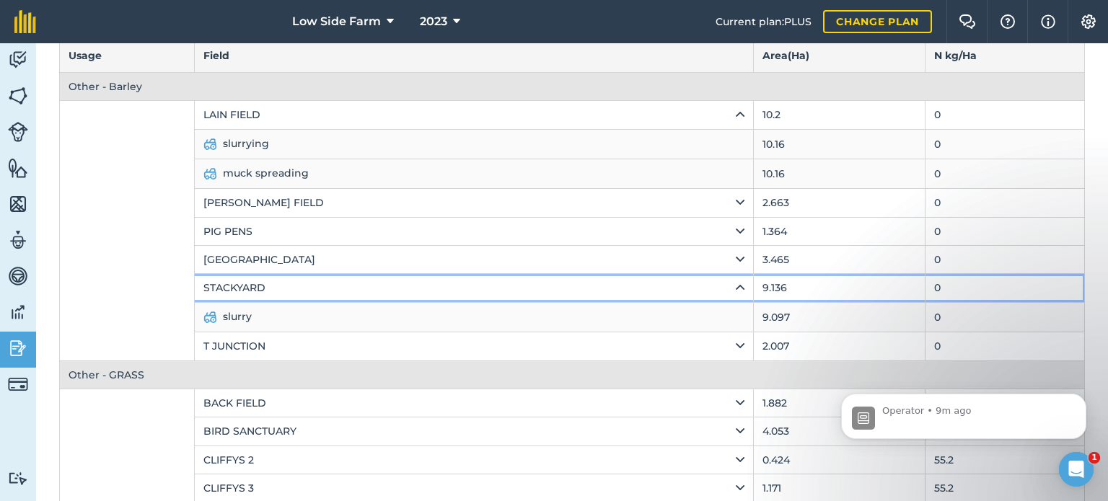
click at [726, 289] on div "STACKYARD" at bounding box center [473, 288] width 541 height 16
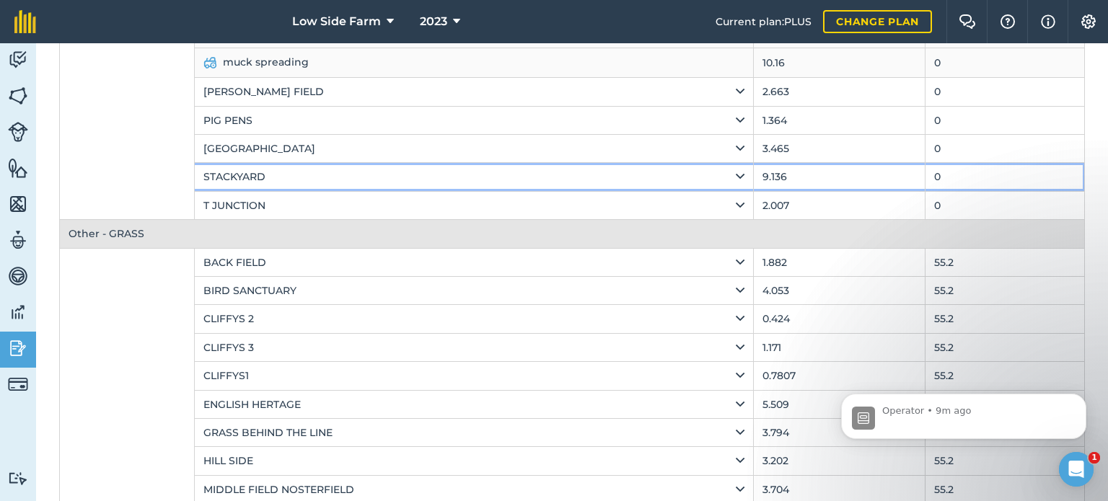
scroll to position [289, 0]
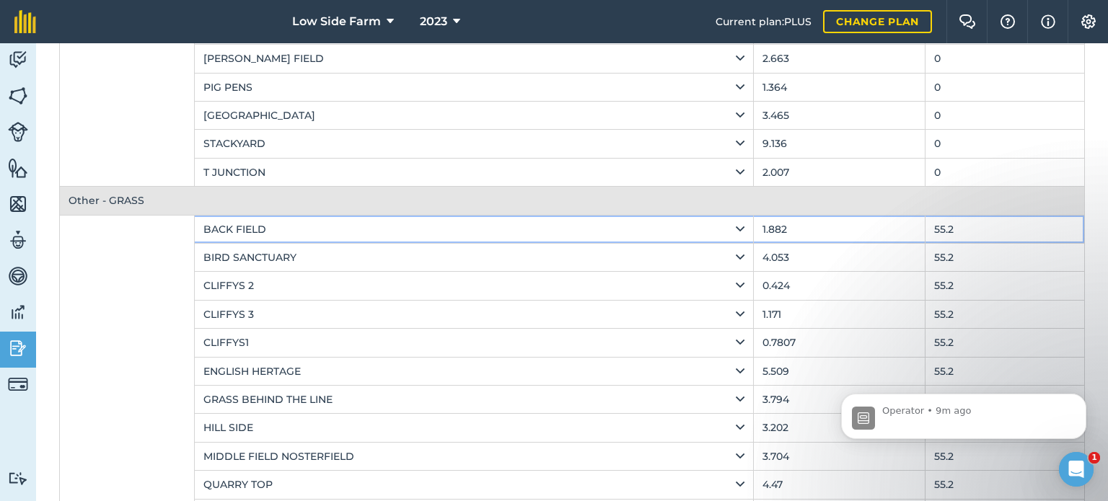
click at [736, 227] on icon at bounding box center [740, 229] width 9 height 16
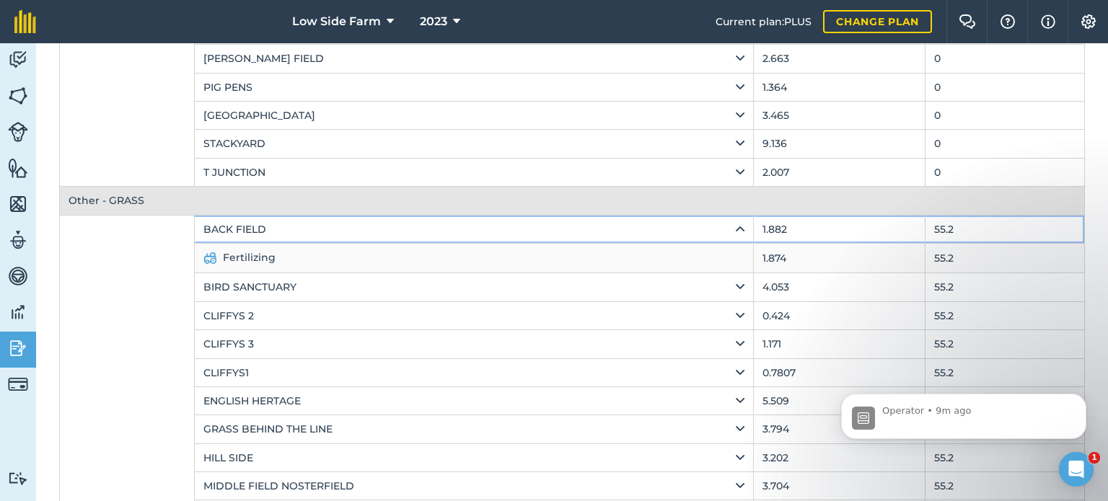
click at [736, 227] on icon at bounding box center [740, 229] width 9 height 16
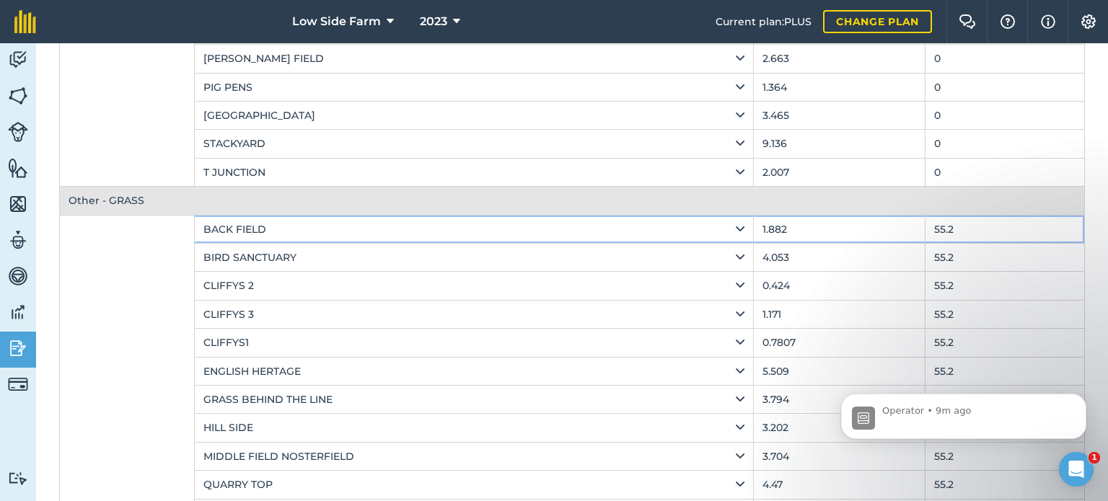
click at [736, 228] on icon at bounding box center [740, 229] width 9 height 16
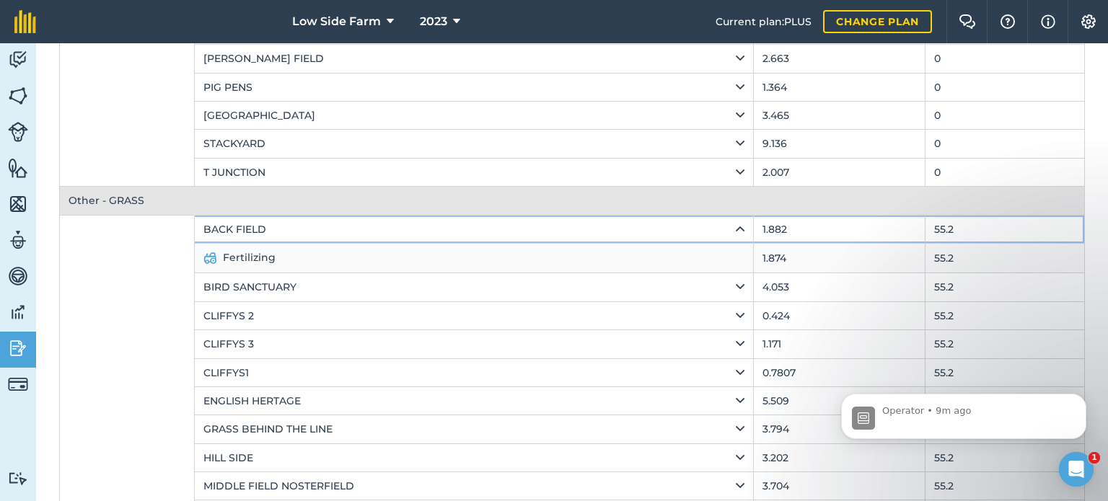
click at [736, 228] on icon at bounding box center [740, 229] width 9 height 16
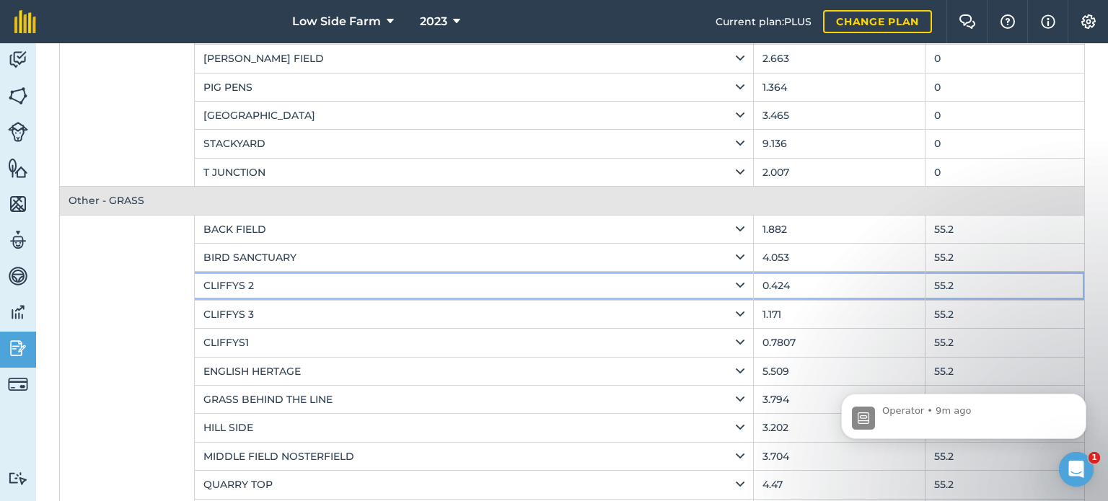
click at [736, 289] on icon at bounding box center [740, 286] width 9 height 16
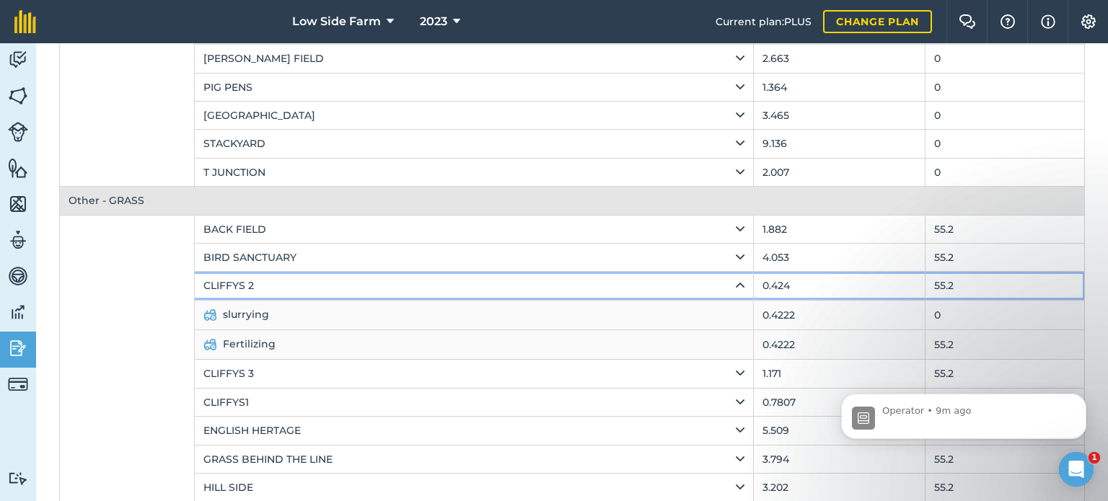
click at [736, 289] on icon at bounding box center [740, 286] width 9 height 16
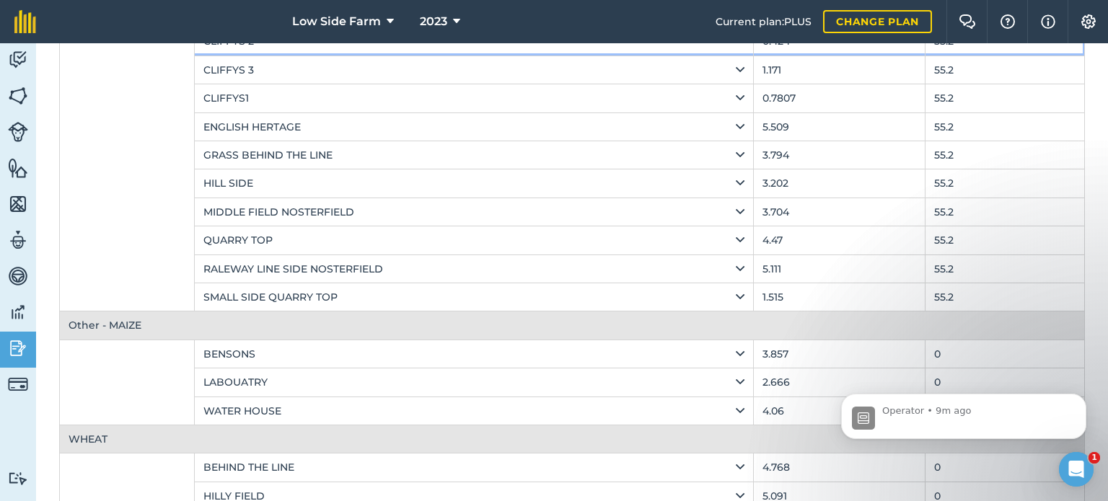
scroll to position [561, 0]
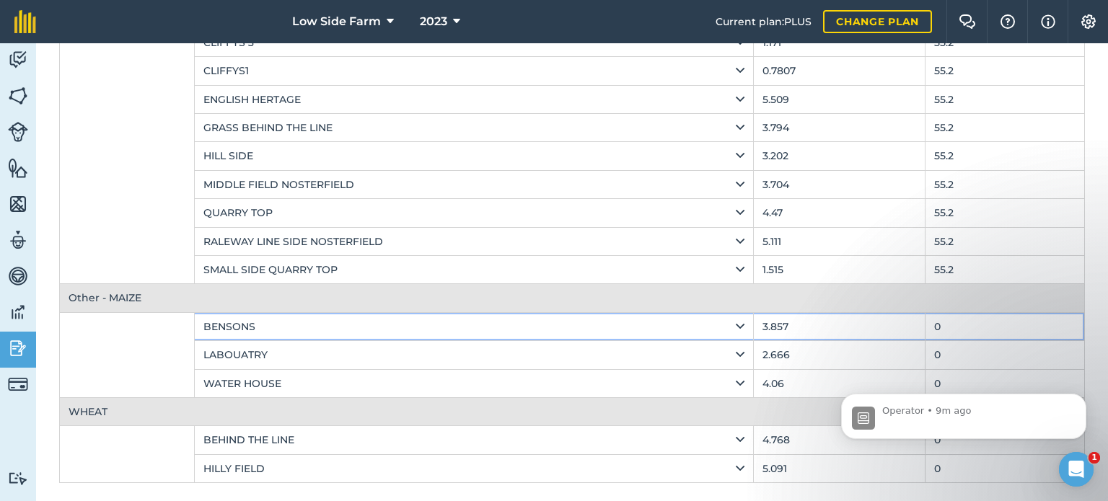
click at [721, 320] on div "BENSONS" at bounding box center [473, 327] width 541 height 16
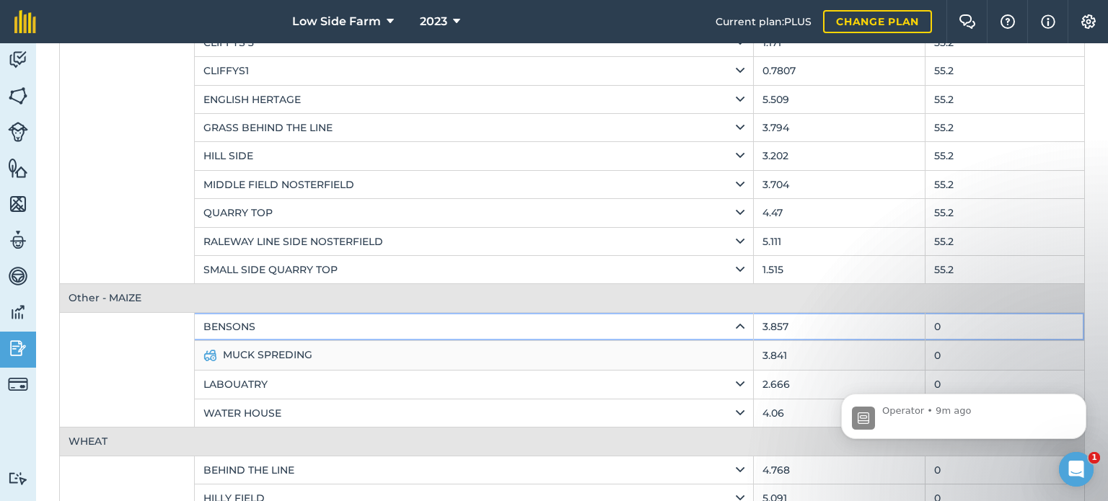
click at [736, 319] on icon at bounding box center [740, 327] width 9 height 16
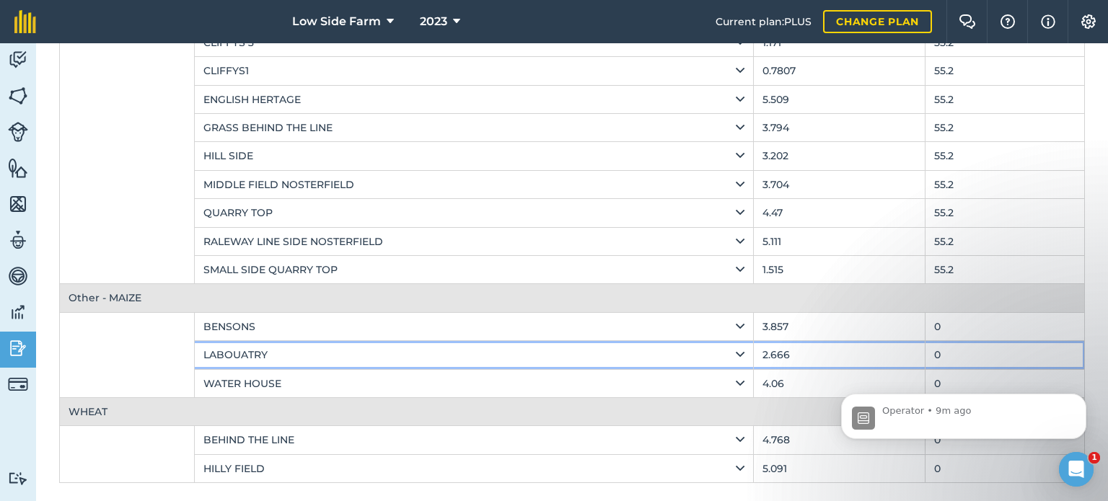
click at [736, 351] on icon at bounding box center [740, 355] width 9 height 16
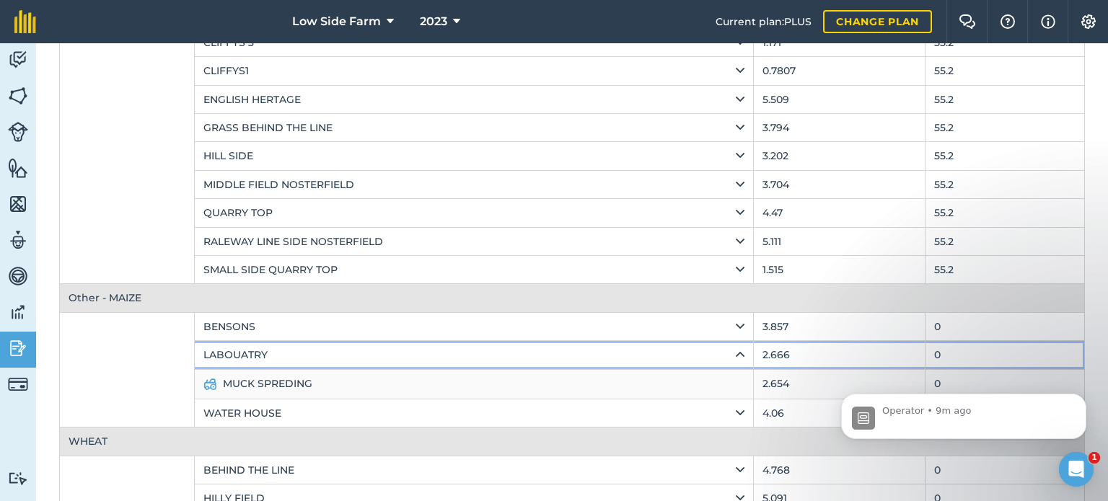
click at [736, 352] on icon at bounding box center [740, 355] width 9 height 16
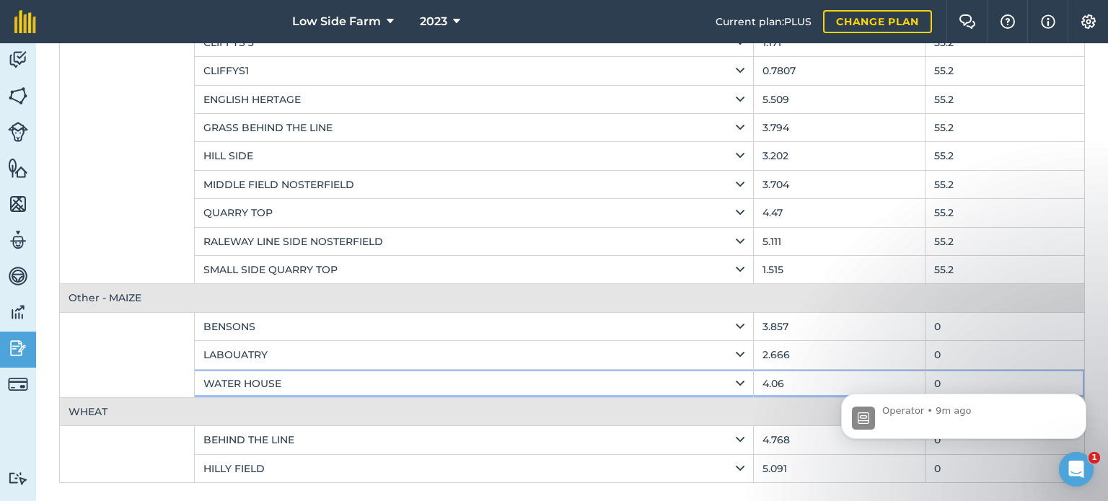
click at [736, 376] on icon at bounding box center [740, 384] width 9 height 16
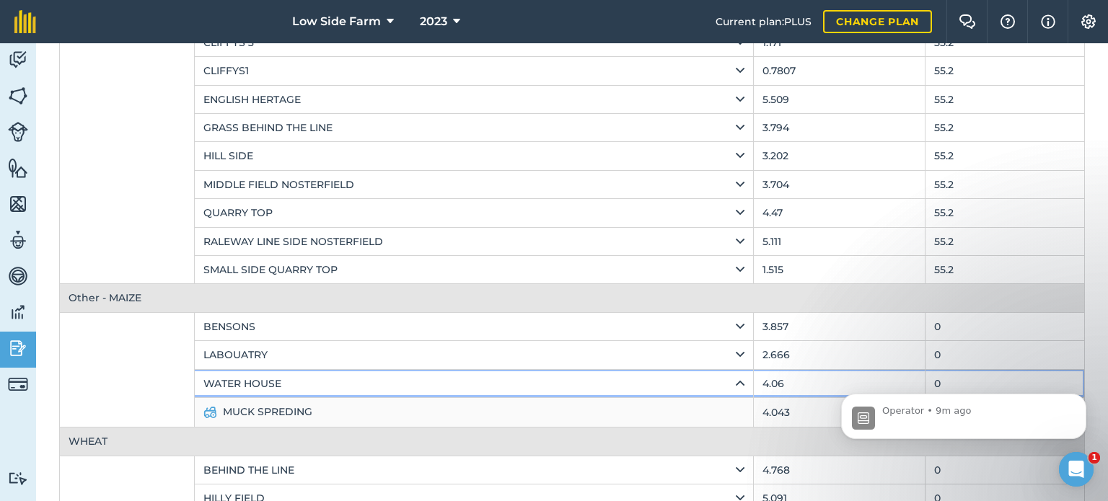
click at [736, 376] on icon at bounding box center [740, 384] width 9 height 16
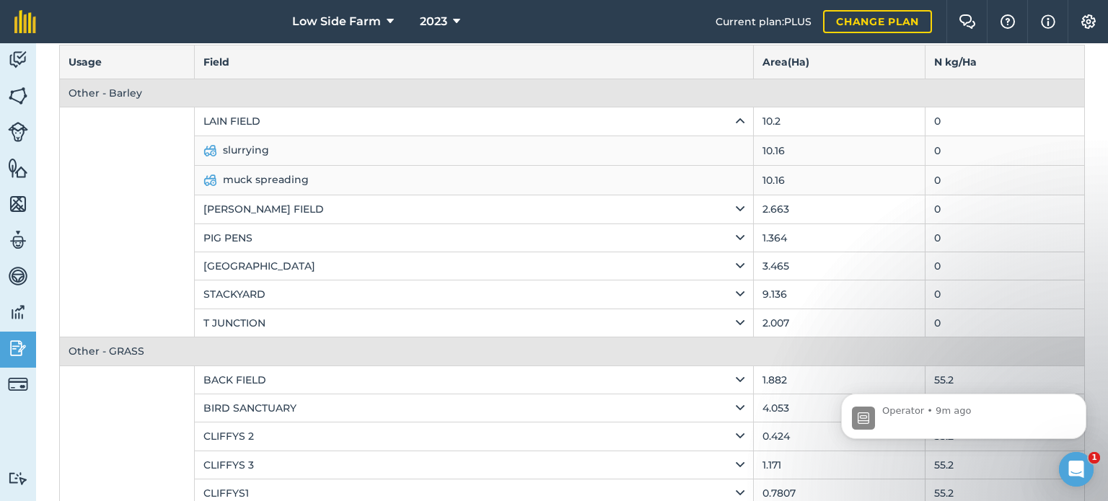
scroll to position [0, 0]
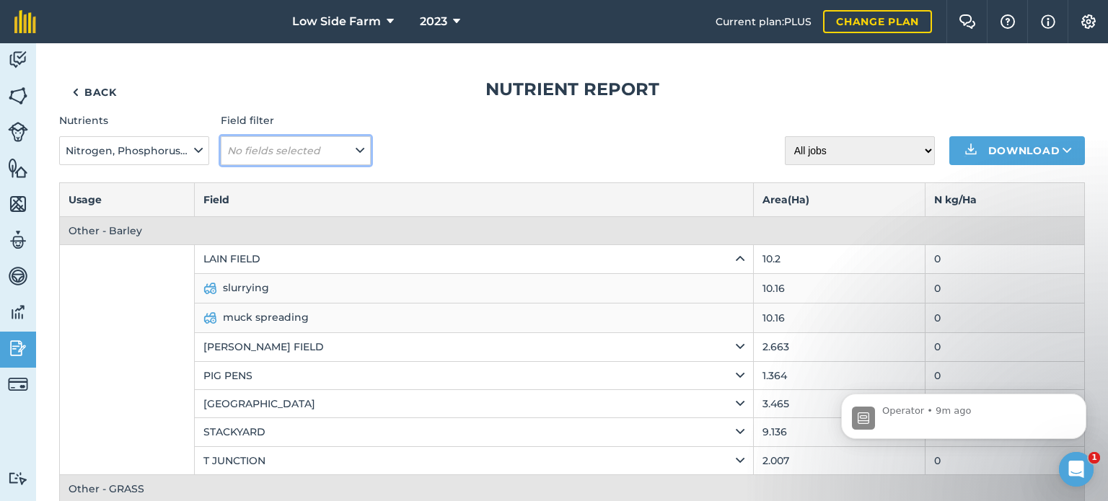
click at [323, 153] on button "No fields selected" at bounding box center [296, 150] width 150 height 29
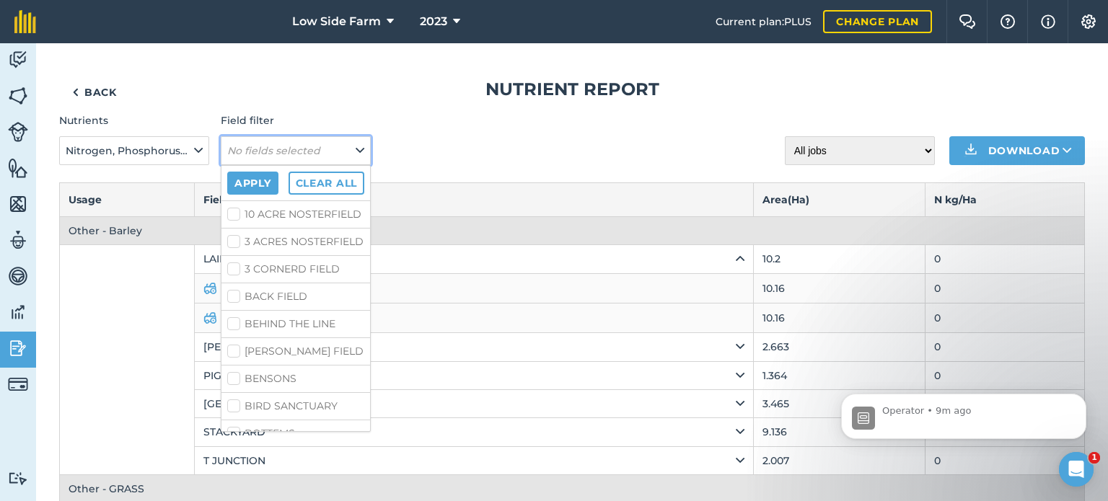
click at [323, 153] on button "No fields selected" at bounding box center [296, 150] width 150 height 29
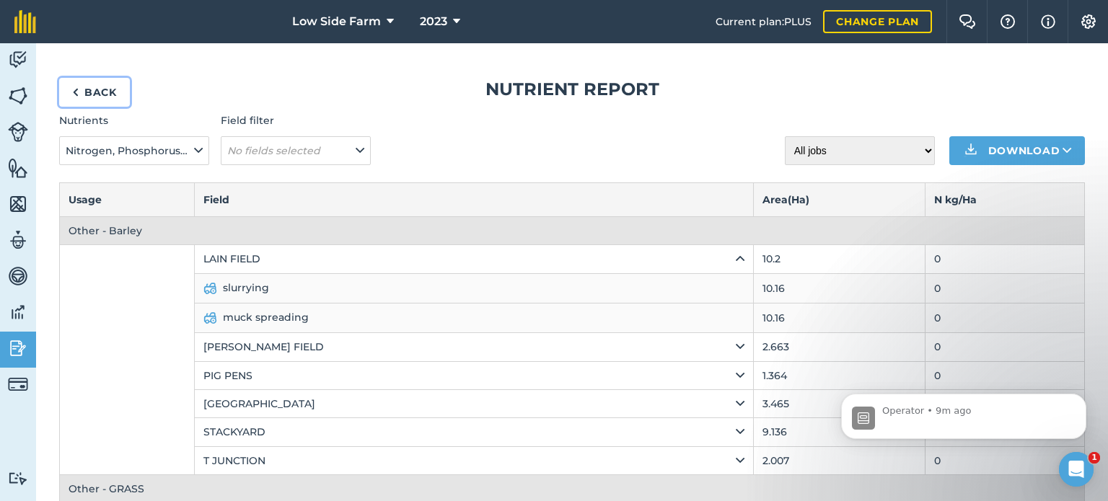
click at [100, 84] on link "Back" at bounding box center [94, 92] width 71 height 29
